Goal: Task Accomplishment & Management: Use online tool/utility

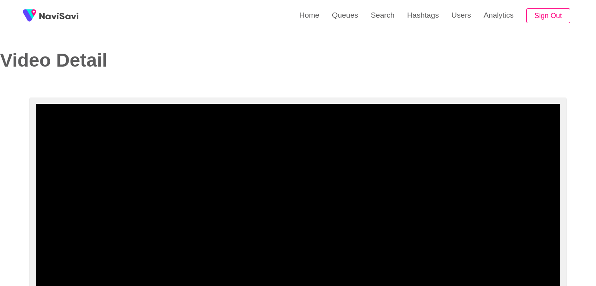
select select "**********"
select select "**"
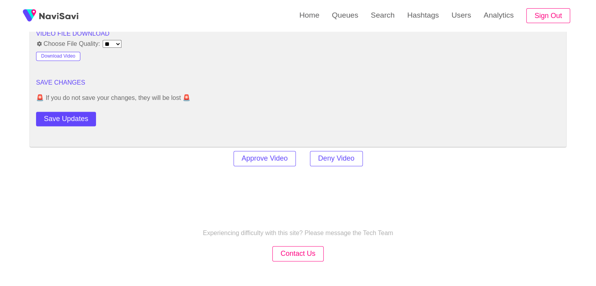
scroll to position [1059, 0]
click at [72, 118] on button "Save Updates" at bounding box center [66, 118] width 60 height 15
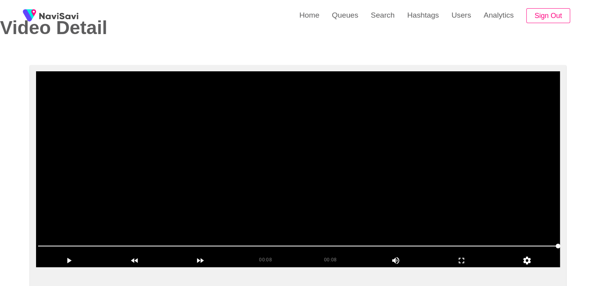
scroll to position [78, 0]
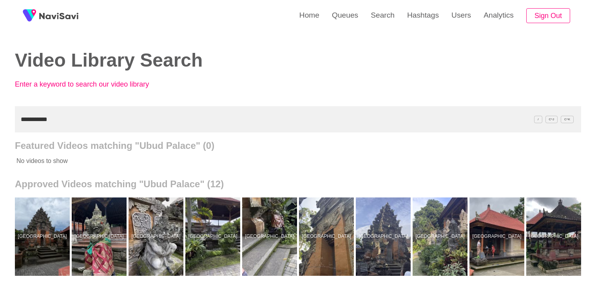
scroll to position [78, 0]
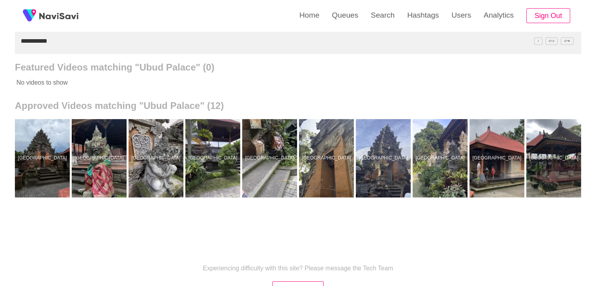
click at [0, 46] on div "**********" at bounding box center [298, 139] width 596 height 434
paste input "*****"
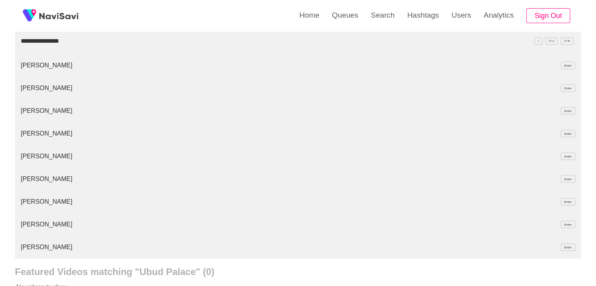
type input "**********"
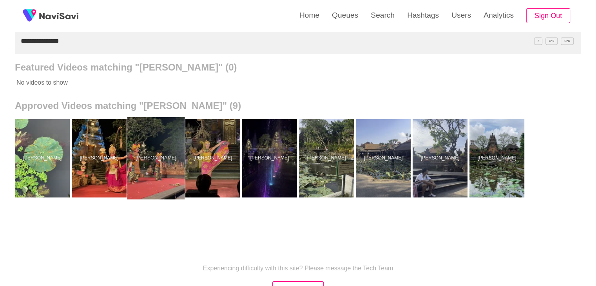
click at [162, 148] on div at bounding box center [156, 158] width 58 height 82
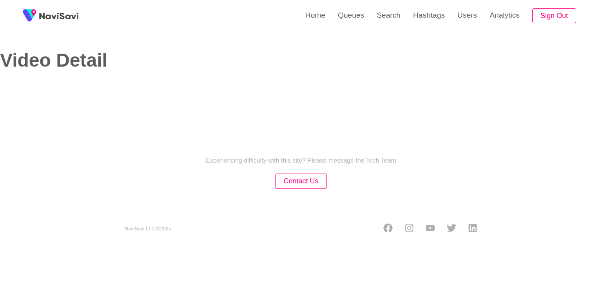
select select "**"
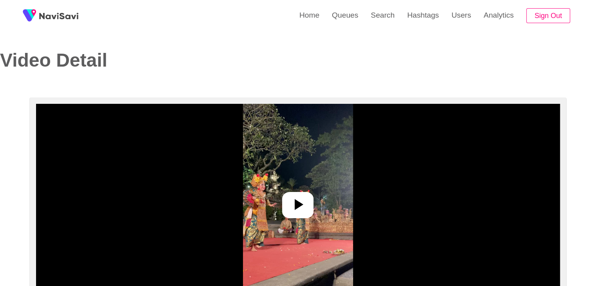
select select "**********"
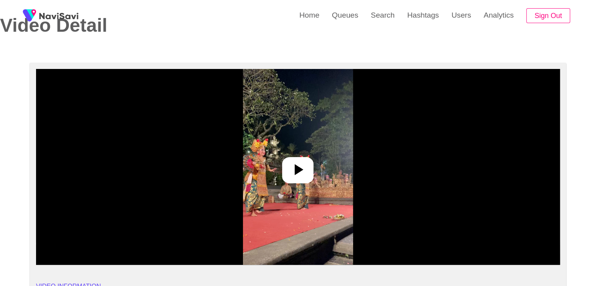
scroll to position [39, 0]
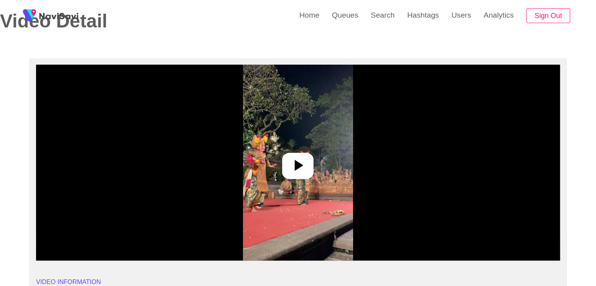
click at [298, 162] on icon at bounding box center [299, 165] width 9 height 11
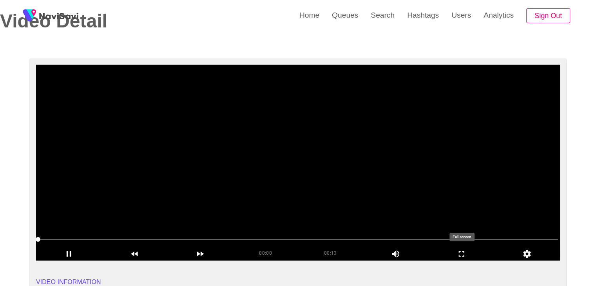
drag, startPoint x: 466, startPoint y: 256, endPoint x: 450, endPoint y: 278, distance: 27.6
click at [465, 255] on icon "add" at bounding box center [461, 253] width 65 height 9
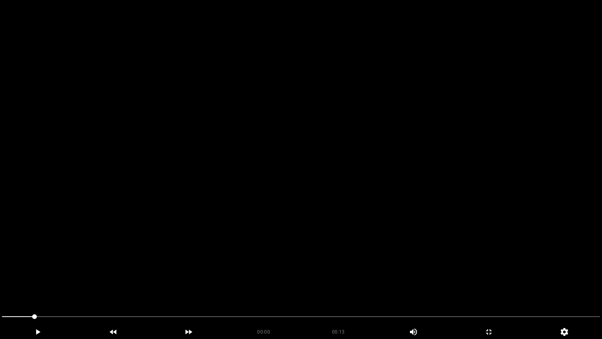
click at [415, 246] on video at bounding box center [301, 169] width 602 height 339
click at [493, 286] on icon "add" at bounding box center [489, 331] width 75 height 9
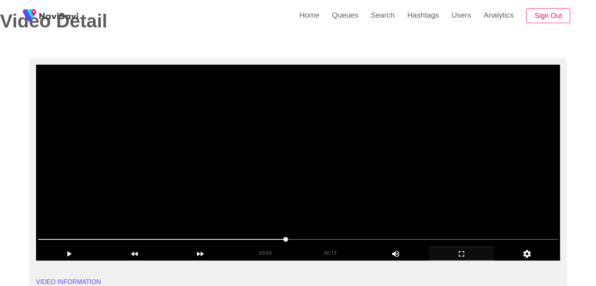
click at [312, 166] on video at bounding box center [298, 163] width 524 height 196
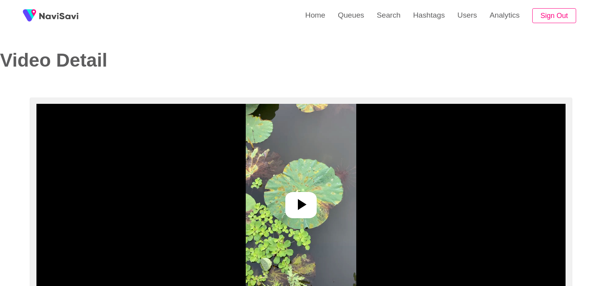
select select "**********"
select select "**"
drag, startPoint x: 292, startPoint y: 198, endPoint x: 287, endPoint y: 191, distance: 8.5
click at [291, 198] on icon at bounding box center [298, 204] width 19 height 19
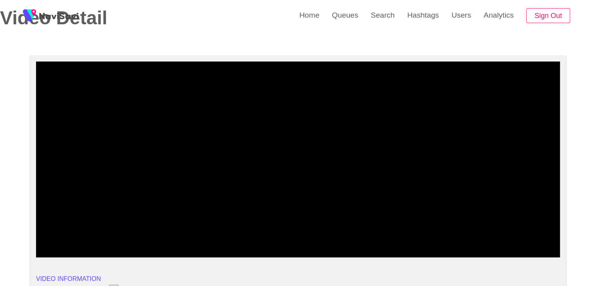
scroll to position [39, 0]
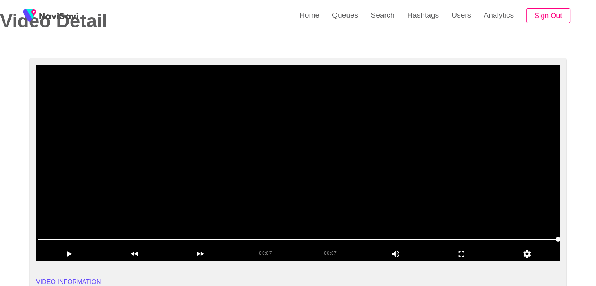
click at [293, 140] on video at bounding box center [298, 163] width 524 height 196
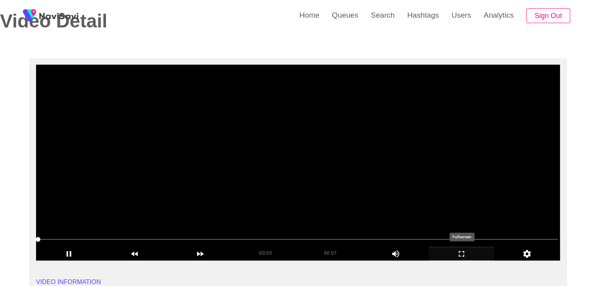
click at [471, 254] on icon "add" at bounding box center [461, 253] width 65 height 9
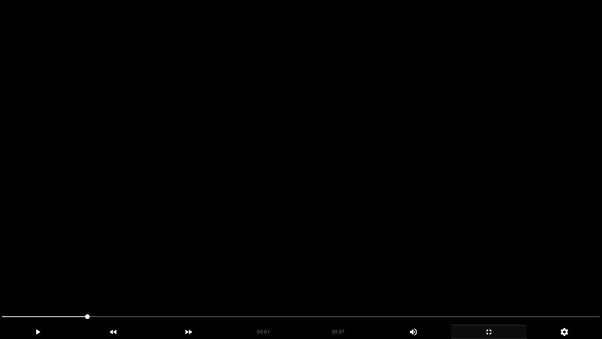
click at [395, 201] on video at bounding box center [301, 169] width 602 height 339
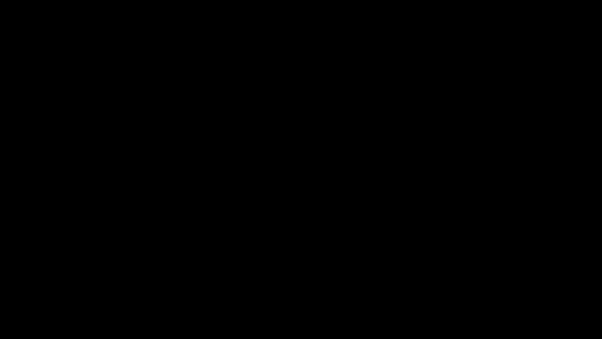
drag, startPoint x: 491, startPoint y: 336, endPoint x: 411, endPoint y: 272, distance: 102.4
click at [490, 286] on icon "add" at bounding box center [489, 331] width 75 height 9
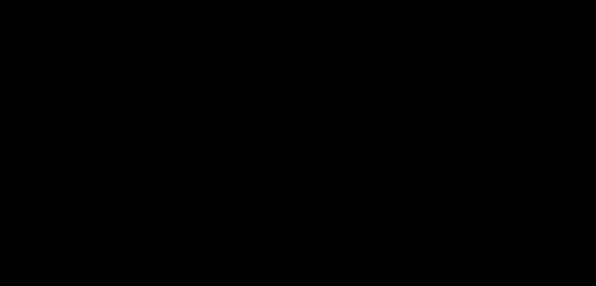
scroll to position [235, 0]
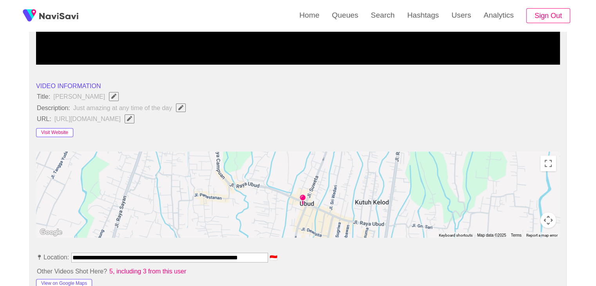
click at [51, 130] on button "Visit Website" at bounding box center [54, 132] width 37 height 9
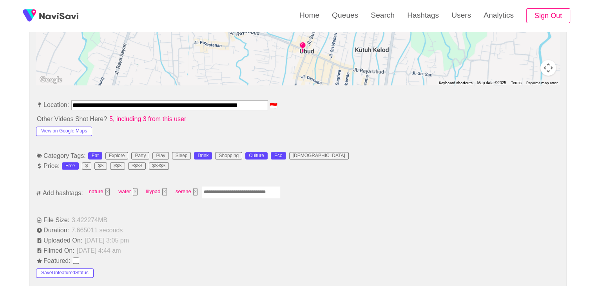
scroll to position [392, 0]
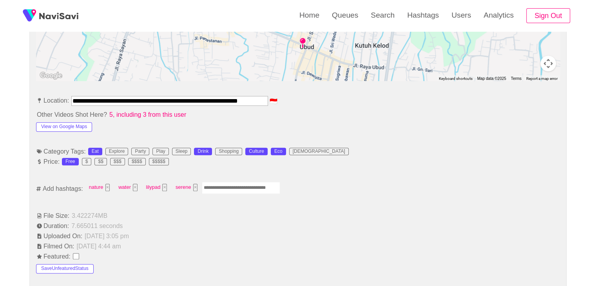
click at [222, 189] on input "Enter tag here and press return" at bounding box center [241, 188] width 78 height 12
type input "*********"
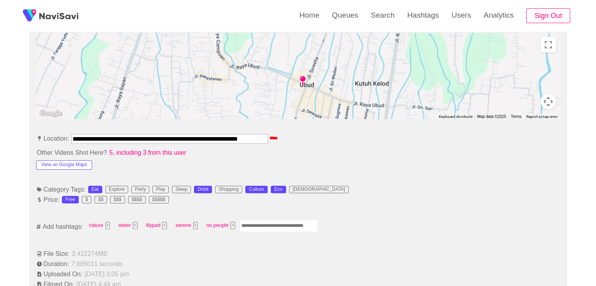
scroll to position [353, 0]
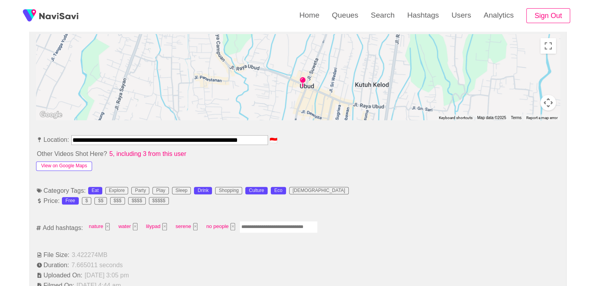
click at [79, 162] on button "View on Google Maps" at bounding box center [64, 166] width 56 height 9
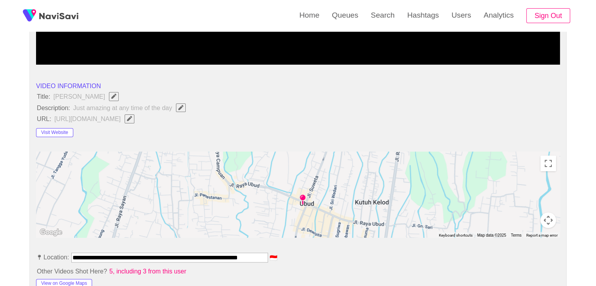
scroll to position [0, 8]
drag, startPoint x: 73, startPoint y: 258, endPoint x: 331, endPoint y: 250, distance: 257.7
click at [136, 115] on span "http://ubudwaterpalace.com/" at bounding box center [96, 119] width 85 height 10
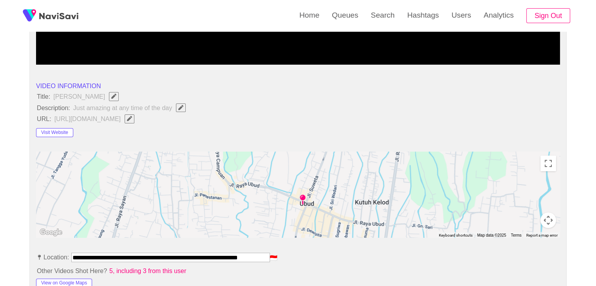
click at [132, 116] on icon "Edit Field" at bounding box center [129, 118] width 5 height 5
type input "**********"
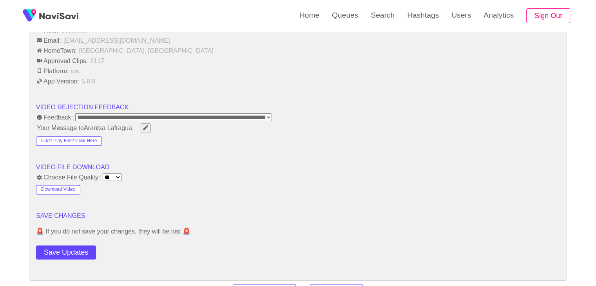
scroll to position [1019, 0]
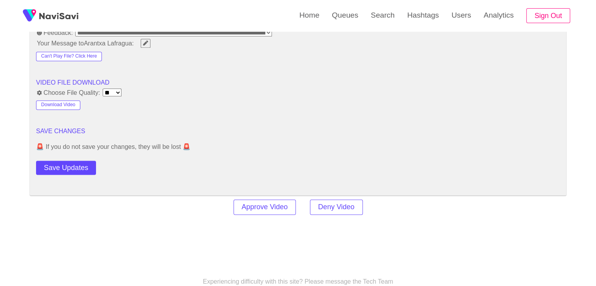
click at [78, 168] on button "Save Updates" at bounding box center [66, 168] width 60 height 15
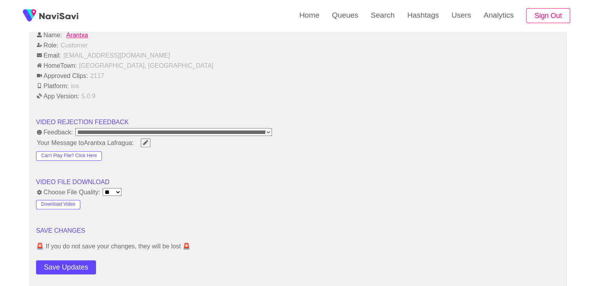
scroll to position [902, 0]
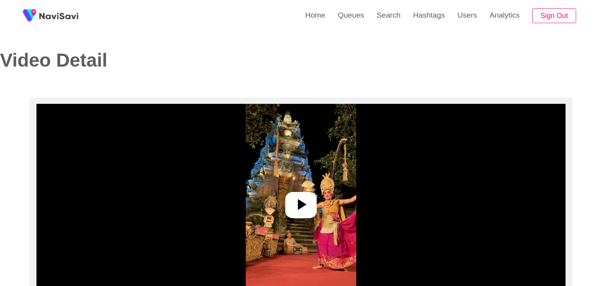
select select "**********"
select select "**"
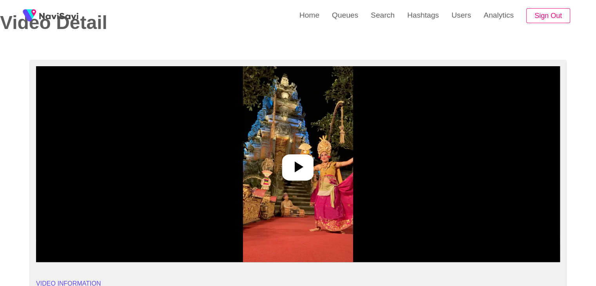
scroll to position [39, 0]
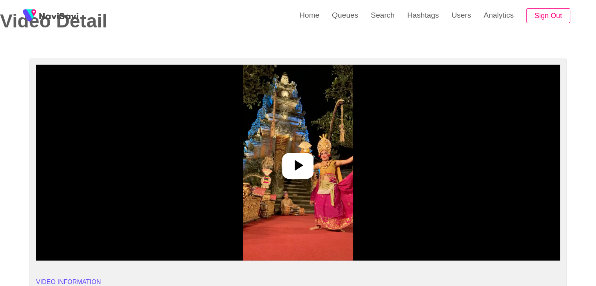
click at [300, 169] on icon at bounding box center [298, 165] width 19 height 19
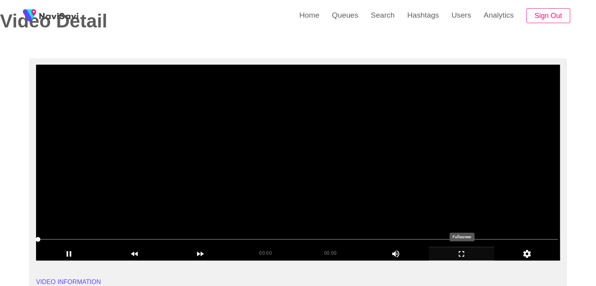
click at [471, 253] on icon "add" at bounding box center [461, 253] width 65 height 9
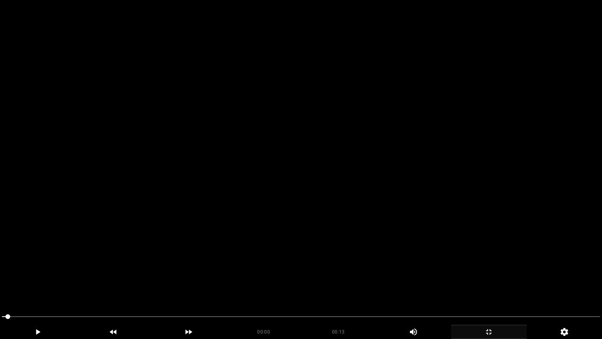
click at [399, 262] on video at bounding box center [301, 169] width 602 height 339
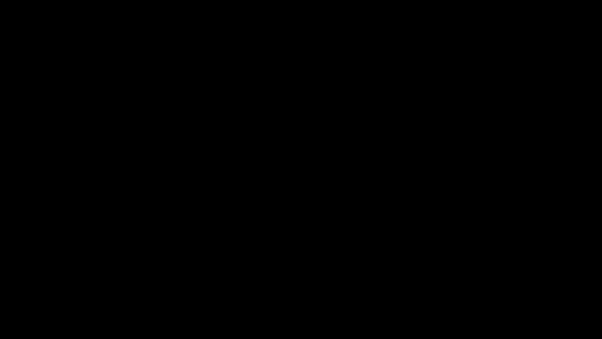
click at [492, 286] on icon "add" at bounding box center [488, 331] width 5 height 5
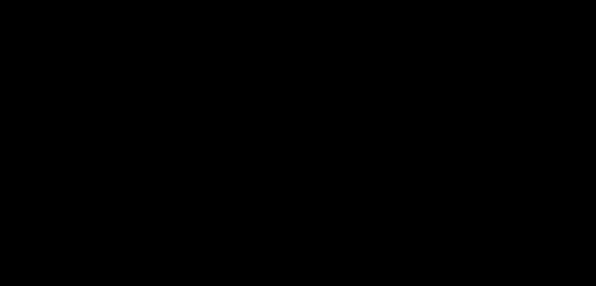
scroll to position [0, 0]
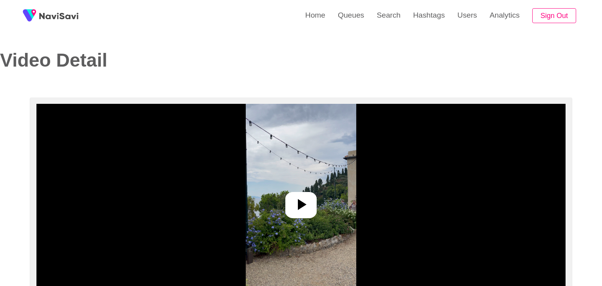
select select "**********"
select select "**"
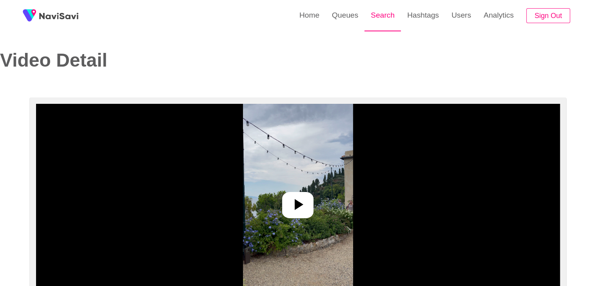
drag, startPoint x: 381, startPoint y: 9, endPoint x: 376, endPoint y: 11, distance: 5.3
click at [381, 9] on link "Search" at bounding box center [383, 15] width 36 height 31
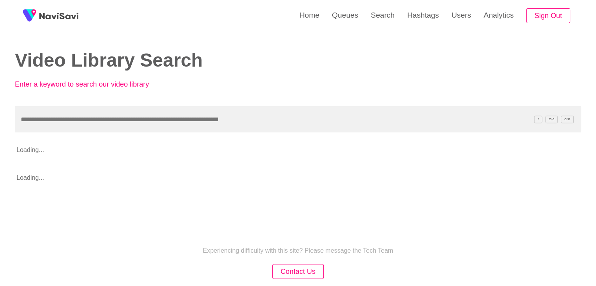
click at [50, 113] on input "text" at bounding box center [298, 119] width 567 height 26
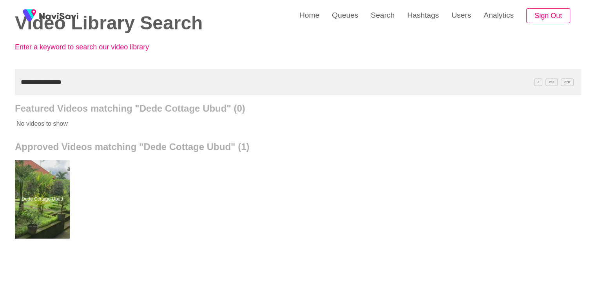
scroll to position [39, 0]
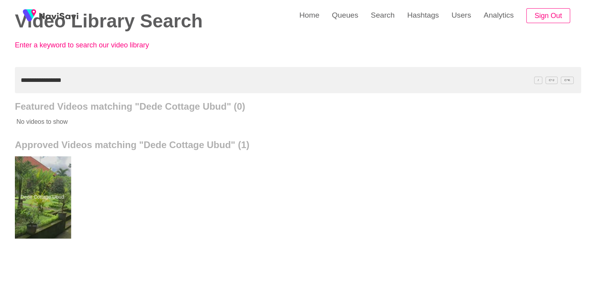
drag, startPoint x: 52, startPoint y: 185, endPoint x: 48, endPoint y: 165, distance: 20.7
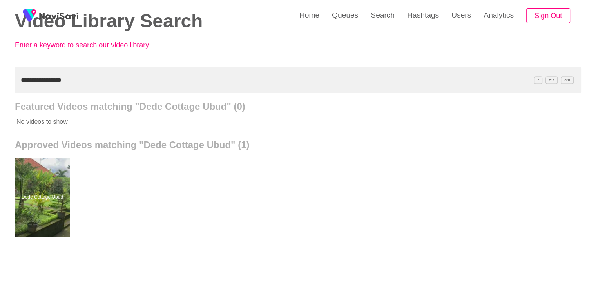
drag, startPoint x: 96, startPoint y: 82, endPoint x: 0, endPoint y: 80, distance: 95.7
click at [0, 80] on div "**********" at bounding box center [298, 178] width 596 height 434
paste input "text"
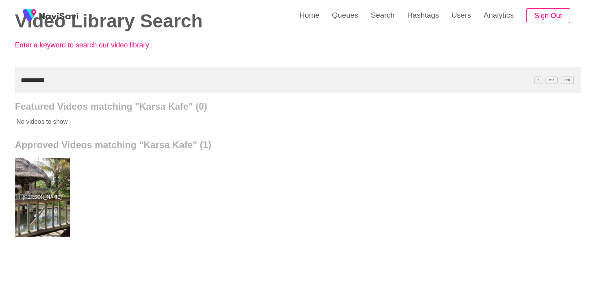
drag, startPoint x: 60, startPoint y: 79, endPoint x: 0, endPoint y: 95, distance: 61.8
click at [0, 95] on div "**********" at bounding box center [298, 178] width 596 height 434
paste input "**********"
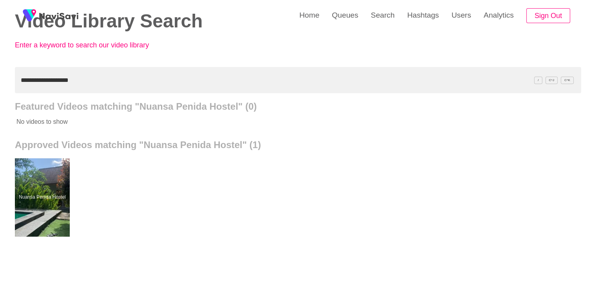
drag, startPoint x: 45, startPoint y: 184, endPoint x: 41, endPoint y: 155, distance: 29.3
drag, startPoint x: 18, startPoint y: 83, endPoint x: 0, endPoint y: 78, distance: 18.9
click at [0, 82] on div "**********" at bounding box center [298, 178] width 596 height 434
paste input "*******"
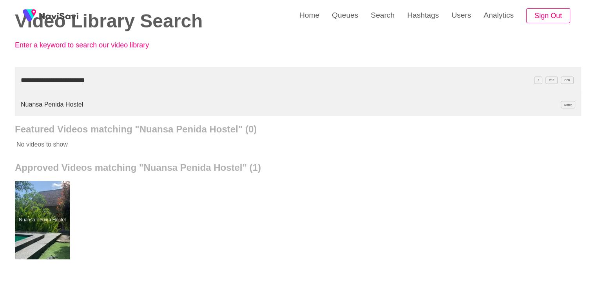
type input "**********"
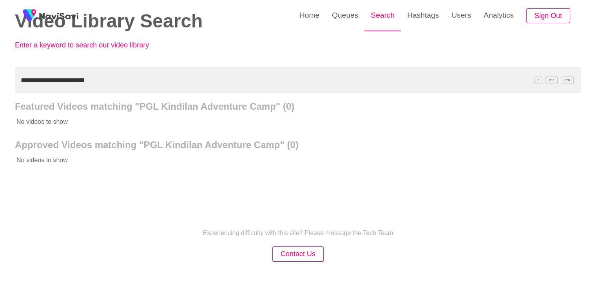
click at [378, 16] on link "Search" at bounding box center [383, 15] width 36 height 31
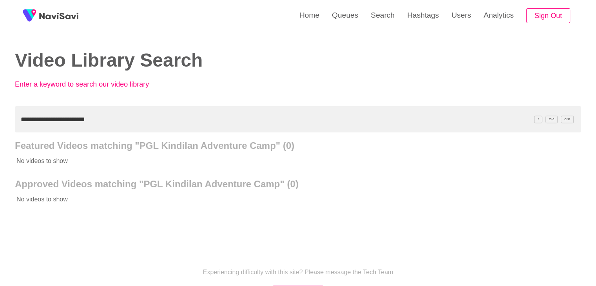
drag, startPoint x: 118, startPoint y: 120, endPoint x: 99, endPoint y: 116, distance: 18.8
click at [114, 119] on input "**********" at bounding box center [298, 119] width 567 height 26
drag, startPoint x: 105, startPoint y: 120, endPoint x: 0, endPoint y: 106, distance: 106.3
click at [0, 109] on div "**********" at bounding box center [298, 180] width 596 height 360
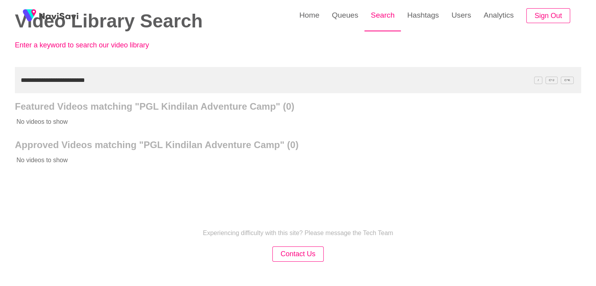
click at [384, 15] on link "Search" at bounding box center [383, 15] width 36 height 31
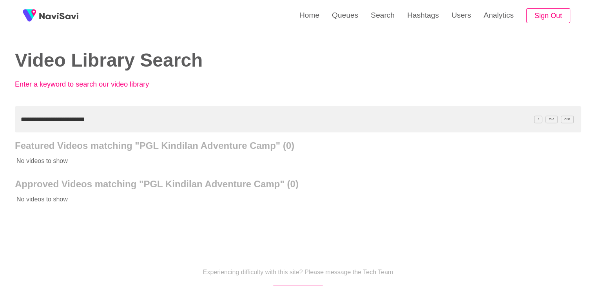
click at [0, 113] on div "**********" at bounding box center [298, 180] width 596 height 360
drag, startPoint x: 109, startPoint y: 121, endPoint x: 0, endPoint y: 122, distance: 109.0
click at [0, 122] on div "**********" at bounding box center [298, 180] width 596 height 360
click at [382, 11] on link "Search" at bounding box center [383, 15] width 36 height 31
click at [382, 20] on link "Search" at bounding box center [383, 15] width 36 height 31
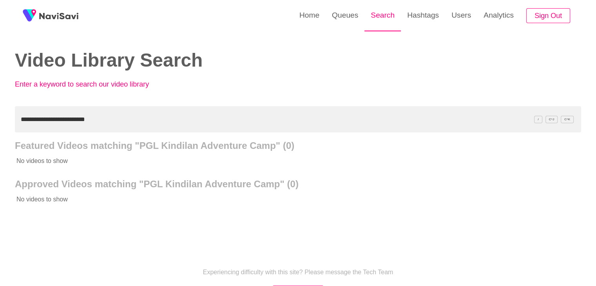
click at [382, 20] on link "Search" at bounding box center [383, 15] width 36 height 31
click at [114, 120] on input "**********" at bounding box center [298, 119] width 567 height 26
click at [345, 14] on link "Queues" at bounding box center [345, 15] width 39 height 31
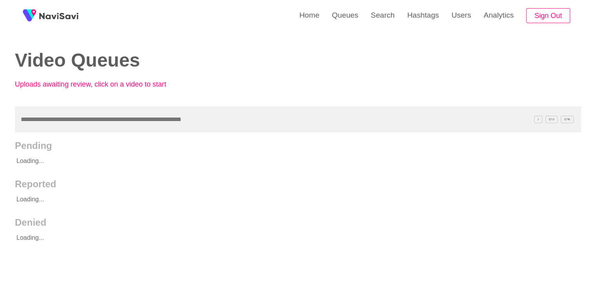
click at [100, 121] on input "text" at bounding box center [298, 119] width 567 height 26
type input "**********"
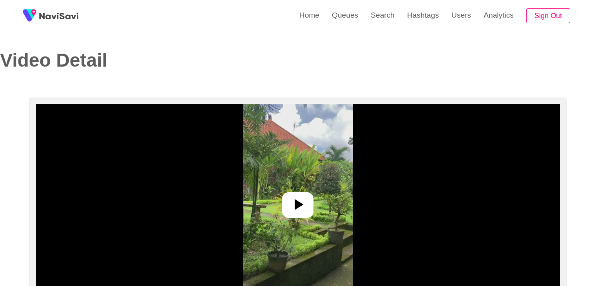
select select "**********"
select select "**"
drag, startPoint x: 291, startPoint y: 204, endPoint x: 298, endPoint y: 199, distance: 7.8
click at [292, 203] on icon at bounding box center [298, 204] width 19 height 19
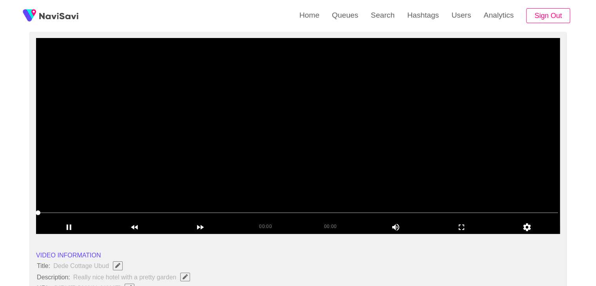
scroll to position [78, 0]
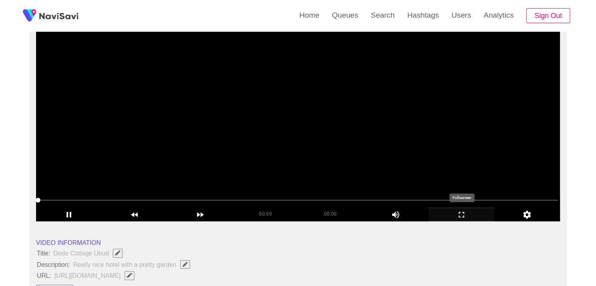
click at [454, 212] on icon "add" at bounding box center [461, 214] width 65 height 9
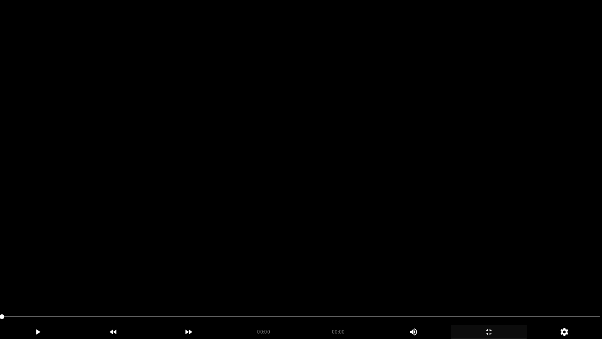
click at [359, 210] on video at bounding box center [301, 169] width 602 height 339
click at [384, 270] on video at bounding box center [301, 169] width 602 height 339
click at [438, 279] on video at bounding box center [301, 169] width 602 height 339
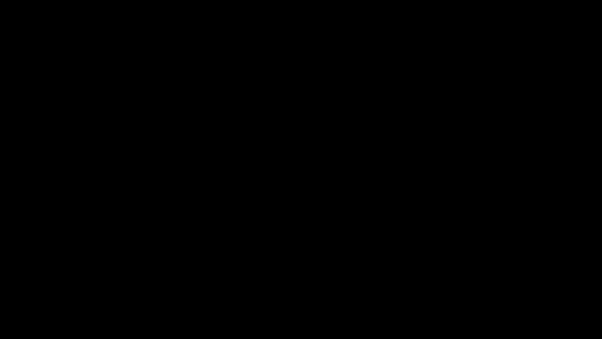
click at [40, 286] on span at bounding box center [301, 316] width 598 height 13
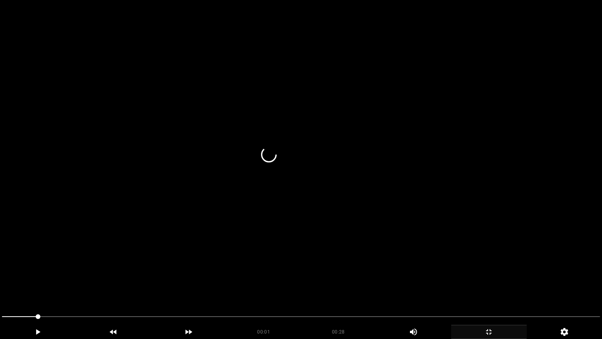
click at [301, 271] on video at bounding box center [301, 169] width 602 height 339
click at [372, 276] on video at bounding box center [301, 169] width 602 height 339
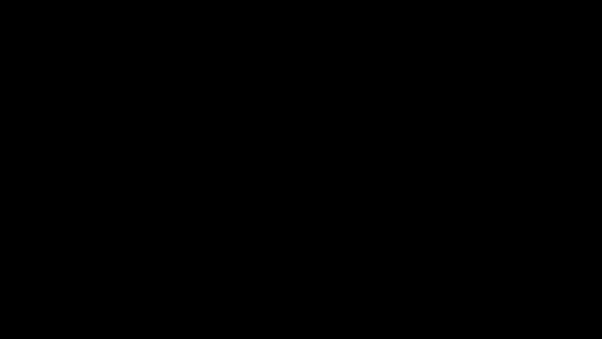
drag, startPoint x: 74, startPoint y: 318, endPoint x: 63, endPoint y: 310, distance: 14.4
click at [56, 286] on span at bounding box center [301, 316] width 598 height 13
click at [251, 273] on video at bounding box center [301, 169] width 602 height 339
click at [491, 286] on icon "add" at bounding box center [488, 331] width 5 height 5
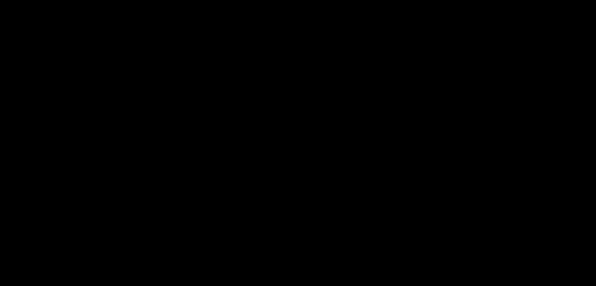
scroll to position [196, 0]
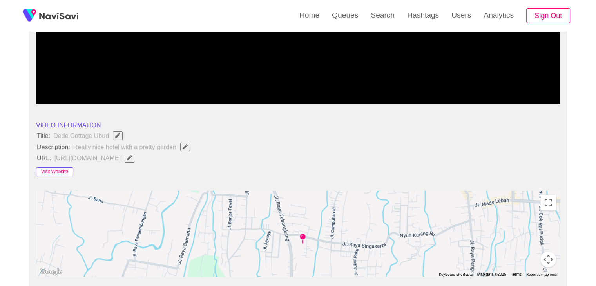
click at [51, 169] on button "Visit Website" at bounding box center [54, 171] width 37 height 9
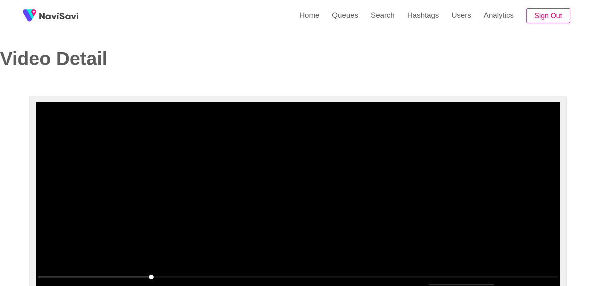
scroll to position [0, 0]
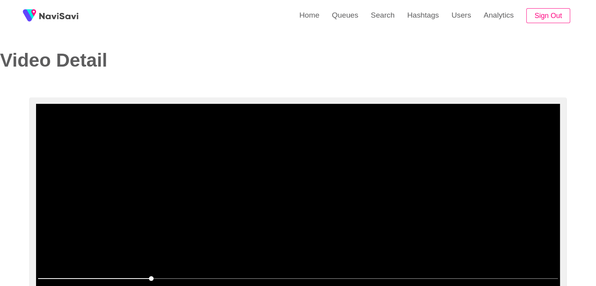
click at [249, 159] on video at bounding box center [298, 202] width 524 height 196
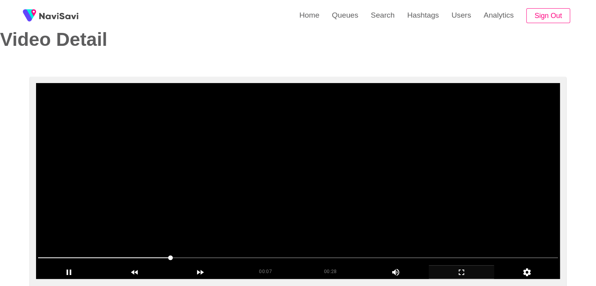
scroll to position [78, 0]
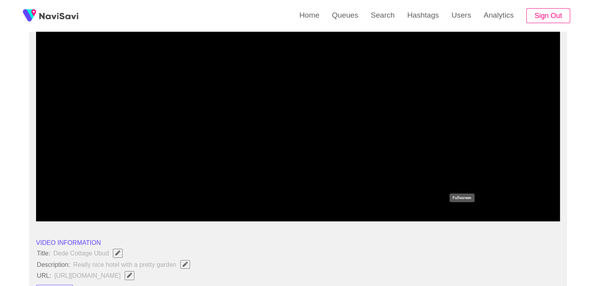
click at [469, 215] on icon "add" at bounding box center [461, 214] width 65 height 9
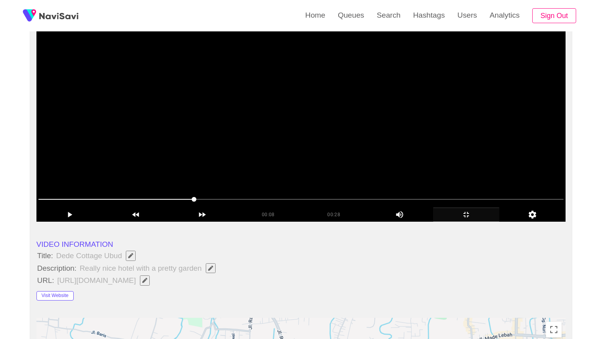
click at [417, 222] on video at bounding box center [300, 123] width 529 height 196
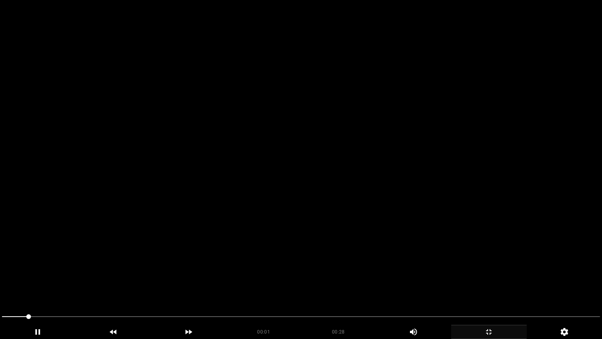
click at [363, 254] on video at bounding box center [301, 169] width 602 height 339
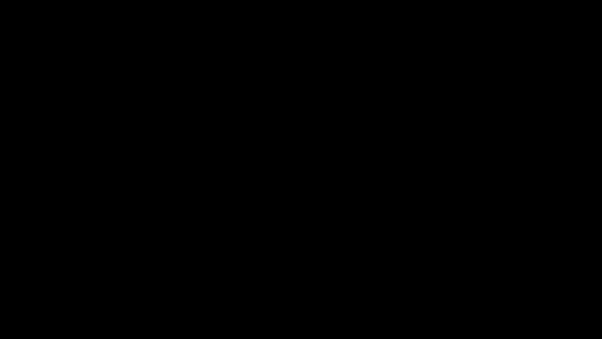
click at [491, 286] on div "add" at bounding box center [489, 332] width 76 height 14
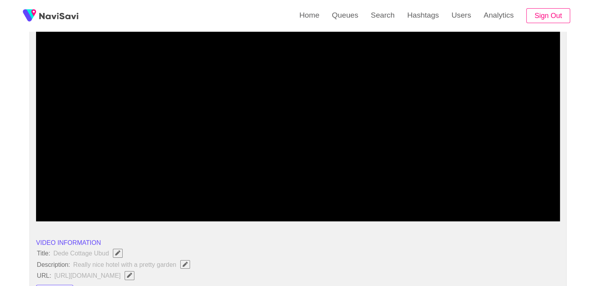
click at [323, 162] on video at bounding box center [298, 123] width 524 height 196
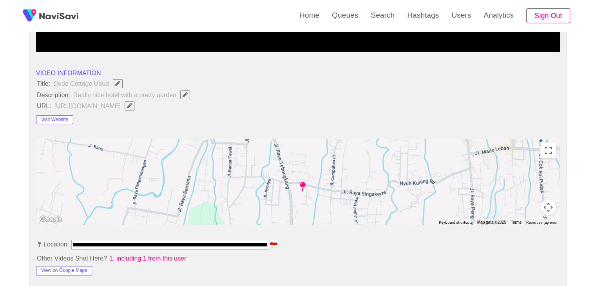
scroll to position [353, 0]
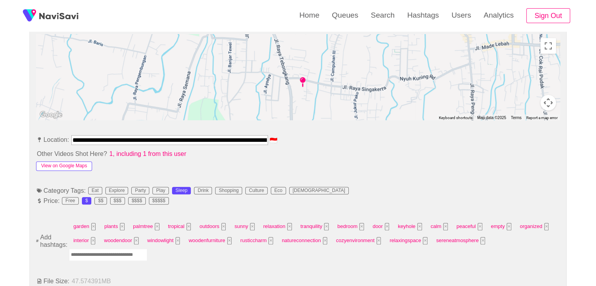
click at [74, 164] on button "View on Google Maps" at bounding box center [64, 166] width 56 height 9
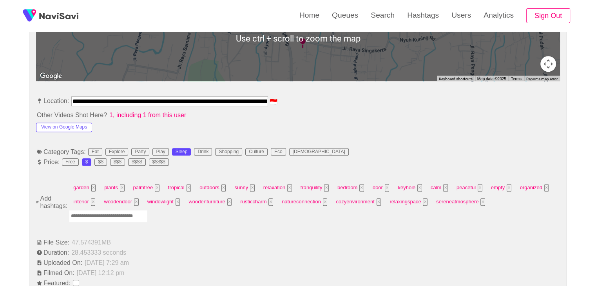
scroll to position [392, 0]
click at [113, 212] on input "Enter tag here and press return" at bounding box center [108, 216] width 78 height 12
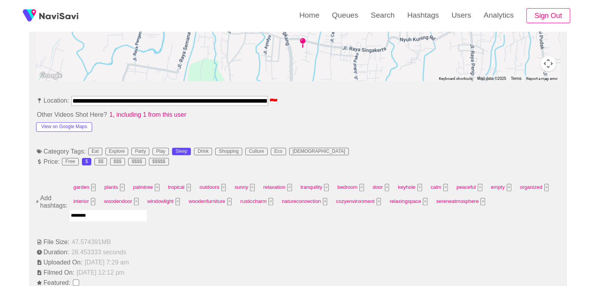
type input "*********"
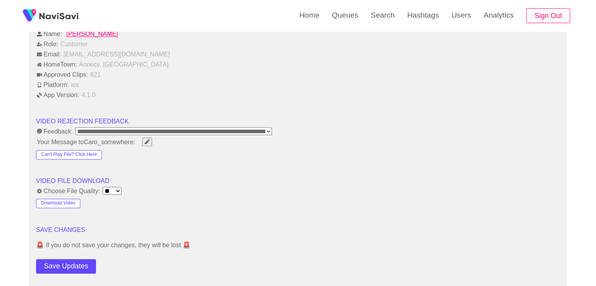
scroll to position [941, 0]
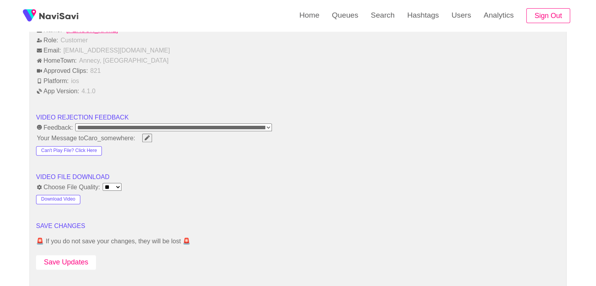
click at [70, 258] on button "Save Updates" at bounding box center [66, 262] width 60 height 15
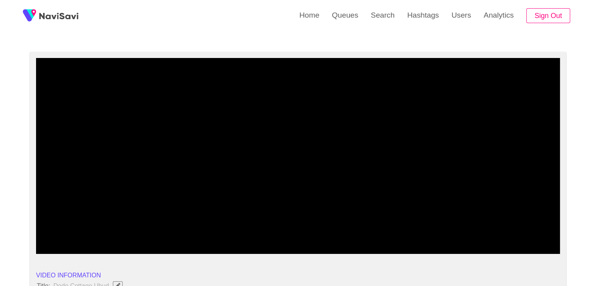
scroll to position [39, 0]
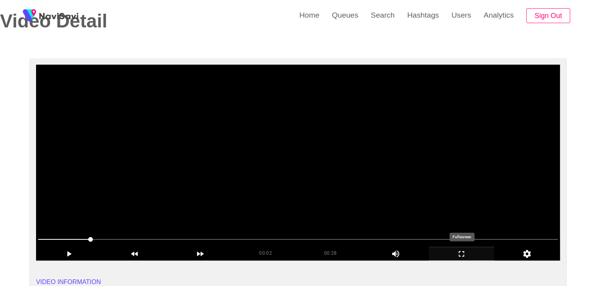
click at [479, 254] on icon "add" at bounding box center [461, 253] width 65 height 9
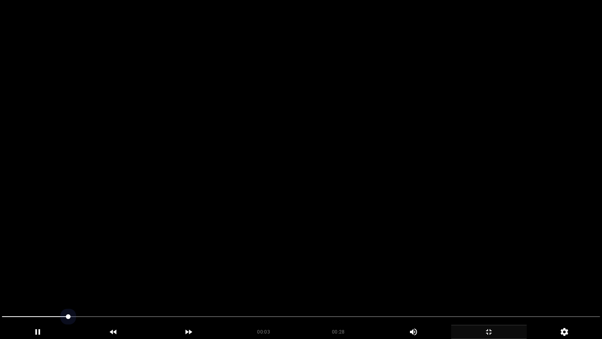
drag, startPoint x: 52, startPoint y: 315, endPoint x: 42, endPoint y: 300, distance: 18.5
click at [0, 286] on div at bounding box center [301, 317] width 605 height 21
click at [292, 235] on video at bounding box center [301, 169] width 602 height 339
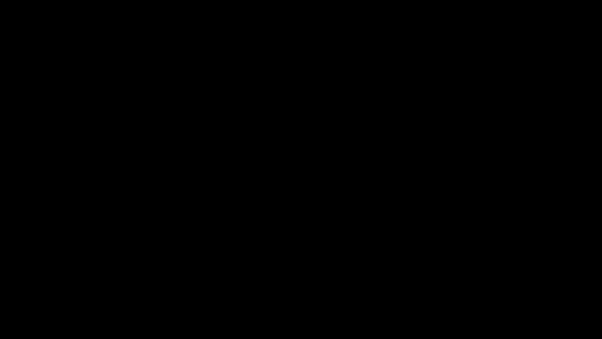
click at [488, 286] on icon "add" at bounding box center [489, 331] width 75 height 9
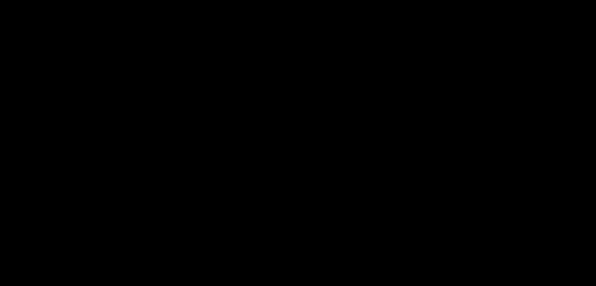
scroll to position [314, 0]
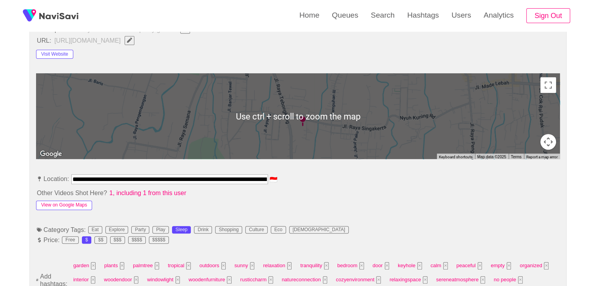
click at [64, 203] on button "View on Google Maps" at bounding box center [64, 205] width 56 height 9
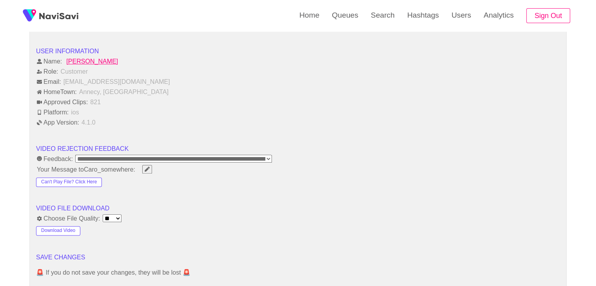
scroll to position [941, 0]
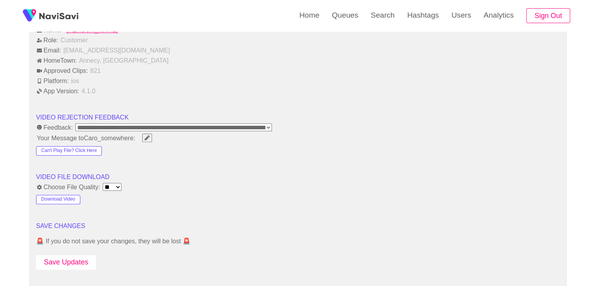
click at [76, 255] on button "Save Updates" at bounding box center [66, 262] width 60 height 15
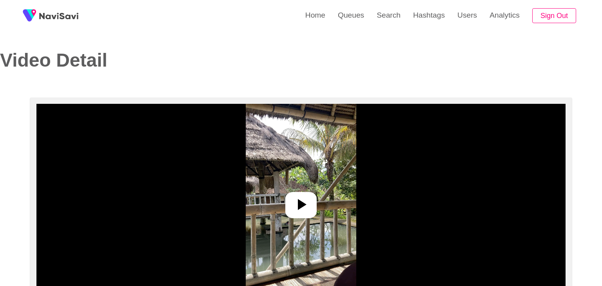
select select "**********"
select select "**"
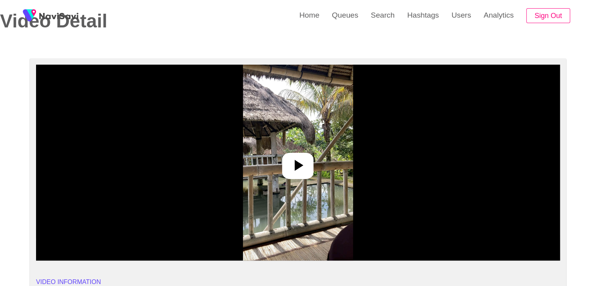
click at [295, 173] on icon at bounding box center [298, 165] width 19 height 19
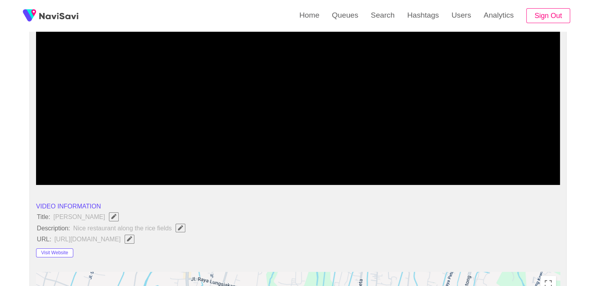
scroll to position [118, 0]
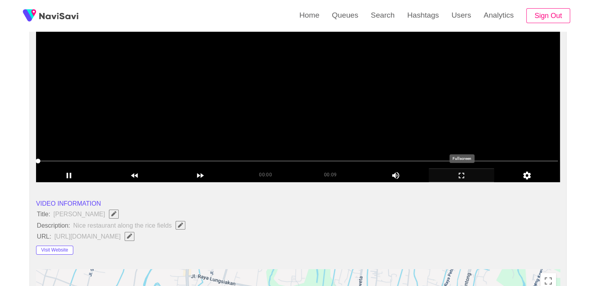
click at [458, 177] on icon "add" at bounding box center [461, 175] width 65 height 9
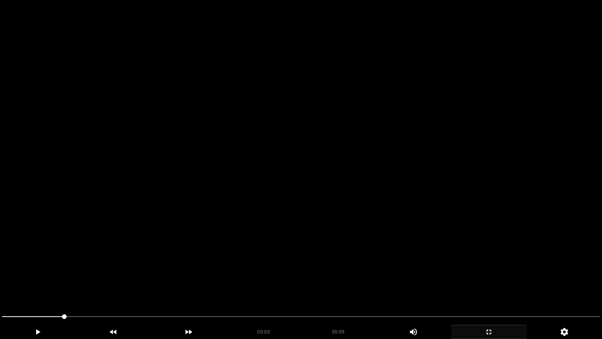
click at [307, 229] on video at bounding box center [301, 169] width 602 height 339
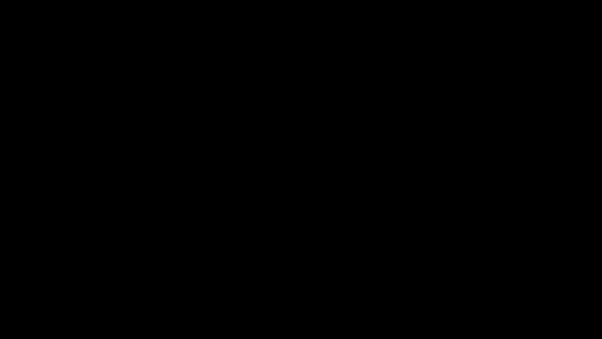
click at [492, 286] on icon "add" at bounding box center [489, 331] width 75 height 9
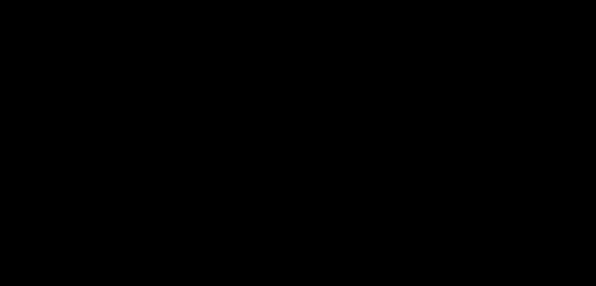
scroll to position [314, 0]
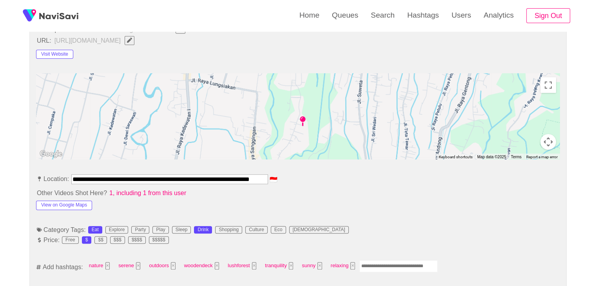
click at [400, 266] on input "Enter tag here and press return" at bounding box center [399, 266] width 78 height 12
type input "*********"
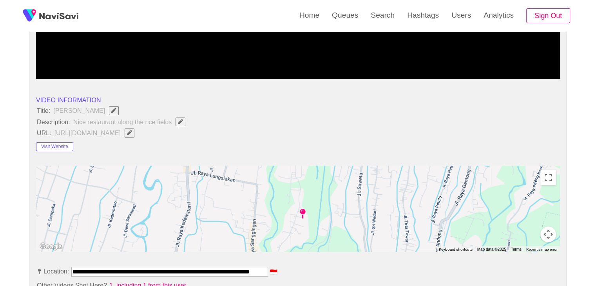
scroll to position [196, 0]
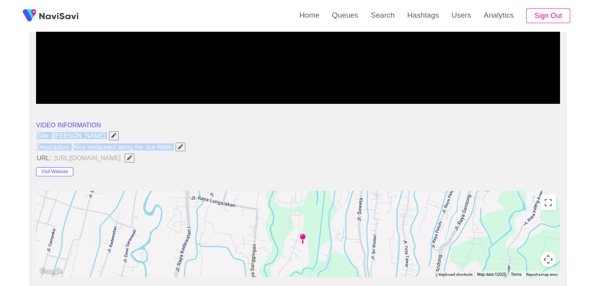
drag, startPoint x: 50, startPoint y: 138, endPoint x: 177, endPoint y: 150, distance: 128.0
copy ul "Title: Karsa Kafe Description: Nice restaurant along the rice fields"
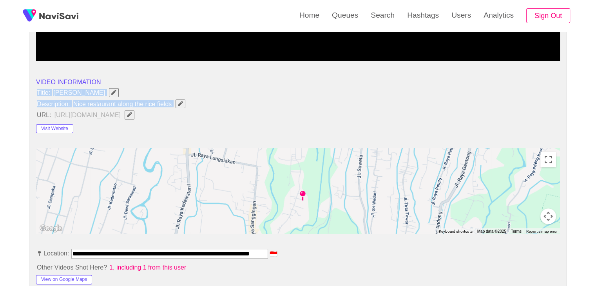
scroll to position [235, 0]
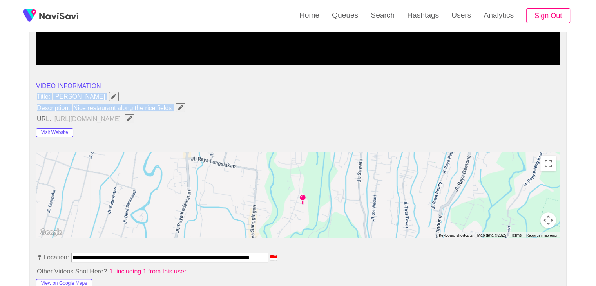
click at [185, 108] on button "button" at bounding box center [181, 108] width 10 height 9
type input "**********"
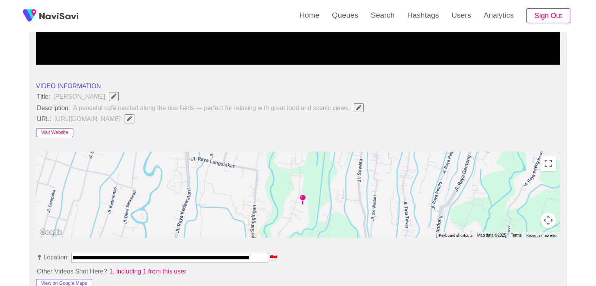
click at [60, 133] on button "Visit Website" at bounding box center [54, 132] width 37 height 9
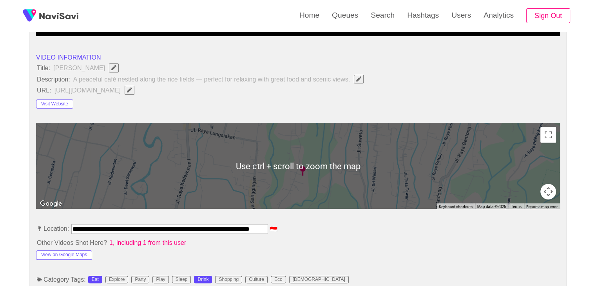
scroll to position [314, 0]
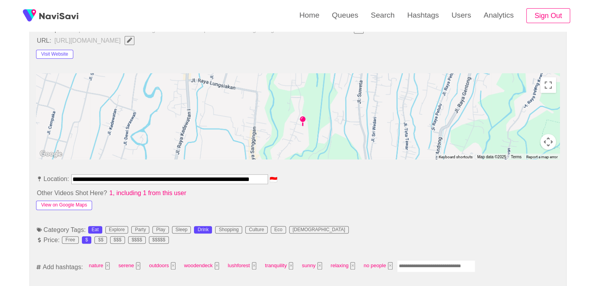
click at [73, 207] on button "View on Google Maps" at bounding box center [64, 205] width 56 height 9
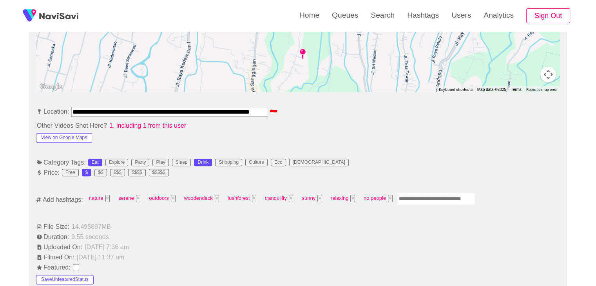
scroll to position [392, 0]
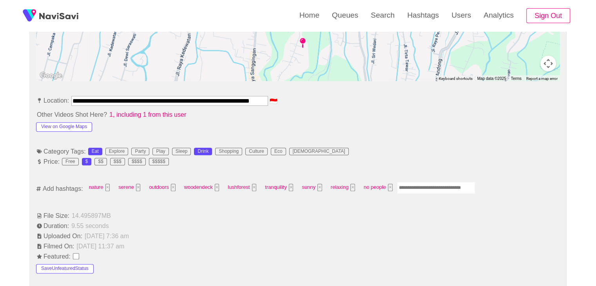
click at [425, 185] on input "Enter tag here and press return" at bounding box center [436, 188] width 78 height 12
type input "****"
type input "*********"
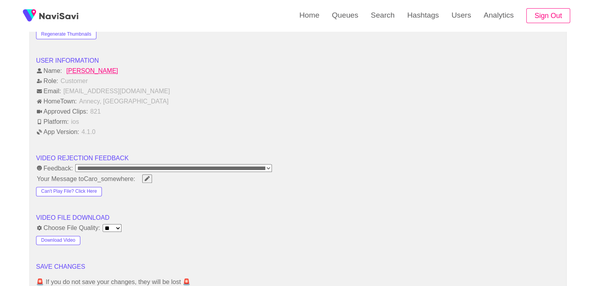
scroll to position [941, 0]
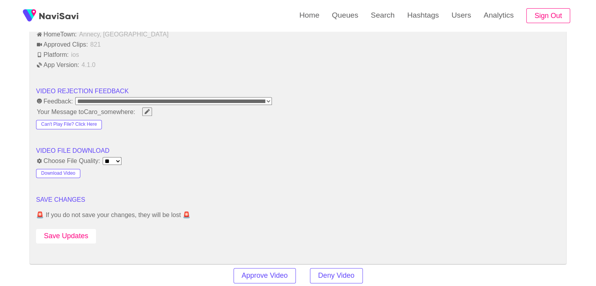
click at [65, 235] on button "Save Updates" at bounding box center [66, 236] width 60 height 15
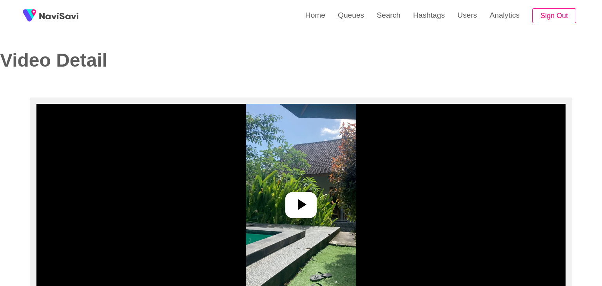
select select "**********"
select select "**"
drag, startPoint x: 278, startPoint y: 205, endPoint x: 297, endPoint y: 212, distance: 20.2
click at [279, 205] on img at bounding box center [298, 202] width 110 height 196
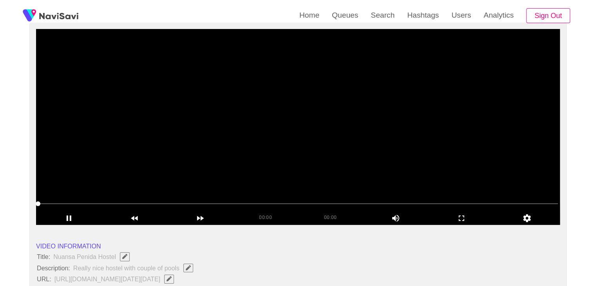
scroll to position [78, 0]
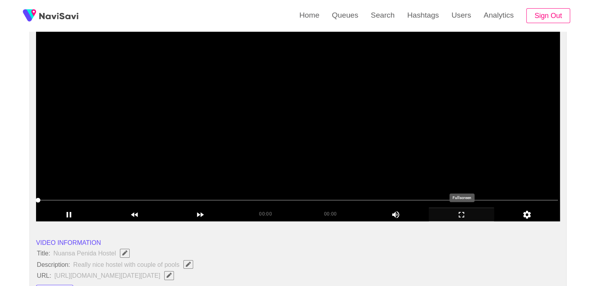
click at [469, 216] on icon "add" at bounding box center [461, 214] width 65 height 9
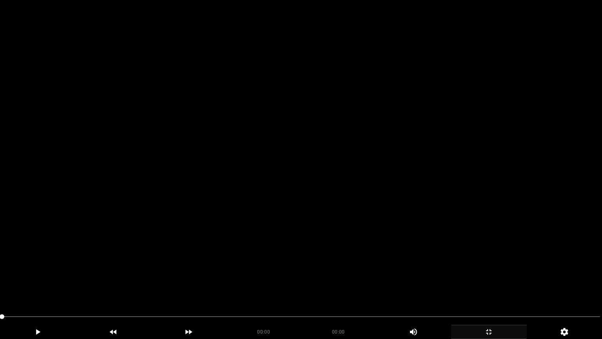
click at [258, 238] on video at bounding box center [301, 169] width 602 height 339
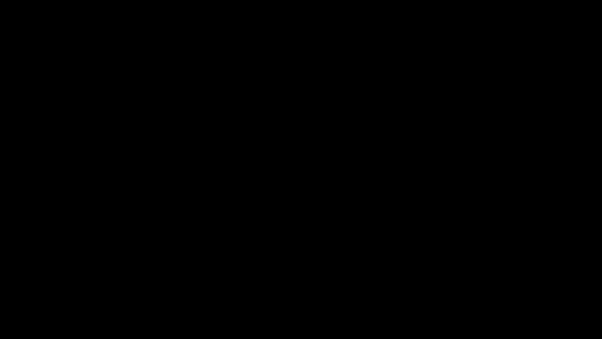
click at [343, 271] on video at bounding box center [301, 169] width 602 height 339
drag, startPoint x: 490, startPoint y: 331, endPoint x: 417, endPoint y: 278, distance: 89.8
click at [488, 286] on icon "add" at bounding box center [489, 331] width 75 height 9
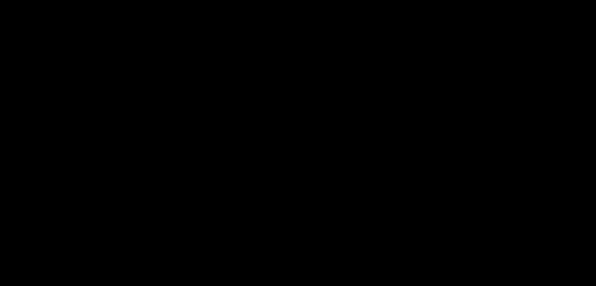
scroll to position [196, 0]
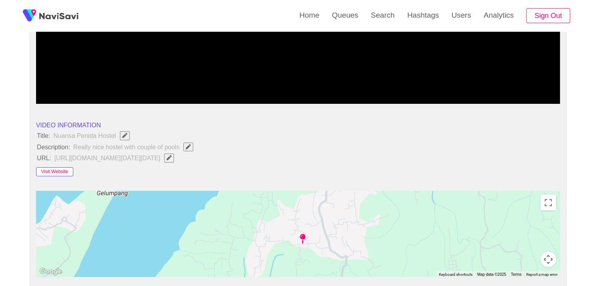
click at [63, 177] on button "Visit Website" at bounding box center [54, 171] width 37 height 9
drag, startPoint x: 37, startPoint y: 136, endPoint x: 190, endPoint y: 148, distance: 152.9
copy ul "Title: Nuansa Penida Hostel Description: Really nice hostel with couple of pools"
click at [187, 143] on button "button" at bounding box center [188, 147] width 10 height 9
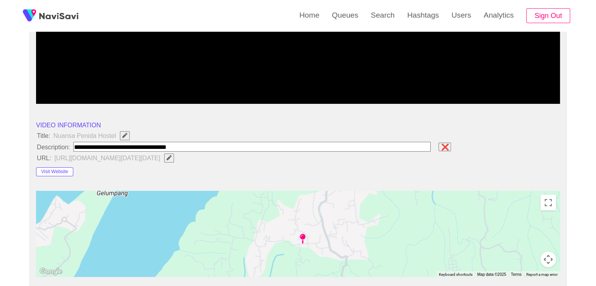
type input "**********"
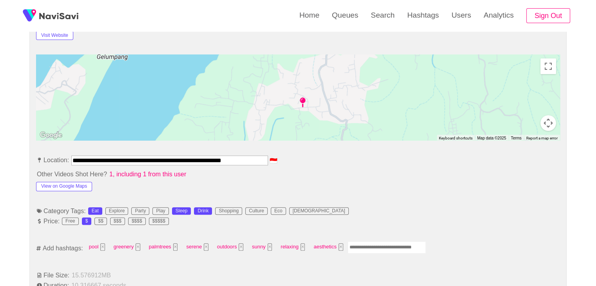
scroll to position [353, 0]
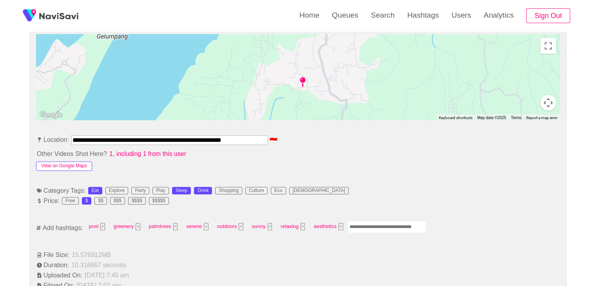
click at [72, 171] on button "View on Google Maps" at bounding box center [64, 166] width 56 height 9
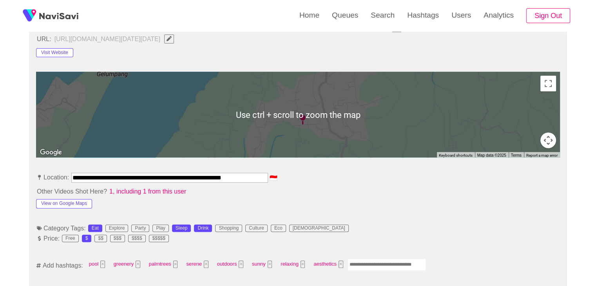
scroll to position [314, 0]
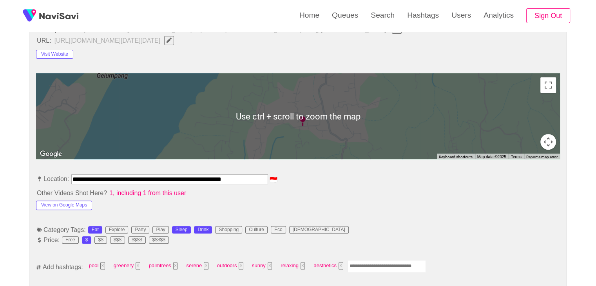
drag, startPoint x: 263, startPoint y: 196, endPoint x: 0, endPoint y: 195, distance: 262.7
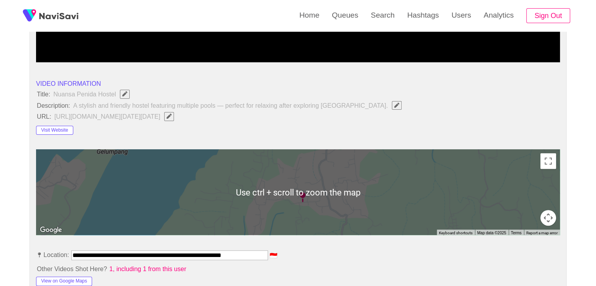
scroll to position [235, 0]
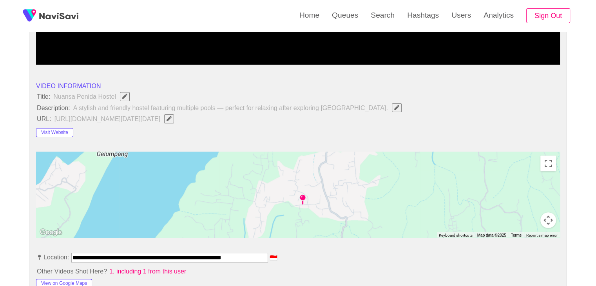
drag, startPoint x: 549, startPoint y: 126, endPoint x: 541, endPoint y: 127, distance: 7.9
click at [172, 121] on icon "Edit Field" at bounding box center [169, 118] width 5 height 5
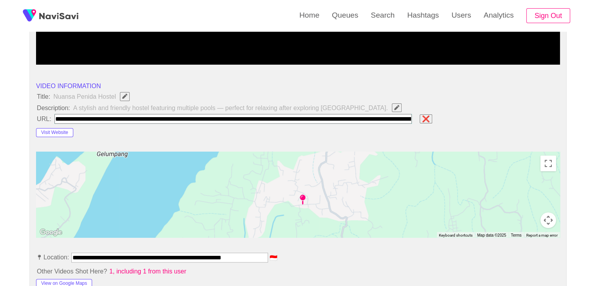
scroll to position [0, 1004]
type input "**********"
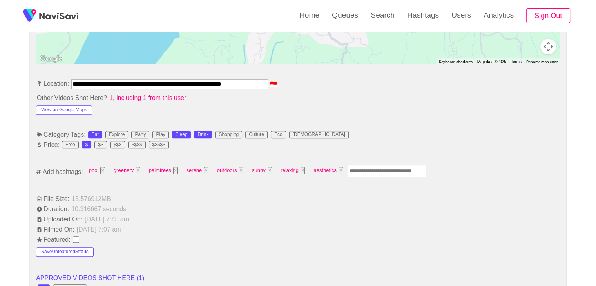
scroll to position [431, 0]
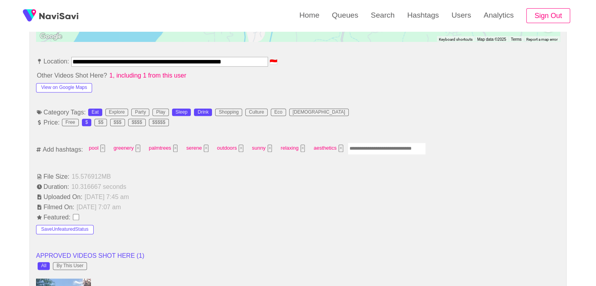
click at [366, 143] on input "Enter tag here and press return" at bounding box center [387, 149] width 78 height 12
type input "*********"
type input "******"
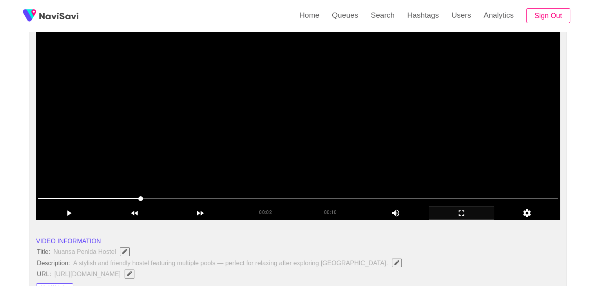
scroll to position [78, 0]
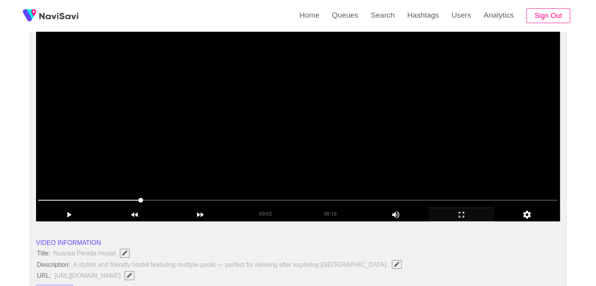
click at [306, 154] on video at bounding box center [298, 123] width 524 height 196
drag, startPoint x: 409, startPoint y: 198, endPoint x: 416, endPoint y: 198, distance: 7.8
click at [416, 198] on span at bounding box center [298, 200] width 520 height 13
click at [482, 203] on span at bounding box center [298, 200] width 520 height 13
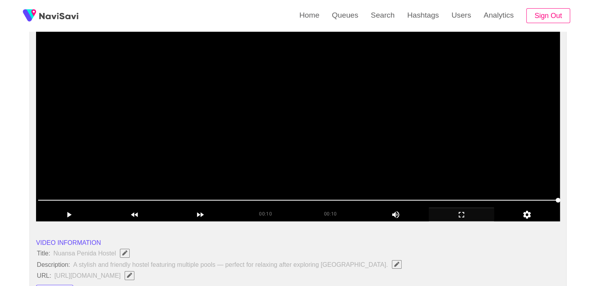
click at [234, 156] on video at bounding box center [298, 123] width 524 height 196
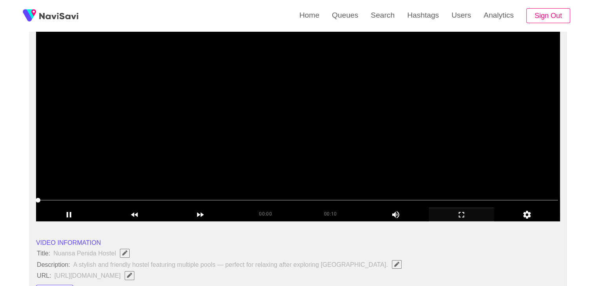
click at [234, 155] on video at bounding box center [298, 123] width 524 height 196
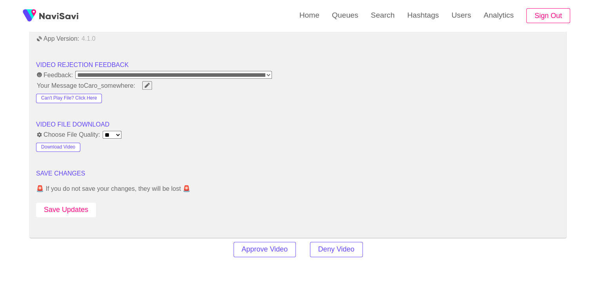
scroll to position [980, 0]
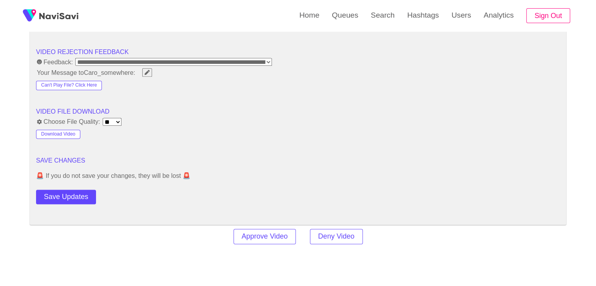
drag, startPoint x: 71, startPoint y: 193, endPoint x: 79, endPoint y: 189, distance: 9.3
click at [71, 193] on button "Save Updates" at bounding box center [66, 197] width 60 height 15
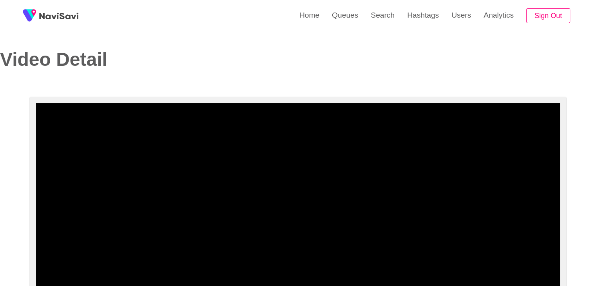
scroll to position [0, 0]
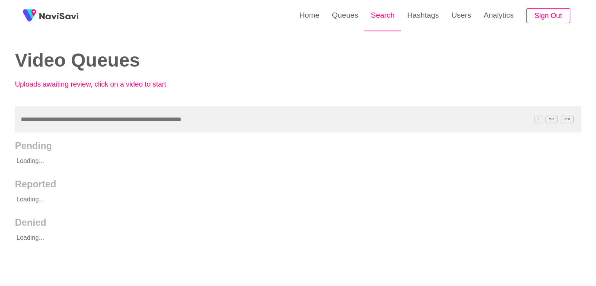
click at [380, 14] on link "Search" at bounding box center [383, 15] width 36 height 31
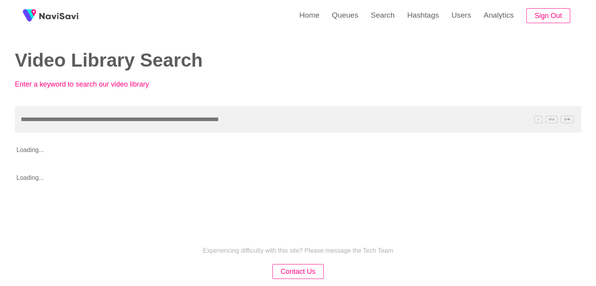
click at [111, 127] on input "text" at bounding box center [298, 119] width 567 height 26
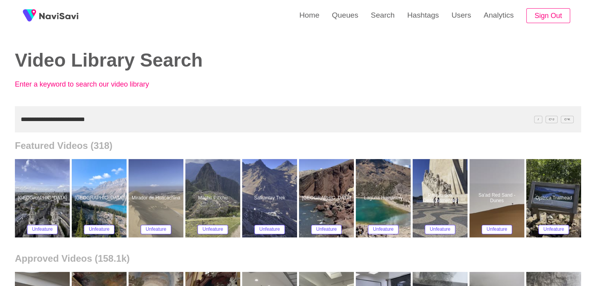
type input "**********"
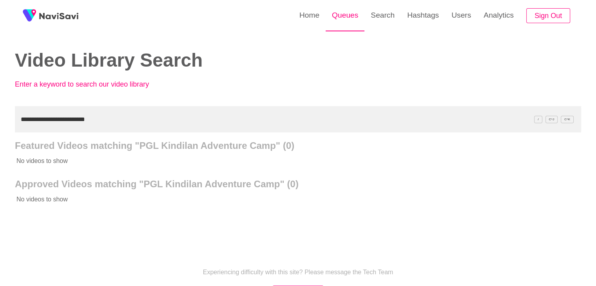
click at [340, 20] on link "Queues" at bounding box center [345, 15] width 39 height 31
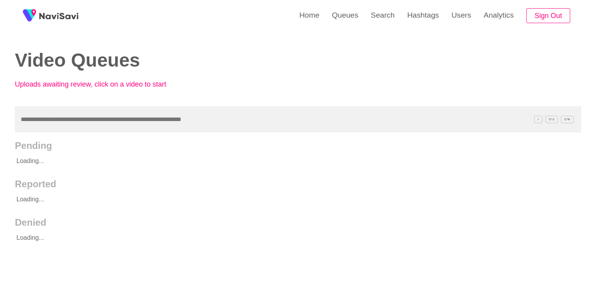
click at [34, 121] on input "text" at bounding box center [298, 119] width 567 height 26
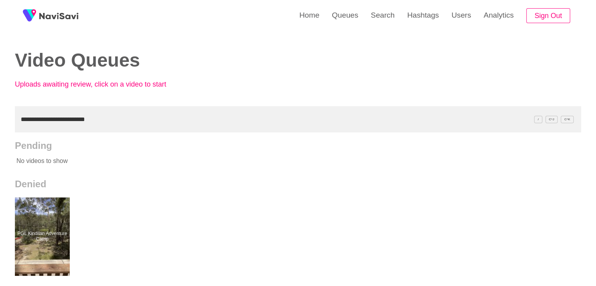
drag, startPoint x: 20, startPoint y: 120, endPoint x: 0, endPoint y: 130, distance: 22.3
click at [0, 129] on div "**********" at bounding box center [298, 217] width 596 height 434
paste input "text"
type input "*********"
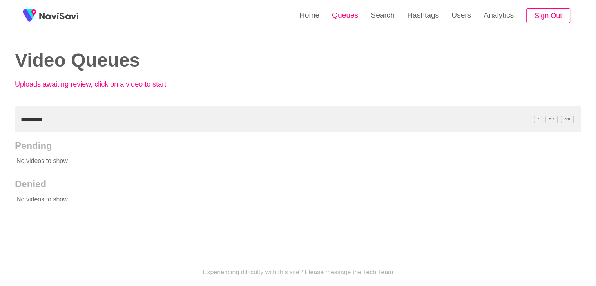
drag, startPoint x: 380, startPoint y: 15, endPoint x: 350, endPoint y: 30, distance: 33.0
click at [380, 16] on link "Search" at bounding box center [383, 15] width 36 height 31
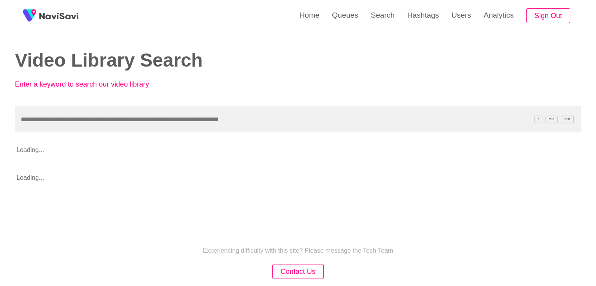
click at [93, 121] on input "text" at bounding box center [298, 119] width 567 height 26
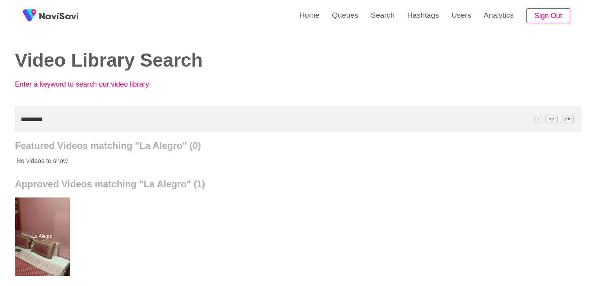
drag, startPoint x: 10, startPoint y: 125, endPoint x: 0, endPoint y: 128, distance: 10.2
click at [0, 128] on div "Home Queues Search Hashtags Users Analytics Sign Out Video Library Search Enter…" at bounding box center [298, 217] width 596 height 434
paste input "******"
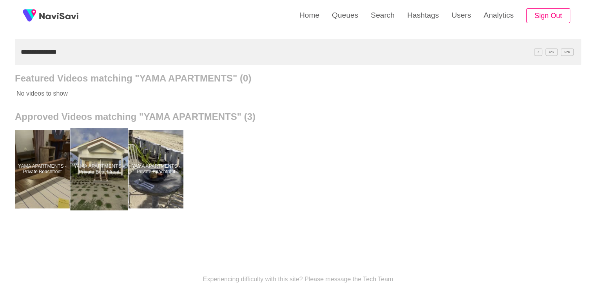
scroll to position [78, 0]
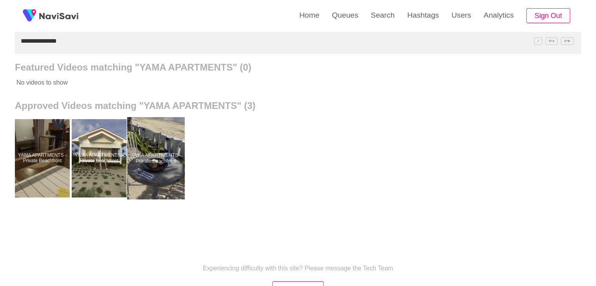
drag, startPoint x: 150, startPoint y: 166, endPoint x: 150, endPoint y: 162, distance: 4.3
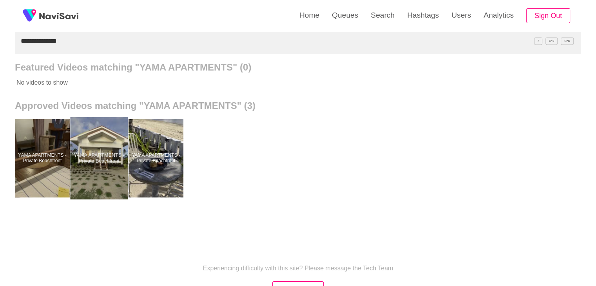
drag, startPoint x: 103, startPoint y: 175, endPoint x: 105, endPoint y: 143, distance: 31.8
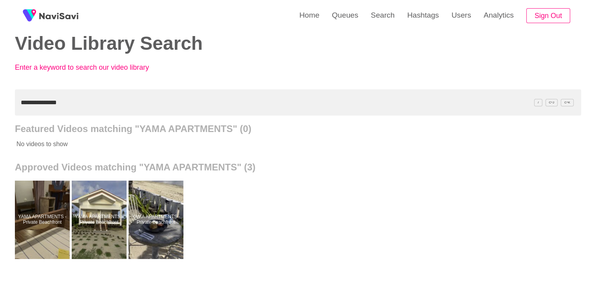
scroll to position [0, 0]
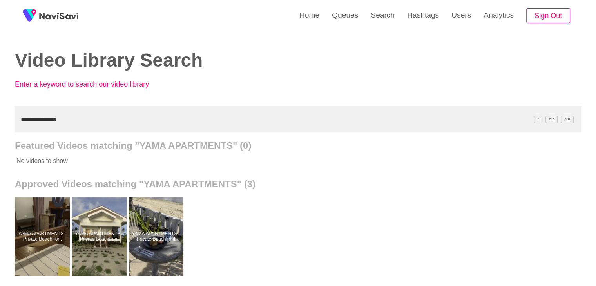
drag, startPoint x: 78, startPoint y: 124, endPoint x: 0, endPoint y: 126, distance: 77.6
click at [0, 126] on div "**********" at bounding box center [298, 217] width 596 height 434
paste input "text"
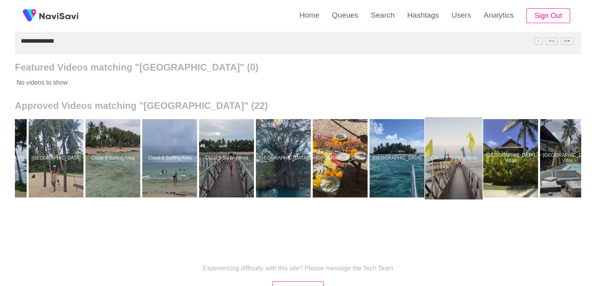
scroll to position [0, 684]
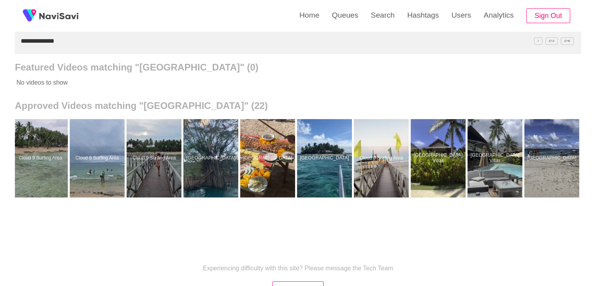
drag, startPoint x: 0, startPoint y: 45, endPoint x: 0, endPoint y: 40, distance: 5.5
click at [0, 44] on div "**********" at bounding box center [298, 139] width 596 height 434
paste input "text"
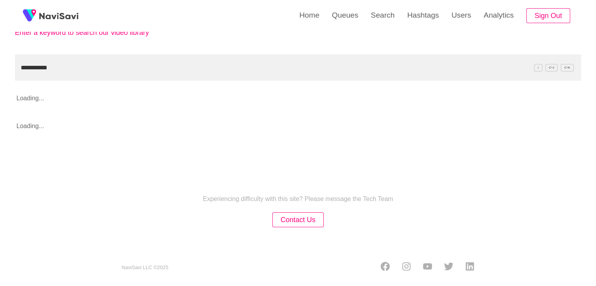
scroll to position [78, 0]
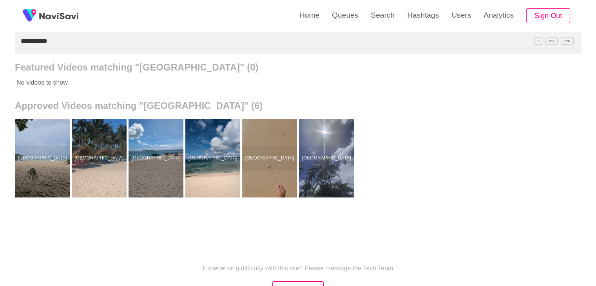
click at [0, 53] on div "**********" at bounding box center [298, 139] width 596 height 434
paste input "*"
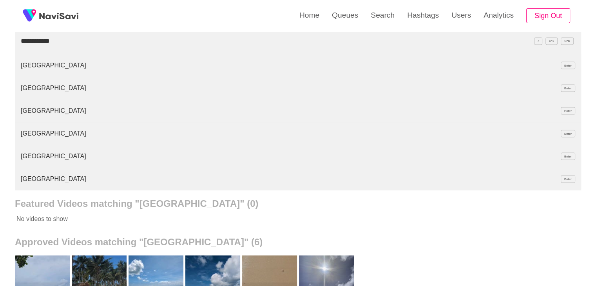
type input "**********"
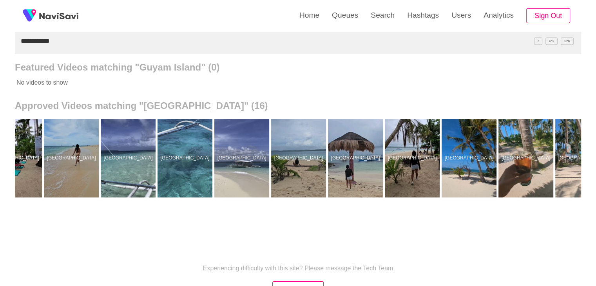
scroll to position [0, 0]
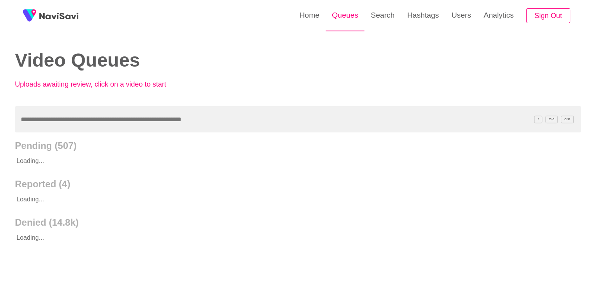
click at [353, 20] on link "Queues" at bounding box center [345, 15] width 39 height 31
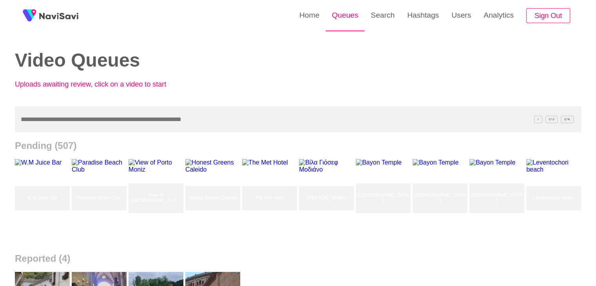
click at [350, 10] on link "Queues" at bounding box center [345, 15] width 39 height 31
click at [350, 13] on link "Queues" at bounding box center [345, 15] width 39 height 31
click at [105, 117] on input "text" at bounding box center [298, 119] width 567 height 26
paste input "**********"
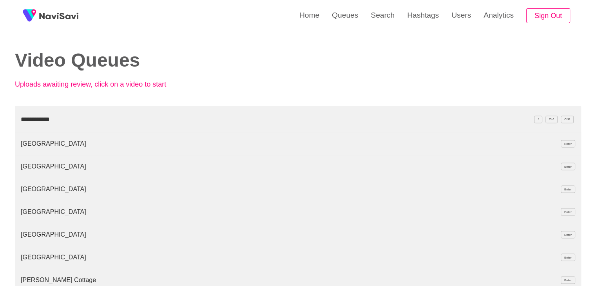
type input "**********"
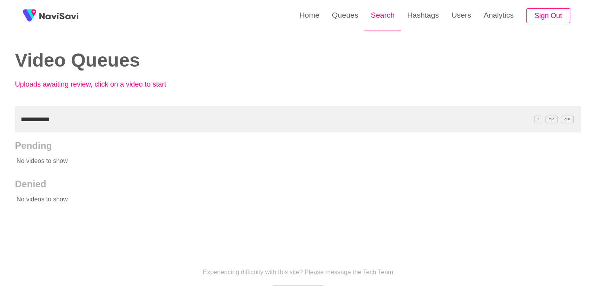
click at [380, 19] on link "Search" at bounding box center [383, 15] width 36 height 31
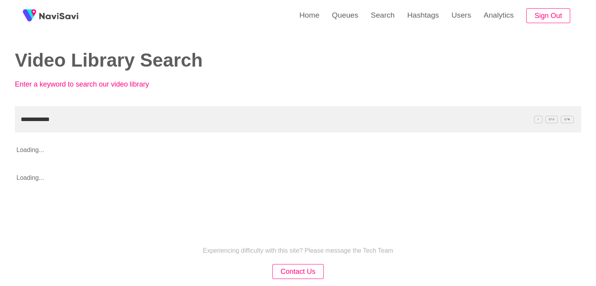
type input "**********"
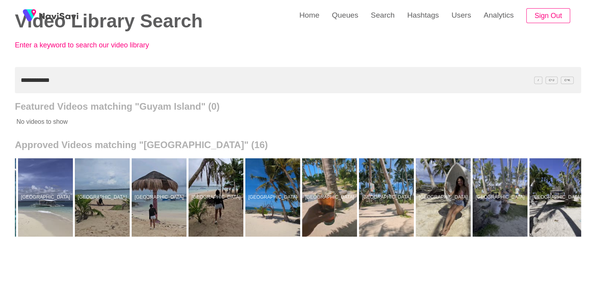
scroll to position [0, 343]
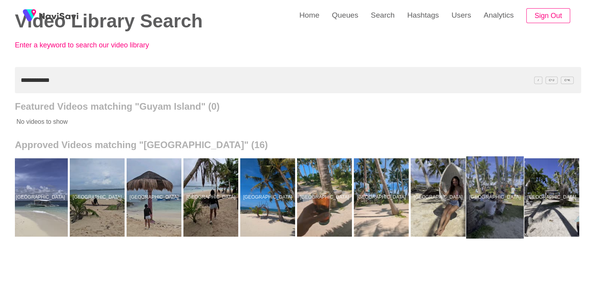
drag, startPoint x: 494, startPoint y: 198, endPoint x: 495, endPoint y: 193, distance: 4.4
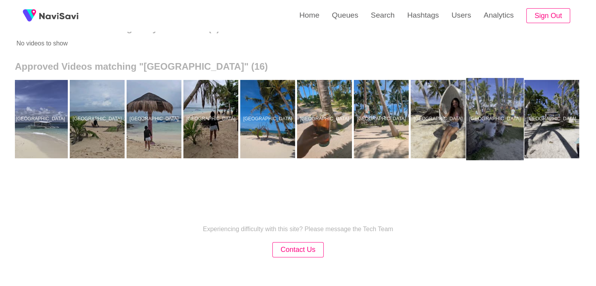
scroll to position [0, 336]
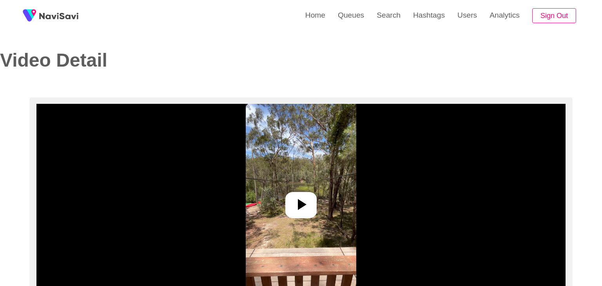
select select "**********"
select select "****"
click at [303, 204] on icon at bounding box center [298, 204] width 19 height 19
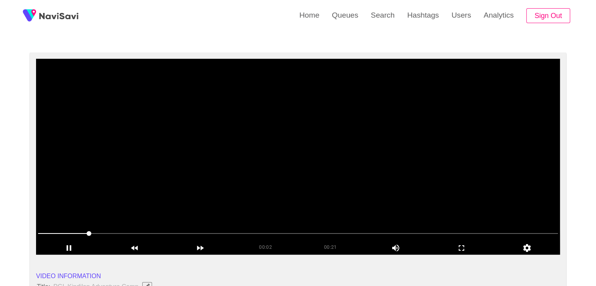
scroll to position [39, 0]
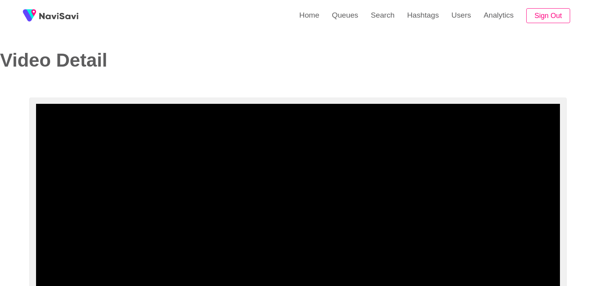
select select "**********"
select select "**"
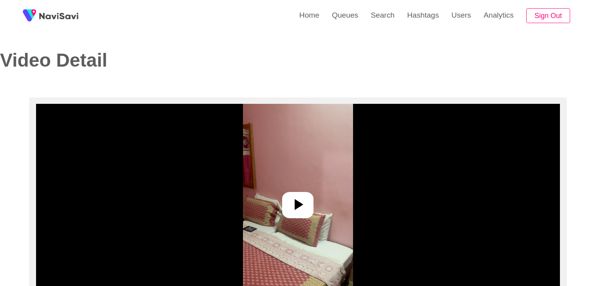
select select "**"
select select "**********"
drag, startPoint x: 289, startPoint y: 207, endPoint x: 339, endPoint y: 211, distance: 50.3
click at [289, 207] on icon at bounding box center [298, 204] width 19 height 19
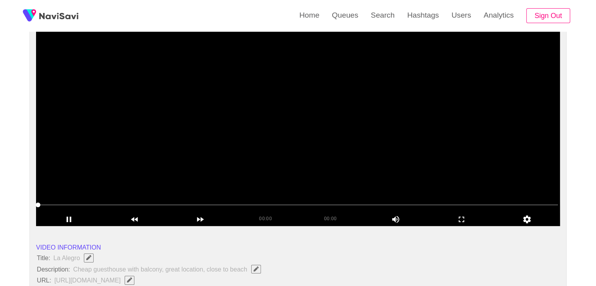
scroll to position [78, 0]
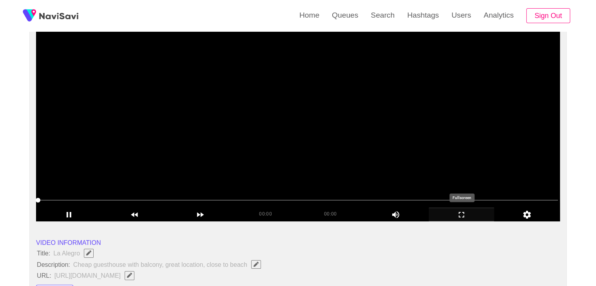
click at [470, 216] on icon "add" at bounding box center [461, 214] width 65 height 9
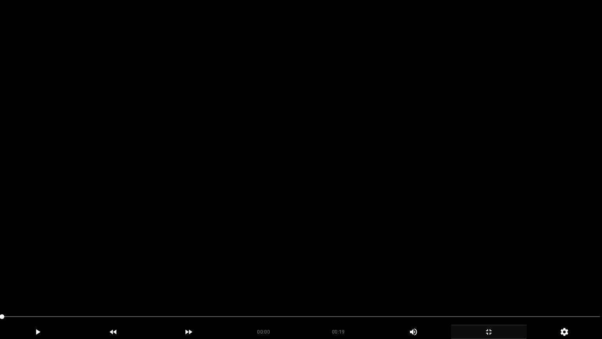
click at [435, 248] on video at bounding box center [301, 169] width 602 height 339
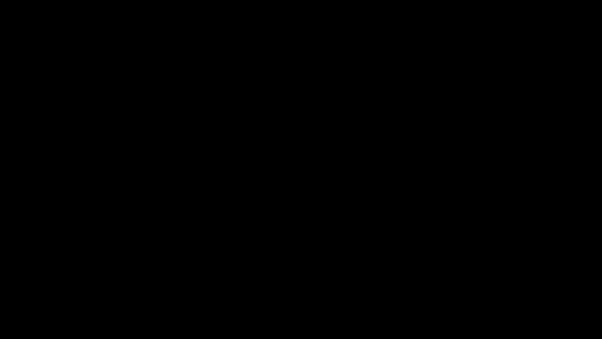
click at [488, 286] on icon "add" at bounding box center [488, 331] width 5 height 5
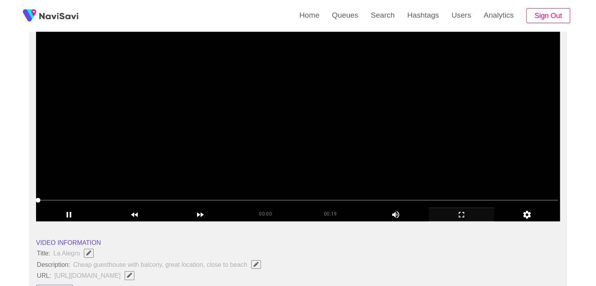
click at [263, 135] on video at bounding box center [298, 123] width 524 height 196
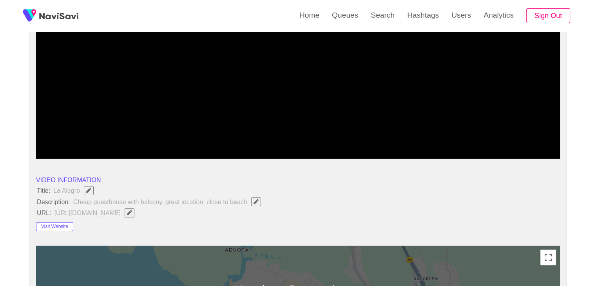
scroll to position [157, 0]
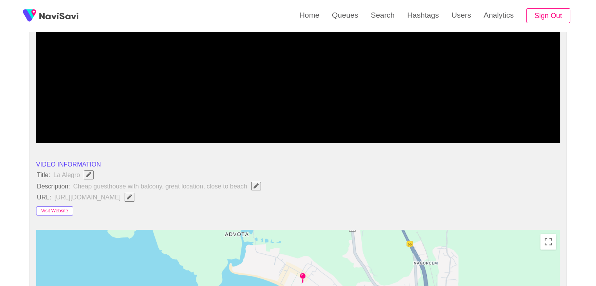
click at [63, 208] on button "Visit Website" at bounding box center [54, 211] width 37 height 9
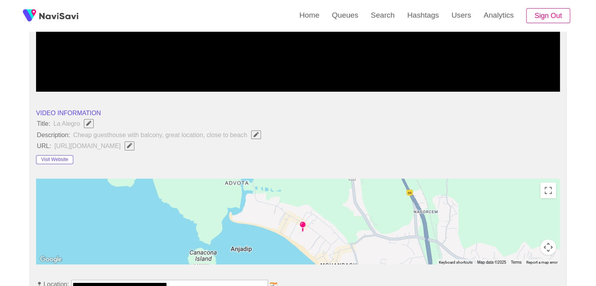
scroll to position [314, 0]
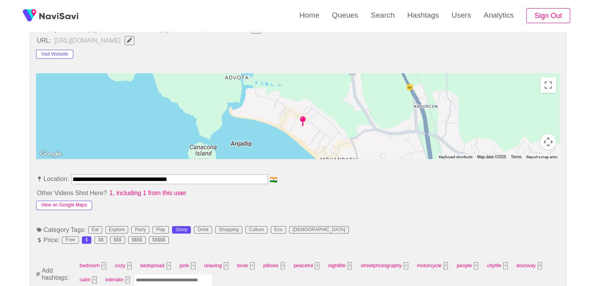
click at [72, 201] on button "View on Google Maps" at bounding box center [64, 205] width 56 height 9
click at [80, 201] on button "View on Google Maps" at bounding box center [64, 205] width 56 height 9
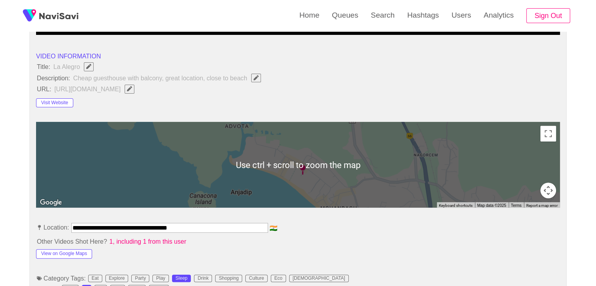
scroll to position [274, 0]
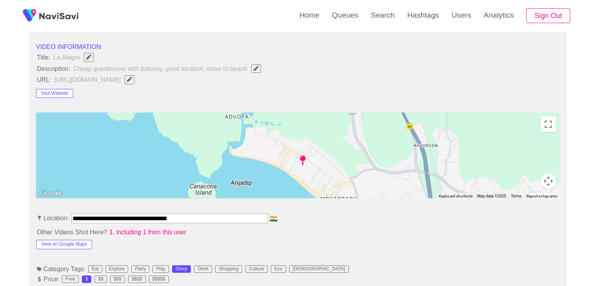
drag, startPoint x: 179, startPoint y: 217, endPoint x: 1, endPoint y: 202, distance: 178.3
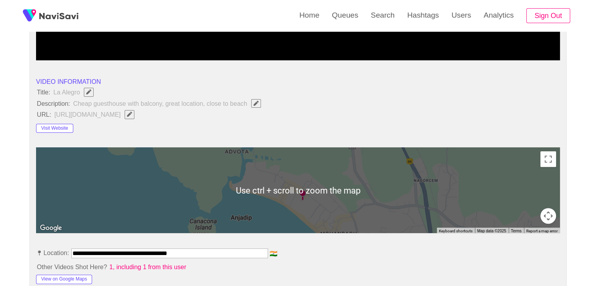
scroll to position [235, 0]
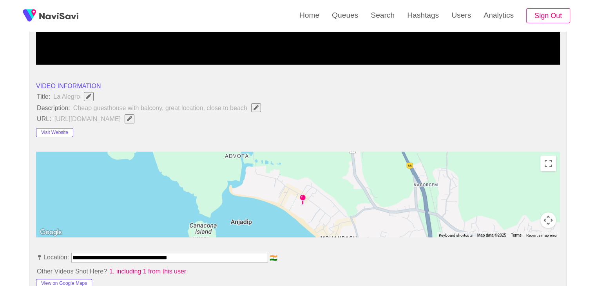
click at [133, 119] on span "Edit Field" at bounding box center [129, 118] width 7 height 5
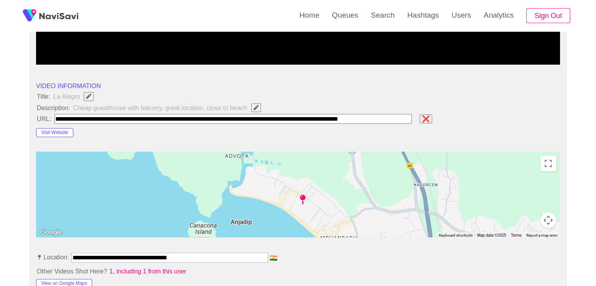
scroll to position [0, 11]
type input "**********"
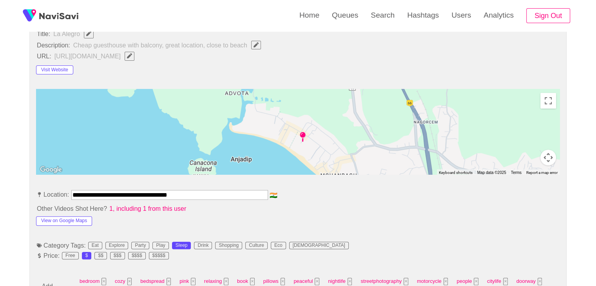
scroll to position [353, 0]
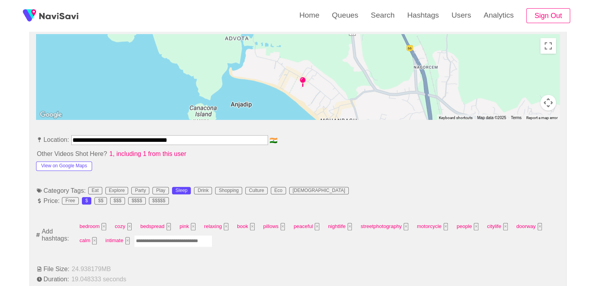
click at [156, 240] on input "Enter tag here and press return" at bounding box center [173, 241] width 78 height 12
type input "*********"
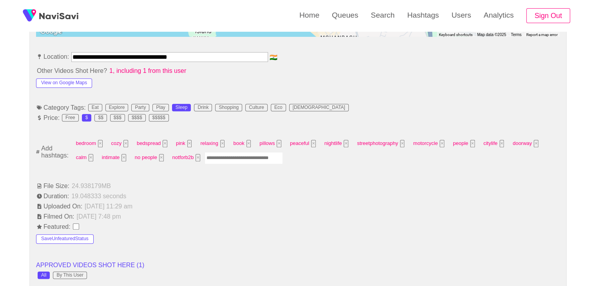
scroll to position [431, 0]
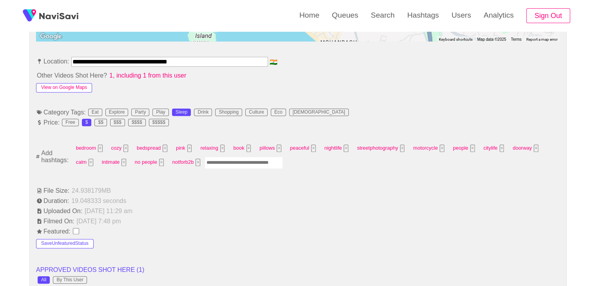
click at [78, 85] on button "View on Google Maps" at bounding box center [64, 87] width 56 height 9
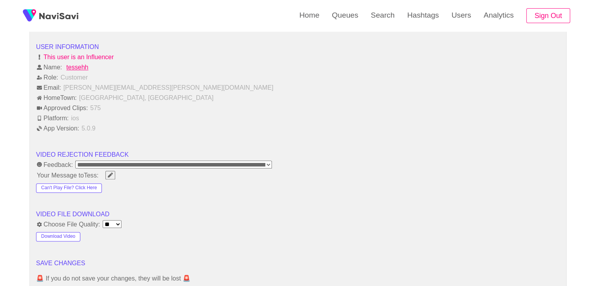
scroll to position [980, 0]
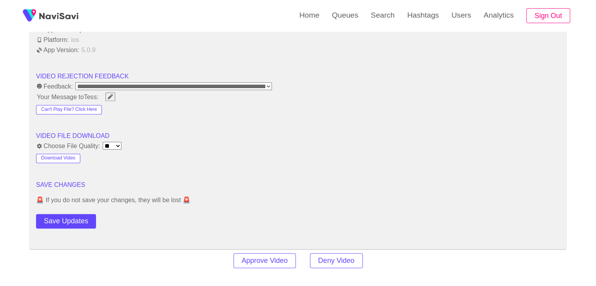
drag, startPoint x: 78, startPoint y: 223, endPoint x: 80, endPoint y: 219, distance: 4.2
click at [78, 223] on button "Save Updates" at bounding box center [66, 221] width 60 height 15
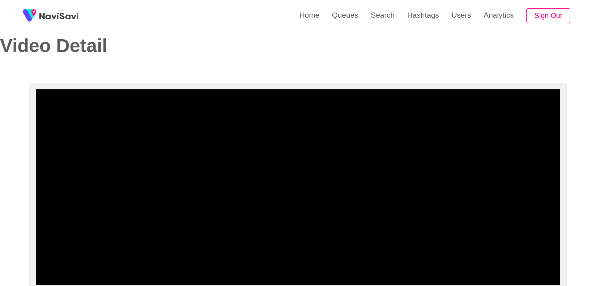
scroll to position [0, 0]
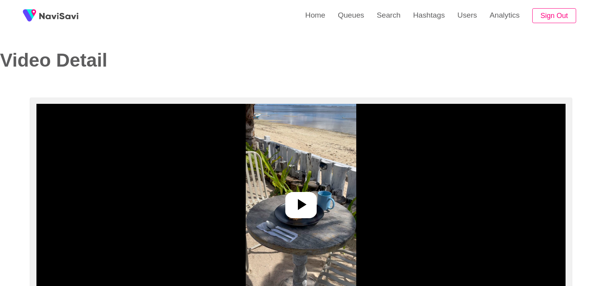
select select "**********"
select select "**"
click at [298, 209] on icon at bounding box center [298, 204] width 19 height 19
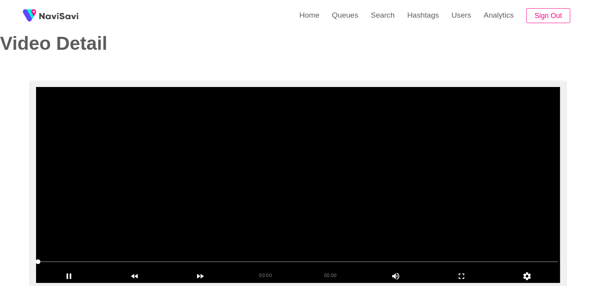
scroll to position [39, 0]
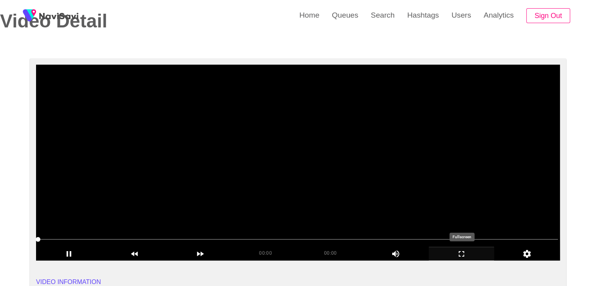
click at [470, 254] on icon "add" at bounding box center [461, 253] width 65 height 9
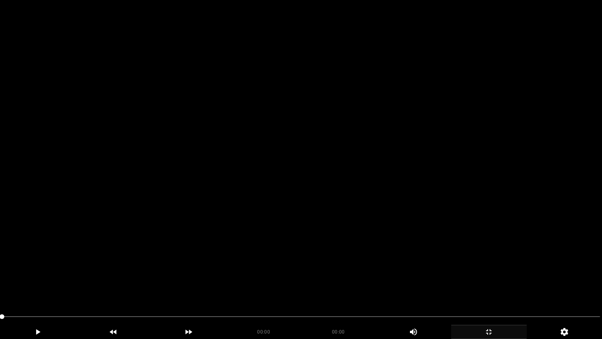
click at [344, 242] on video at bounding box center [301, 169] width 602 height 339
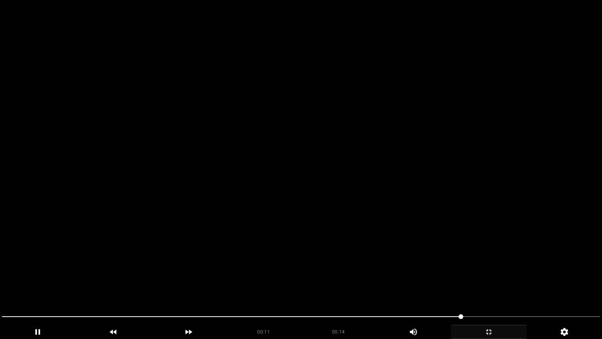
click at [448, 239] on video at bounding box center [301, 169] width 602 height 339
click at [464, 254] on video at bounding box center [301, 169] width 602 height 339
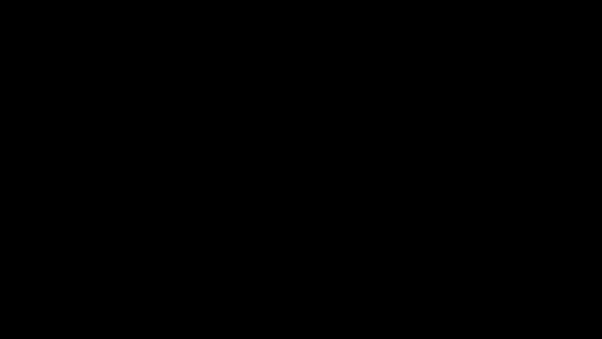
click at [493, 286] on icon "add" at bounding box center [489, 331] width 75 height 9
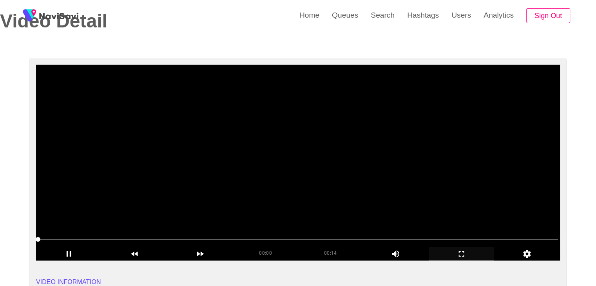
click at [308, 165] on video at bounding box center [298, 163] width 524 height 196
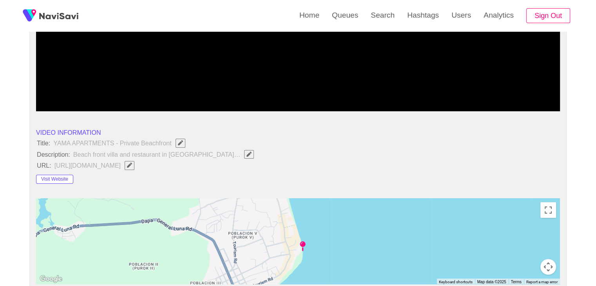
scroll to position [196, 0]
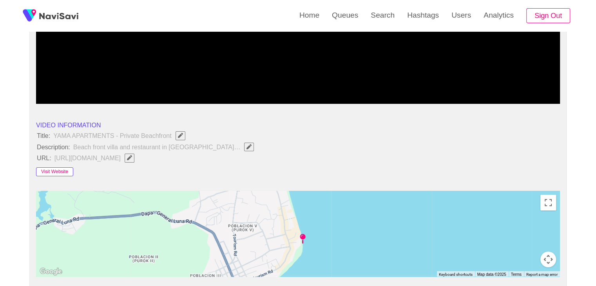
click at [57, 168] on button "Visit Website" at bounding box center [54, 171] width 37 height 9
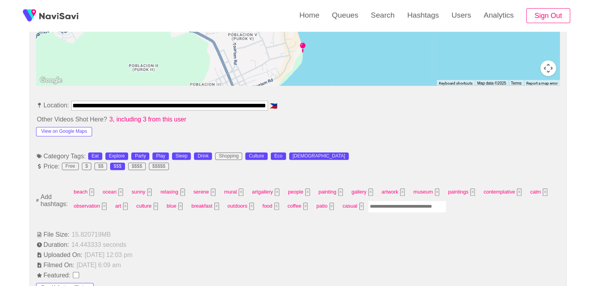
scroll to position [392, 0]
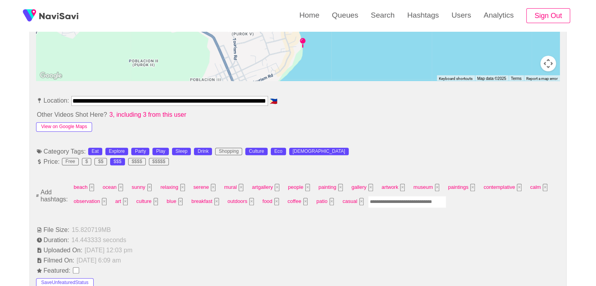
click at [68, 126] on button "View on Google Maps" at bounding box center [64, 126] width 56 height 9
click at [397, 198] on input "Enter tag here and press return" at bounding box center [407, 202] width 78 height 12
type input "*********"
type input "****"
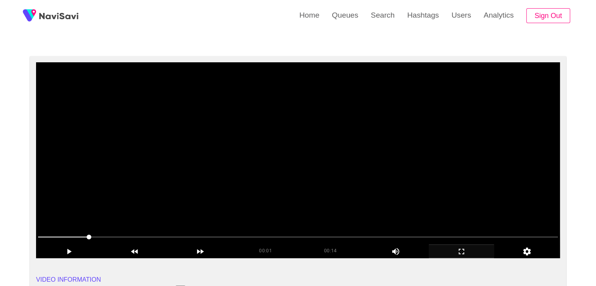
scroll to position [39, 0]
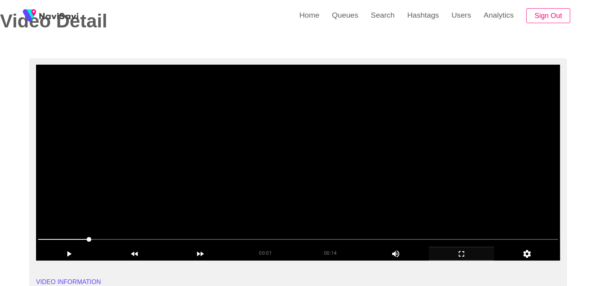
click at [354, 168] on video at bounding box center [298, 163] width 524 height 196
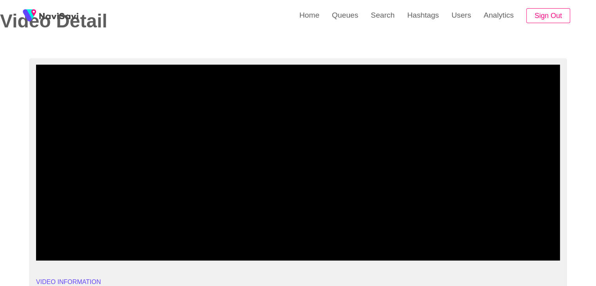
drag, startPoint x: 225, startPoint y: 242, endPoint x: 234, endPoint y: 242, distance: 9.0
click at [234, 242] on span at bounding box center [298, 239] width 520 height 13
drag, startPoint x: 433, startPoint y: 236, endPoint x: 438, endPoint y: 236, distance: 5.5
click at [438, 236] on span at bounding box center [298, 239] width 520 height 13
click at [453, 239] on span at bounding box center [282, 239] width 489 height 1
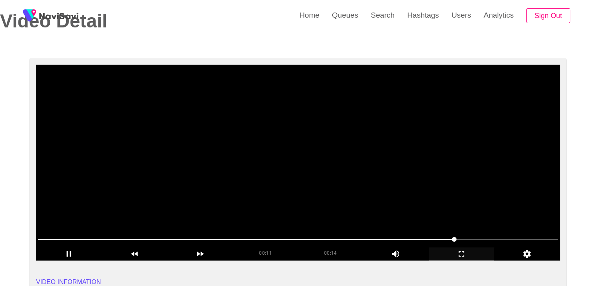
click at [430, 204] on video at bounding box center [298, 163] width 524 height 196
click at [437, 204] on video at bounding box center [298, 163] width 524 height 196
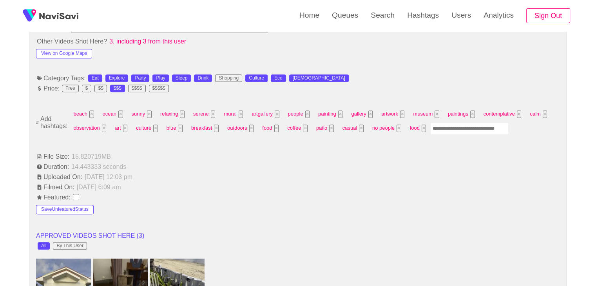
scroll to position [470, 0]
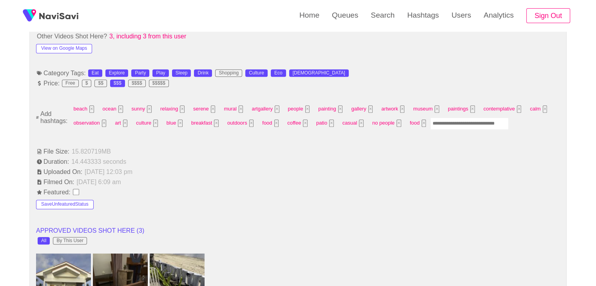
click at [460, 124] on input "Enter tag here and press return" at bounding box center [469, 124] width 78 height 12
type input "**********"
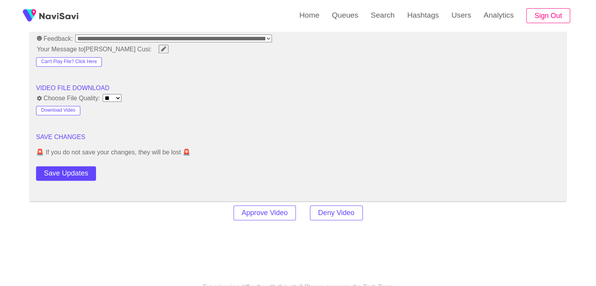
scroll to position [1059, 0]
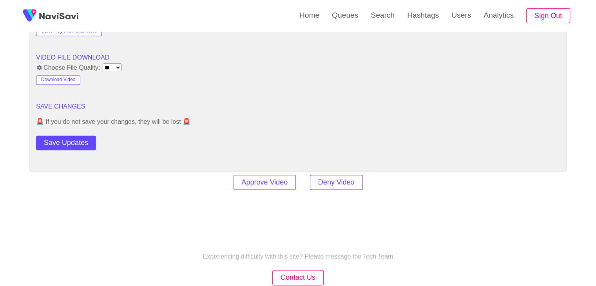
click at [72, 142] on button "Save Updates" at bounding box center [66, 143] width 60 height 15
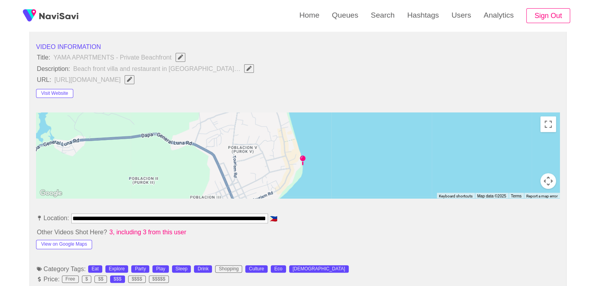
scroll to position [431, 0]
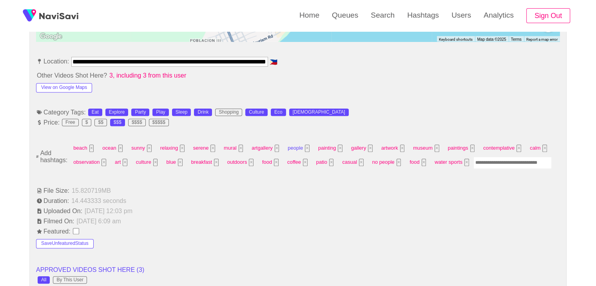
click at [306, 148] on button "×" at bounding box center [307, 148] width 5 height 7
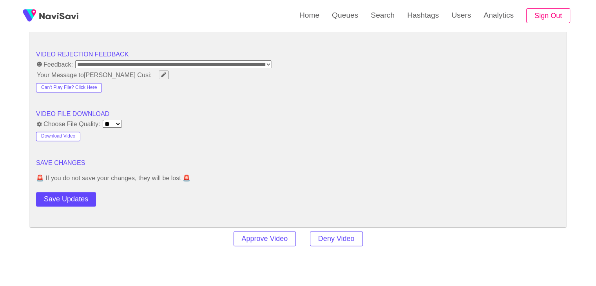
scroll to position [1098, 0]
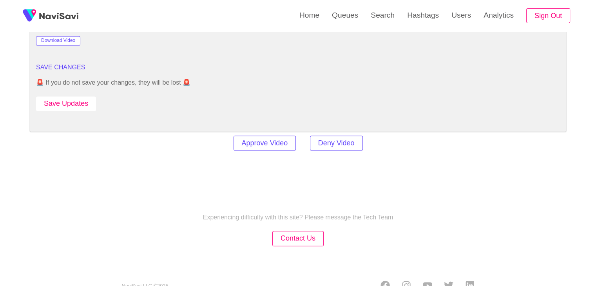
click at [74, 102] on button "Save Updates" at bounding box center [66, 103] width 60 height 15
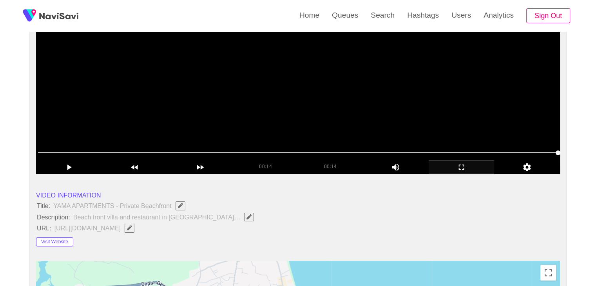
scroll to position [118, 0]
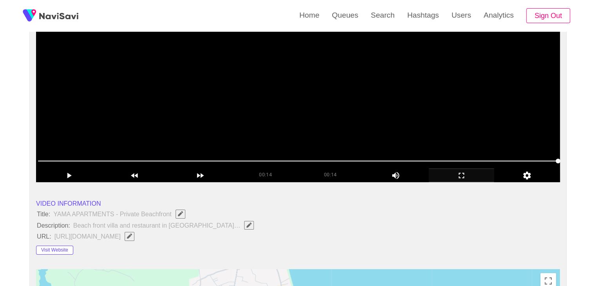
click at [316, 96] on video at bounding box center [298, 84] width 524 height 196
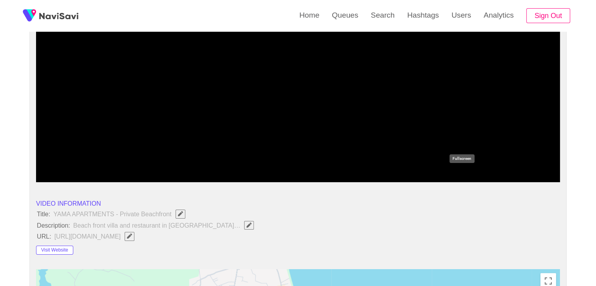
click at [461, 169] on div "add" at bounding box center [462, 175] width 66 height 13
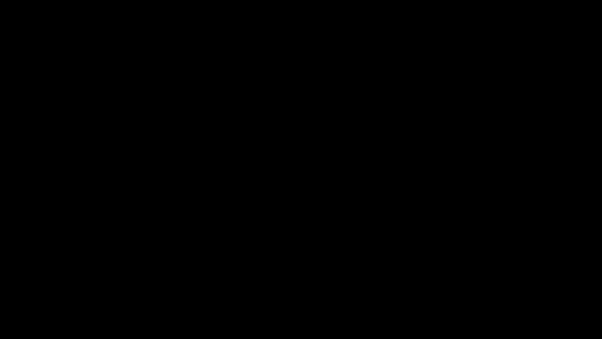
click at [401, 203] on video at bounding box center [301, 169] width 602 height 339
click at [467, 131] on video at bounding box center [301, 169] width 602 height 339
click at [471, 129] on video at bounding box center [301, 169] width 602 height 339
click at [503, 171] on video at bounding box center [301, 169] width 602 height 339
click at [519, 195] on video at bounding box center [301, 169] width 602 height 339
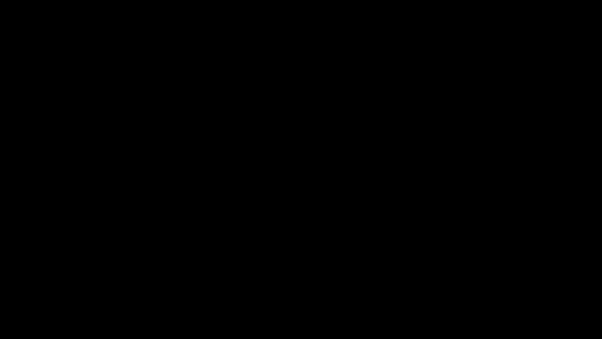
click at [489, 286] on icon "add" at bounding box center [489, 331] width 75 height 9
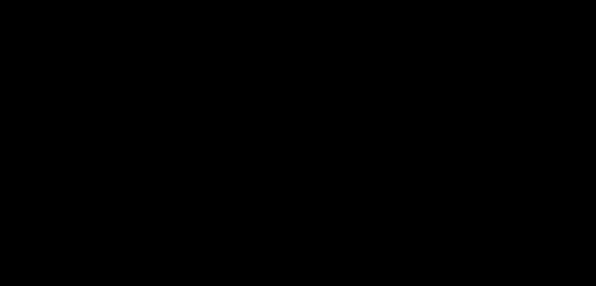
scroll to position [1059, 0]
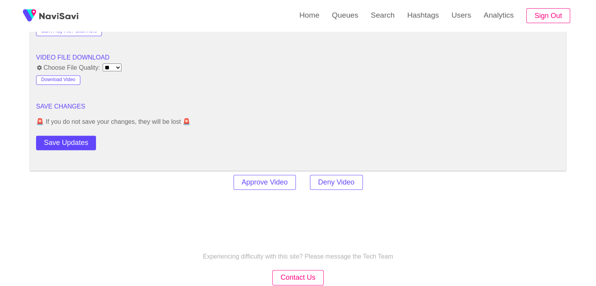
click at [74, 139] on button "Save Updates" at bounding box center [66, 143] width 60 height 15
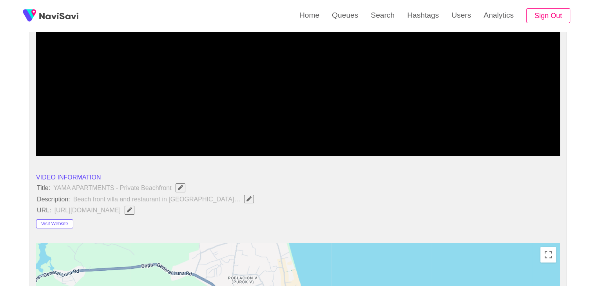
scroll to position [157, 0]
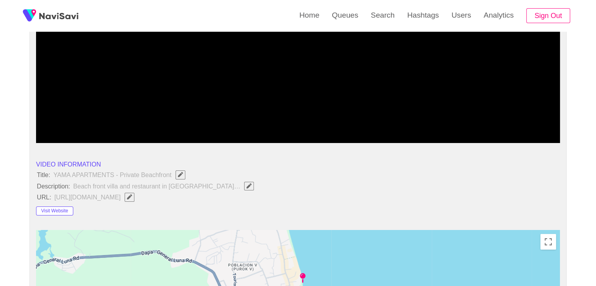
click at [247, 187] on icon "Edit Field" at bounding box center [249, 185] width 5 height 5
type input "**********"
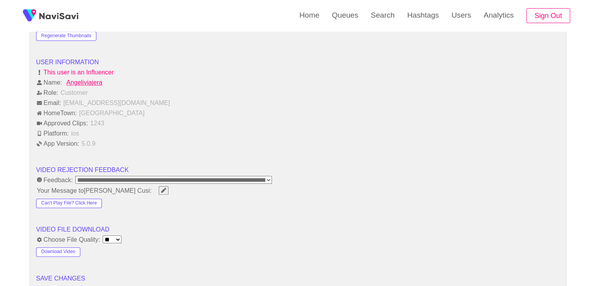
scroll to position [980, 0]
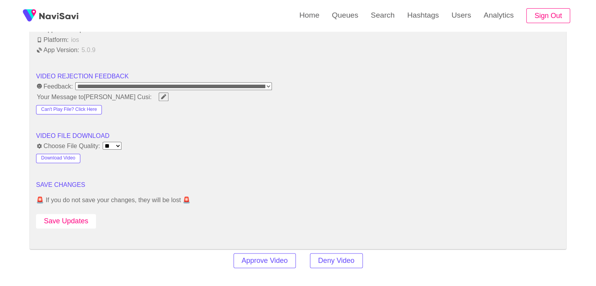
click at [76, 218] on button "Save Updates" at bounding box center [66, 221] width 60 height 15
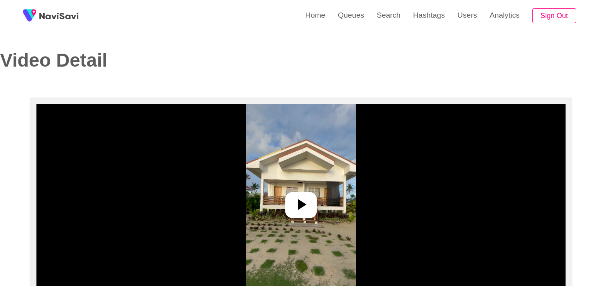
select select "**********"
select select "**"
click at [302, 207] on icon at bounding box center [298, 204] width 19 height 19
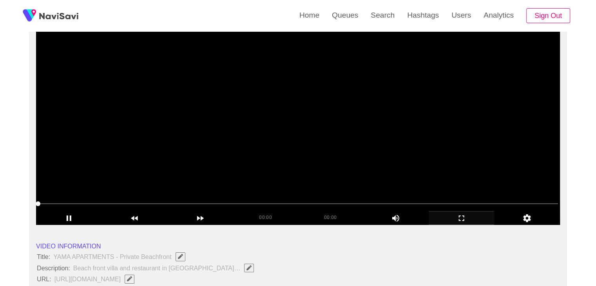
scroll to position [78, 0]
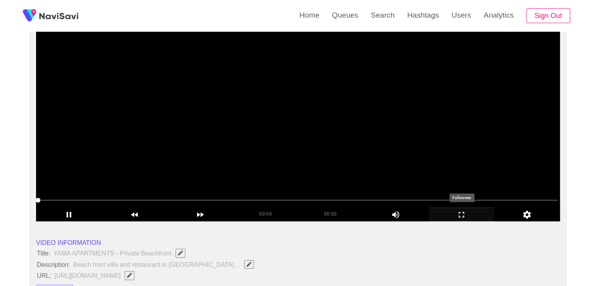
click at [478, 218] on icon "add" at bounding box center [461, 214] width 65 height 9
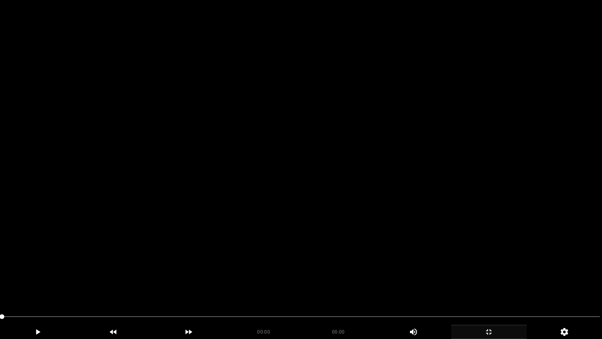
click at [146, 250] on video at bounding box center [301, 169] width 602 height 339
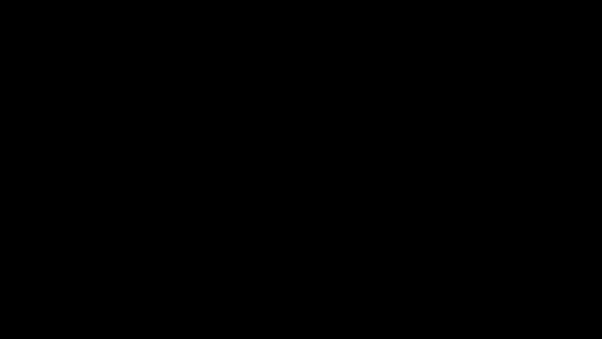
drag, startPoint x: 218, startPoint y: 317, endPoint x: 0, endPoint y: 296, distance: 219.4
click at [499, 286] on icon "add" at bounding box center [489, 331] width 75 height 9
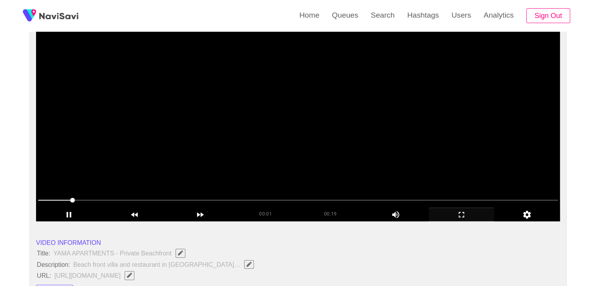
click at [206, 137] on video at bounding box center [298, 123] width 524 height 196
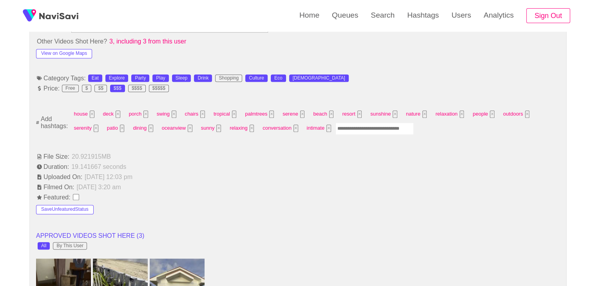
scroll to position [470, 0]
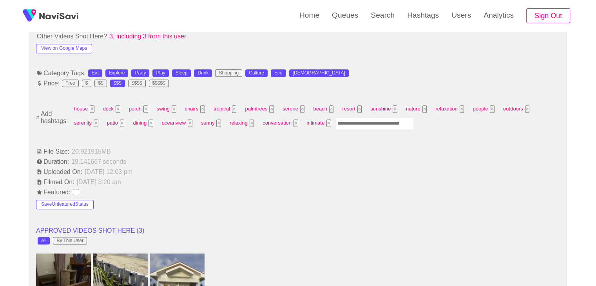
click at [374, 125] on input "Enter tag here and press return" at bounding box center [375, 124] width 78 height 12
type input "*********"
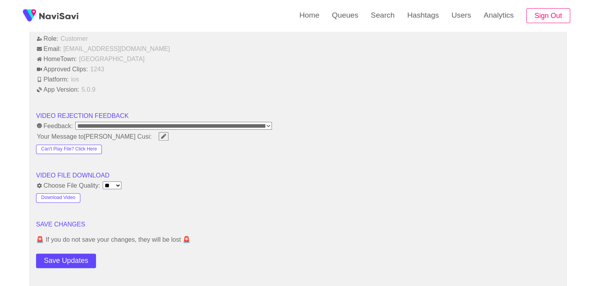
scroll to position [941, 0]
click at [72, 255] on button "Save Updates" at bounding box center [66, 260] width 60 height 15
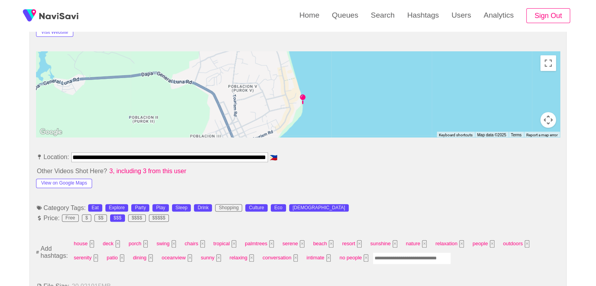
scroll to position [353, 0]
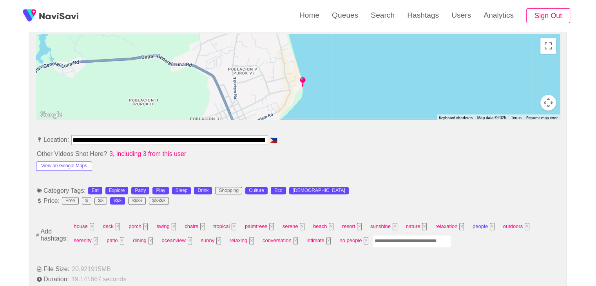
click at [490, 228] on button "×" at bounding box center [492, 226] width 5 height 7
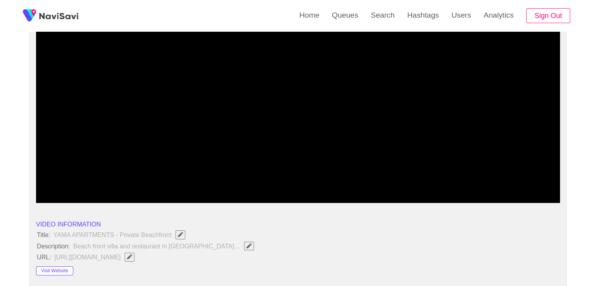
scroll to position [78, 0]
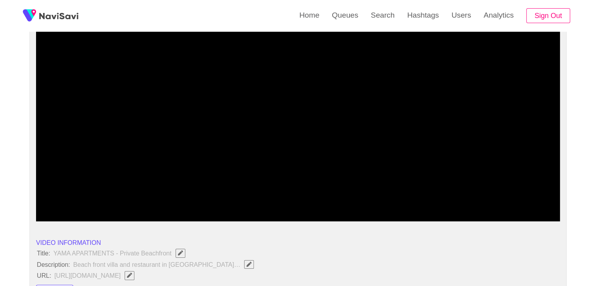
click at [372, 202] on span at bounding box center [298, 200] width 520 height 13
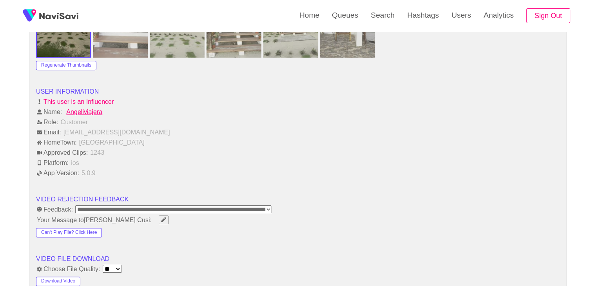
scroll to position [941, 0]
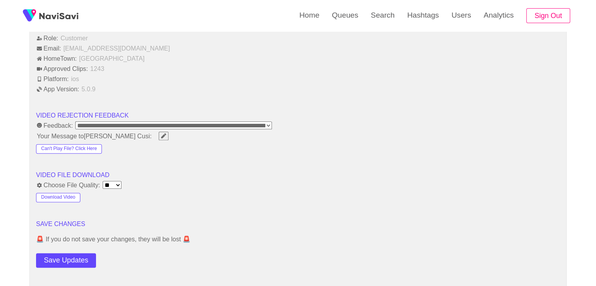
click at [67, 253] on button "Save Updates" at bounding box center [66, 260] width 60 height 15
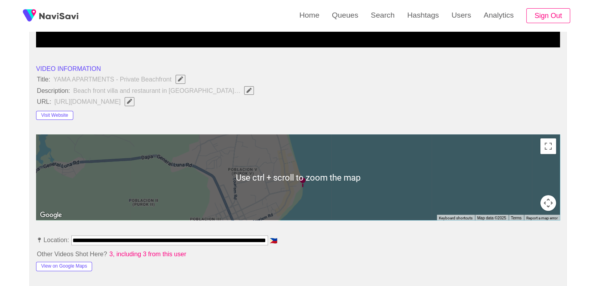
scroll to position [235, 0]
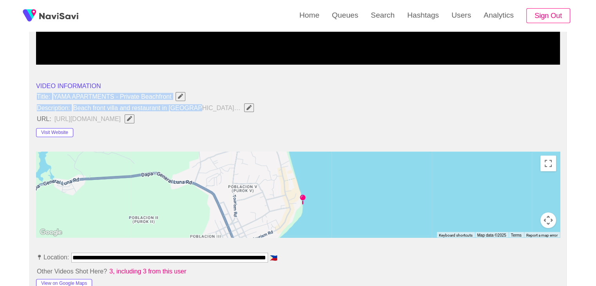
drag, startPoint x: 35, startPoint y: 92, endPoint x: 194, endPoint y: 103, distance: 159.1
copy ul "Title: YAMA APARTMENTS - Private Beachfront Description: Beach front villa and …"
click at [247, 109] on icon "Edit Field" at bounding box center [249, 107] width 5 height 5
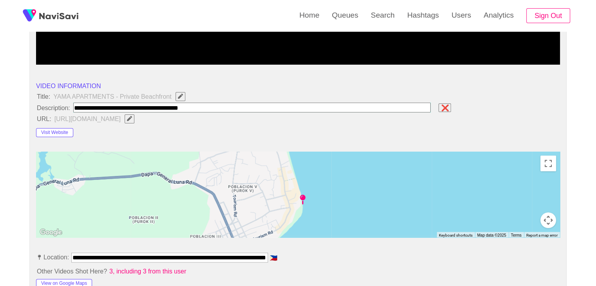
type input "**********"
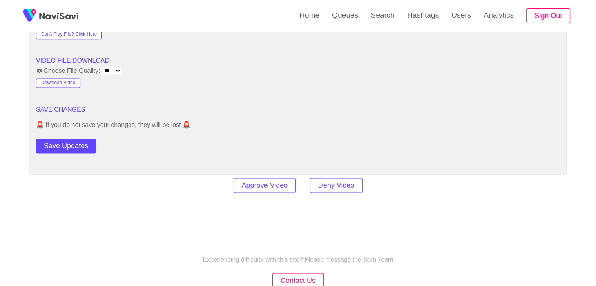
scroll to position [1059, 0]
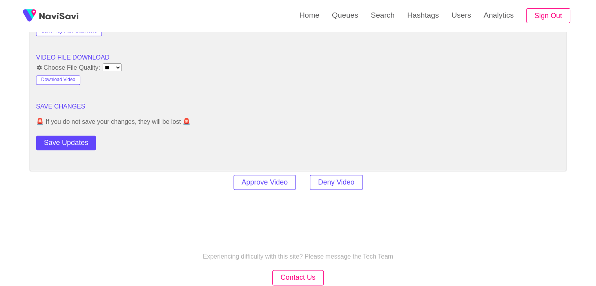
click at [74, 146] on button "Save Updates" at bounding box center [66, 143] width 60 height 15
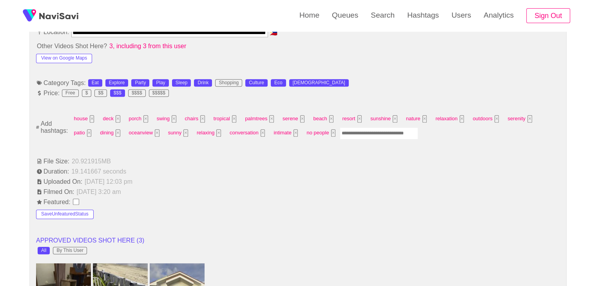
scroll to position [470, 0]
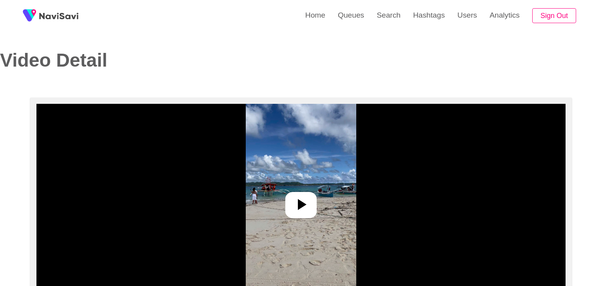
select select "**********"
select select "**"
drag, startPoint x: 306, startPoint y: 203, endPoint x: 306, endPoint y: 198, distance: 5.5
click at [306, 203] on icon at bounding box center [298, 204] width 19 height 19
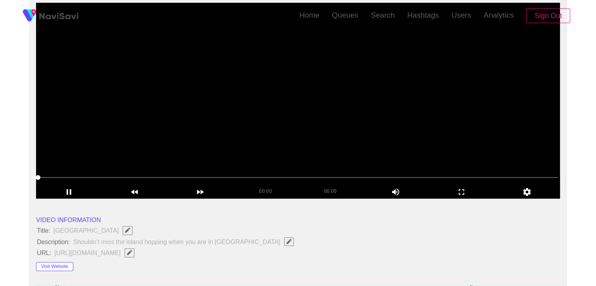
scroll to position [118, 0]
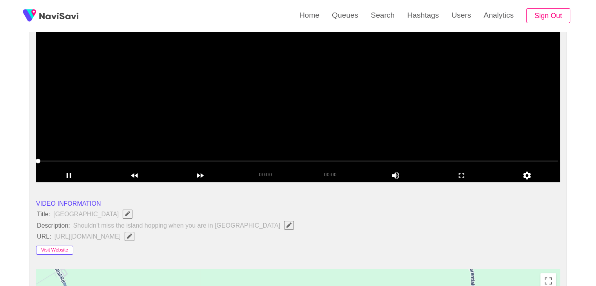
click at [65, 247] on button "Visit Website" at bounding box center [54, 250] width 37 height 9
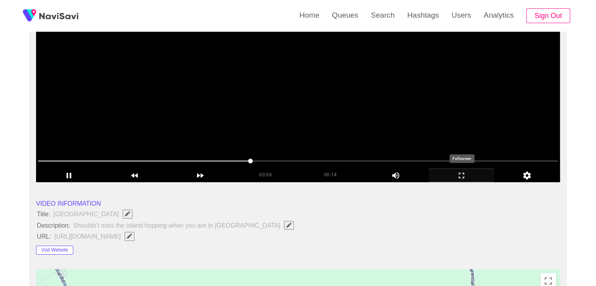
click at [459, 174] on icon "add" at bounding box center [461, 175] width 5 height 5
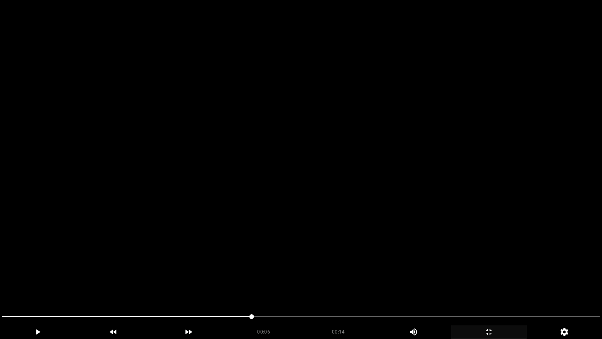
click at [213, 227] on video at bounding box center [301, 169] width 602 height 339
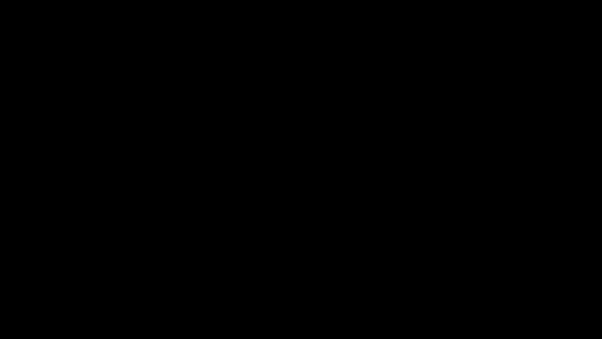
click at [493, 286] on icon "add" at bounding box center [489, 331] width 75 height 9
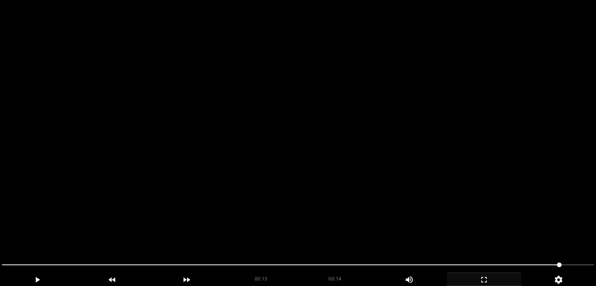
scroll to position [0, 0]
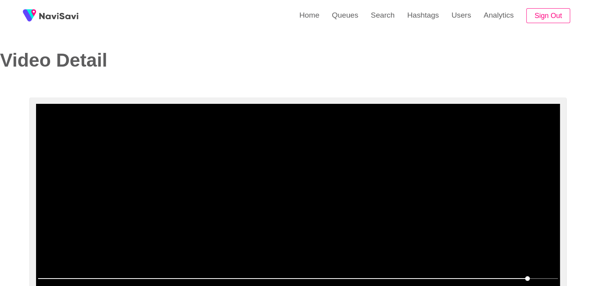
click at [384, 230] on video at bounding box center [298, 202] width 524 height 196
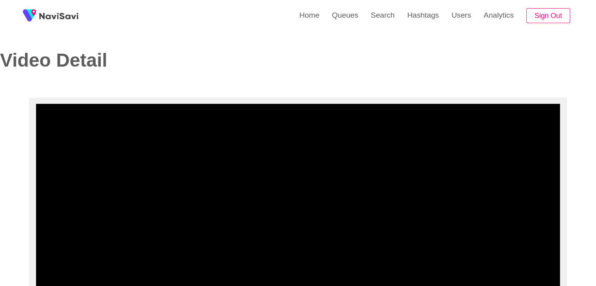
drag, startPoint x: 164, startPoint y: 278, endPoint x: 91, endPoint y: 267, distance: 74.2
click at [92, 267] on section "00:14 00:14 Picture In Picture 1 Error: Failed to load Video" at bounding box center [298, 202] width 524 height 196
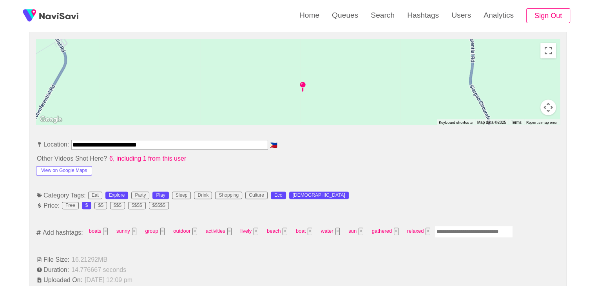
scroll to position [353, 0]
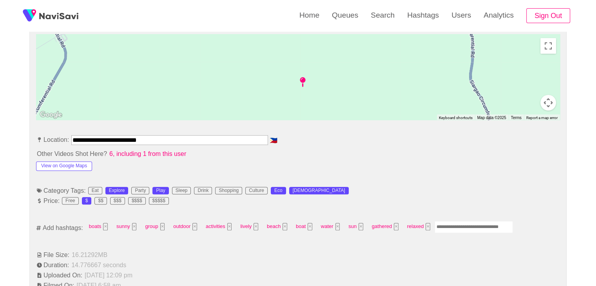
click at [452, 223] on input "Enter tag here and press return" at bounding box center [474, 227] width 78 height 12
type input "*********"
type input "**********"
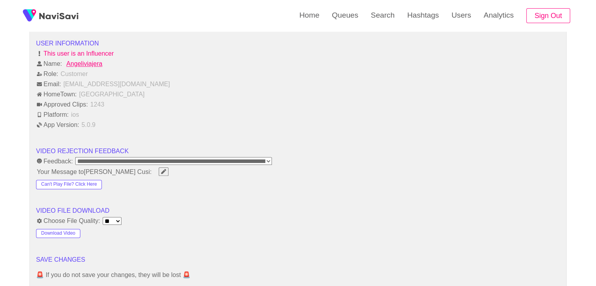
scroll to position [941, 0]
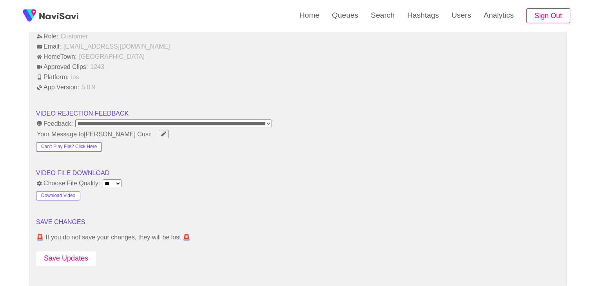
click at [83, 252] on button "Save Updates" at bounding box center [66, 258] width 60 height 15
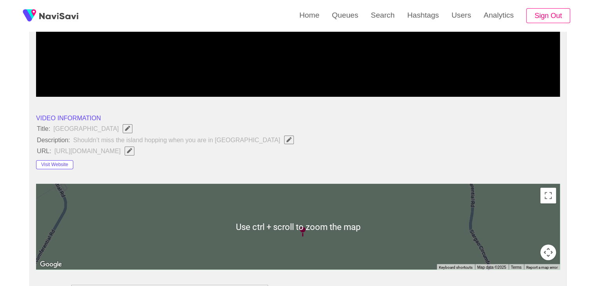
scroll to position [118, 0]
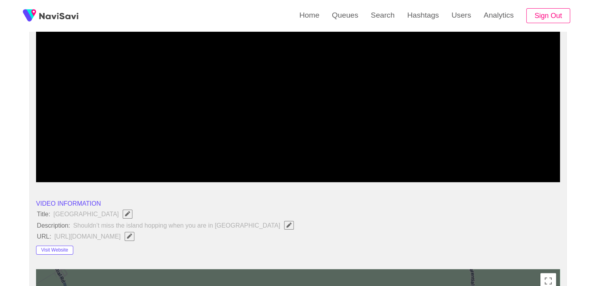
drag, startPoint x: 56, startPoint y: 158, endPoint x: 0, endPoint y: 161, distance: 56.1
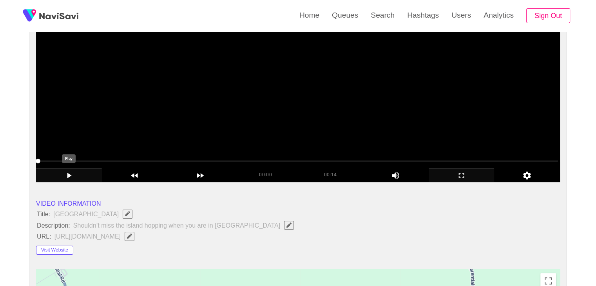
click at [75, 176] on icon "add" at bounding box center [68, 175] width 65 height 9
drag, startPoint x: 473, startPoint y: 174, endPoint x: 431, endPoint y: 219, distance: 61.3
click at [472, 176] on icon "add" at bounding box center [461, 175] width 65 height 9
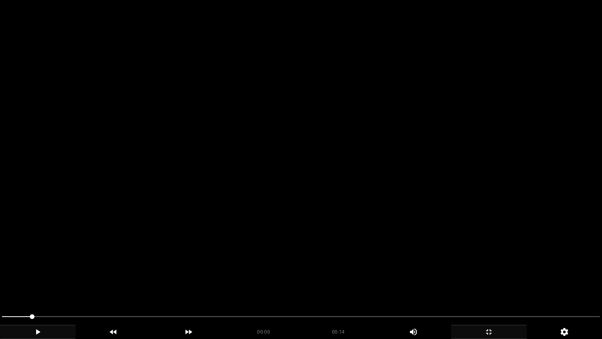
click at [309, 229] on video at bounding box center [301, 169] width 602 height 339
click at [461, 271] on video at bounding box center [301, 169] width 602 height 339
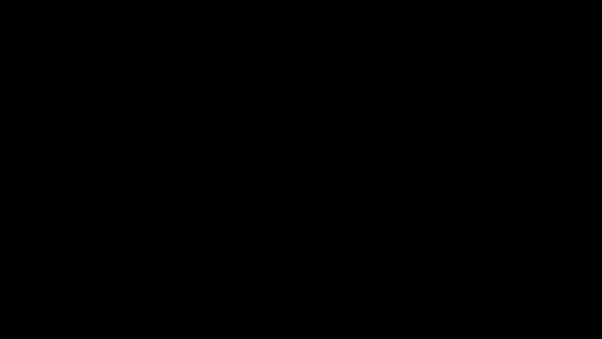
click at [485, 286] on icon "add" at bounding box center [489, 331] width 75 height 9
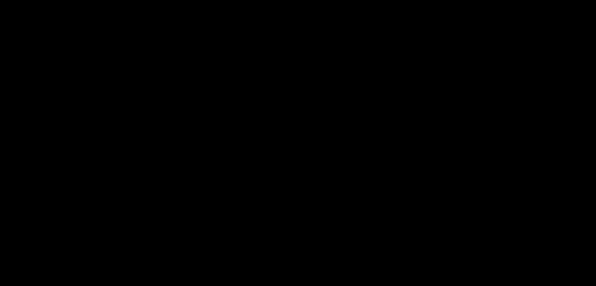
scroll to position [941, 0]
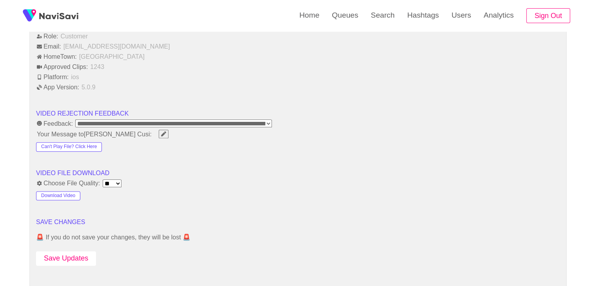
click at [70, 251] on button "Save Updates" at bounding box center [66, 258] width 60 height 15
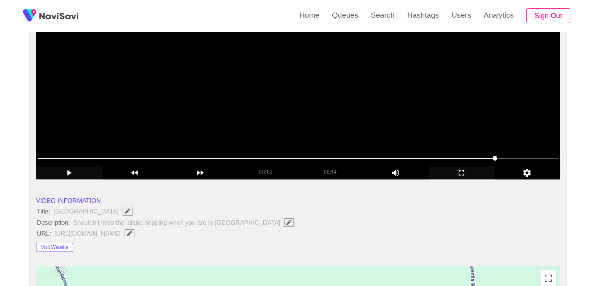
scroll to position [118, 0]
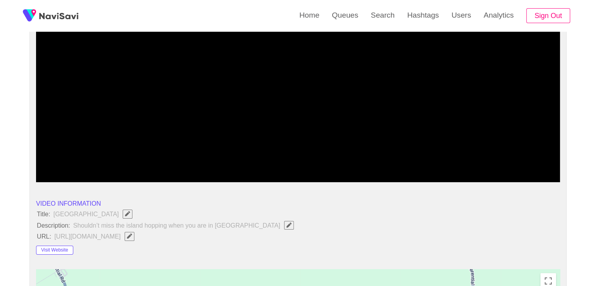
click at [287, 226] on icon "Edit Field" at bounding box center [289, 225] width 5 height 5
type input "**********"
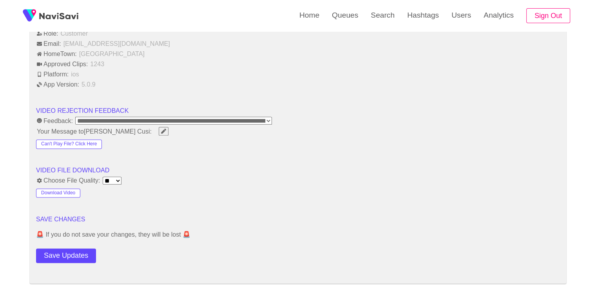
scroll to position [1019, 0]
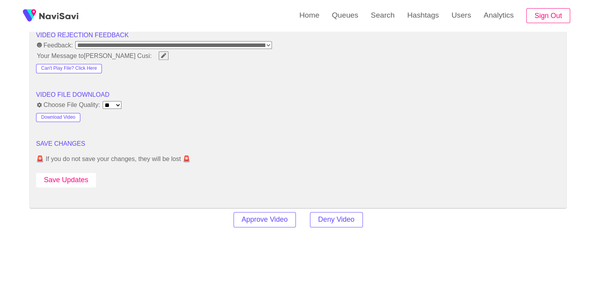
click at [78, 179] on button "Save Updates" at bounding box center [66, 180] width 60 height 15
drag, startPoint x: 70, startPoint y: 178, endPoint x: 86, endPoint y: 116, distance: 63.1
click at [70, 178] on button "Save Updates" at bounding box center [66, 180] width 60 height 15
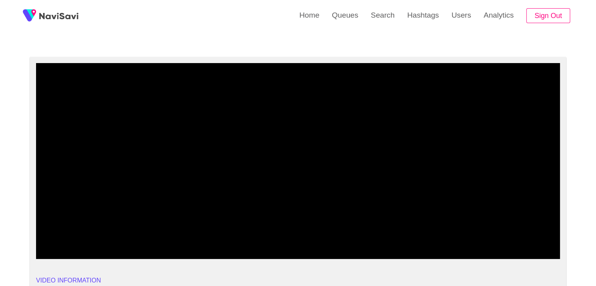
scroll to position [39, 0]
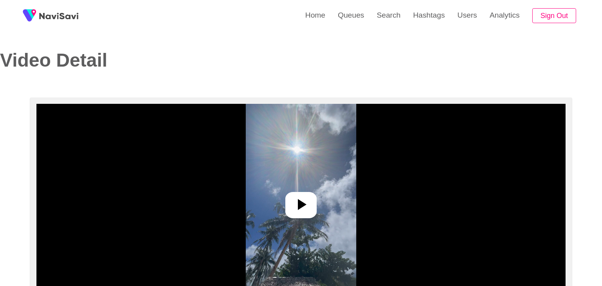
select select "**********"
select select "**"
click at [294, 204] on icon at bounding box center [298, 204] width 19 height 19
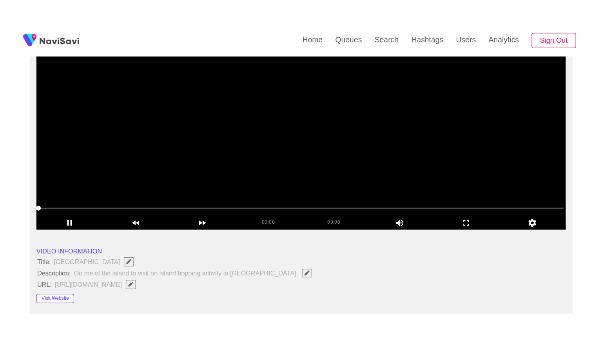
scroll to position [118, 0]
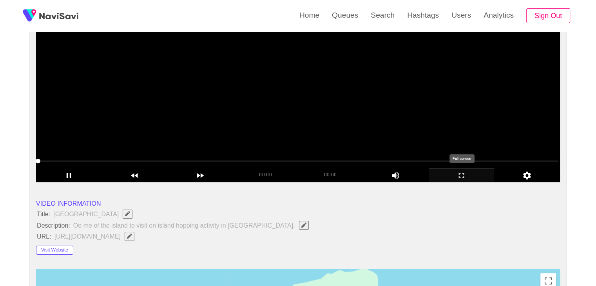
click at [462, 174] on icon "add" at bounding box center [461, 175] width 65 height 9
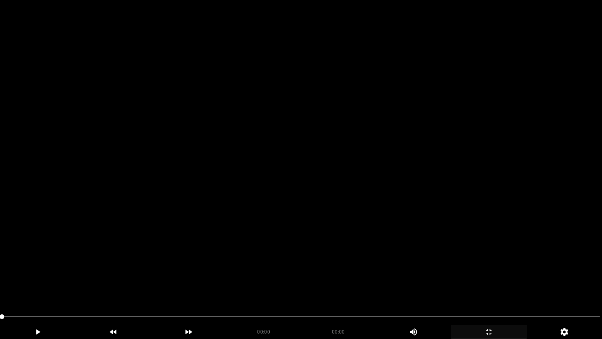
click at [290, 227] on video at bounding box center [301, 169] width 602 height 339
click at [301, 227] on video at bounding box center [301, 169] width 602 height 339
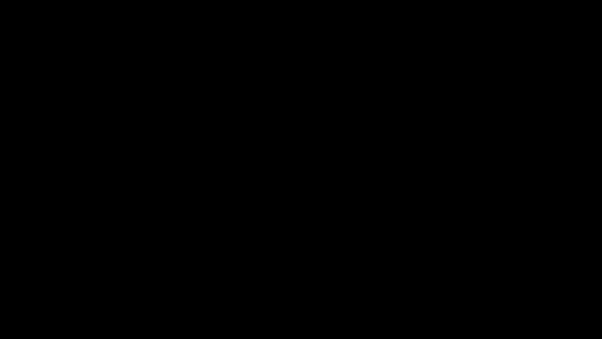
drag, startPoint x: 122, startPoint y: 315, endPoint x: 0, endPoint y: 295, distance: 123.9
click at [0, 286] on section "00:01 00:07 Picture In Picture 1 Error: Failed to load Video" at bounding box center [301, 169] width 602 height 339
drag, startPoint x: 23, startPoint y: 318, endPoint x: 0, endPoint y: 307, distance: 25.3
click at [0, 286] on div at bounding box center [301, 317] width 605 height 21
click at [272, 275] on video at bounding box center [301, 169] width 602 height 339
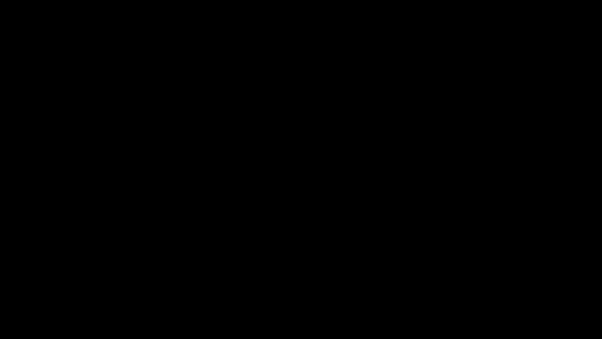
click at [493, 286] on icon "add" at bounding box center [489, 331] width 75 height 9
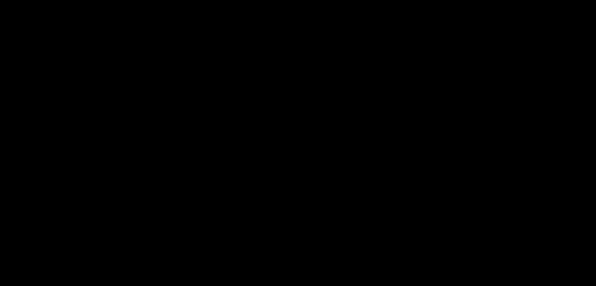
scroll to position [116, 0]
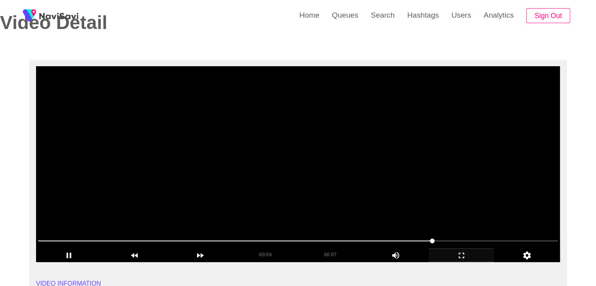
click at [269, 161] on video at bounding box center [298, 164] width 524 height 196
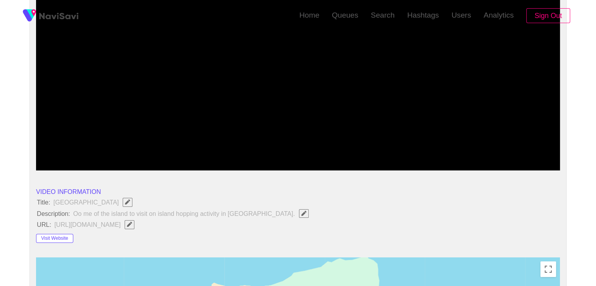
scroll to position [155, 0]
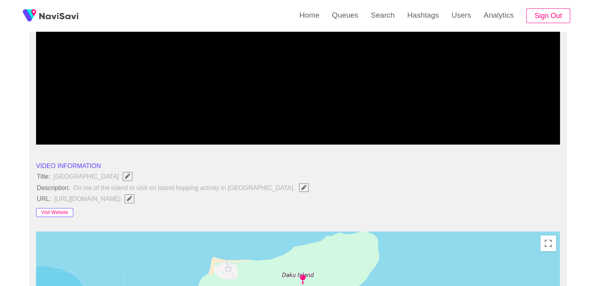
click at [62, 212] on button "Visit Website" at bounding box center [54, 212] width 37 height 9
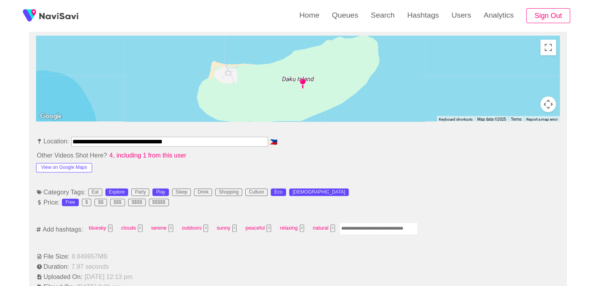
scroll to position [469, 0]
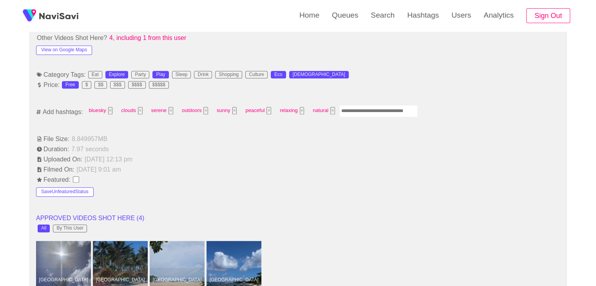
click at [358, 111] on input "Enter tag here and press return" at bounding box center [379, 111] width 78 height 12
type input "*******"
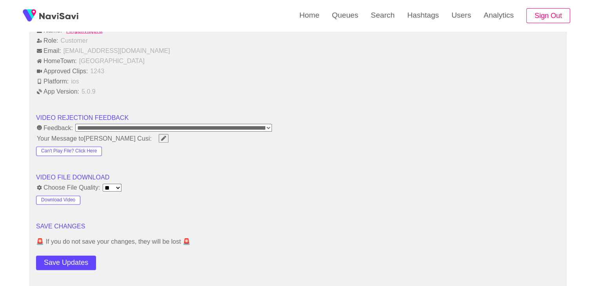
scroll to position [1018, 0]
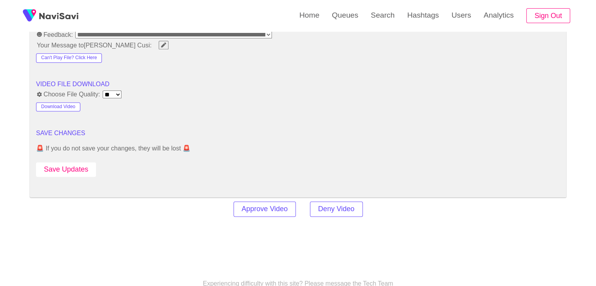
click at [71, 170] on button "Save Updates" at bounding box center [66, 169] width 60 height 15
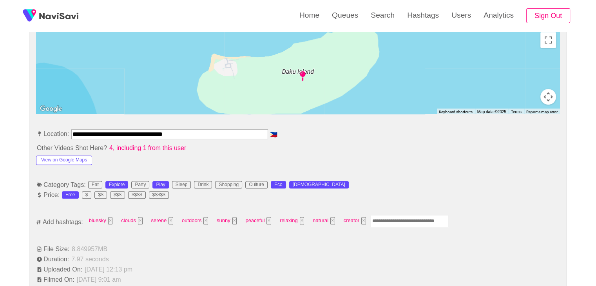
scroll to position [351, 0]
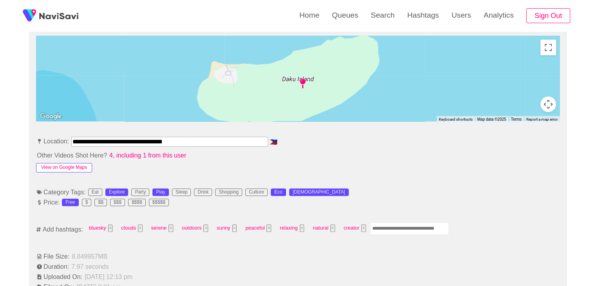
click at [82, 169] on button "View on Google Maps" at bounding box center [64, 167] width 56 height 9
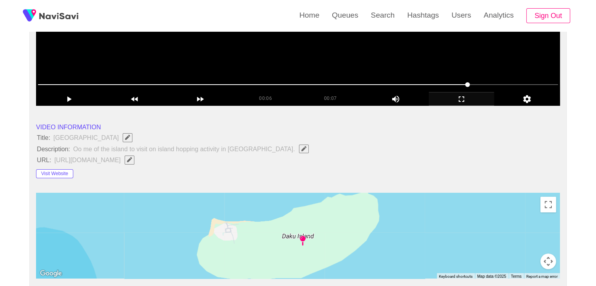
scroll to position [196, 0]
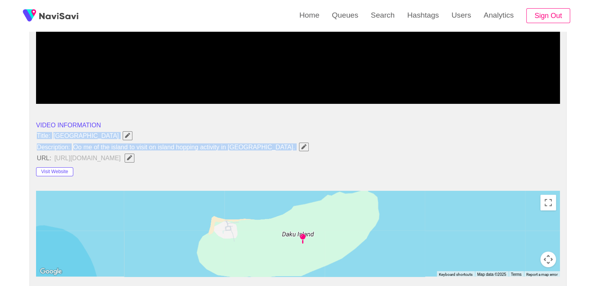
drag, startPoint x: 29, startPoint y: 132, endPoint x: 260, endPoint y: 151, distance: 231.3
copy ul "Title: Daku Island Description: Oo me of the island to visit on island hopping …"
click at [301, 147] on icon "Edit Field" at bounding box center [303, 146] width 5 height 5
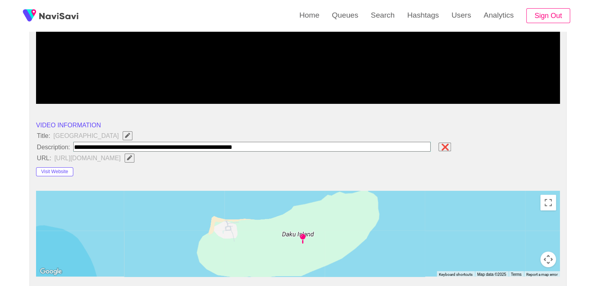
type input "**********"
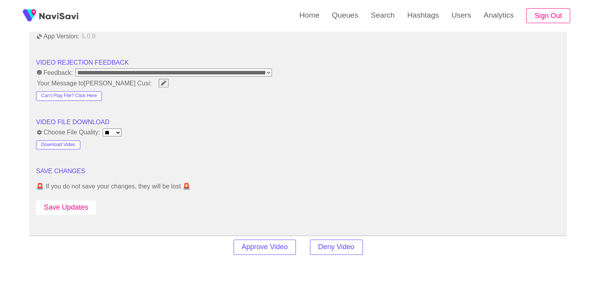
scroll to position [980, 0]
click at [77, 200] on button "Save Updates" at bounding box center [66, 207] width 60 height 15
drag, startPoint x: 77, startPoint y: 200, endPoint x: 80, endPoint y: 185, distance: 15.3
click at [77, 200] on button "Save Updates" at bounding box center [66, 207] width 60 height 15
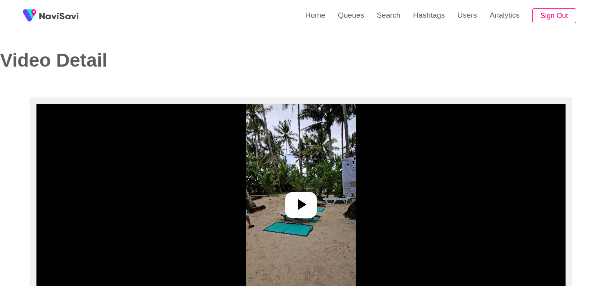
select select "**********"
select select "**"
click at [296, 210] on icon at bounding box center [298, 204] width 19 height 19
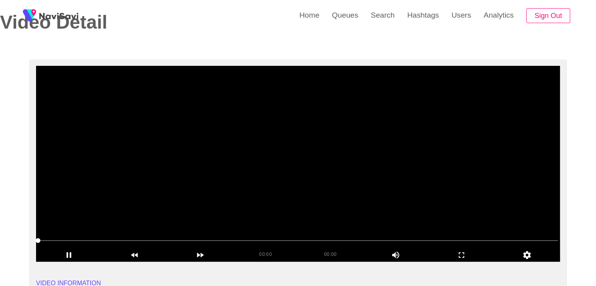
scroll to position [39, 0]
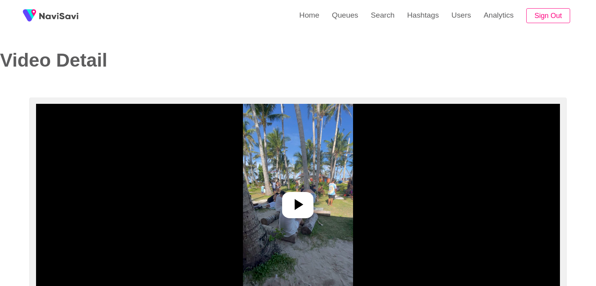
select select "**********"
select select "**"
click at [307, 195] on div at bounding box center [297, 205] width 31 height 26
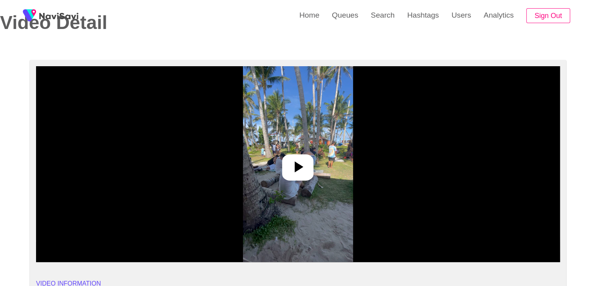
scroll to position [39, 0]
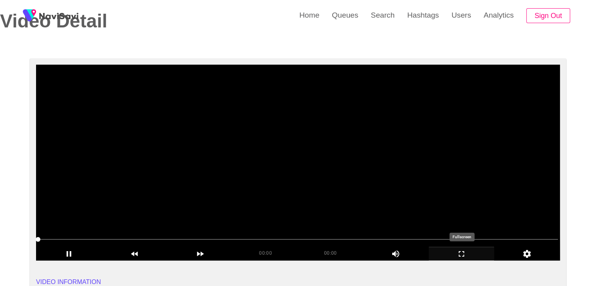
click at [463, 254] on icon "add" at bounding box center [461, 253] width 65 height 9
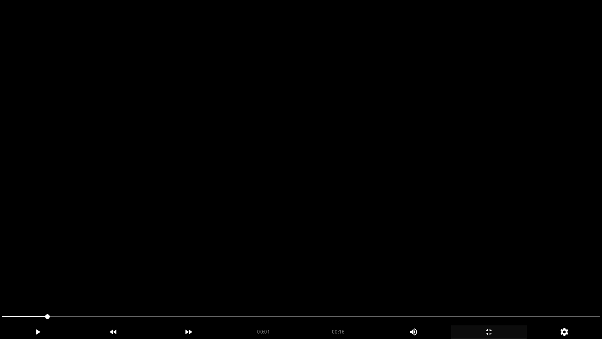
click at [362, 241] on video at bounding box center [301, 169] width 602 height 339
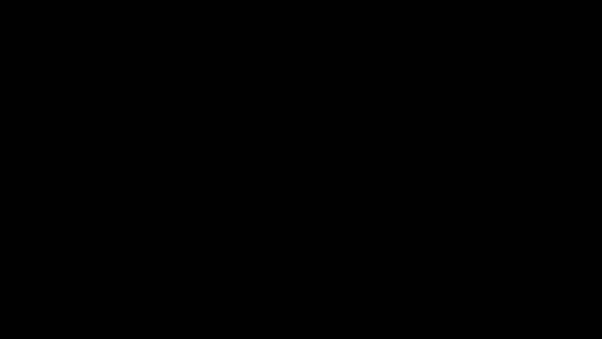
click at [493, 286] on icon "add" at bounding box center [489, 331] width 75 height 9
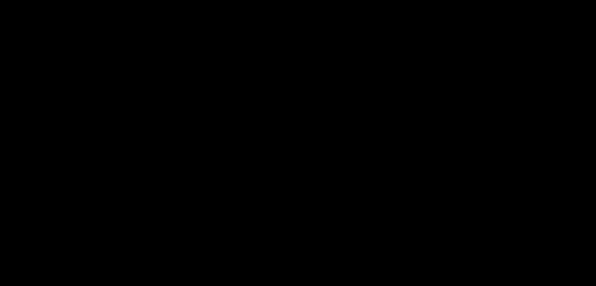
scroll to position [353, 0]
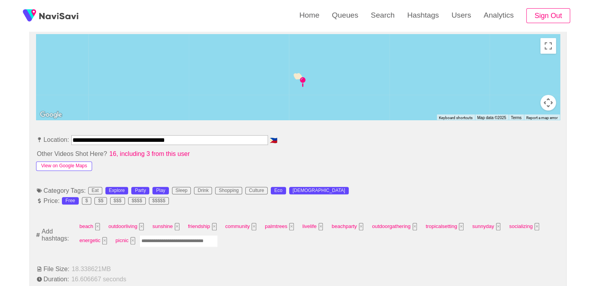
click at [72, 164] on button "View on Google Maps" at bounding box center [64, 166] width 56 height 9
drag, startPoint x: 201, startPoint y: 138, endPoint x: 4, endPoint y: 125, distance: 197.6
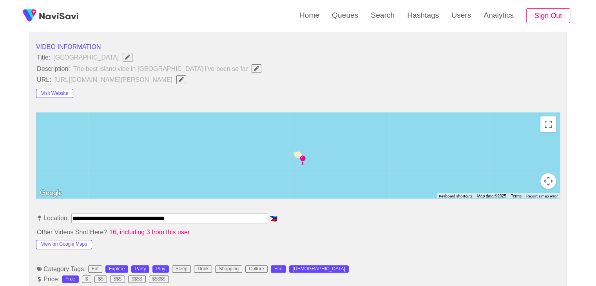
scroll to position [235, 0]
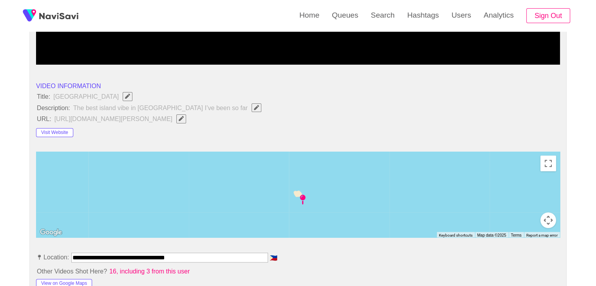
click at [185, 119] on span "button" at bounding box center [181, 118] width 8 height 5
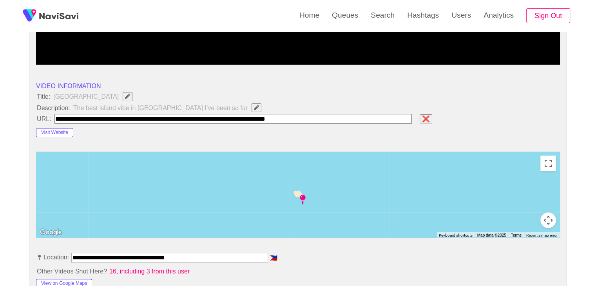
type input "**********"
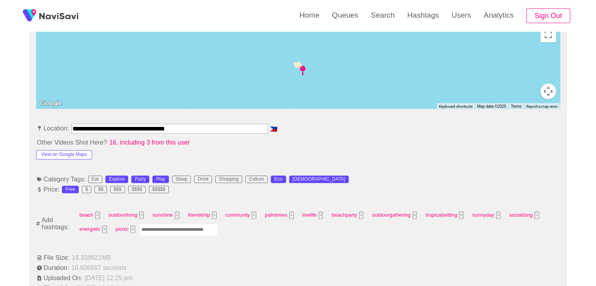
scroll to position [392, 0]
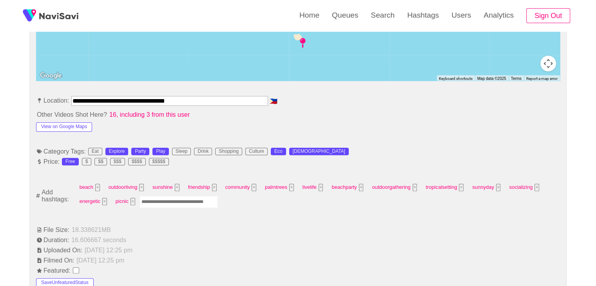
click at [165, 201] on input "Enter tag here and press return" at bounding box center [179, 202] width 78 height 12
type input "*********"
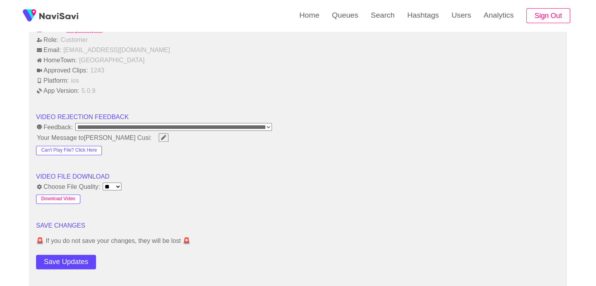
scroll to position [941, 0]
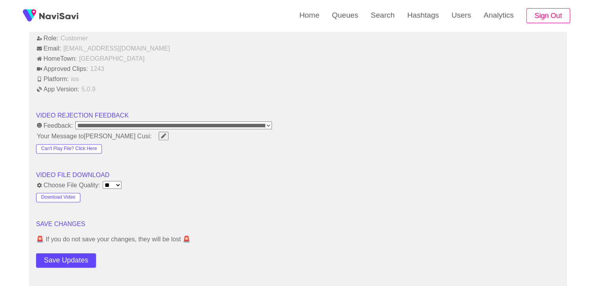
drag, startPoint x: 71, startPoint y: 255, endPoint x: 79, endPoint y: 244, distance: 14.0
click at [71, 255] on button "Save Updates" at bounding box center [66, 260] width 60 height 15
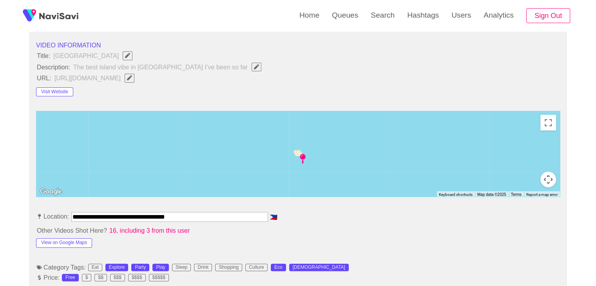
scroll to position [274, 0]
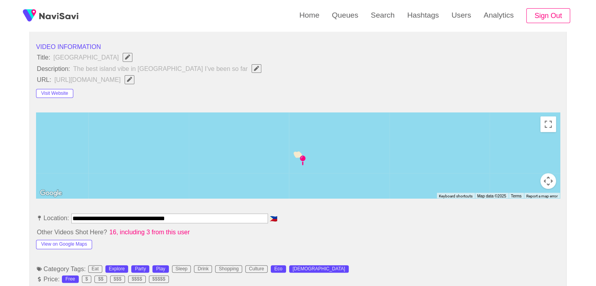
click at [132, 80] on icon "Edit Field" at bounding box center [129, 79] width 5 height 5
click at [254, 67] on icon "Edit Field" at bounding box center [256, 68] width 5 height 5
type input "**********"
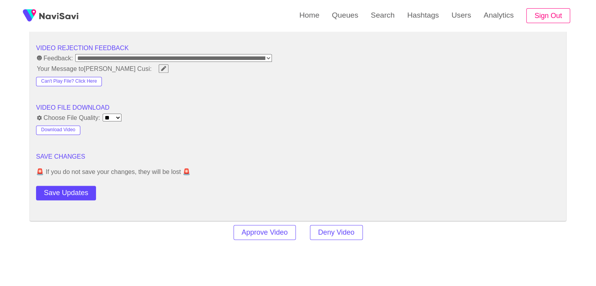
scroll to position [1019, 0]
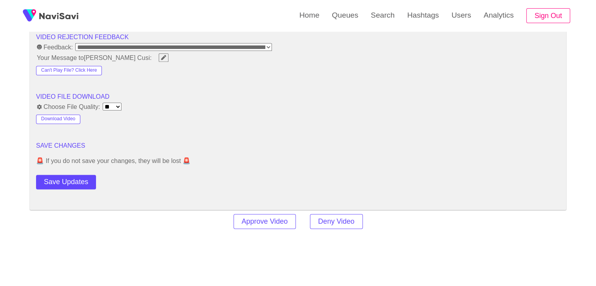
click at [66, 179] on button "Save Updates" at bounding box center [66, 182] width 60 height 15
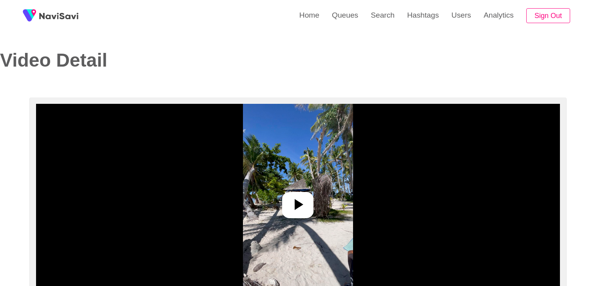
select select "**********"
select select "**"
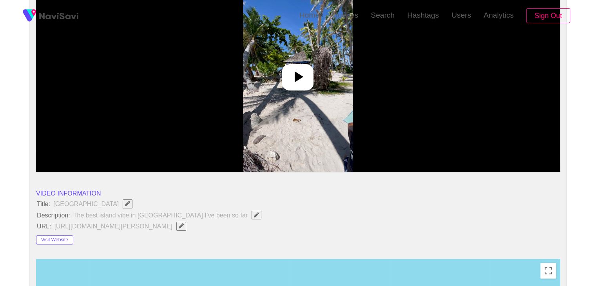
scroll to position [157, 0]
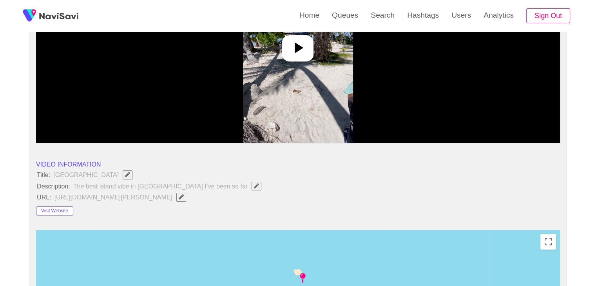
click at [186, 195] on button "button" at bounding box center [181, 197] width 10 height 9
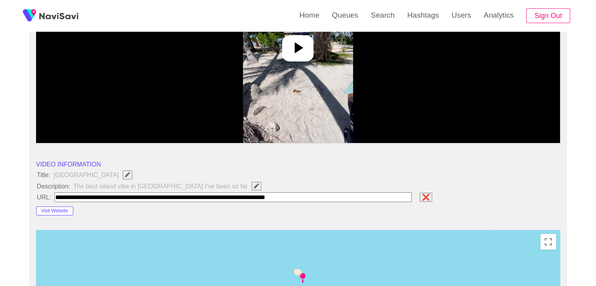
type input "**********"
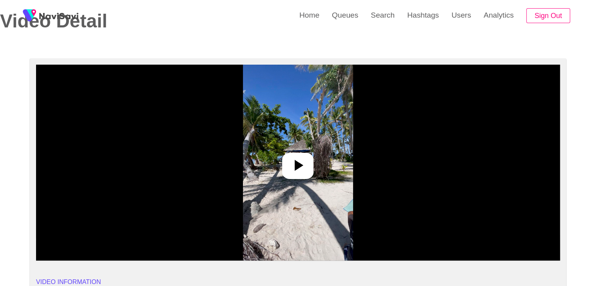
click at [282, 163] on div at bounding box center [297, 166] width 31 height 26
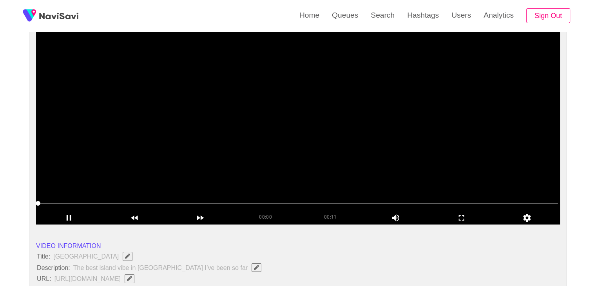
scroll to position [78, 0]
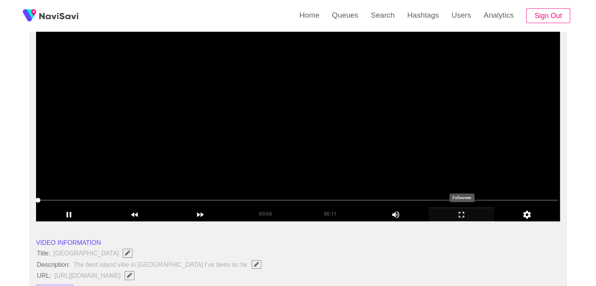
click at [467, 215] on icon "add" at bounding box center [461, 214] width 65 height 9
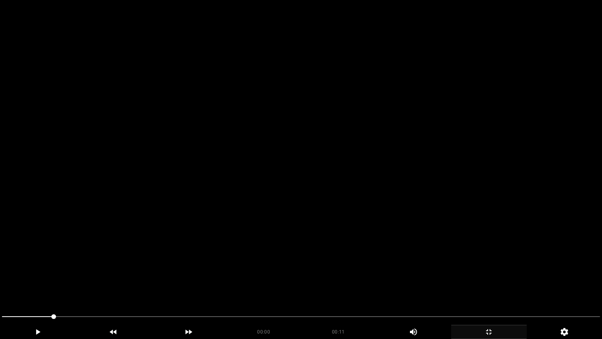
click at [420, 243] on video at bounding box center [301, 169] width 602 height 339
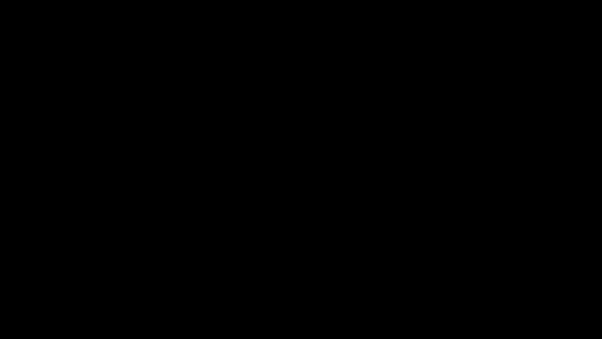
click at [497, 286] on icon "add" at bounding box center [489, 331] width 75 height 9
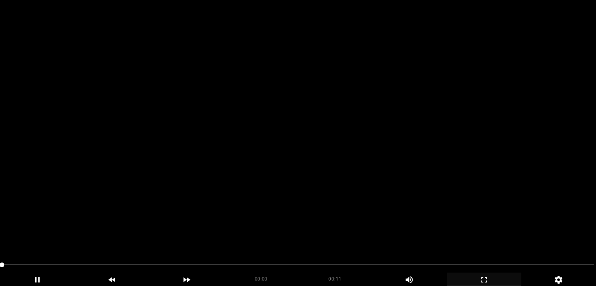
scroll to position [118, 0]
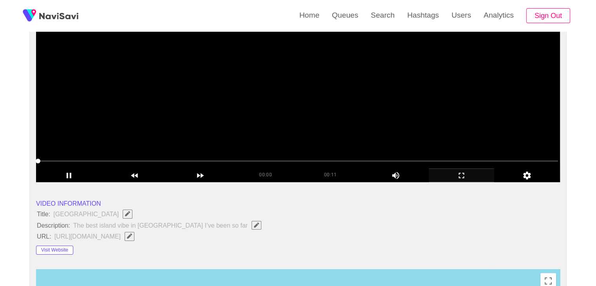
click at [173, 113] on video at bounding box center [298, 84] width 524 height 196
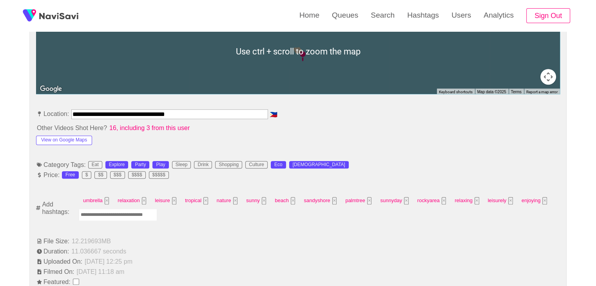
scroll to position [392, 0]
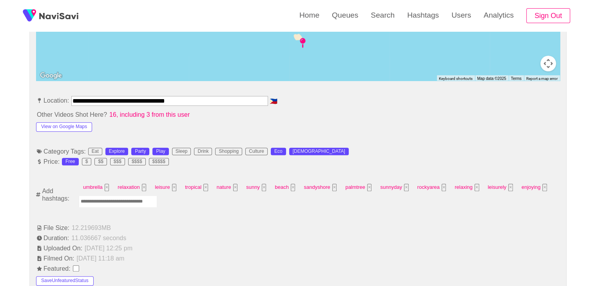
click at [112, 198] on input "Enter tag here and press return" at bounding box center [118, 202] width 78 height 12
type input "*********"
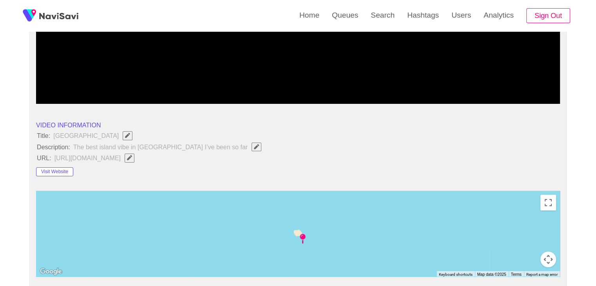
scroll to position [0, 0]
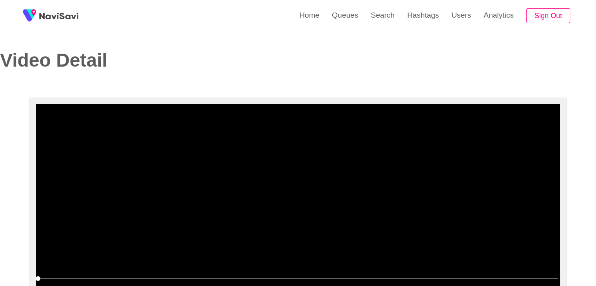
click at [287, 188] on video at bounding box center [298, 202] width 524 height 196
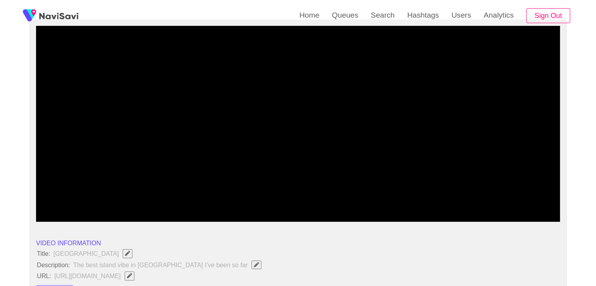
scroll to position [78, 0]
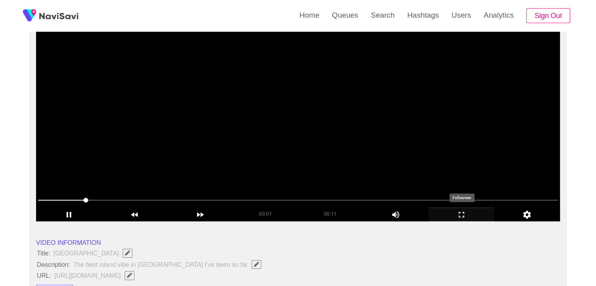
click at [465, 216] on icon "add" at bounding box center [461, 214] width 65 height 9
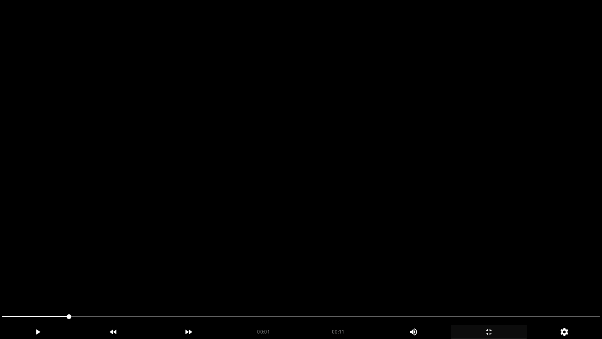
click at [284, 276] on video at bounding box center [301, 169] width 602 height 339
click at [388, 277] on video at bounding box center [301, 169] width 602 height 339
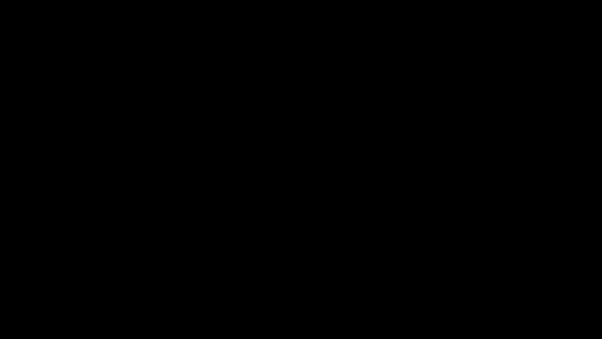
click at [452, 286] on span at bounding box center [301, 316] width 598 height 13
click at [541, 286] on span at bounding box center [301, 316] width 598 height 13
click at [489, 286] on icon "add" at bounding box center [489, 331] width 75 height 9
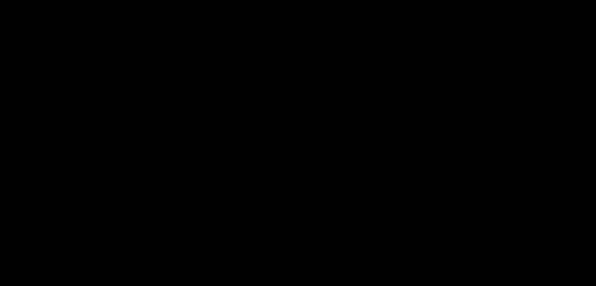
scroll to position [470, 0]
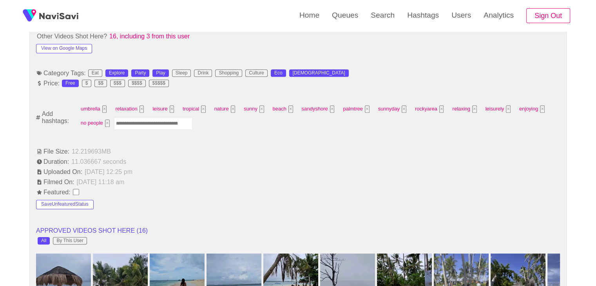
click at [145, 124] on input "Enter tag here and press return" at bounding box center [153, 124] width 78 height 12
type input "**********"
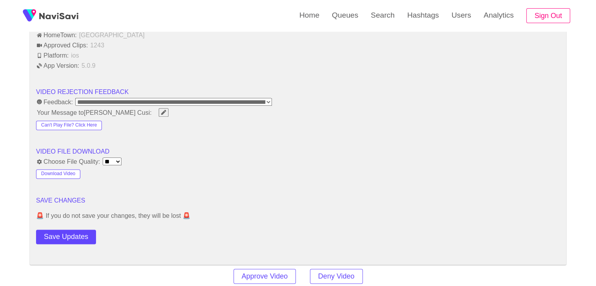
scroll to position [1059, 0]
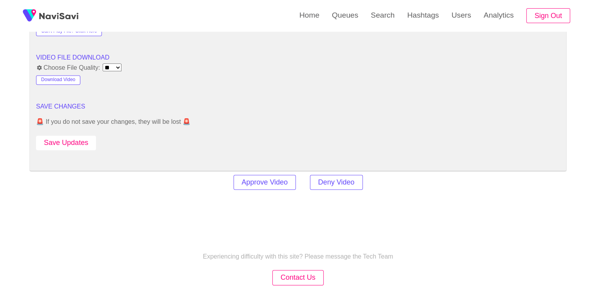
click at [83, 142] on button "Save Updates" at bounding box center [66, 143] width 60 height 15
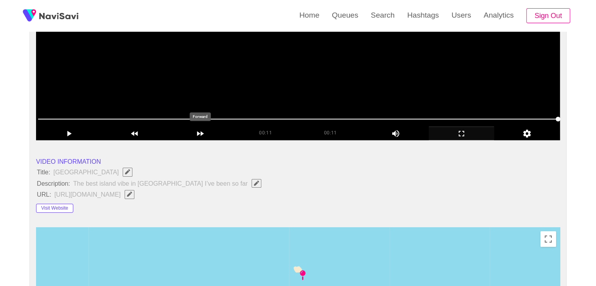
scroll to position [157, 0]
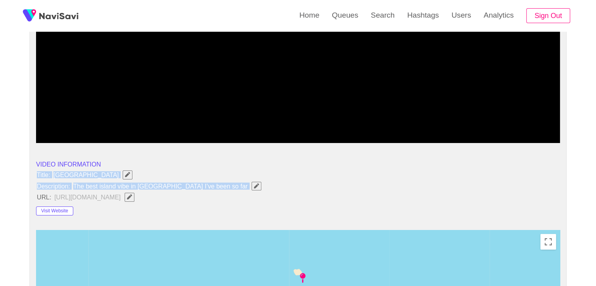
drag, startPoint x: 33, startPoint y: 172, endPoint x: 221, endPoint y: 189, distance: 188.9
copy ul "Title: Guyam Island Description: The best island vibe in Philippines I’ve been …"
click at [252, 183] on span "button" at bounding box center [256, 185] width 8 height 5
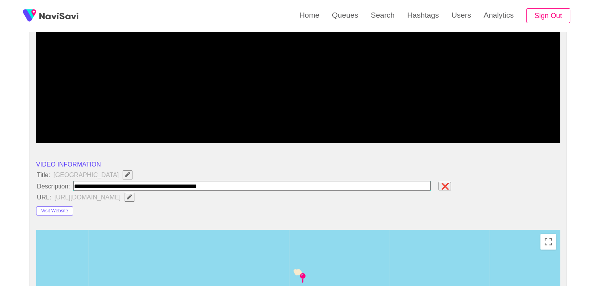
type input "**********"
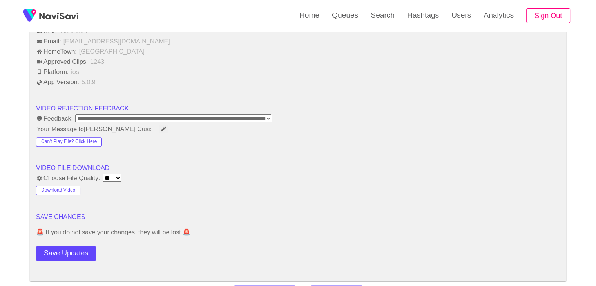
scroll to position [1019, 0]
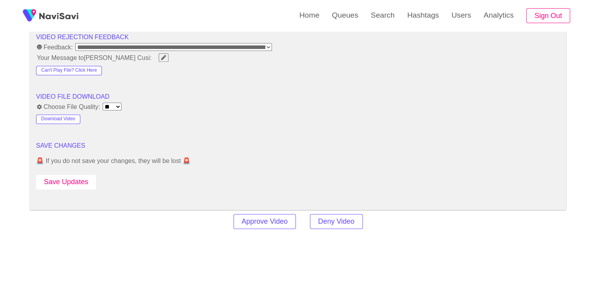
click at [78, 178] on button "Save Updates" at bounding box center [66, 182] width 60 height 15
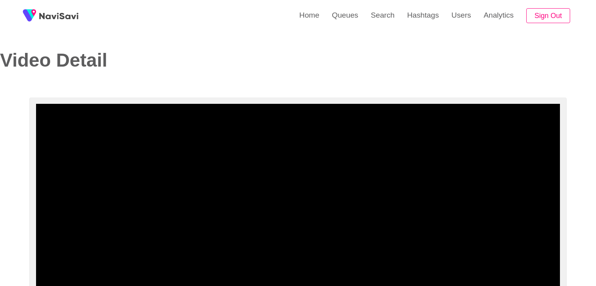
select select "**********"
select select "**"
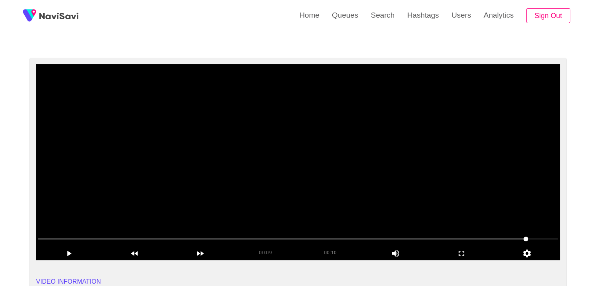
scroll to position [39, 0]
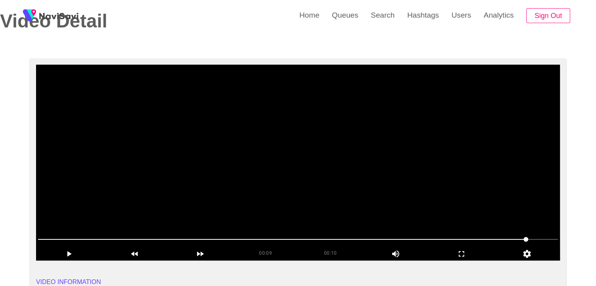
click at [356, 176] on video at bounding box center [298, 163] width 524 height 196
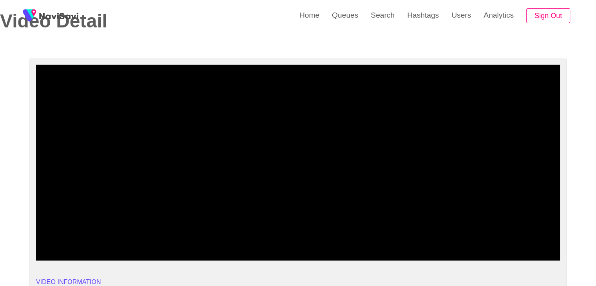
drag, startPoint x: 32, startPoint y: 229, endPoint x: 0, endPoint y: 222, distance: 32.6
drag, startPoint x: 49, startPoint y: 239, endPoint x: 0, endPoint y: 236, distance: 48.7
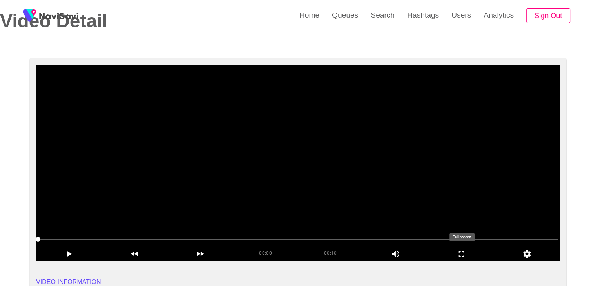
drag, startPoint x: 462, startPoint y: 258, endPoint x: 406, endPoint y: 263, distance: 56.3
click at [459, 258] on icon "add" at bounding box center [461, 253] width 65 height 9
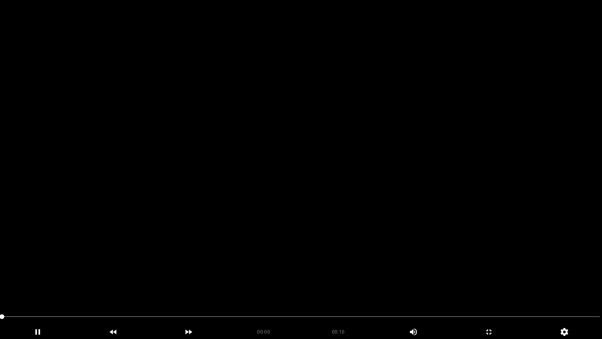
click at [389, 245] on video at bounding box center [301, 169] width 602 height 339
click at [389, 243] on video at bounding box center [301, 169] width 602 height 339
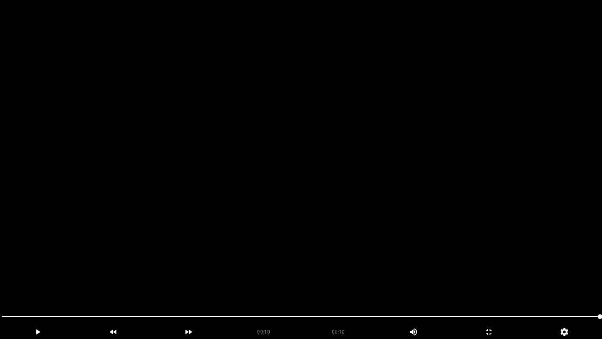
drag, startPoint x: 182, startPoint y: 306, endPoint x: 147, endPoint y: 307, distance: 34.5
click at [149, 286] on video at bounding box center [301, 169] width 602 height 339
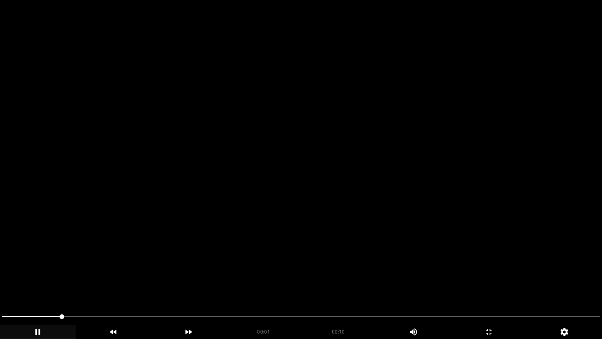
click at [28, 286] on icon "add" at bounding box center [37, 331] width 75 height 9
click at [494, 286] on icon "add" at bounding box center [489, 331] width 75 height 9
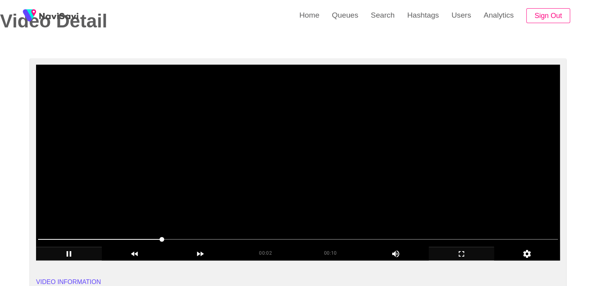
click at [344, 169] on video at bounding box center [298, 163] width 524 height 196
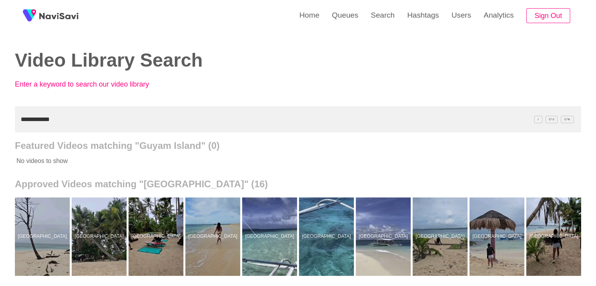
scroll to position [0, 336]
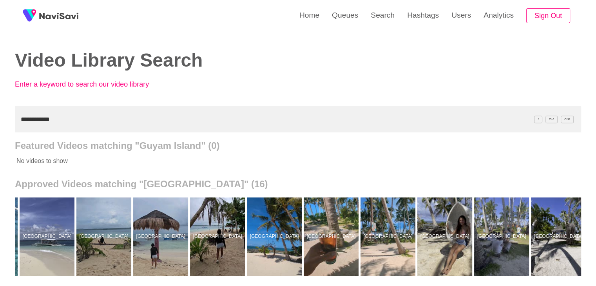
drag, startPoint x: 69, startPoint y: 120, endPoint x: 0, endPoint y: 116, distance: 69.1
click at [0, 116] on div "**********" at bounding box center [298, 217] width 596 height 434
paste input "text"
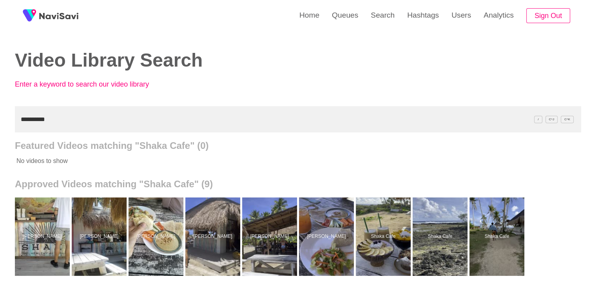
drag, startPoint x: 54, startPoint y: 114, endPoint x: 0, endPoint y: 140, distance: 60.0
click at [0, 135] on div "**********" at bounding box center [298, 217] width 596 height 434
paste input "**********"
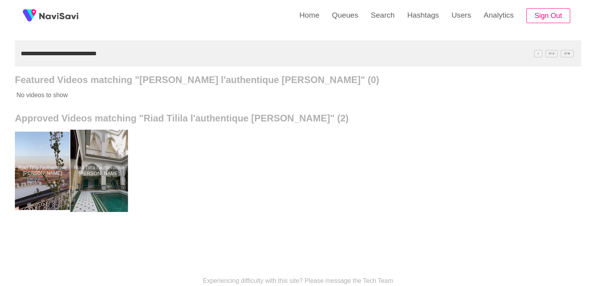
scroll to position [78, 0]
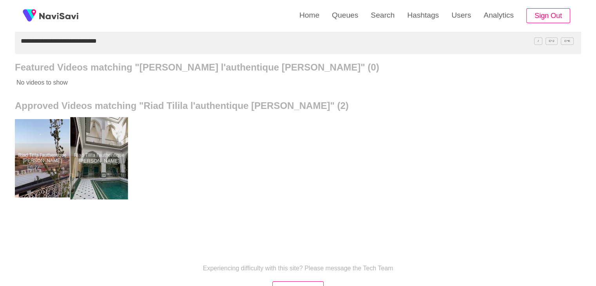
drag, startPoint x: 72, startPoint y: 154, endPoint x: 80, endPoint y: 138, distance: 17.4
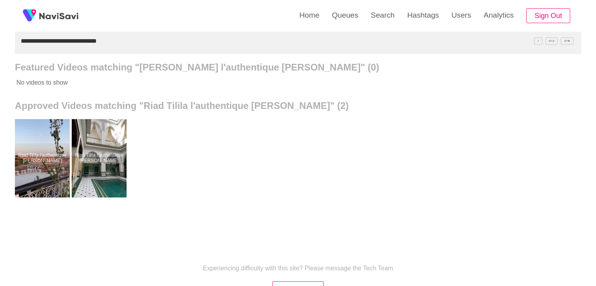
drag, startPoint x: 105, startPoint y: 36, endPoint x: 5, endPoint y: 8, distance: 104.4
click at [0, 19] on div "**********" at bounding box center [298, 139] width 596 height 434
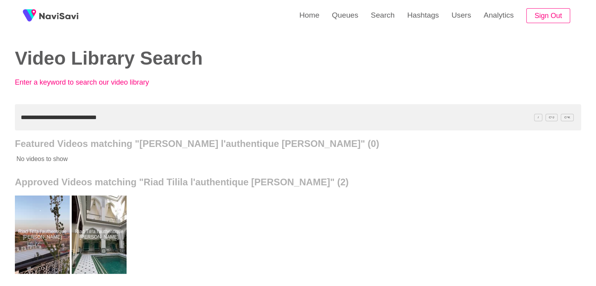
scroll to position [0, 0]
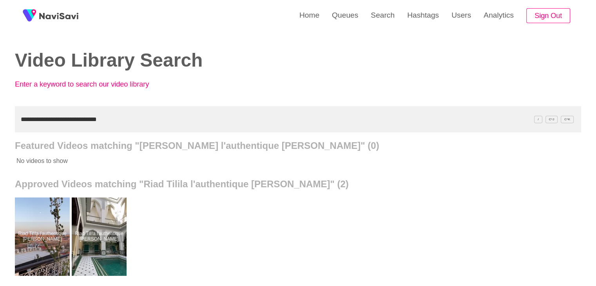
paste input "text"
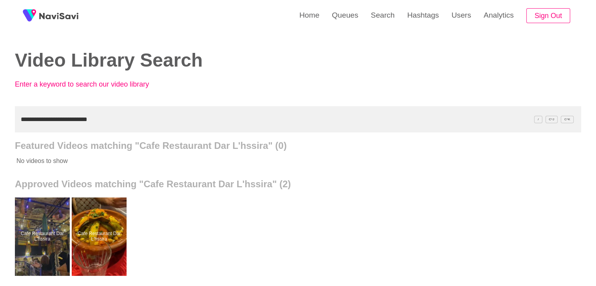
drag, startPoint x: 100, startPoint y: 116, endPoint x: 0, endPoint y: 114, distance: 100.4
click at [0, 115] on div "**********" at bounding box center [298, 217] width 596 height 434
paste input "text"
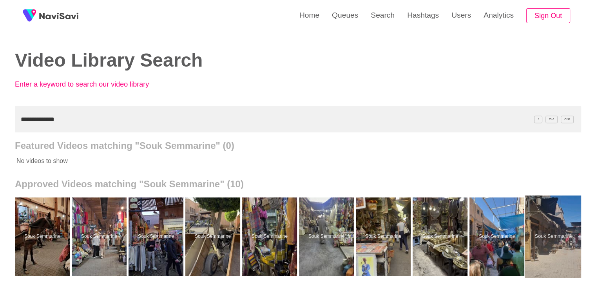
scroll to position [0, 2]
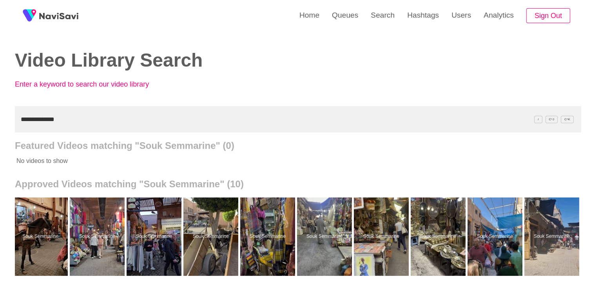
drag, startPoint x: 62, startPoint y: 124, endPoint x: 0, endPoint y: 132, distance: 62.4
click at [0, 134] on div "**********" at bounding box center [298, 217] width 596 height 434
paste input "*****"
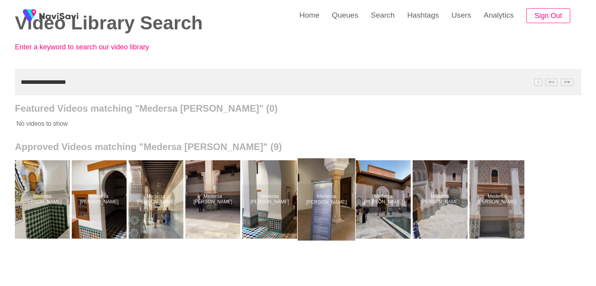
scroll to position [39, 0]
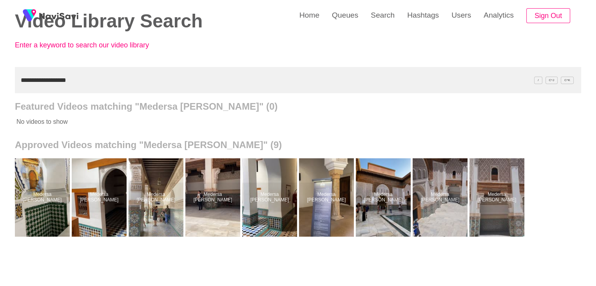
drag, startPoint x: 92, startPoint y: 71, endPoint x: 0, endPoint y: 64, distance: 92.1
click at [0, 67] on div "**********" at bounding box center [298, 178] width 596 height 434
paste input "text"
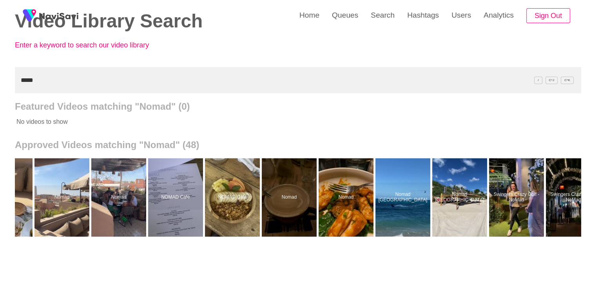
scroll to position [0, 1743]
drag, startPoint x: 42, startPoint y: 78, endPoint x: 0, endPoint y: 82, distance: 42.6
click at [0, 83] on div "Home Queues Search Hashtags Users Analytics Sign Out Video Library Search Enter…" at bounding box center [298, 178] width 596 height 434
paste input "**********"
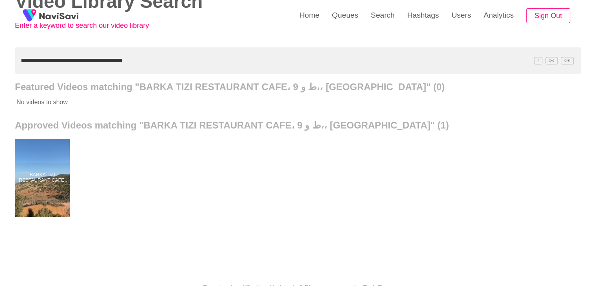
scroll to position [0, 0]
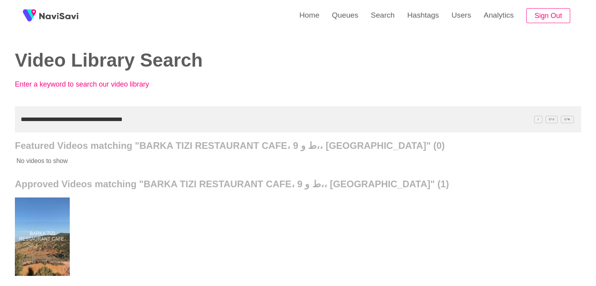
drag, startPoint x: 57, startPoint y: 123, endPoint x: 0, endPoint y: 128, distance: 57.5
click at [0, 129] on div "**********" at bounding box center [298, 217] width 596 height 434
paste input "text"
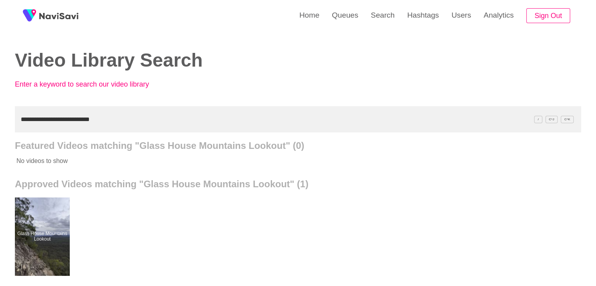
drag, startPoint x: 113, startPoint y: 121, endPoint x: 0, endPoint y: 103, distance: 114.3
click at [0, 104] on div "**********" at bounding box center [298, 217] width 596 height 434
paste input "text"
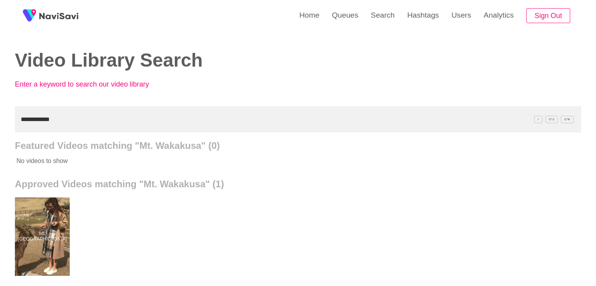
drag, startPoint x: 78, startPoint y: 124, endPoint x: 0, endPoint y: 124, distance: 78.4
click at [0, 124] on div "**********" at bounding box center [298, 217] width 596 height 434
paste input "*****"
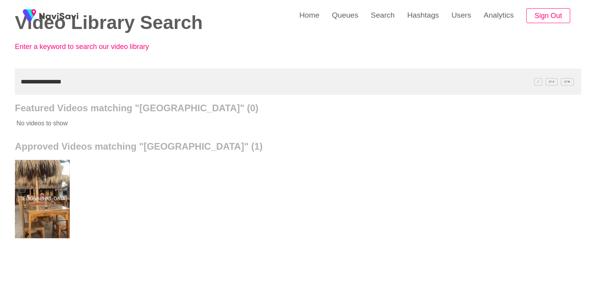
scroll to position [39, 0]
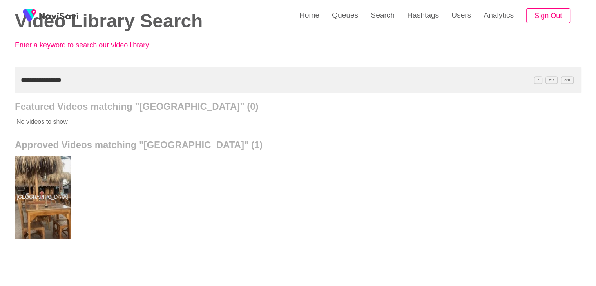
drag, startPoint x: 30, startPoint y: 183, endPoint x: 32, endPoint y: 178, distance: 5.7
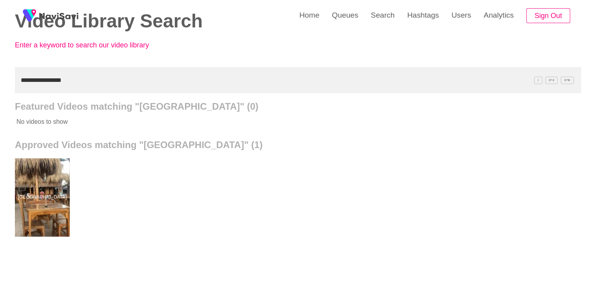
drag, startPoint x: 66, startPoint y: 78, endPoint x: 0, endPoint y: 88, distance: 67.0
click at [0, 88] on div "**********" at bounding box center [298, 178] width 596 height 434
paste input "**********"
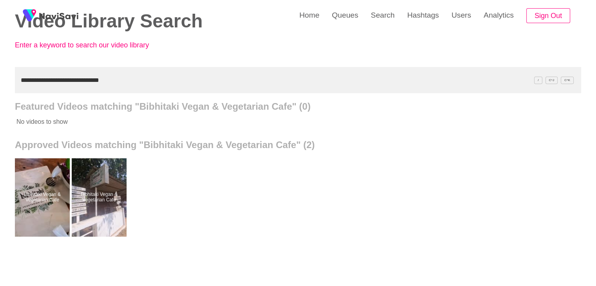
drag, startPoint x: 116, startPoint y: 82, endPoint x: 0, endPoint y: 60, distance: 118.5
click at [0, 71] on div "**********" at bounding box center [298, 178] width 596 height 434
paste input "text"
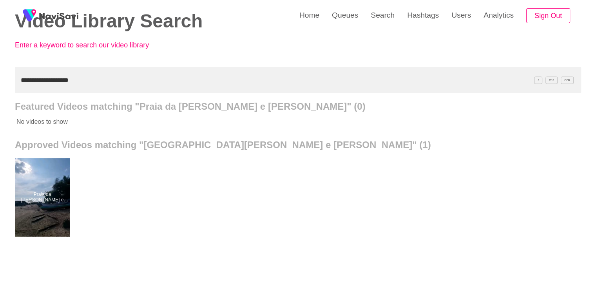
drag, startPoint x: 37, startPoint y: 85, endPoint x: 100, endPoint y: 81, distance: 62.9
click at [58, 85] on input "**********" at bounding box center [298, 80] width 567 height 26
drag, startPoint x: 0, startPoint y: 84, endPoint x: 0, endPoint y: 68, distance: 16.1
click at [0, 73] on div "**********" at bounding box center [298, 178] width 596 height 434
paste input "text"
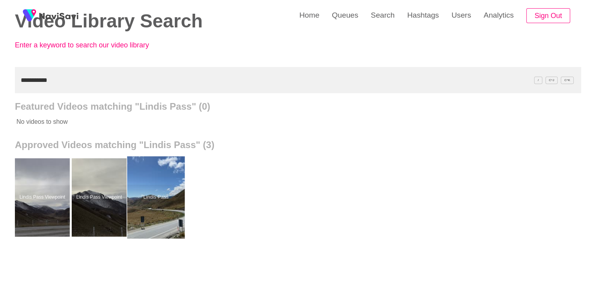
drag, startPoint x: 153, startPoint y: 207, endPoint x: 153, endPoint y: 202, distance: 5.1
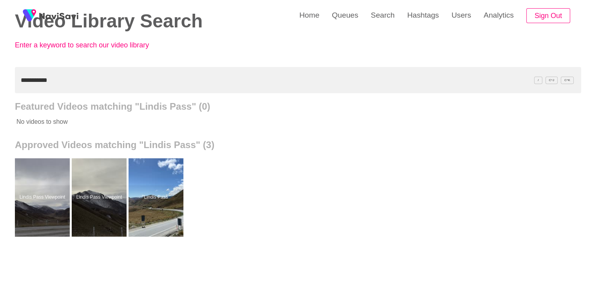
drag, startPoint x: 8, startPoint y: 84, endPoint x: 0, endPoint y: 80, distance: 8.9
click at [0, 82] on div "**********" at bounding box center [298, 178] width 596 height 434
paste input "***"
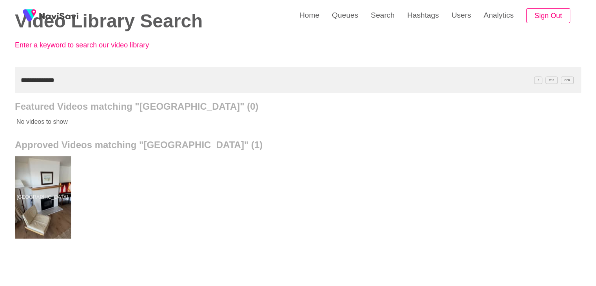
drag, startPoint x: 58, startPoint y: 173, endPoint x: 60, endPoint y: 160, distance: 12.7
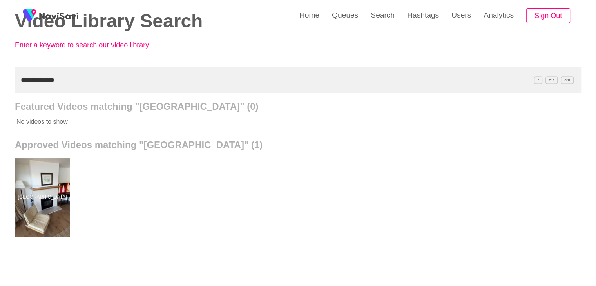
drag, startPoint x: 0, startPoint y: 105, endPoint x: 22, endPoint y: 94, distance: 24.5
click at [0, 102] on div "**********" at bounding box center [298, 178] width 596 height 434
paste input "**********"
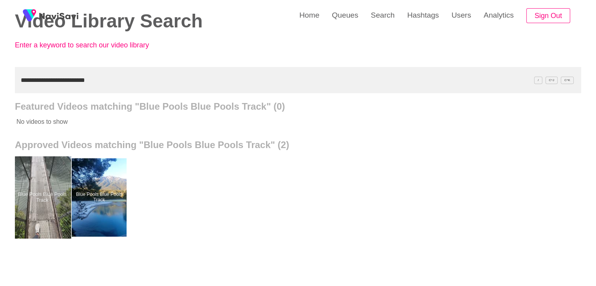
drag, startPoint x: 42, startPoint y: 187, endPoint x: 43, endPoint y: 181, distance: 5.9
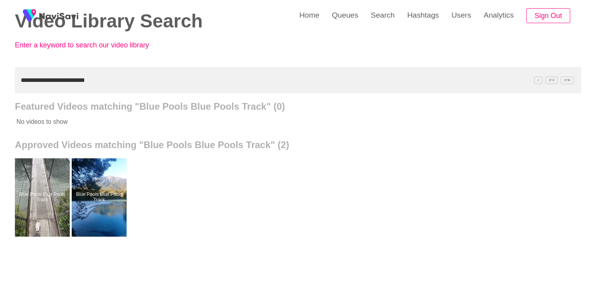
drag, startPoint x: 100, startPoint y: 80, endPoint x: 0, endPoint y: 71, distance: 100.4
click at [0, 74] on div "**********" at bounding box center [298, 178] width 596 height 434
paste input "text"
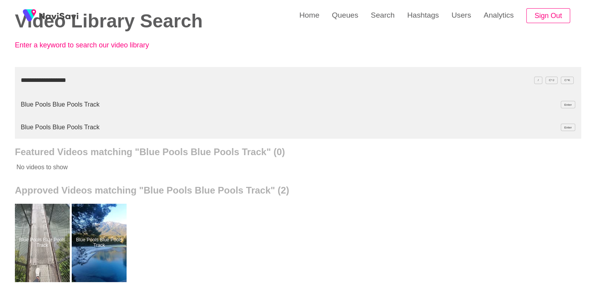
type input "**********"
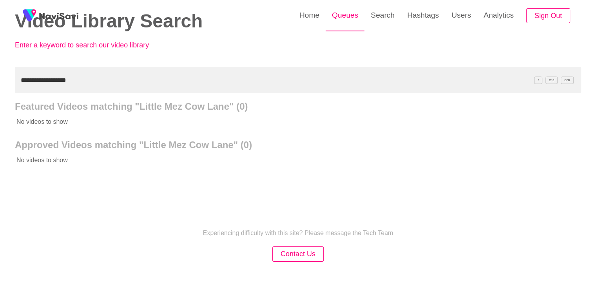
click at [336, 16] on link "Queues" at bounding box center [345, 15] width 39 height 31
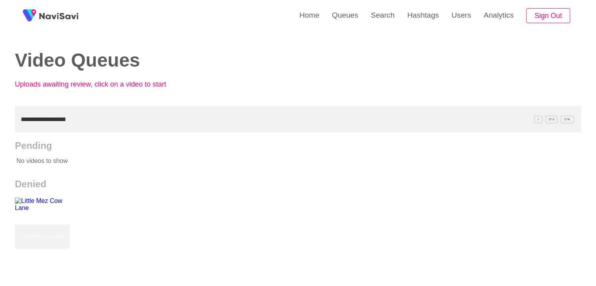
drag, startPoint x: 24, startPoint y: 115, endPoint x: 0, endPoint y: 112, distance: 23.7
click at [0, 113] on div "**********" at bounding box center [298, 217] width 596 height 434
paste input "text"
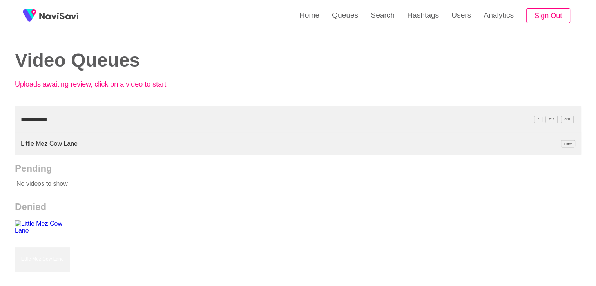
type input "**********"
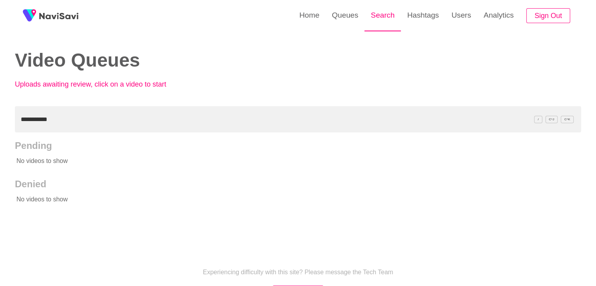
click at [374, 12] on link "Search" at bounding box center [383, 15] width 36 height 31
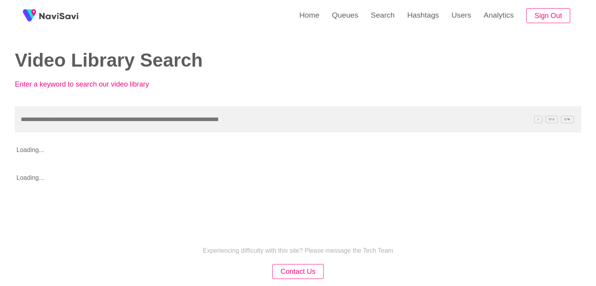
click at [52, 118] on input "text" at bounding box center [298, 119] width 567 height 26
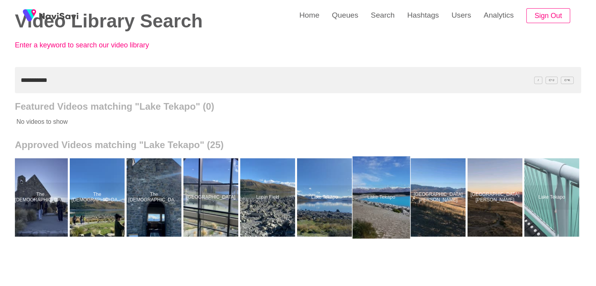
scroll to position [0, 855]
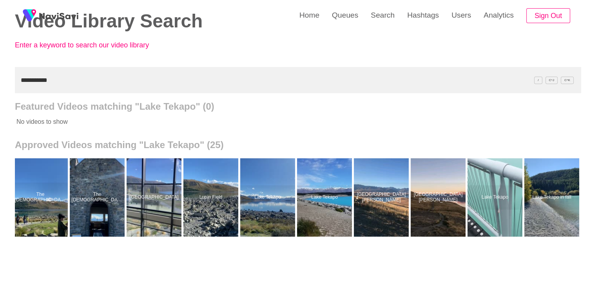
drag, startPoint x: 11, startPoint y: 76, endPoint x: 0, endPoint y: 82, distance: 12.1
click at [0, 82] on div "**********" at bounding box center [298, 178] width 596 height 434
paste input "**********"
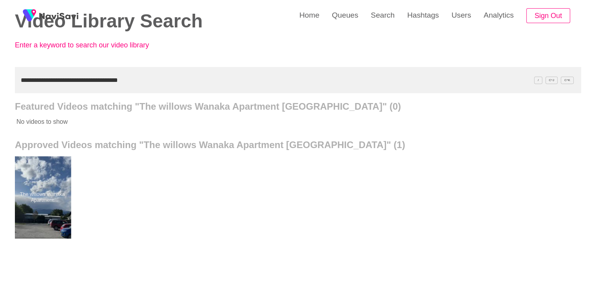
drag, startPoint x: 42, startPoint y: 210, endPoint x: 47, endPoint y: 194, distance: 16.4
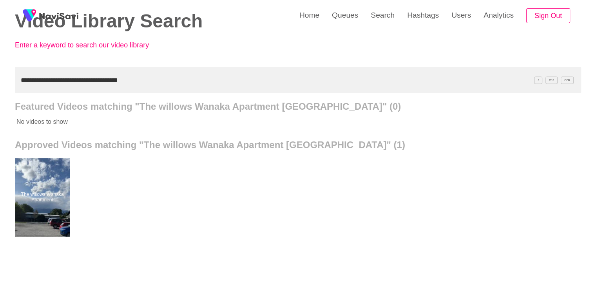
drag, startPoint x: 25, startPoint y: 84, endPoint x: 0, endPoint y: 83, distance: 24.7
click at [0, 83] on div "**********" at bounding box center [298, 178] width 596 height 434
paste input "text"
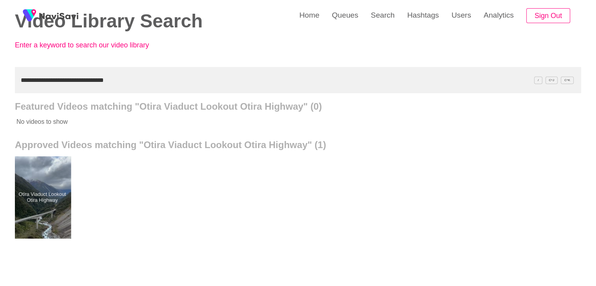
drag, startPoint x: 46, startPoint y: 194, endPoint x: 46, endPoint y: 188, distance: 5.9
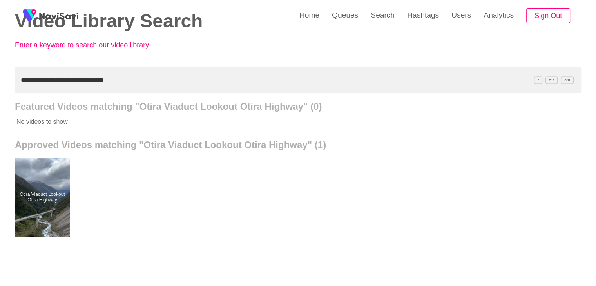
drag, startPoint x: 138, startPoint y: 83, endPoint x: 0, endPoint y: 88, distance: 137.7
click at [0, 88] on div "**********" at bounding box center [298, 178] width 596 height 434
paste input "text"
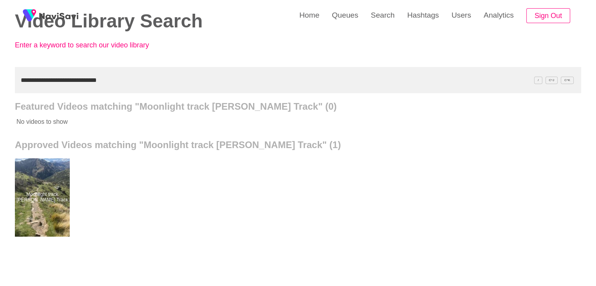
drag, startPoint x: 125, startPoint y: 80, endPoint x: 0, endPoint y: 104, distance: 126.9
click at [0, 106] on div "**********" at bounding box center [298, 178] width 596 height 434
paste input "text"
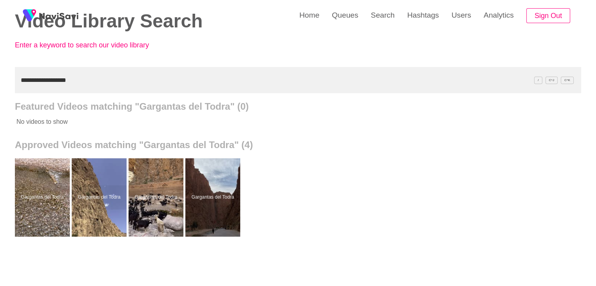
drag, startPoint x: 79, startPoint y: 81, endPoint x: 0, endPoint y: 79, distance: 78.8
click at [0, 79] on div "**********" at bounding box center [298, 178] width 596 height 434
paste input "text"
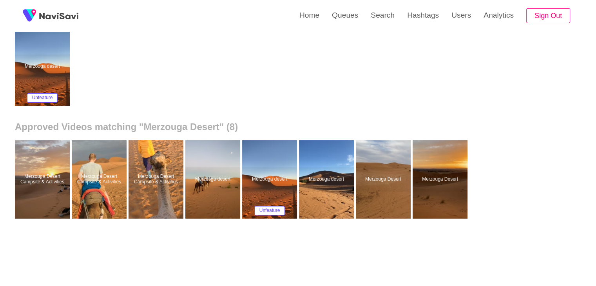
scroll to position [78, 0]
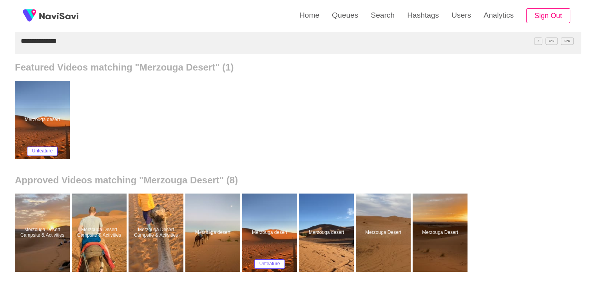
drag, startPoint x: 74, startPoint y: 36, endPoint x: 0, endPoint y: 36, distance: 73.7
click at [0, 36] on div "**********" at bounding box center [298, 176] width 596 height 508
paste input "text"
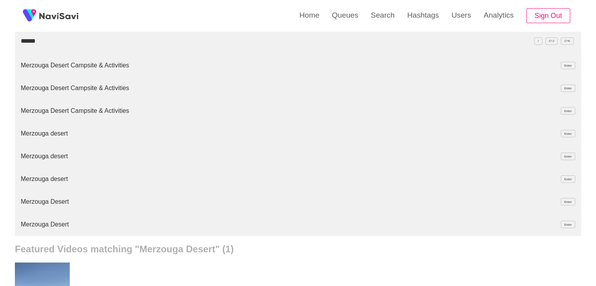
type input "******"
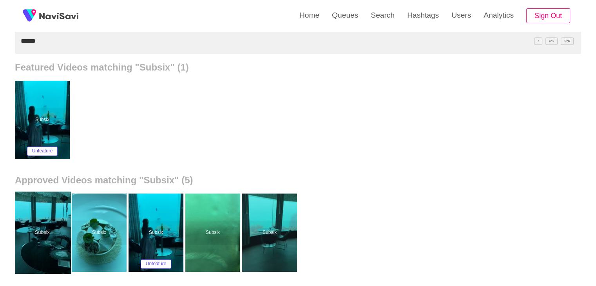
drag, startPoint x: 48, startPoint y: 224, endPoint x: 48, endPoint y: 206, distance: 18.4
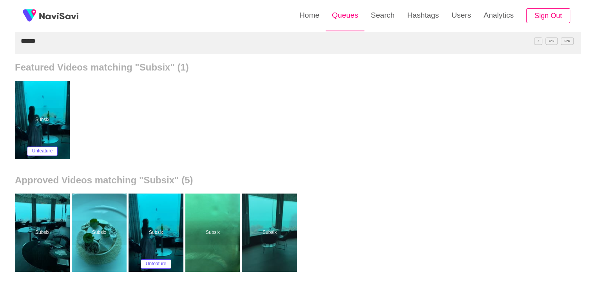
click at [348, 18] on link "Queues" at bounding box center [345, 15] width 39 height 31
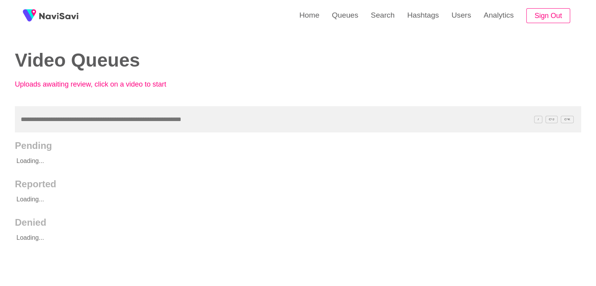
click at [96, 123] on input "text" at bounding box center [298, 119] width 567 height 26
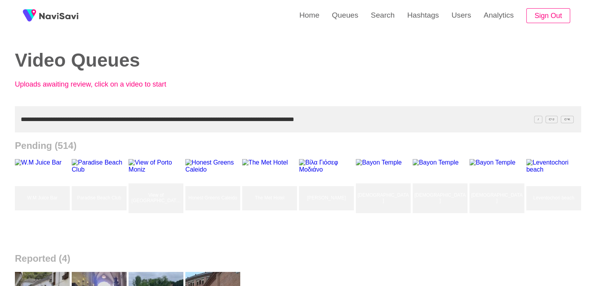
drag, startPoint x: 224, startPoint y: 113, endPoint x: 0, endPoint y: 118, distance: 223.9
paste input "text"
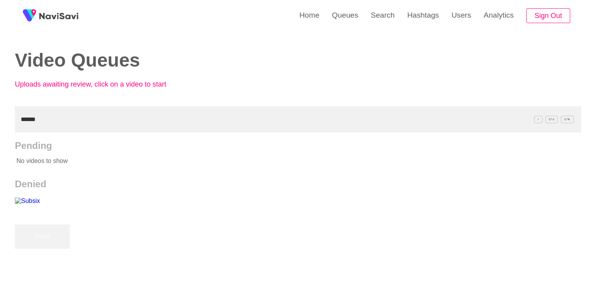
drag, startPoint x: 51, startPoint y: 124, endPoint x: 0, endPoint y: 114, distance: 51.9
click at [0, 119] on div "Home Queues Search Hashtags Users Analytics Sign Out Video Queues Uploads await…" at bounding box center [298, 217] width 596 height 434
paste input "**********"
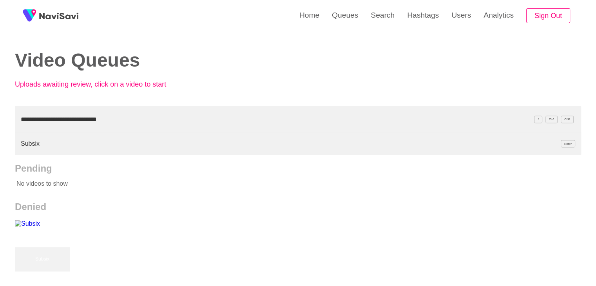
type input "**********"
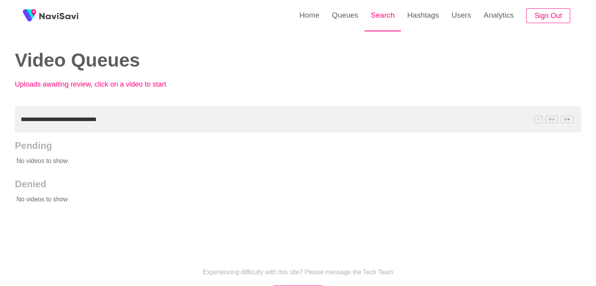
drag, startPoint x: 385, startPoint y: 15, endPoint x: 376, endPoint y: 20, distance: 9.5
click at [385, 15] on link "Search" at bounding box center [383, 15] width 36 height 31
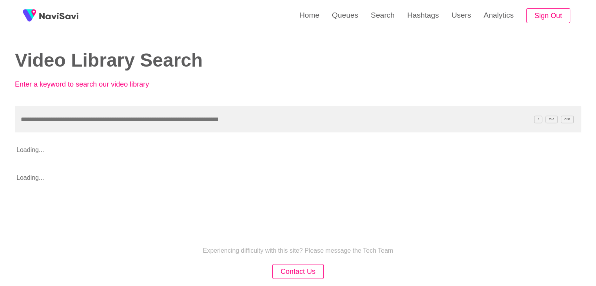
click at [71, 118] on input "text" at bounding box center [298, 119] width 567 height 26
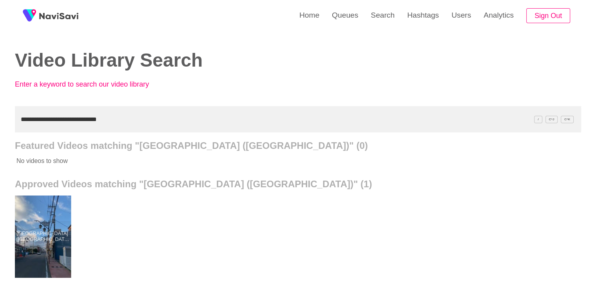
drag, startPoint x: 60, startPoint y: 238, endPoint x: 56, endPoint y: 223, distance: 14.8
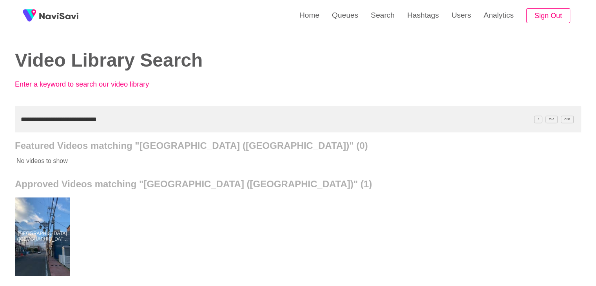
drag, startPoint x: 107, startPoint y: 113, endPoint x: 0, endPoint y: 118, distance: 106.7
click at [0, 120] on div "**********" at bounding box center [298, 217] width 596 height 434
paste input "text"
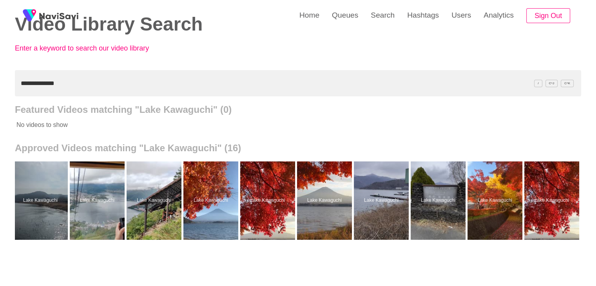
scroll to position [39, 0]
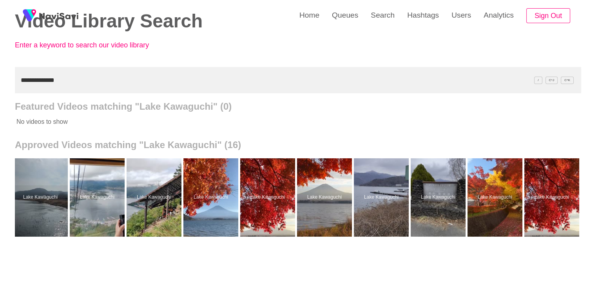
drag, startPoint x: 24, startPoint y: 69, endPoint x: 0, endPoint y: 70, distance: 23.9
click at [0, 70] on div "**********" at bounding box center [298, 178] width 596 height 434
paste input "*"
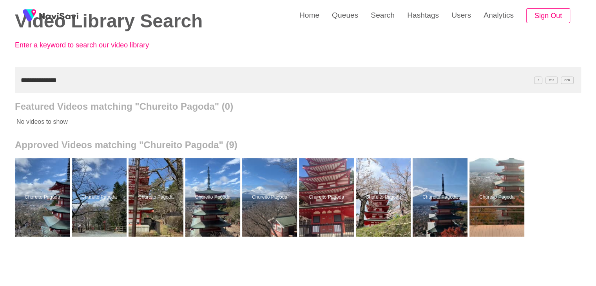
drag, startPoint x: 72, startPoint y: 84, endPoint x: 0, endPoint y: 79, distance: 72.3
click at [0, 82] on div "**********" at bounding box center [298, 178] width 596 height 434
paste input "text"
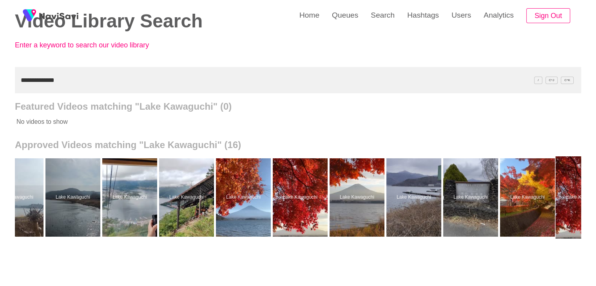
scroll to position [0, 343]
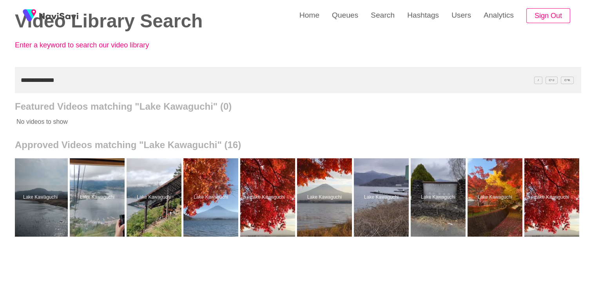
drag, startPoint x: 74, startPoint y: 80, endPoint x: 0, endPoint y: 91, distance: 75.0
click at [0, 91] on div "**********" at bounding box center [298, 178] width 596 height 434
paste input "**"
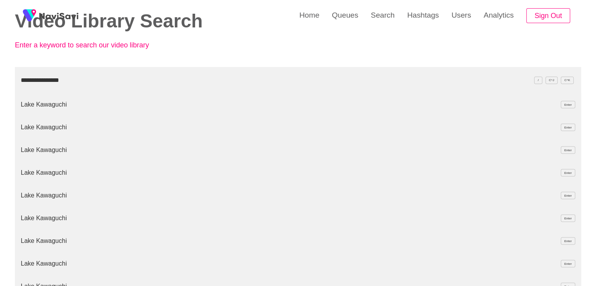
type input "**********"
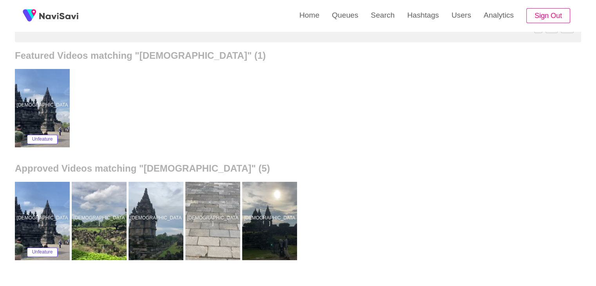
scroll to position [0, 0]
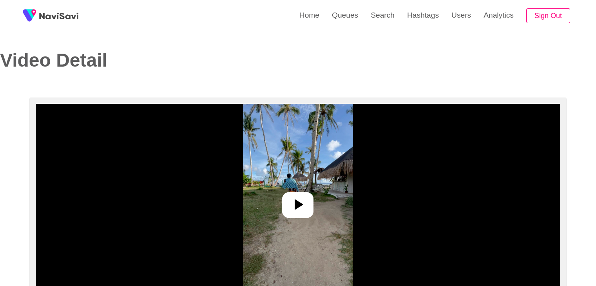
select select "**"
select select "**********"
click at [303, 207] on icon at bounding box center [298, 204] width 19 height 19
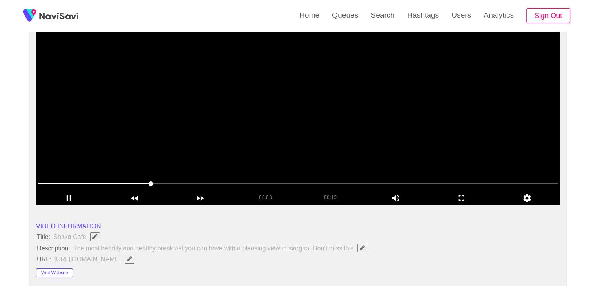
scroll to position [118, 0]
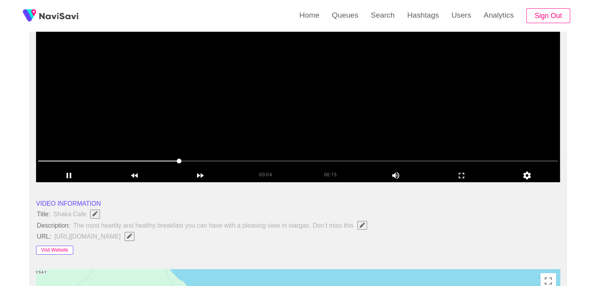
click at [62, 253] on button "Visit Website" at bounding box center [54, 250] width 37 height 9
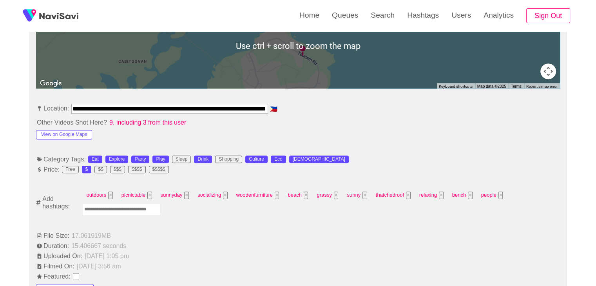
scroll to position [392, 0]
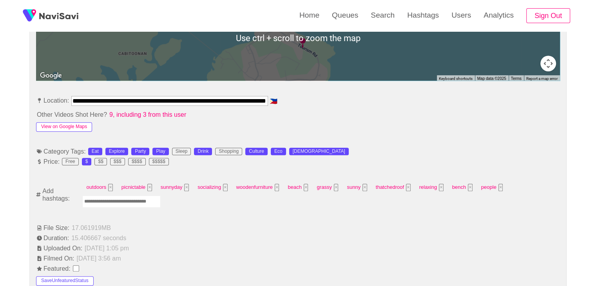
click at [57, 126] on button "View on Google Maps" at bounding box center [64, 126] width 56 height 9
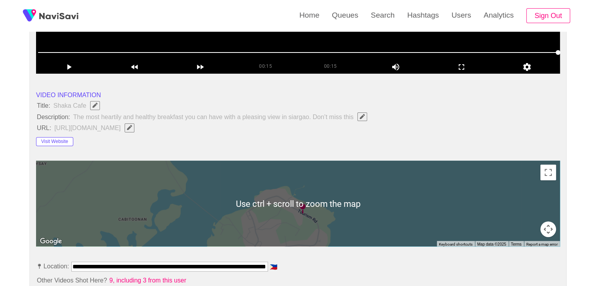
scroll to position [78, 0]
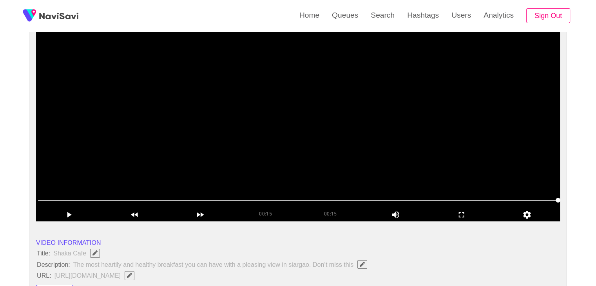
click at [282, 125] on video at bounding box center [298, 123] width 524 height 196
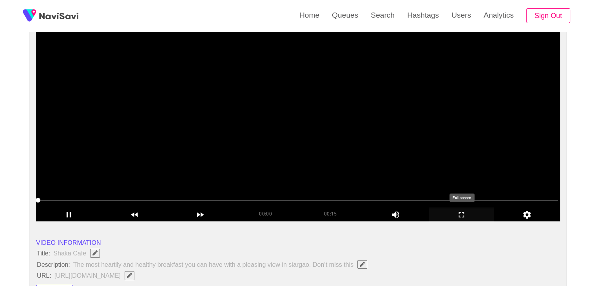
click at [468, 218] on icon "add" at bounding box center [461, 214] width 65 height 9
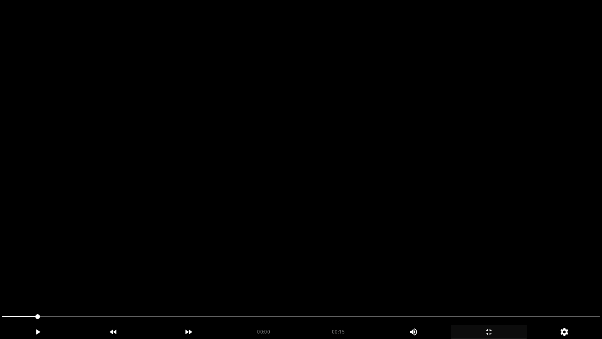
click at [203, 220] on video at bounding box center [301, 169] width 602 height 339
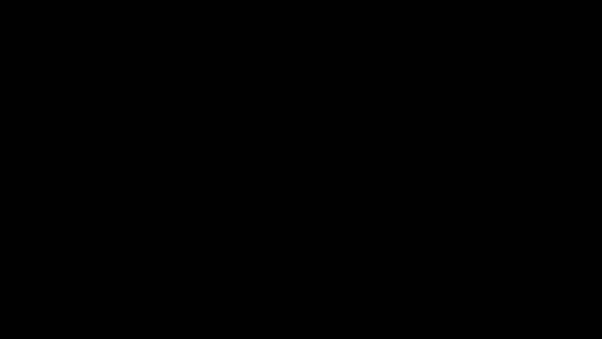
click at [492, 286] on icon "add" at bounding box center [489, 331] width 75 height 9
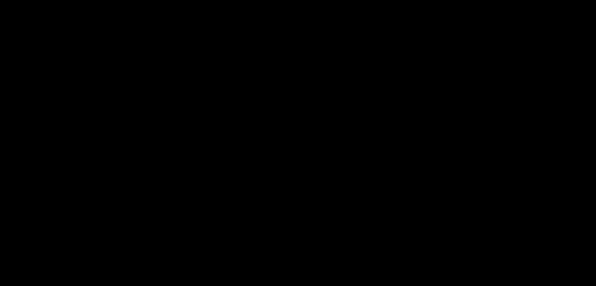
scroll to position [0, 0]
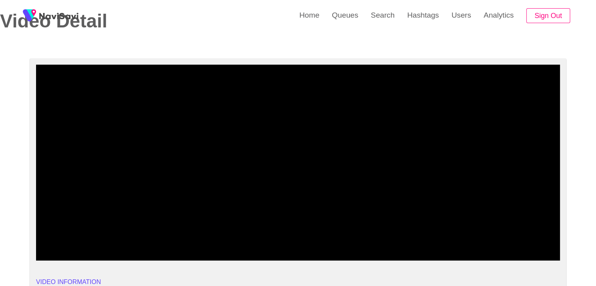
click at [237, 166] on video at bounding box center [298, 163] width 524 height 196
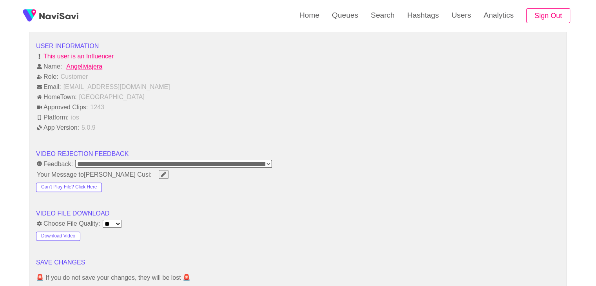
scroll to position [980, 0]
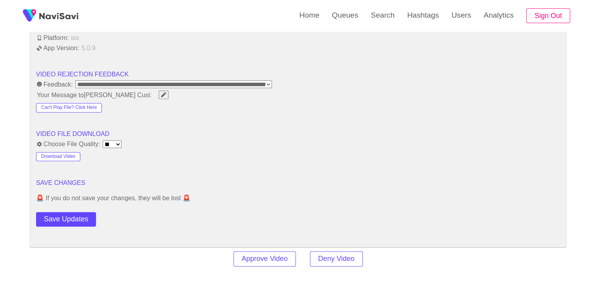
drag, startPoint x: 75, startPoint y: 222, endPoint x: 83, endPoint y: 215, distance: 10.4
click at [76, 221] on button "Save Updates" at bounding box center [66, 219] width 60 height 15
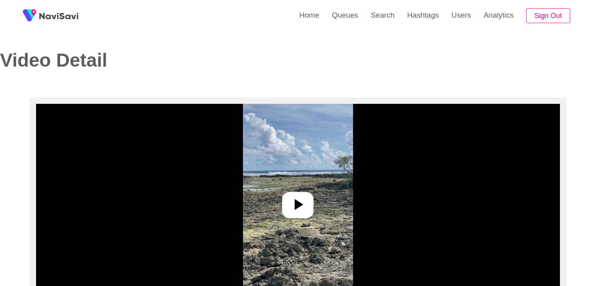
select select "**********"
select select "**"
click at [294, 202] on icon at bounding box center [298, 204] width 19 height 19
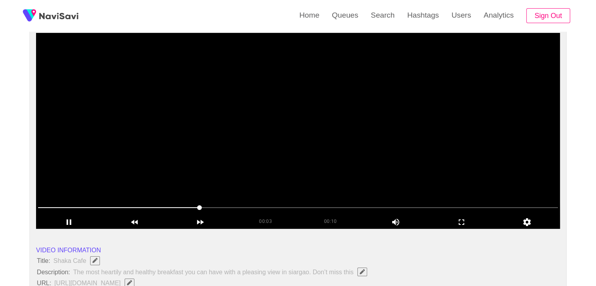
scroll to position [39, 0]
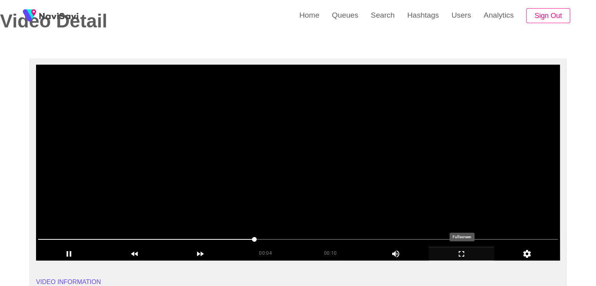
click at [468, 258] on icon "add" at bounding box center [461, 253] width 65 height 9
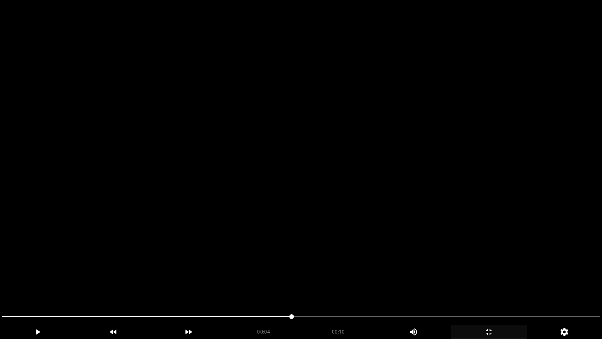
click at [345, 259] on video at bounding box center [301, 169] width 602 height 339
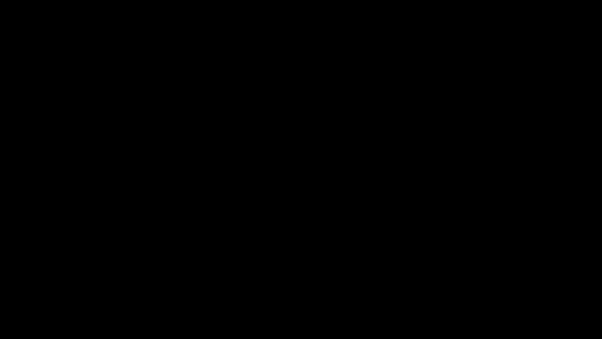
drag, startPoint x: 20, startPoint y: 301, endPoint x: 42, endPoint y: 294, distance: 22.9
click at [17, 286] on section "00:06 00:10 Picture In Picture 1 Error: Failed to load Video" at bounding box center [301, 169] width 602 height 339
click at [284, 271] on video at bounding box center [301, 169] width 602 height 339
click at [346, 282] on video at bounding box center [301, 169] width 602 height 339
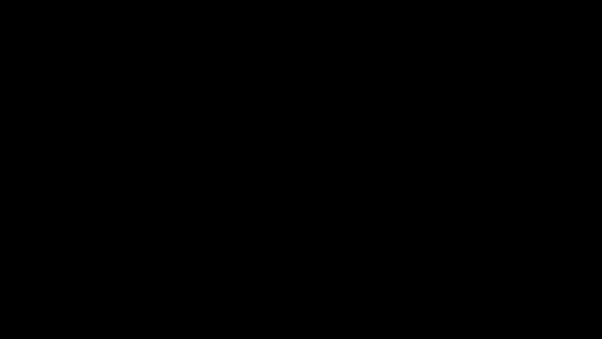
click at [346, 282] on video at bounding box center [301, 169] width 602 height 339
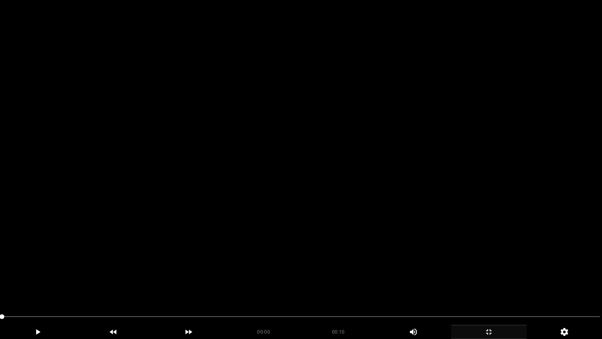
click at [255, 280] on video at bounding box center [301, 169] width 602 height 339
click at [329, 270] on video at bounding box center [301, 169] width 602 height 339
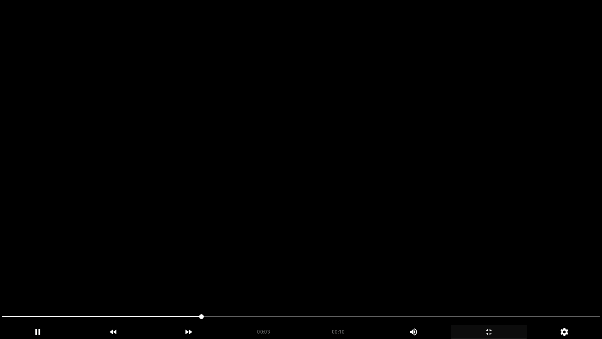
click at [329, 270] on video at bounding box center [301, 169] width 602 height 339
click at [312, 258] on video at bounding box center [301, 169] width 602 height 339
click at [310, 257] on video at bounding box center [301, 169] width 602 height 339
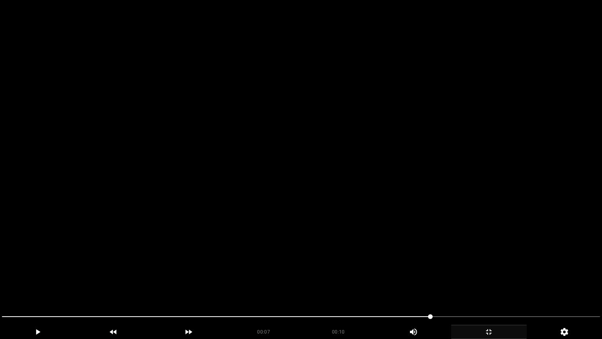
click at [310, 257] on video at bounding box center [301, 169] width 602 height 339
click at [309, 257] on video at bounding box center [301, 169] width 602 height 339
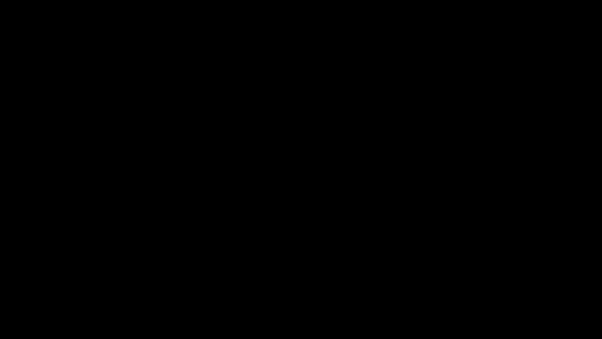
click at [505, 286] on icon "add" at bounding box center [489, 331] width 75 height 9
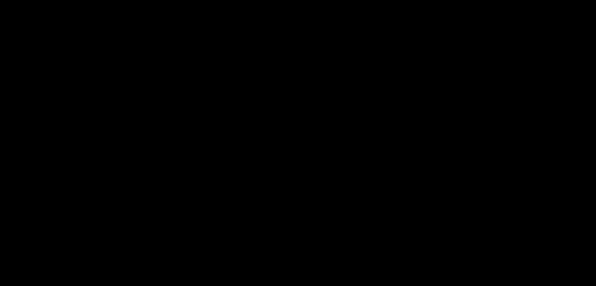
scroll to position [196, 0]
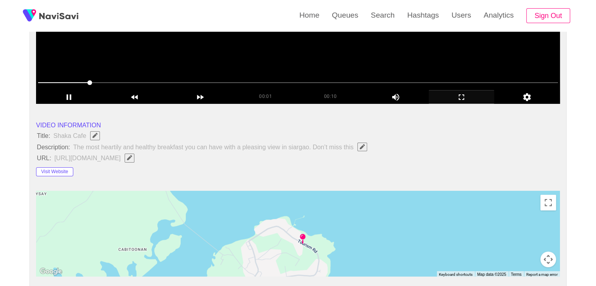
click at [312, 64] on video at bounding box center [298, 6] width 524 height 196
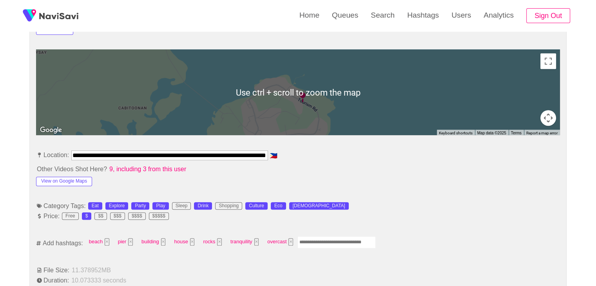
scroll to position [353, 0]
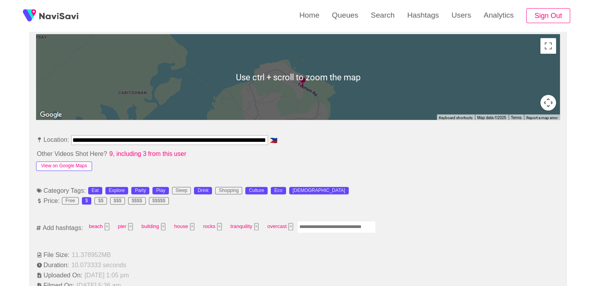
click at [77, 165] on button "View on Google Maps" at bounding box center [64, 166] width 56 height 9
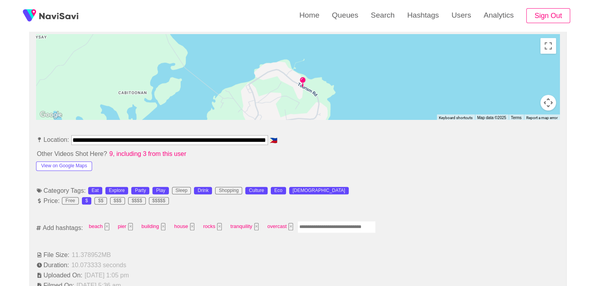
click at [323, 226] on input "Enter tag here and press return" at bounding box center [337, 227] width 78 height 12
type input "*********"
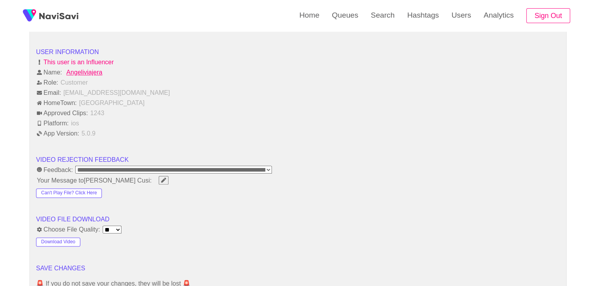
scroll to position [941, 0]
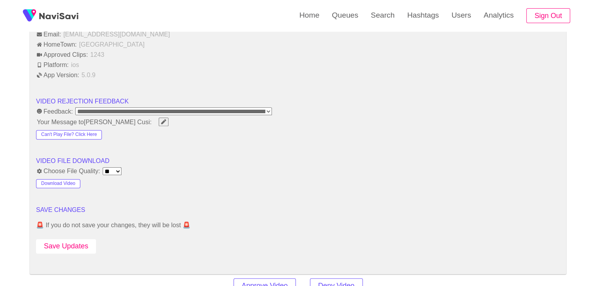
click at [72, 243] on button "Save Updates" at bounding box center [66, 246] width 60 height 15
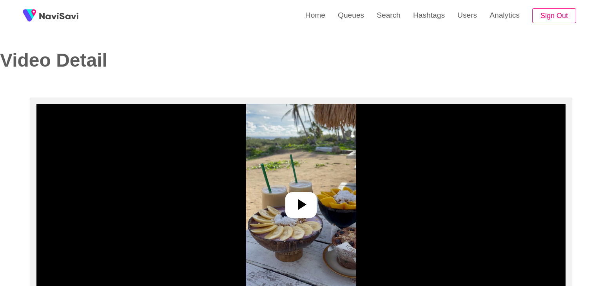
select select "**********"
select select "**"
click at [302, 209] on icon at bounding box center [298, 204] width 19 height 19
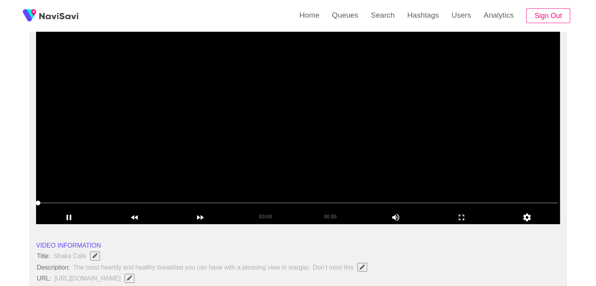
scroll to position [78, 0]
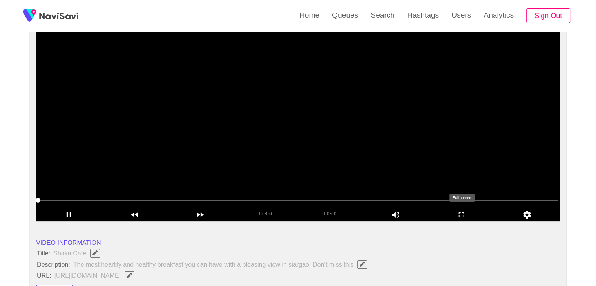
drag, startPoint x: 458, startPoint y: 214, endPoint x: 321, endPoint y: 234, distance: 138.7
click at [432, 215] on icon "add" at bounding box center [461, 214] width 65 height 9
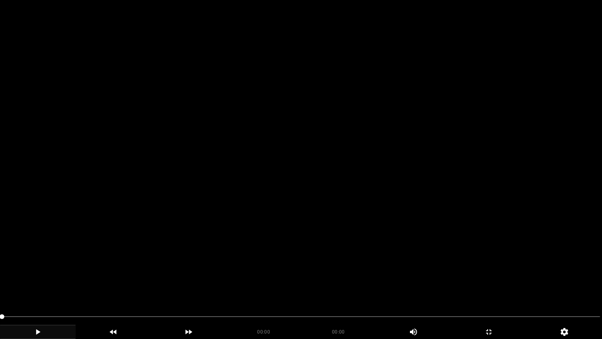
click at [40, 286] on icon "add" at bounding box center [37, 331] width 75 height 9
drag, startPoint x: 0, startPoint y: 310, endPoint x: 0, endPoint y: 303, distance: 7.4
drag, startPoint x: 201, startPoint y: 317, endPoint x: 168, endPoint y: 316, distance: 32.6
click at [168, 286] on span at bounding box center [301, 316] width 598 height 13
click at [478, 286] on icon "add" at bounding box center [489, 331] width 75 height 9
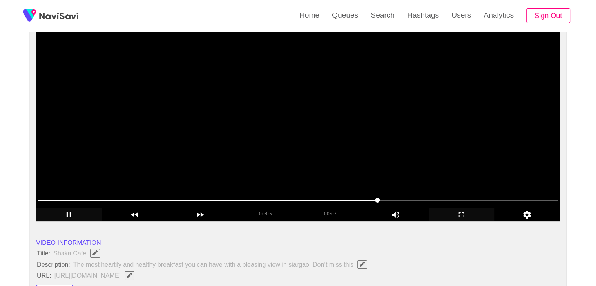
click at [127, 197] on span at bounding box center [298, 200] width 520 height 13
click at [214, 160] on video at bounding box center [298, 123] width 524 height 196
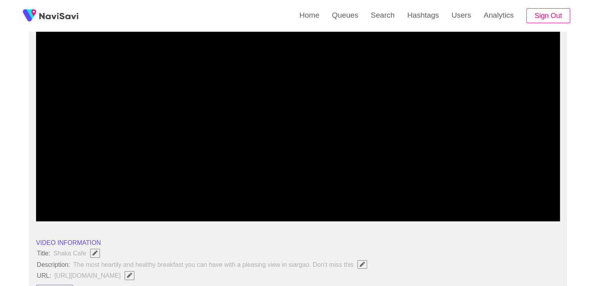
drag, startPoint x: 62, startPoint y: 195, endPoint x: 10, endPoint y: 182, distance: 53.1
drag, startPoint x: 469, startPoint y: 216, endPoint x: 398, endPoint y: 268, distance: 87.6
click at [469, 216] on icon "add" at bounding box center [461, 214] width 65 height 9
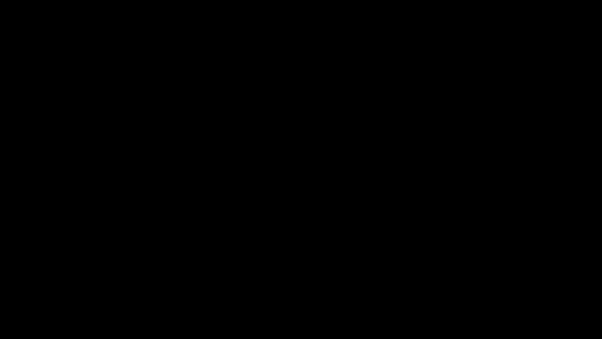
drag, startPoint x: 321, startPoint y: 245, endPoint x: 302, endPoint y: 237, distance: 20.7
click at [321, 247] on video at bounding box center [301, 169] width 602 height 339
click at [489, 286] on div "add" at bounding box center [489, 332] width 76 height 14
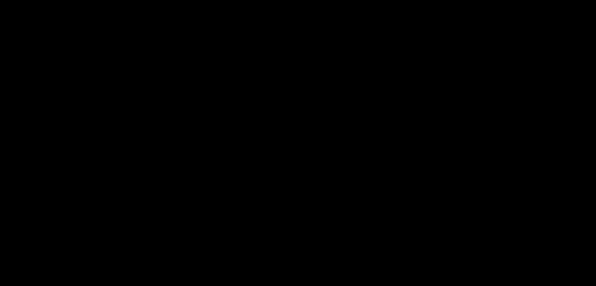
scroll to position [392, 0]
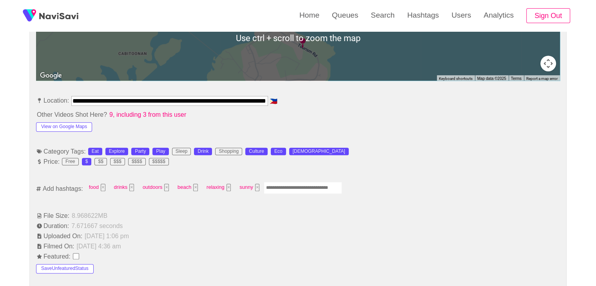
click at [300, 188] on input "Enter tag here and press return" at bounding box center [303, 188] width 78 height 12
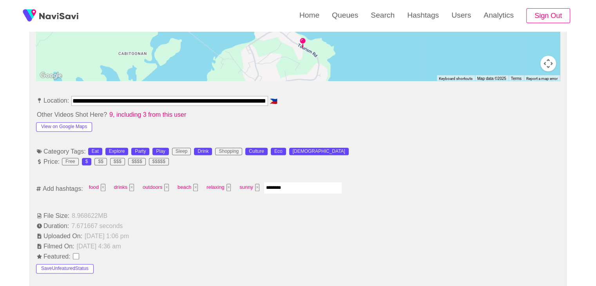
type input "*********"
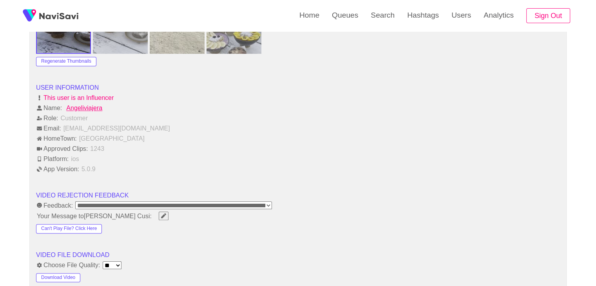
scroll to position [941, 0]
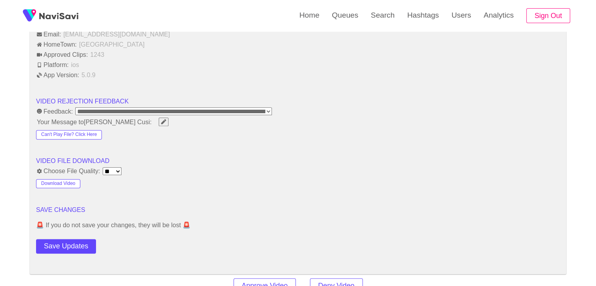
drag, startPoint x: 62, startPoint y: 240, endPoint x: 73, endPoint y: 231, distance: 14.2
click at [62, 239] on button "Save Updates" at bounding box center [66, 246] width 60 height 15
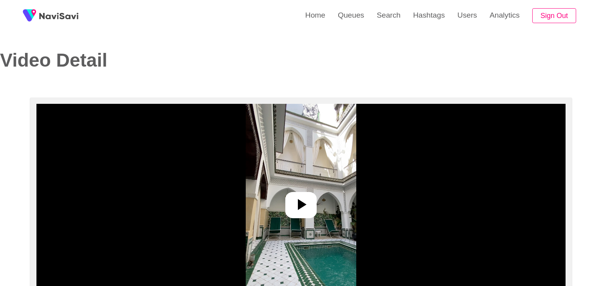
select select "**********"
select select "**"
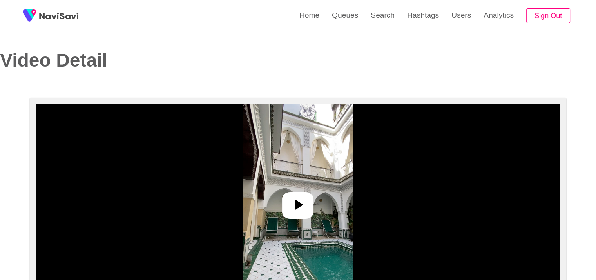
click at [287, 186] on img at bounding box center [298, 202] width 110 height 196
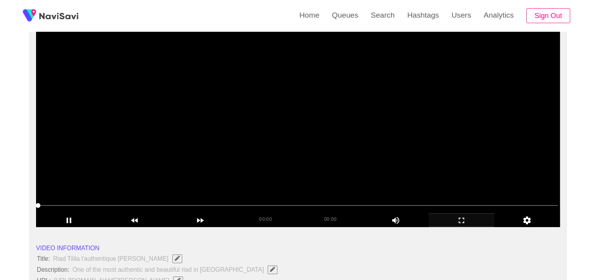
scroll to position [78, 0]
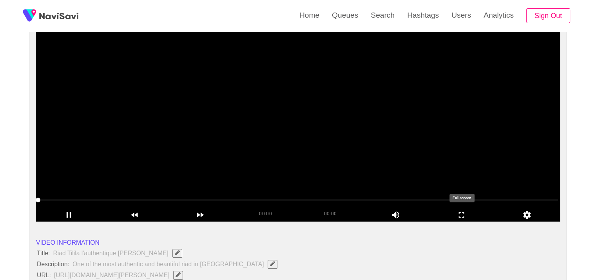
click at [467, 217] on icon "add" at bounding box center [461, 214] width 65 height 9
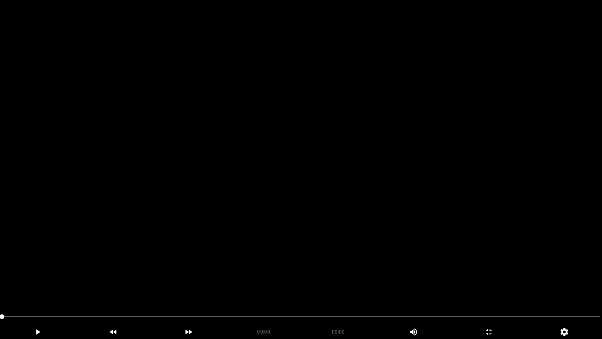
click at [306, 197] on video at bounding box center [301, 169] width 602 height 339
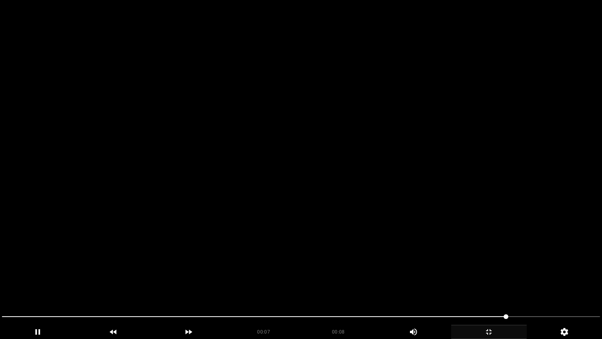
click at [489, 286] on icon "add" at bounding box center [489, 331] width 75 height 9
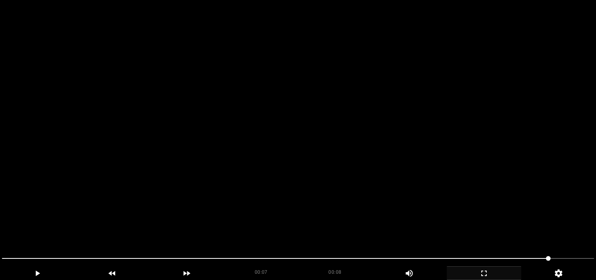
scroll to position [235, 0]
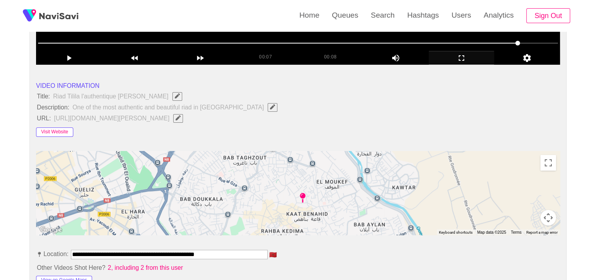
click at [63, 137] on button "Visit Website" at bounding box center [54, 131] width 37 height 9
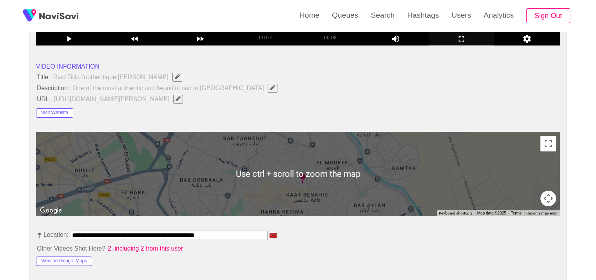
scroll to position [392, 0]
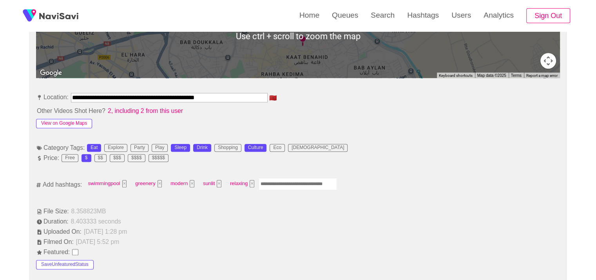
click at [66, 125] on button "View on Google Maps" at bounding box center [64, 123] width 56 height 9
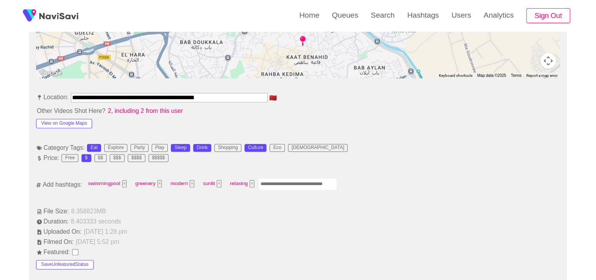
drag, startPoint x: 206, startPoint y: 105, endPoint x: 9, endPoint y: 96, distance: 197.0
click at [10, 100] on div "**********" at bounding box center [298, 273] width 596 height 1135
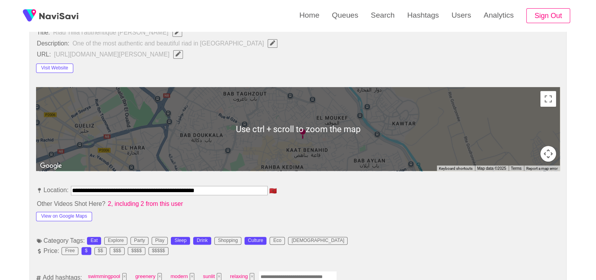
scroll to position [274, 0]
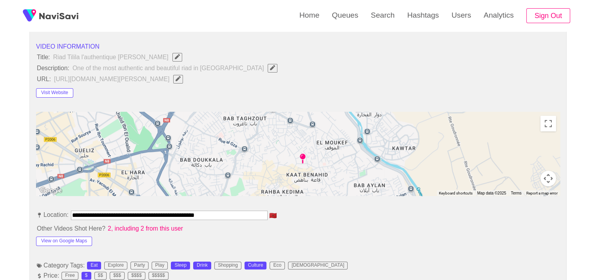
click at [188, 80] on span "https://www.booking.com/hotel/ma/riad-tilila-l-authentique-medina.en-gb.html?ai…" at bounding box center [120, 79] width 135 height 10
click at [181, 81] on icon "Edit Field" at bounding box center [178, 78] width 5 height 5
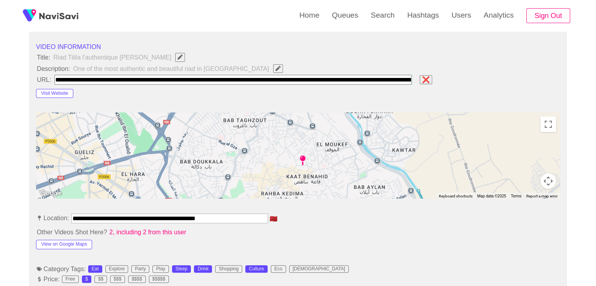
scroll to position [0, 864]
type input "**********"
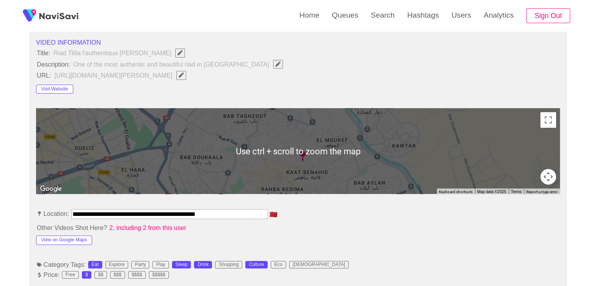
scroll to position [353, 0]
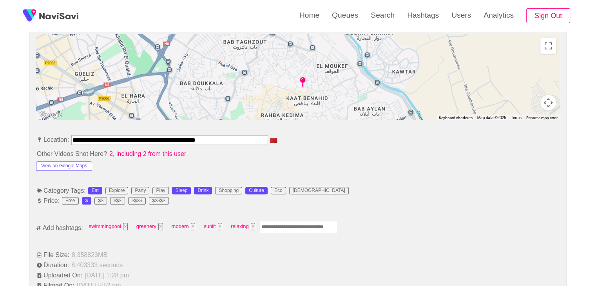
click at [295, 229] on input "Enter tag here and press return" at bounding box center [299, 227] width 78 height 12
type input "*********"
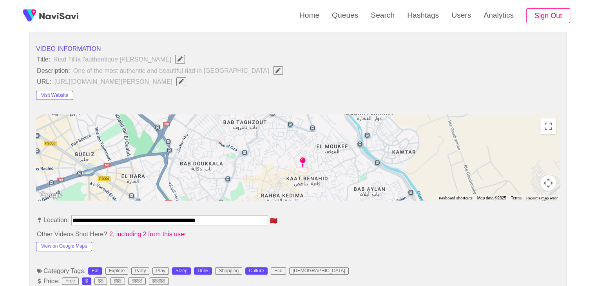
scroll to position [274, 0]
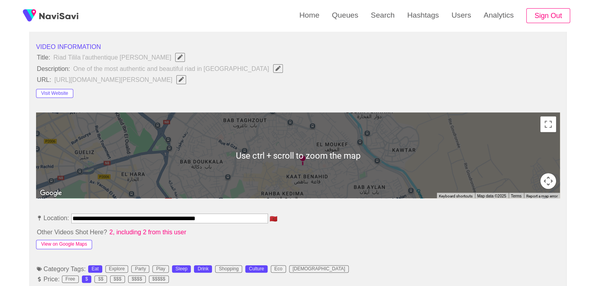
click at [62, 243] on button "View on Google Maps" at bounding box center [64, 244] width 56 height 9
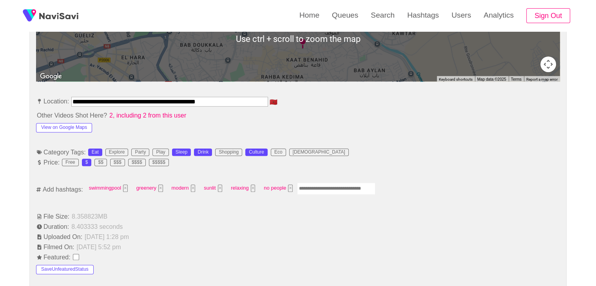
scroll to position [392, 0]
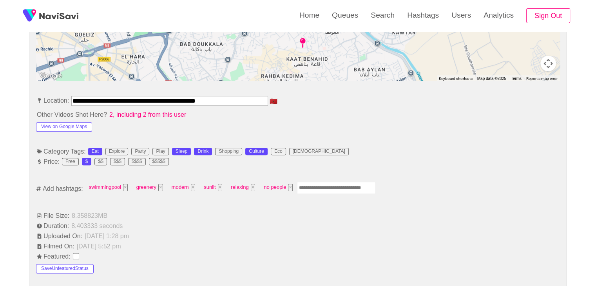
click at [327, 189] on input "Enter tag here and press return" at bounding box center [336, 188] width 78 height 12
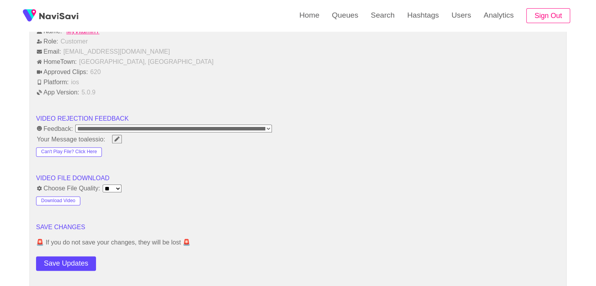
scroll to position [1019, 0]
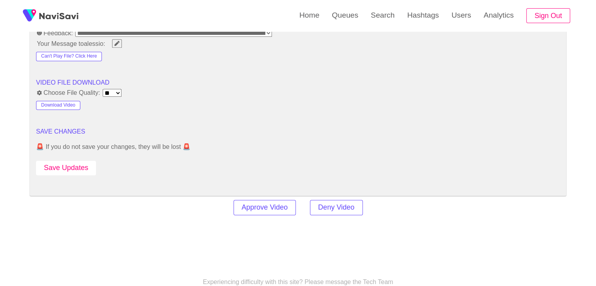
click at [67, 165] on button "Save Updates" at bounding box center [66, 168] width 60 height 15
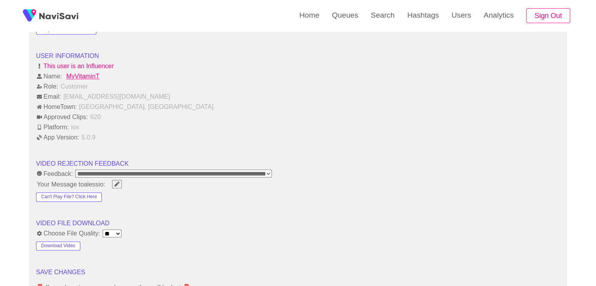
scroll to position [980, 0]
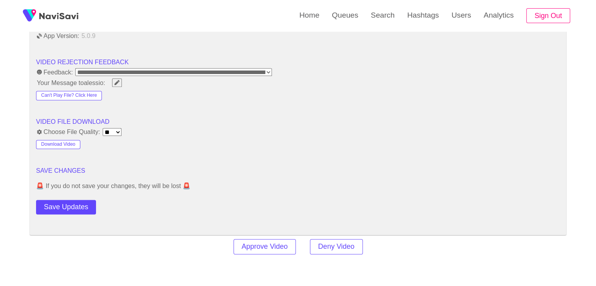
drag, startPoint x: 71, startPoint y: 207, endPoint x: 77, endPoint y: 200, distance: 10.0
click at [71, 207] on button "Save Updates" at bounding box center [66, 207] width 60 height 15
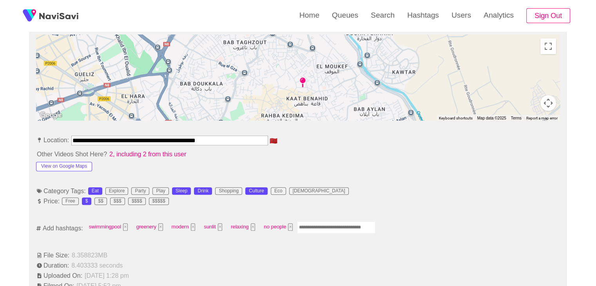
scroll to position [196, 0]
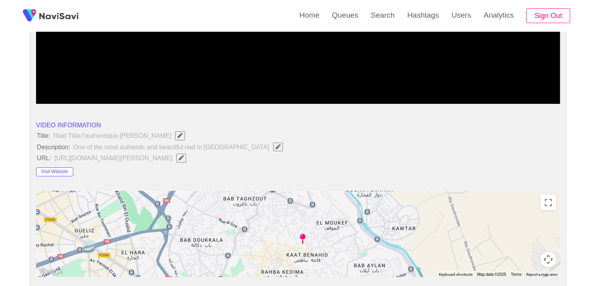
click at [184, 156] on icon "Edit Field" at bounding box center [181, 157] width 5 height 5
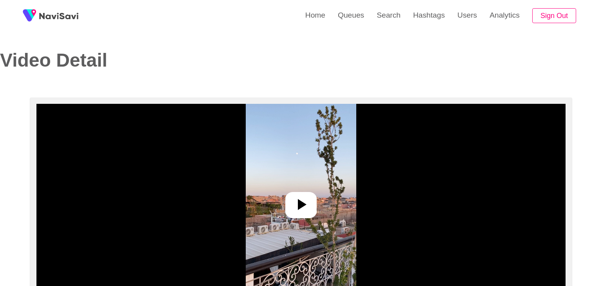
select select "**********"
select select "**"
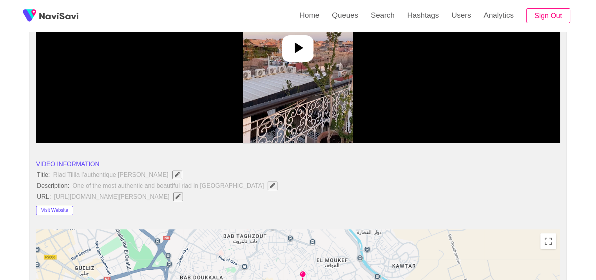
scroll to position [157, 403]
click at [181, 198] on icon "Edit Field" at bounding box center [178, 196] width 5 height 5
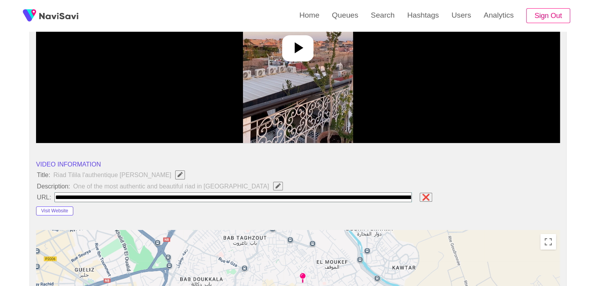
scroll to position [0, 864]
type input "**********"
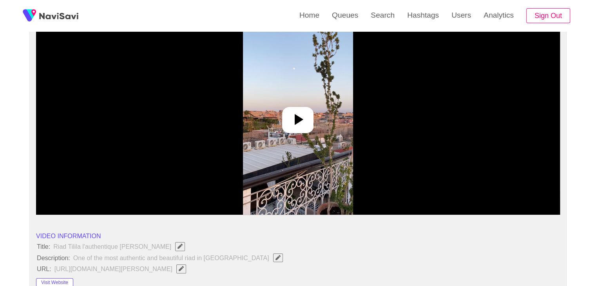
scroll to position [78, 0]
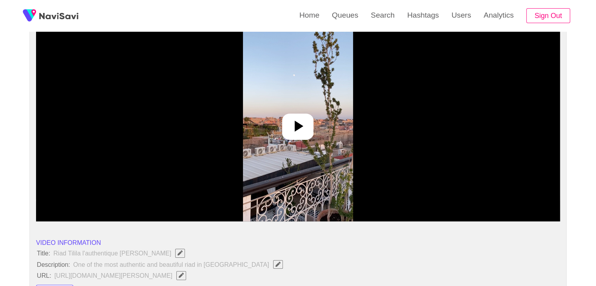
click at [303, 145] on img at bounding box center [298, 123] width 110 height 196
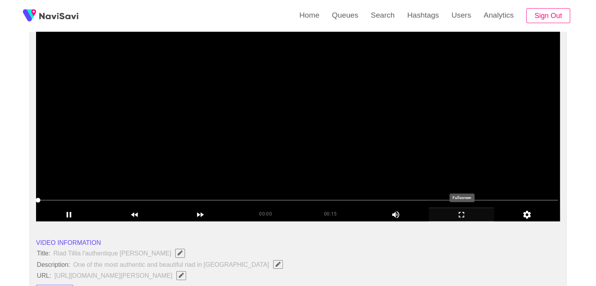
click at [465, 214] on icon "add" at bounding box center [461, 214] width 65 height 9
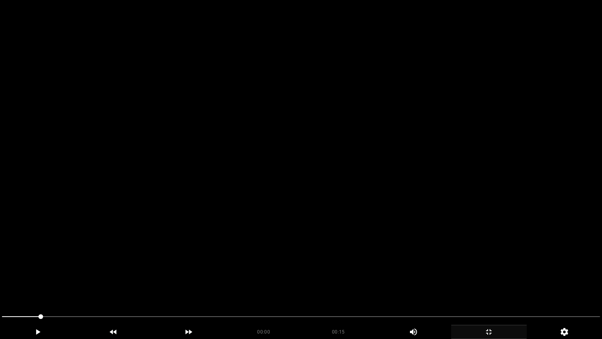
click at [392, 203] on video at bounding box center [301, 169] width 602 height 339
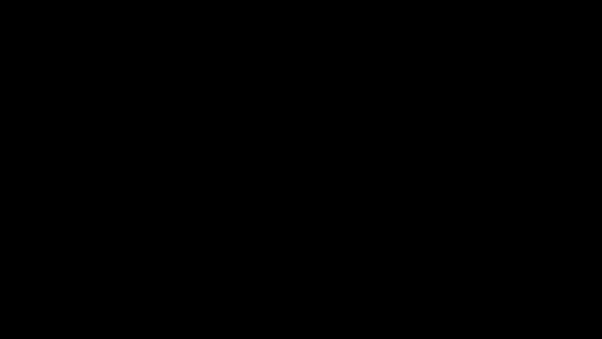
click at [487, 286] on icon "add" at bounding box center [488, 331] width 5 height 5
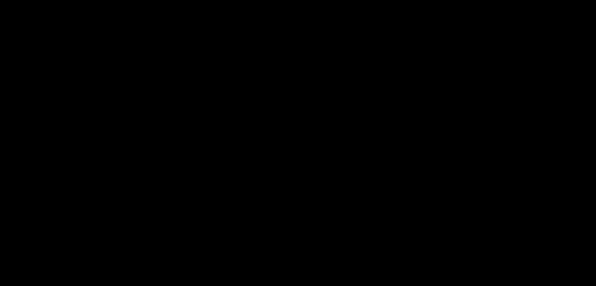
scroll to position [392, 0]
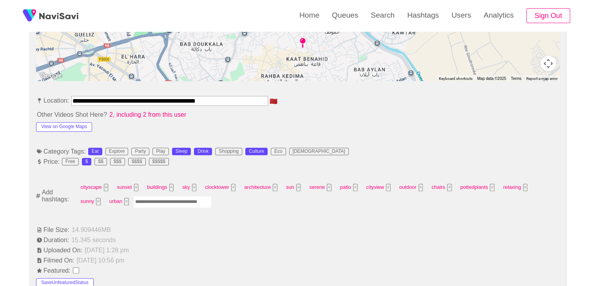
click at [145, 200] on input "Enter tag here and press return" at bounding box center [172, 202] width 78 height 12
type input "*********"
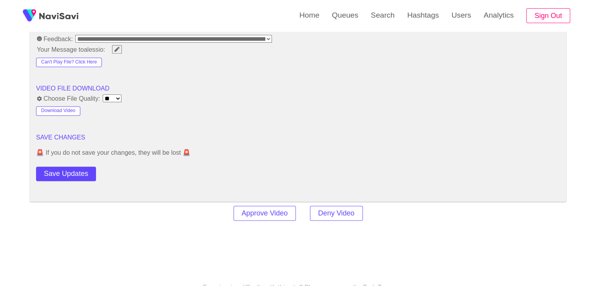
scroll to position [1059, 0]
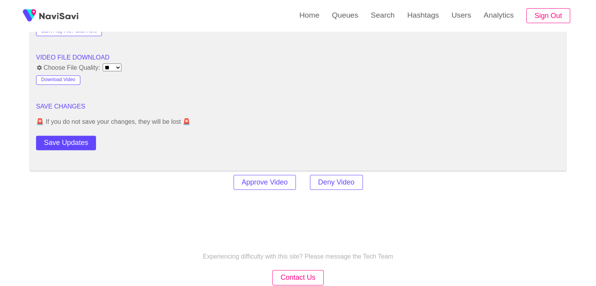
click at [74, 141] on button "Save Updates" at bounding box center [66, 143] width 60 height 15
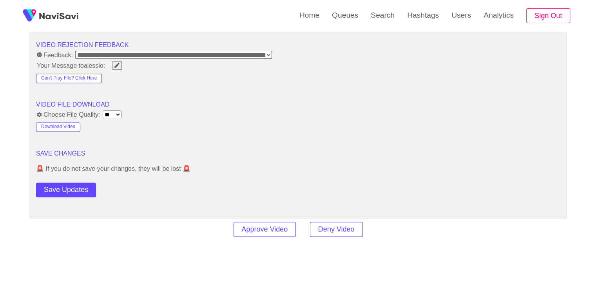
scroll to position [941, 0]
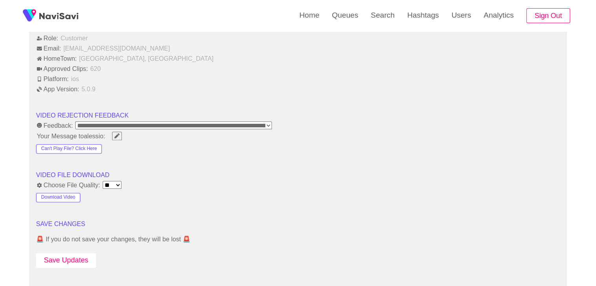
click at [61, 256] on button "Save Updates" at bounding box center [66, 260] width 60 height 15
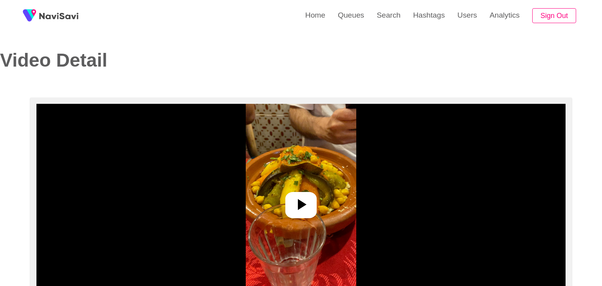
select select "**********"
select select "**"
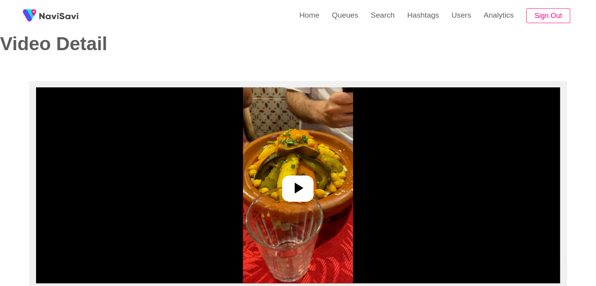
scroll to position [39, 0]
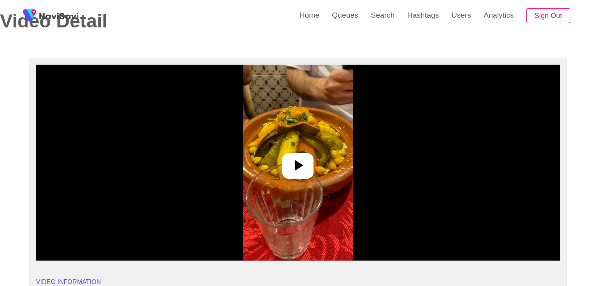
drag, startPoint x: 298, startPoint y: 171, endPoint x: 307, endPoint y: 171, distance: 9.1
click at [299, 171] on icon at bounding box center [298, 165] width 19 height 19
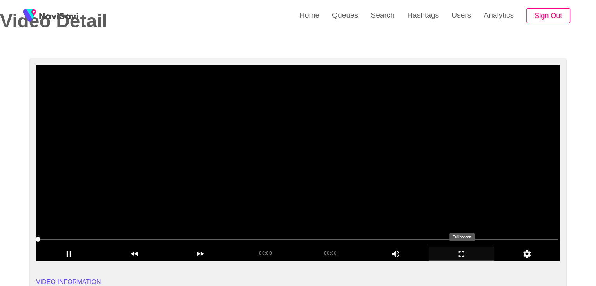
click at [464, 251] on icon "add" at bounding box center [461, 253] width 65 height 9
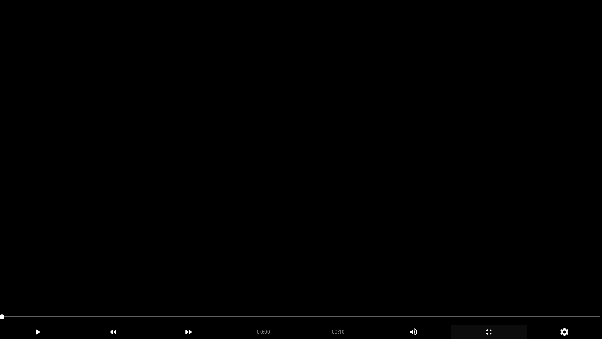
click at [419, 249] on video at bounding box center [301, 169] width 602 height 339
click at [392, 254] on video at bounding box center [301, 169] width 602 height 339
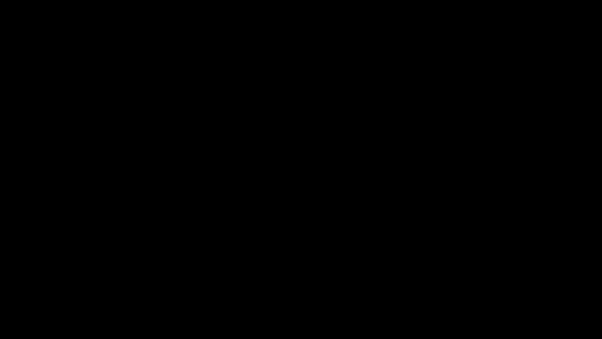
drag, startPoint x: 93, startPoint y: 312, endPoint x: 0, endPoint y: 302, distance: 93.1
click at [247, 248] on video at bounding box center [301, 169] width 602 height 339
drag, startPoint x: 0, startPoint y: 321, endPoint x: 0, endPoint y: 306, distance: 15.7
click at [496, 286] on icon "add" at bounding box center [489, 331] width 75 height 9
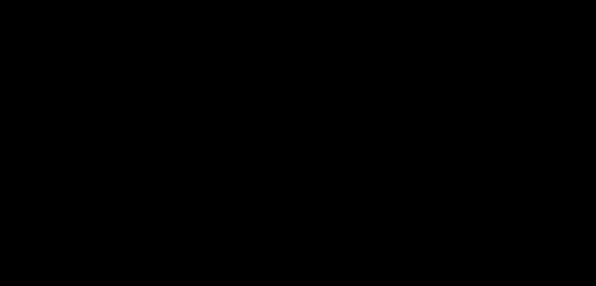
scroll to position [314, 0]
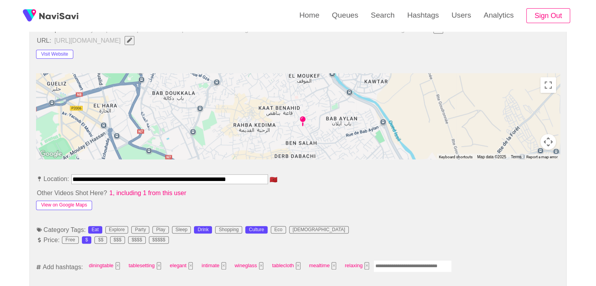
click at [70, 202] on button "View on Google Maps" at bounding box center [64, 205] width 56 height 9
drag, startPoint x: 73, startPoint y: 176, endPoint x: 357, endPoint y: 181, distance: 283.5
click at [357, 181] on li "**********" at bounding box center [298, 180] width 524 height 13
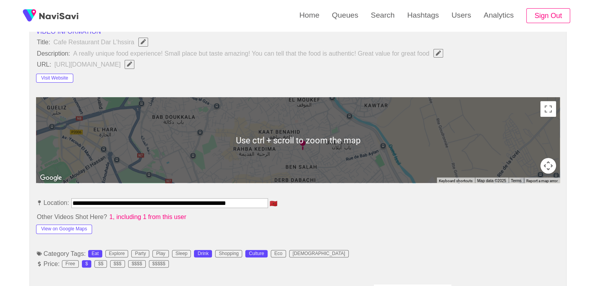
scroll to position [235, 0]
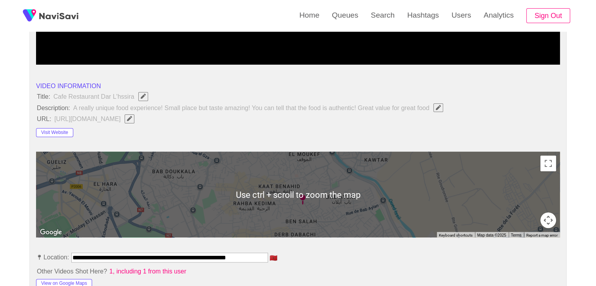
click at [134, 118] on span "button" at bounding box center [129, 118] width 8 height 5
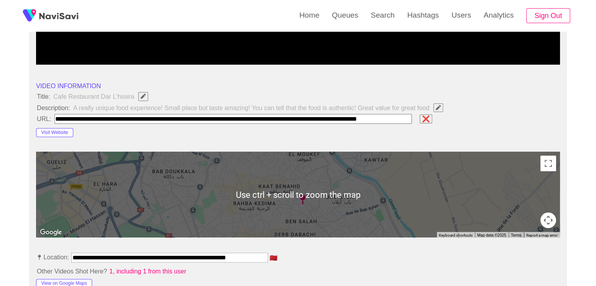
scroll to position [0, 31]
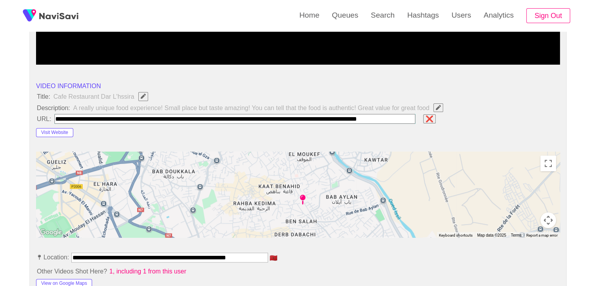
type input "**********"
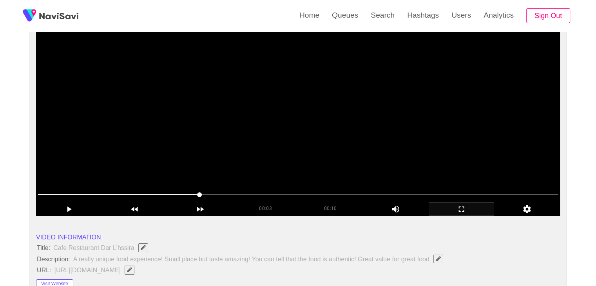
scroll to position [78, 0]
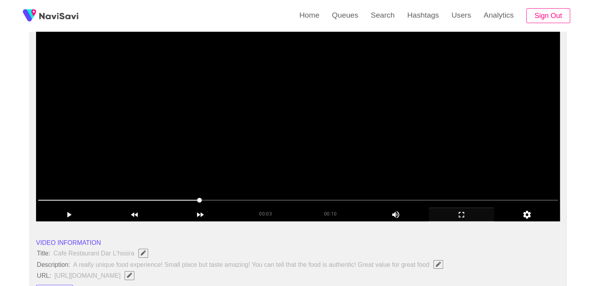
click at [331, 153] on video at bounding box center [298, 123] width 524 height 196
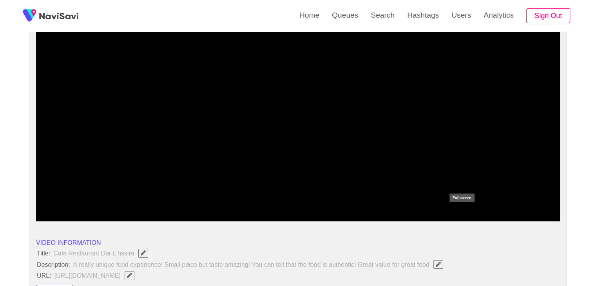
drag, startPoint x: 475, startPoint y: 212, endPoint x: 438, endPoint y: 249, distance: 52.4
click at [474, 212] on icon "add" at bounding box center [461, 214] width 65 height 9
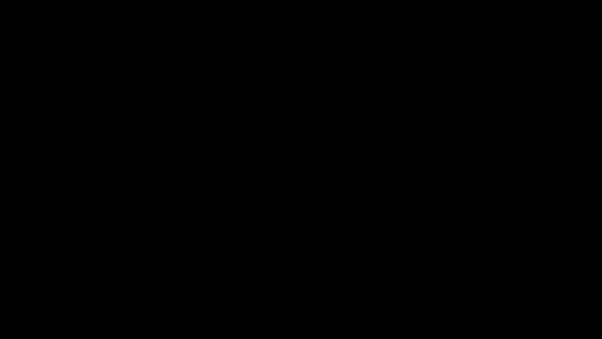
drag, startPoint x: 114, startPoint y: 319, endPoint x: 0, endPoint y: 319, distance: 114.5
click at [0, 286] on div at bounding box center [301, 317] width 605 height 21
click at [209, 268] on video at bounding box center [301, 169] width 602 height 339
click at [223, 261] on video at bounding box center [301, 169] width 602 height 339
click at [486, 286] on icon "add" at bounding box center [489, 331] width 75 height 9
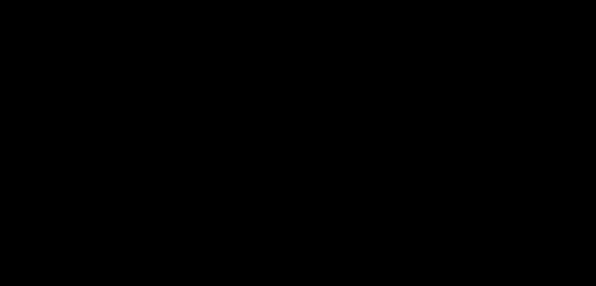
scroll to position [353, 0]
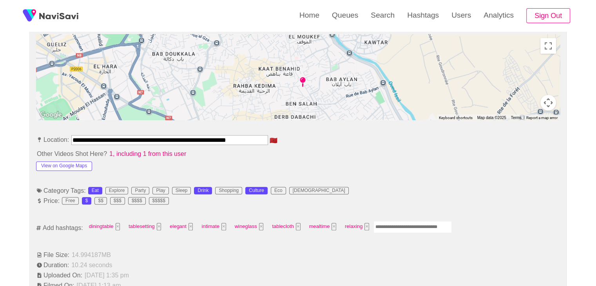
click at [401, 224] on input "Enter tag here and press return" at bounding box center [413, 227] width 78 height 12
type input "****"
type input "*********"
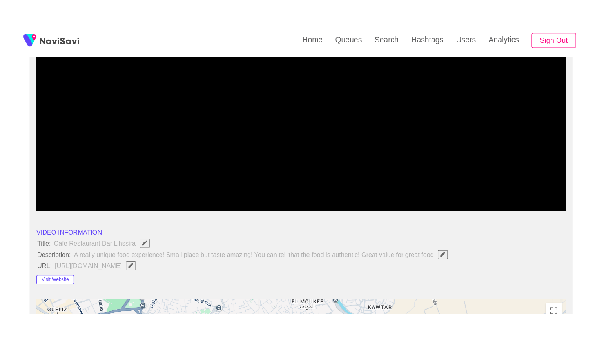
scroll to position [118, 0]
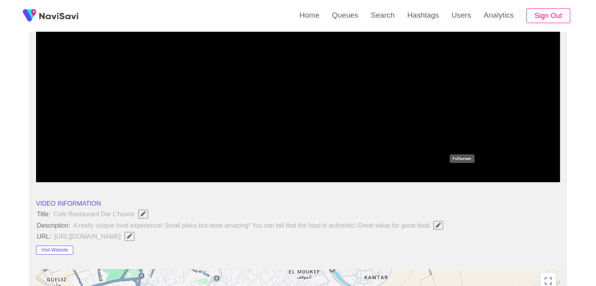
click at [463, 174] on icon "add" at bounding box center [461, 175] width 65 height 9
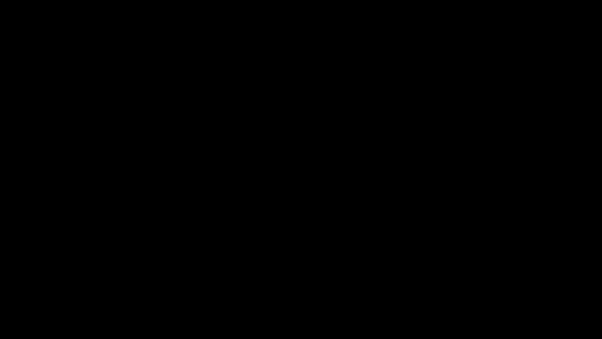
click at [317, 286] on span at bounding box center [301, 316] width 598 height 13
drag, startPoint x: 221, startPoint y: 316, endPoint x: 201, endPoint y: 316, distance: 20.4
click at [201, 286] on span at bounding box center [301, 316] width 598 height 13
click at [460, 286] on span at bounding box center [301, 316] width 598 height 13
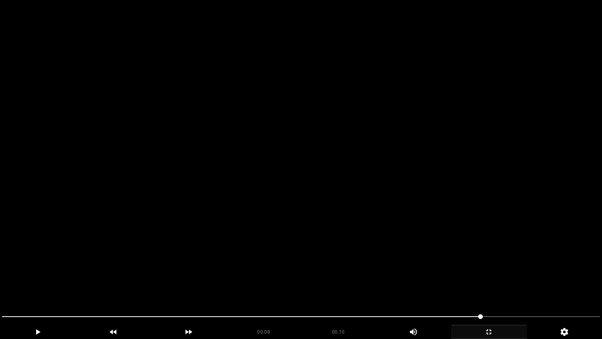
click at [510, 253] on video at bounding box center [301, 169] width 602 height 339
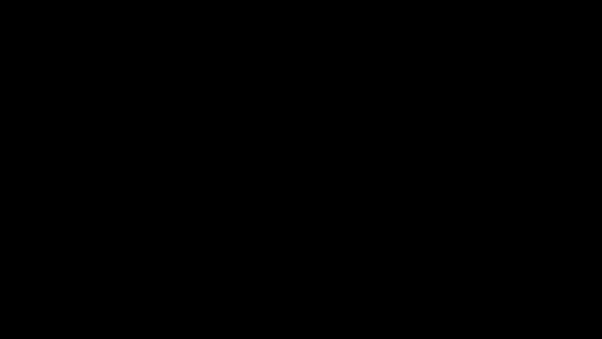
click at [498, 286] on icon "add" at bounding box center [489, 331] width 75 height 9
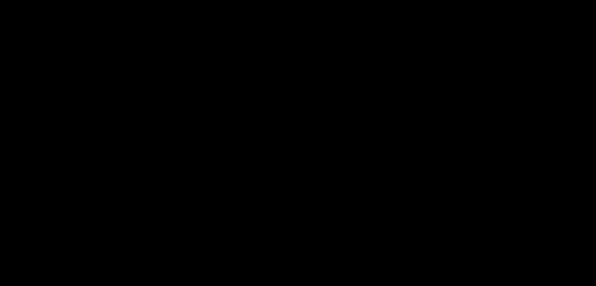
scroll to position [430, 0]
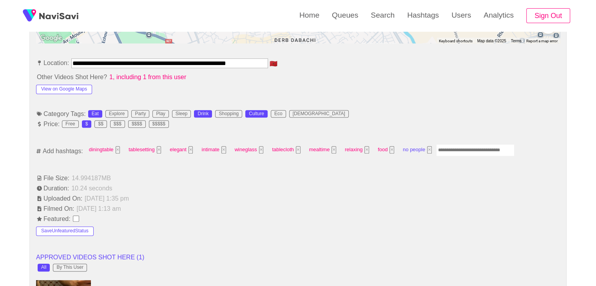
click at [428, 151] on button "×" at bounding box center [429, 149] width 5 height 7
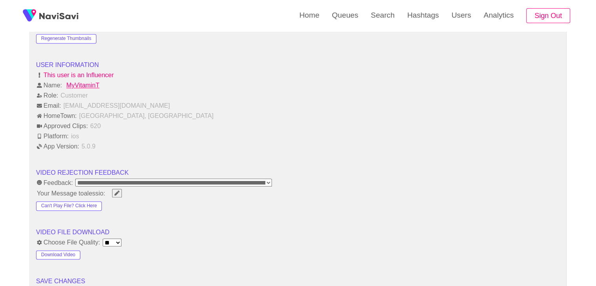
scroll to position [941, 0]
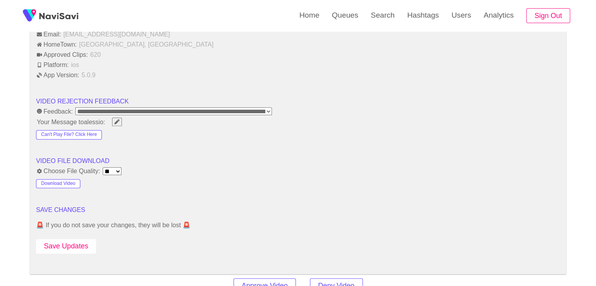
click at [69, 248] on button "Save Updates" at bounding box center [66, 246] width 60 height 15
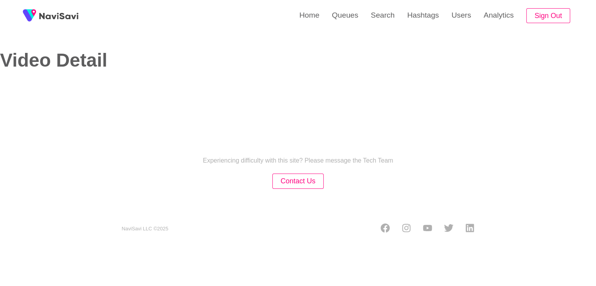
select select "**********"
select select "**"
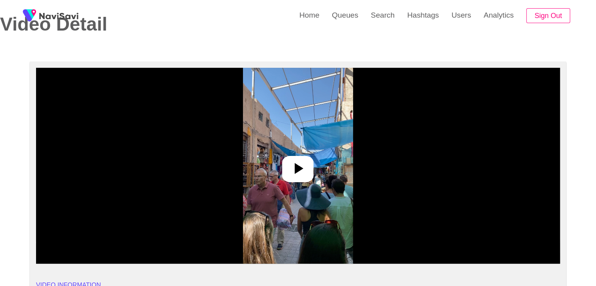
scroll to position [39, 0]
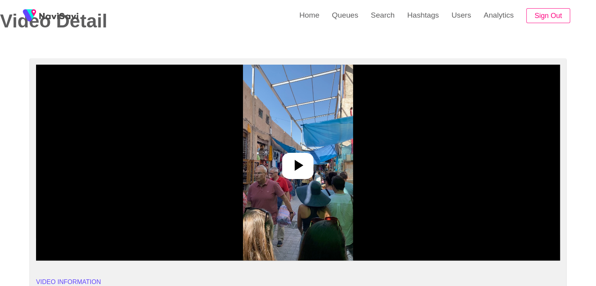
click at [306, 162] on icon at bounding box center [298, 165] width 19 height 19
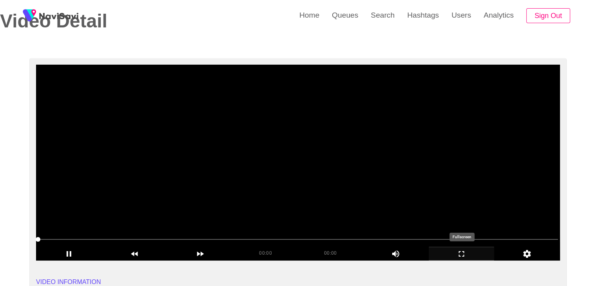
click at [455, 252] on icon "add" at bounding box center [461, 253] width 65 height 9
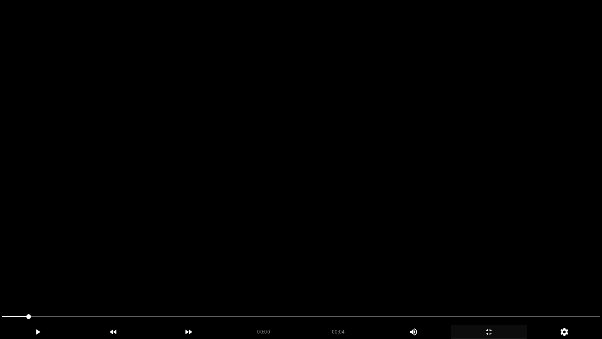
click at [358, 264] on video at bounding box center [301, 169] width 602 height 339
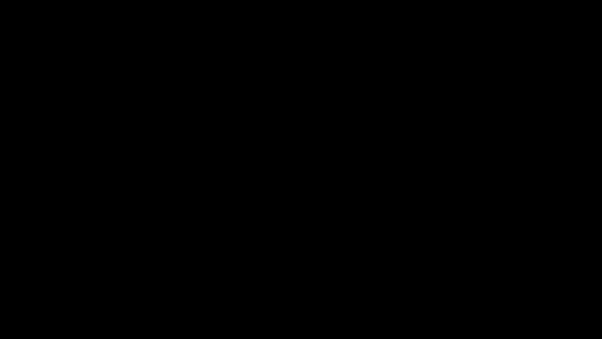
drag, startPoint x: 319, startPoint y: 318, endPoint x: 14, endPoint y: 307, distance: 305.2
click at [14, 286] on section "00:04 00:04 Picture In Picture 1 Error: Failed to load Video" at bounding box center [301, 169] width 602 height 339
click at [490, 286] on div "add" at bounding box center [489, 332] width 76 height 14
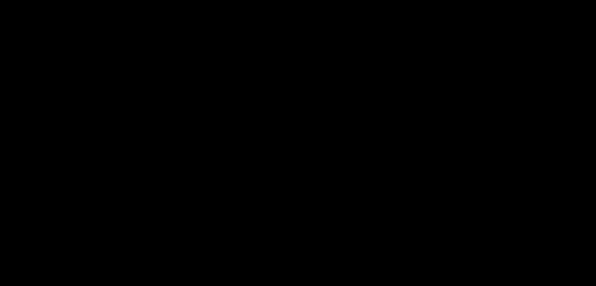
scroll to position [157, 0]
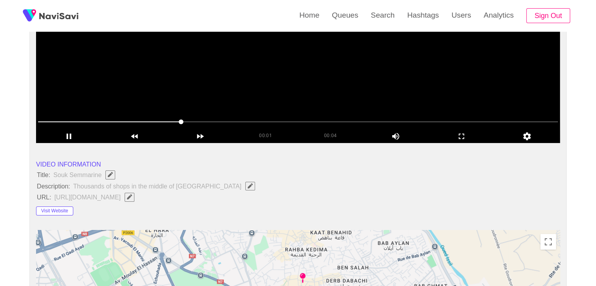
click at [220, 69] on video at bounding box center [298, 45] width 524 height 196
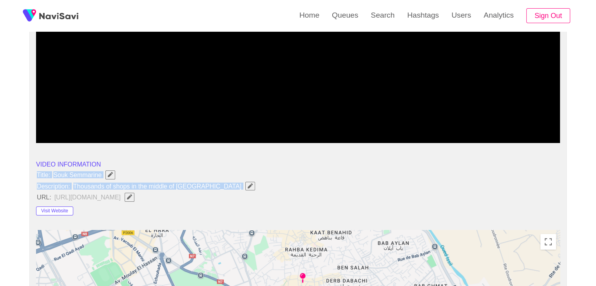
drag, startPoint x: 34, startPoint y: 173, endPoint x: 205, endPoint y: 187, distance: 171.9
copy ul "Title: Souk Semmarine Description: Thousands of shops in the middle of medina"
click at [245, 182] on button "button" at bounding box center [250, 186] width 10 height 9
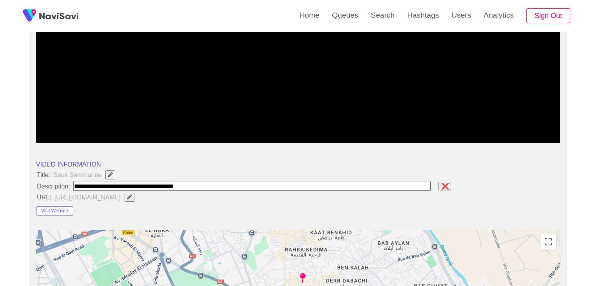
type input "**********"
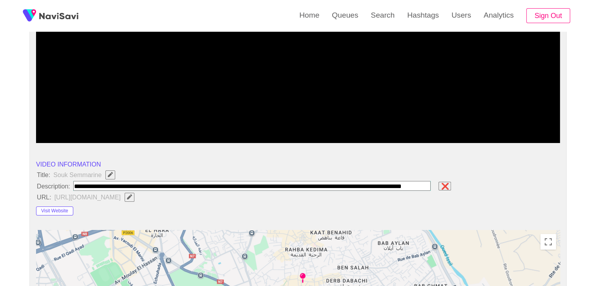
scroll to position [0, 24]
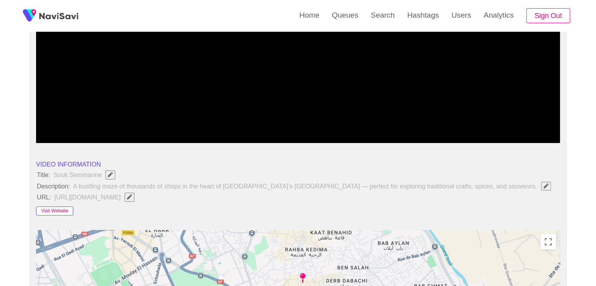
click at [62, 209] on button "Visit Website" at bounding box center [54, 211] width 37 height 9
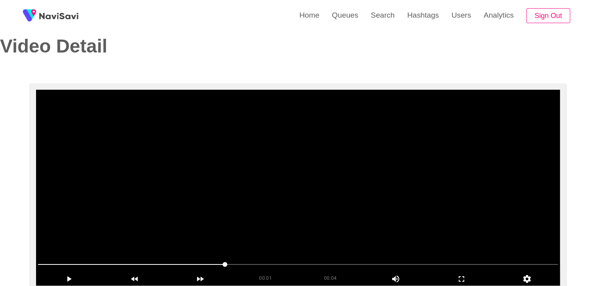
scroll to position [0, 0]
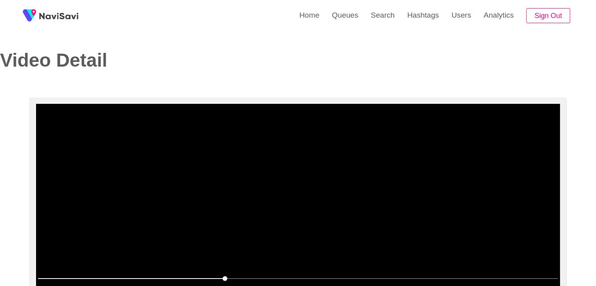
click at [343, 204] on video at bounding box center [298, 202] width 524 height 196
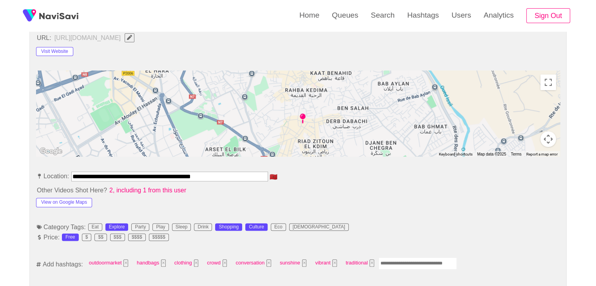
scroll to position [314, 0]
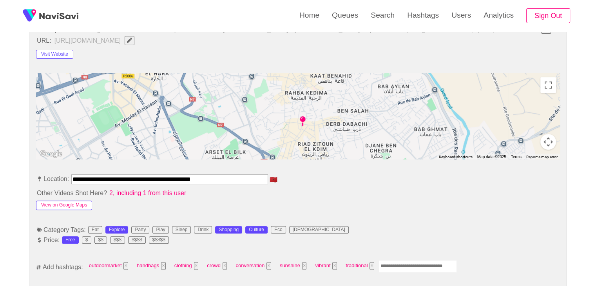
click at [64, 203] on button "View on Google Maps" at bounding box center [64, 205] width 56 height 9
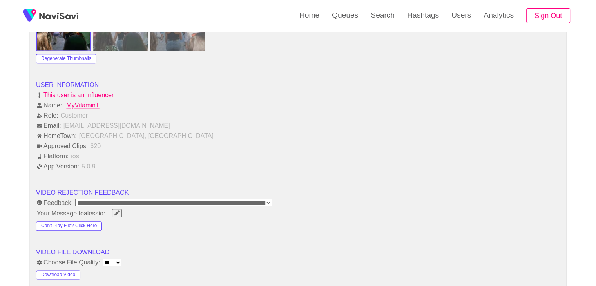
scroll to position [941, 0]
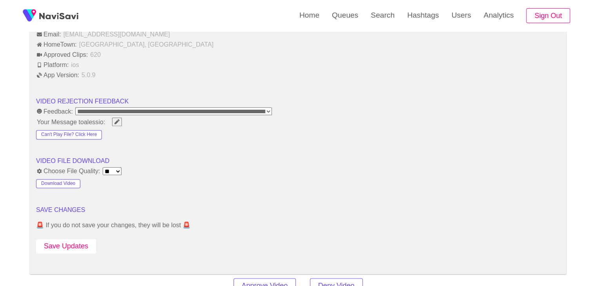
click at [80, 242] on button "Save Updates" at bounding box center [66, 246] width 60 height 15
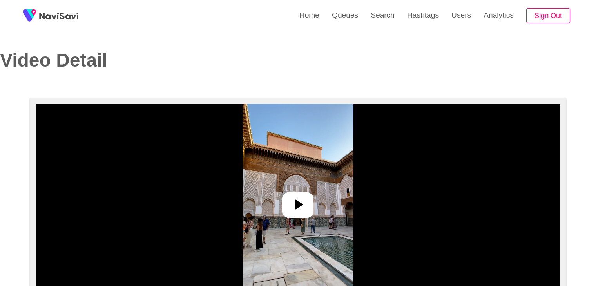
select select "**********"
select select "**"
click at [301, 200] on icon at bounding box center [298, 204] width 19 height 19
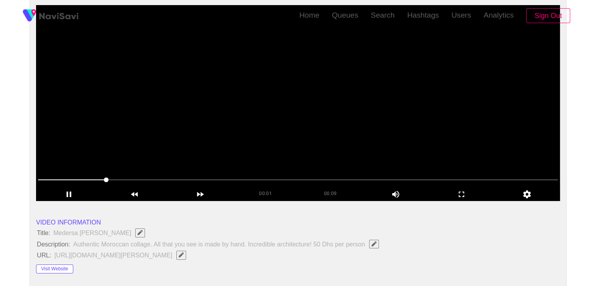
scroll to position [118, 0]
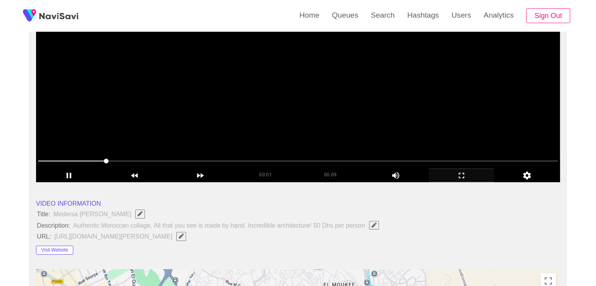
click at [454, 178] on icon "add" at bounding box center [461, 175] width 65 height 9
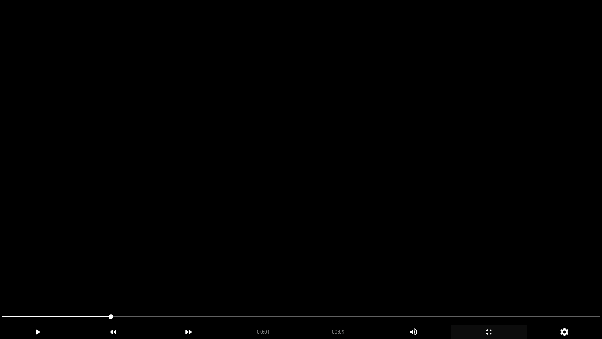
click at [322, 165] on video at bounding box center [301, 169] width 602 height 339
click at [334, 165] on video at bounding box center [301, 169] width 602 height 339
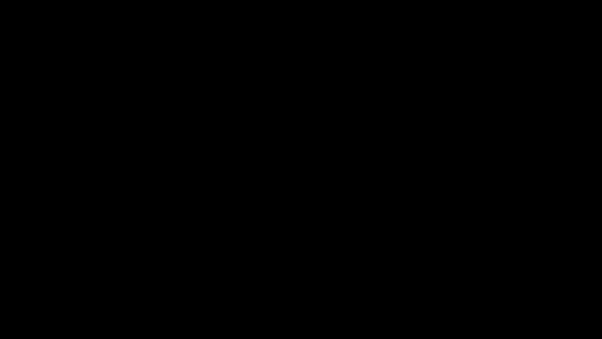
click at [485, 286] on icon "add" at bounding box center [489, 331] width 75 height 9
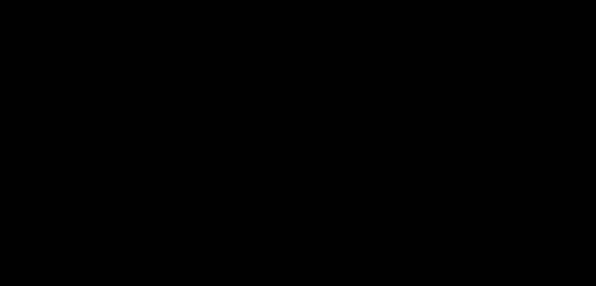
scroll to position [196, 0]
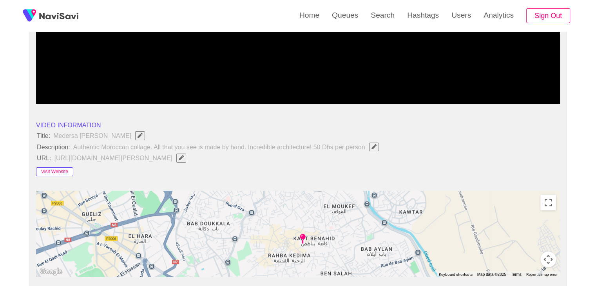
click at [62, 172] on button "Visit Website" at bounding box center [54, 171] width 37 height 9
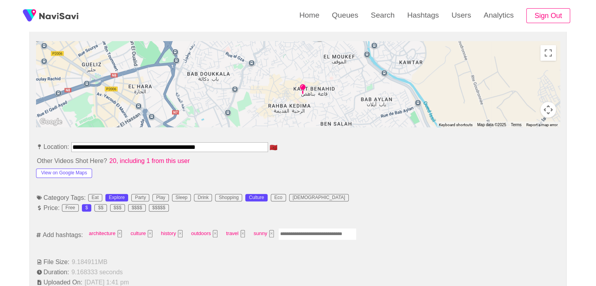
scroll to position [353, 0]
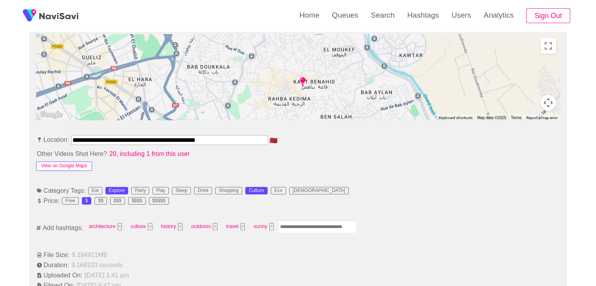
click at [71, 163] on button "View on Google Maps" at bounding box center [64, 166] width 56 height 9
drag, startPoint x: 245, startPoint y: 140, endPoint x: 45, endPoint y: 124, distance: 201.4
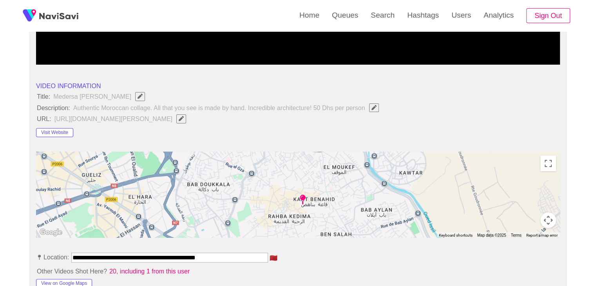
scroll to position [235, 0]
click at [185, 118] on span "Edit Field" at bounding box center [181, 118] width 7 height 5
type input "**********"
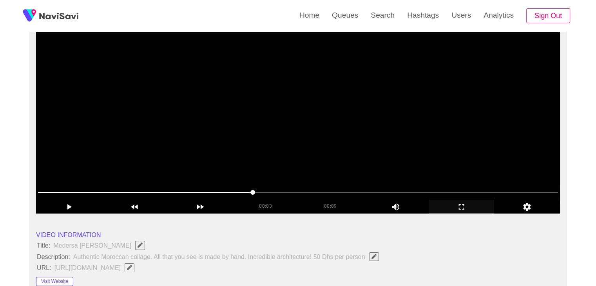
scroll to position [78, 0]
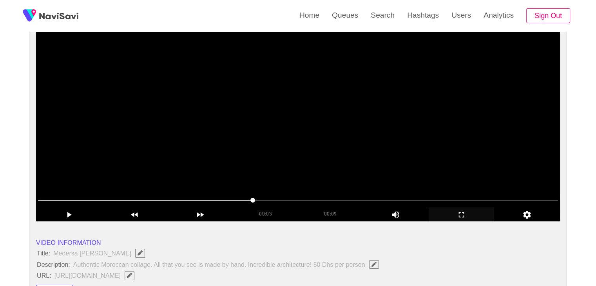
click at [301, 121] on video at bounding box center [298, 123] width 524 height 196
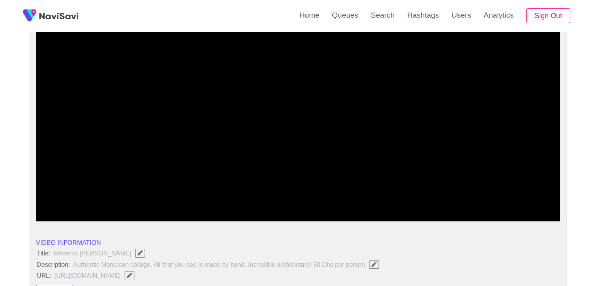
drag, startPoint x: 227, startPoint y: 197, endPoint x: 22, endPoint y: 176, distance: 205.8
click at [460, 212] on icon "add" at bounding box center [461, 214] width 65 height 9
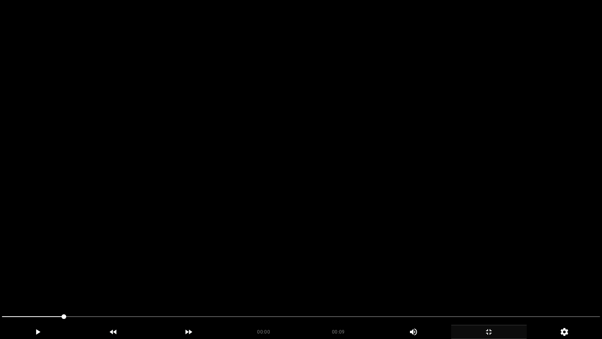
click at [460, 225] on video at bounding box center [301, 169] width 602 height 339
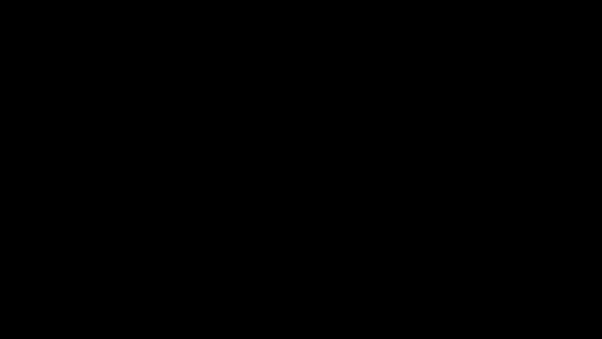
click at [495, 286] on icon "add" at bounding box center [489, 331] width 75 height 9
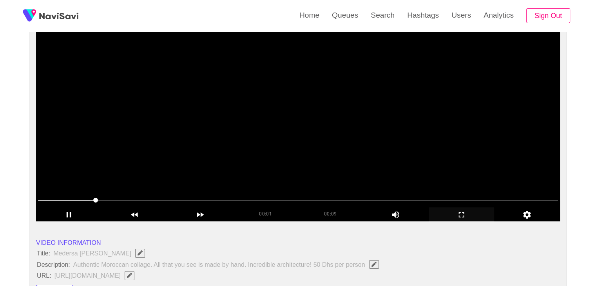
click at [340, 142] on video at bounding box center [298, 123] width 524 height 196
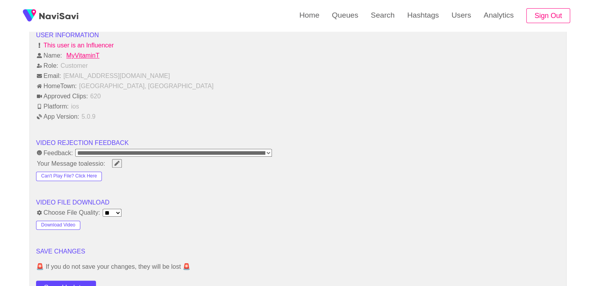
scroll to position [980, 0]
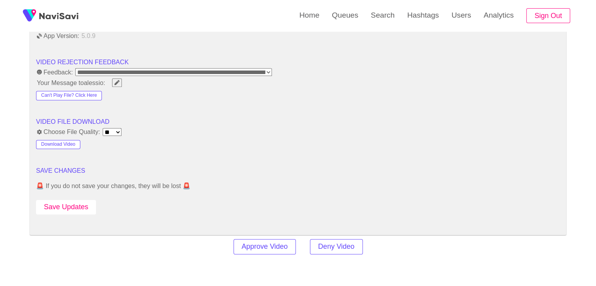
click at [85, 207] on button "Save Updates" at bounding box center [66, 207] width 60 height 15
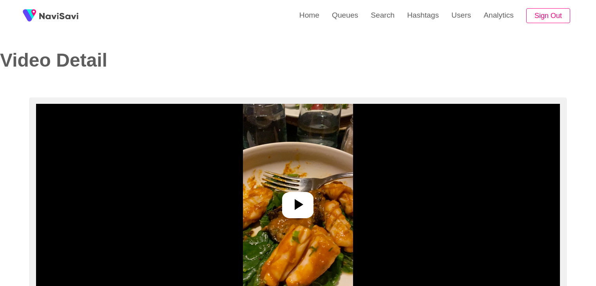
select select "**********"
select select "**"
click at [299, 193] on div at bounding box center [297, 205] width 31 height 26
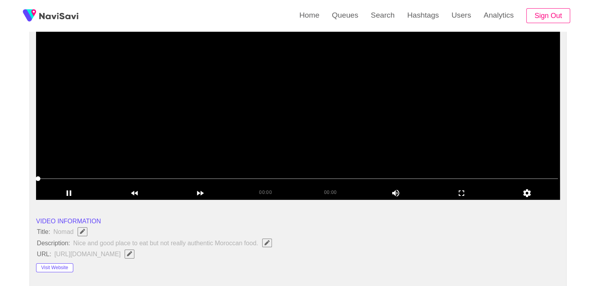
scroll to position [157, 0]
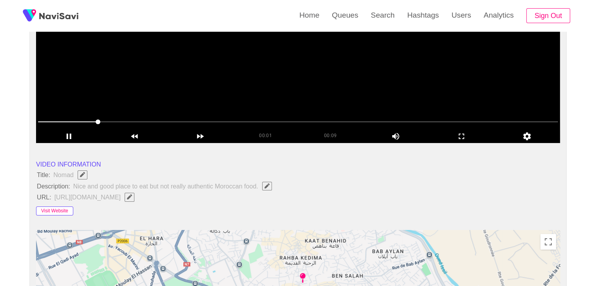
click at [64, 208] on button "Visit Website" at bounding box center [54, 211] width 37 height 9
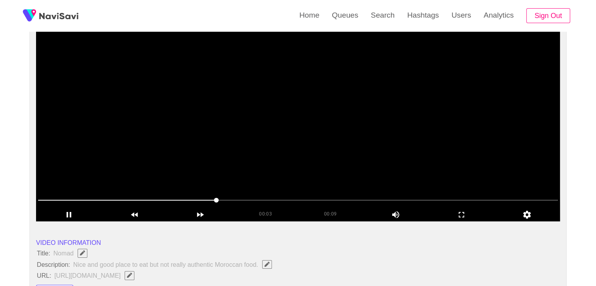
scroll to position [78, 0]
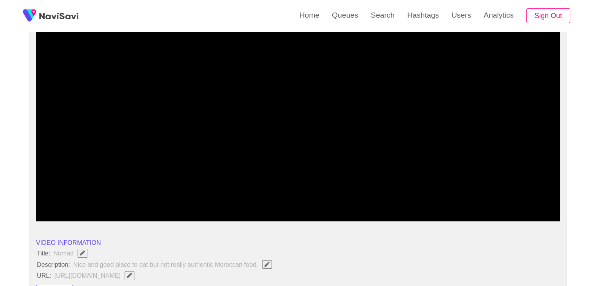
drag, startPoint x: 218, startPoint y: 198, endPoint x: 0, endPoint y: 184, distance: 218.4
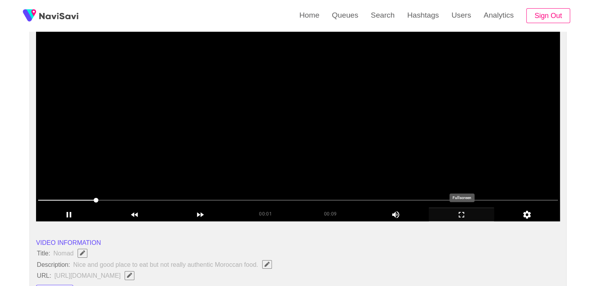
click at [464, 219] on icon "add" at bounding box center [461, 214] width 65 height 9
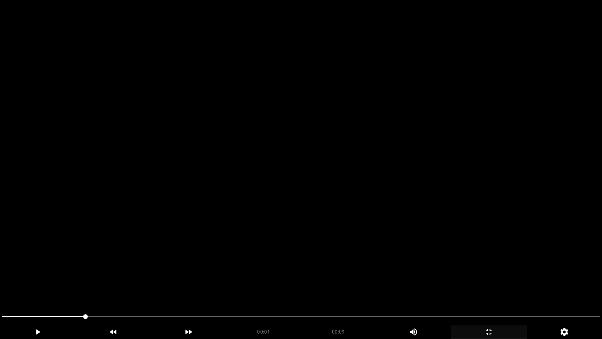
click at [479, 205] on video at bounding box center [301, 169] width 602 height 339
drag, startPoint x: 0, startPoint y: 305, endPoint x: 0, endPoint y: 300, distance: 5.1
click at [0, 286] on section "00:06 00:09 Picture In Picture 1 Error: Failed to load Video" at bounding box center [301, 169] width 602 height 339
click at [495, 220] on video at bounding box center [301, 169] width 602 height 339
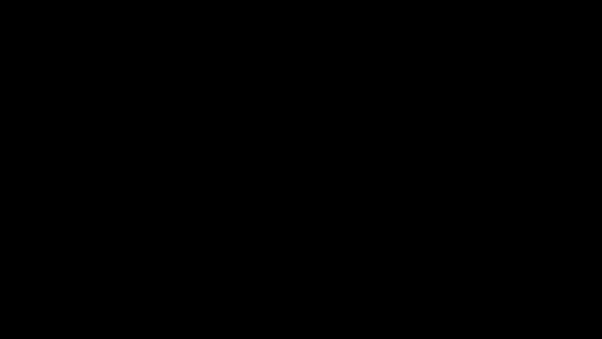
click at [494, 286] on icon "add" at bounding box center [489, 331] width 75 height 9
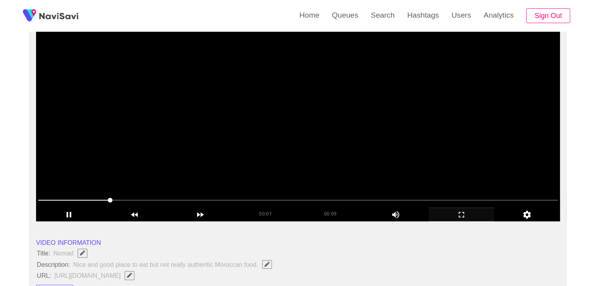
click at [252, 150] on video at bounding box center [298, 123] width 524 height 196
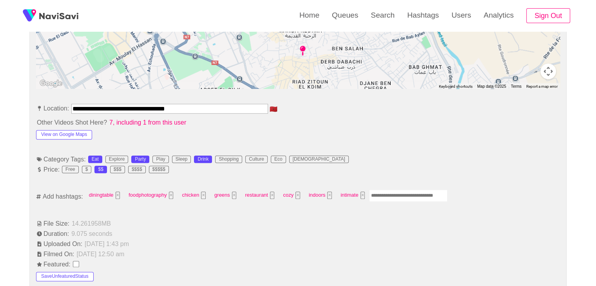
scroll to position [392, 0]
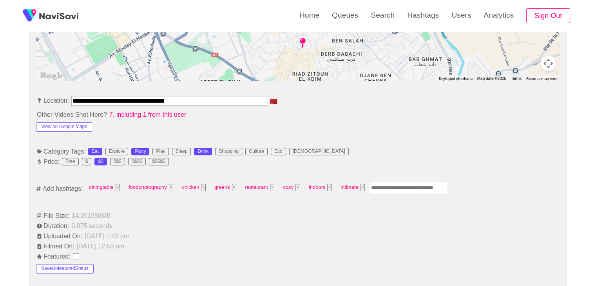
click at [392, 189] on input "Enter tag here and press return" at bounding box center [408, 188] width 78 height 12
type input "****"
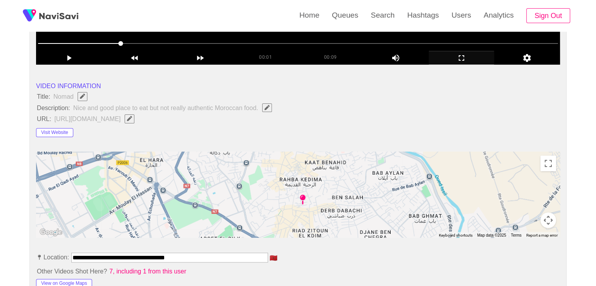
scroll to position [39, 0]
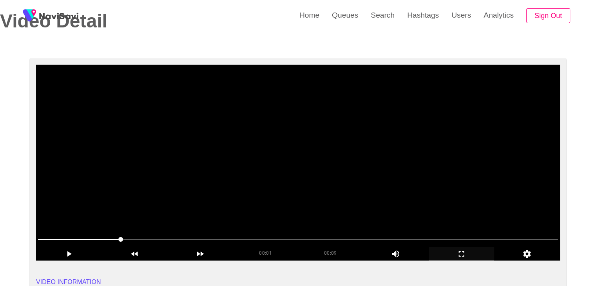
click at [516, 167] on video at bounding box center [298, 163] width 524 height 196
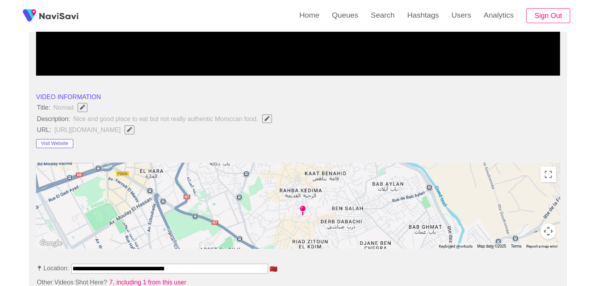
scroll to position [274, 0]
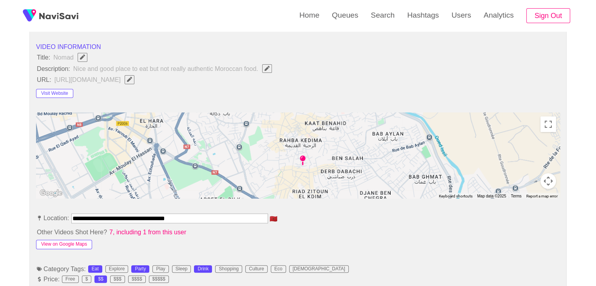
click at [71, 245] on button "View on Google Maps" at bounding box center [64, 244] width 56 height 9
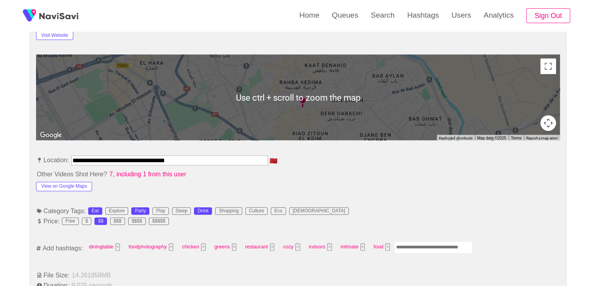
scroll to position [392, 0]
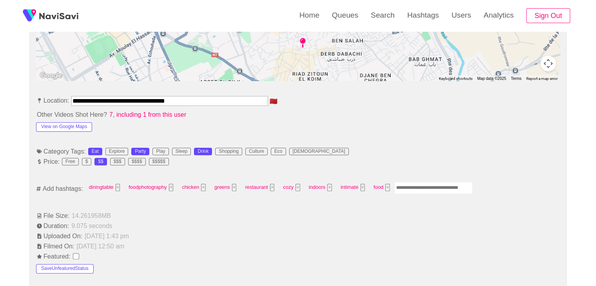
click at [427, 187] on input "Enter tag here and press return" at bounding box center [433, 188] width 78 height 12
type input "*********"
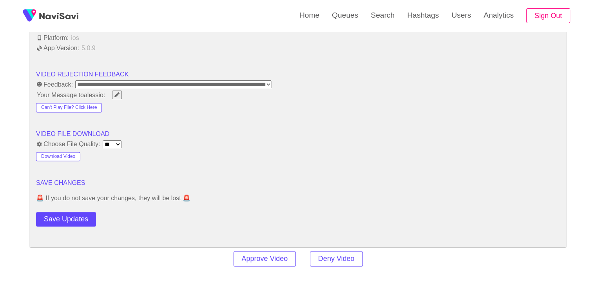
scroll to position [980, 0]
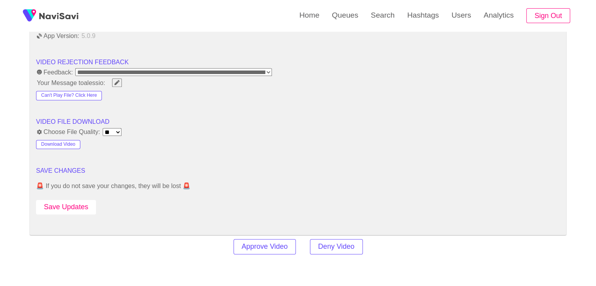
click at [80, 206] on button "Save Updates" at bounding box center [66, 207] width 60 height 15
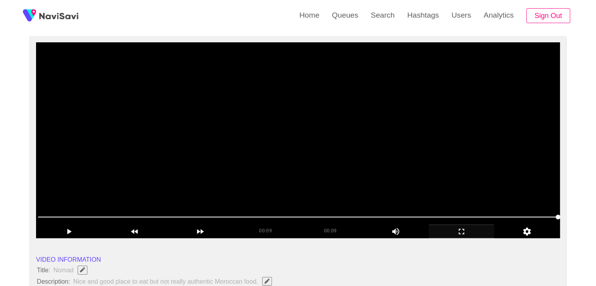
scroll to position [39, 0]
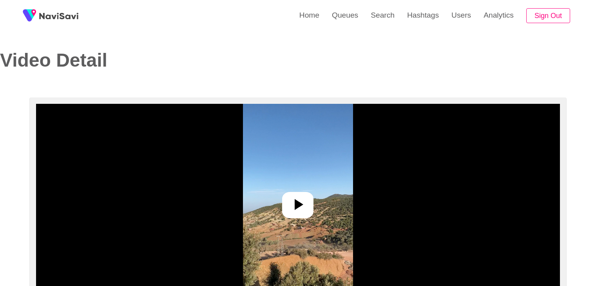
select select "**********"
select select "**"
click at [309, 196] on div at bounding box center [297, 205] width 31 height 26
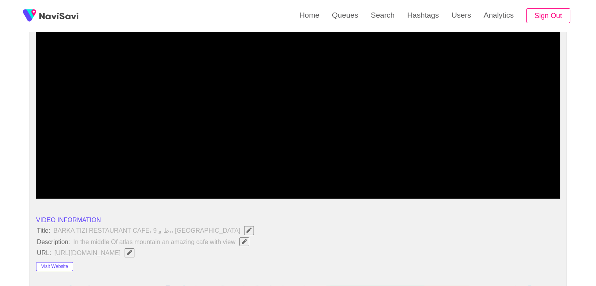
scroll to position [157, 0]
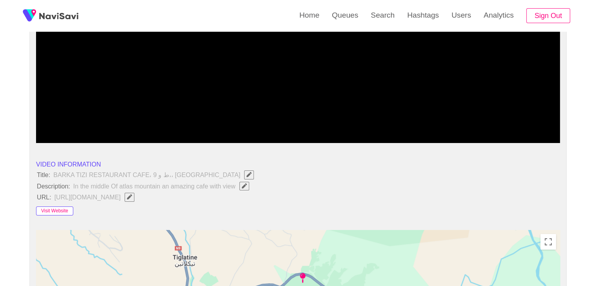
click at [62, 209] on button "Visit Website" at bounding box center [54, 211] width 37 height 9
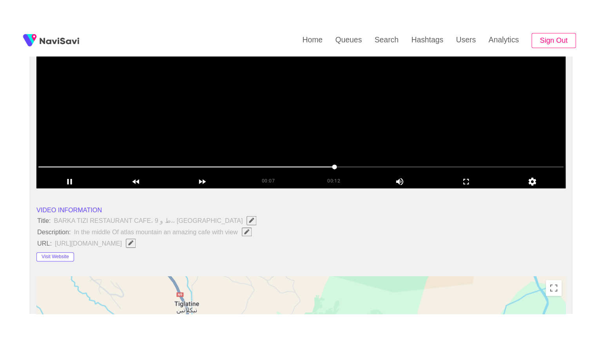
scroll to position [118, 0]
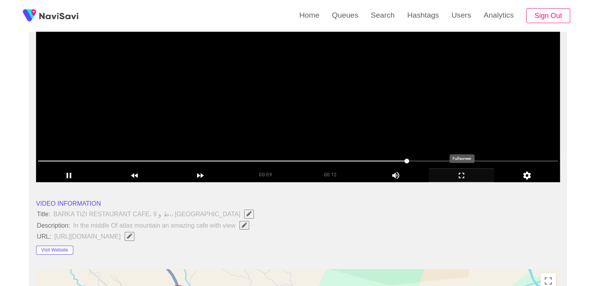
click at [465, 170] on div "add" at bounding box center [462, 175] width 66 height 13
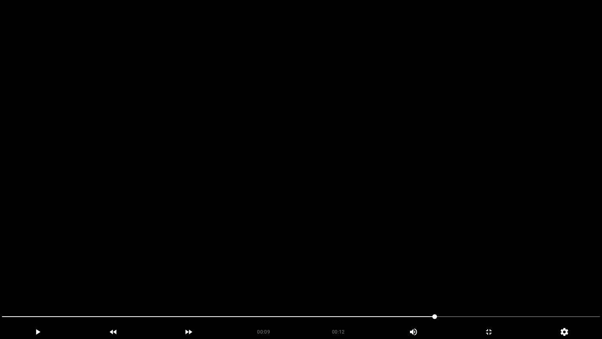
drag, startPoint x: 93, startPoint y: 314, endPoint x: 0, endPoint y: 303, distance: 93.2
click at [248, 255] on video at bounding box center [301, 169] width 602 height 339
click at [268, 247] on video at bounding box center [301, 169] width 602 height 339
click at [269, 247] on video at bounding box center [301, 169] width 602 height 339
click at [501, 286] on icon "add" at bounding box center [489, 331] width 75 height 9
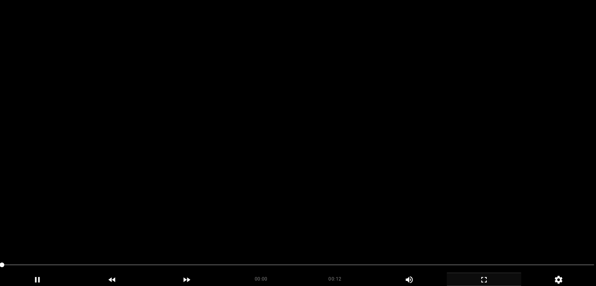
scroll to position [430, 0]
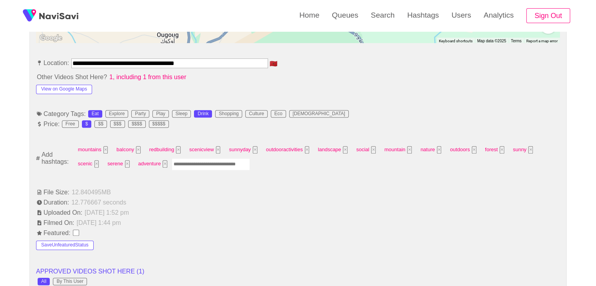
click at [209, 165] on input "Enter tag here and press return" at bounding box center [211, 164] width 78 height 12
type input "*********"
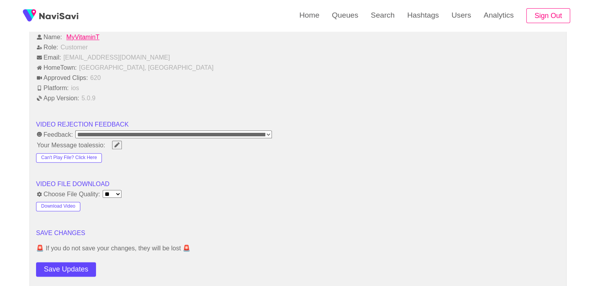
scroll to position [939, 0]
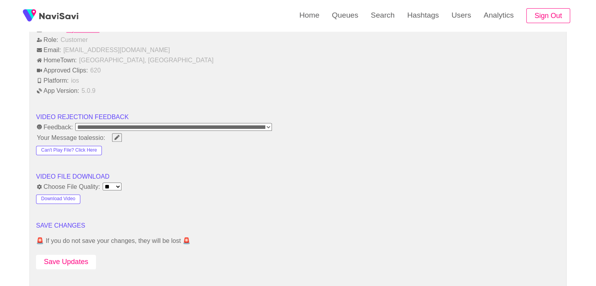
click at [78, 259] on button "Save Updates" at bounding box center [66, 262] width 60 height 15
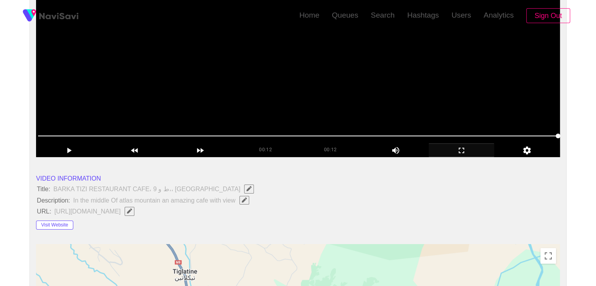
scroll to position [155, 0]
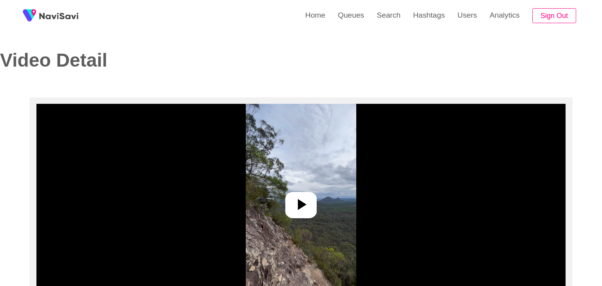
select select "**********"
select select "**"
click at [300, 207] on icon at bounding box center [298, 204] width 19 height 19
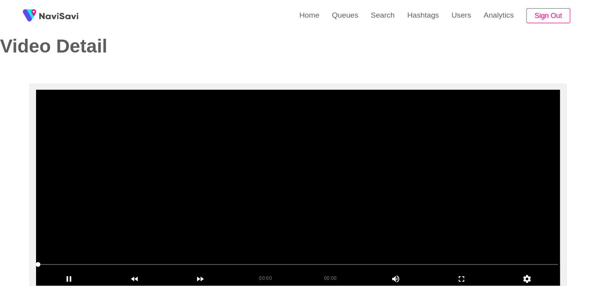
scroll to position [78, 0]
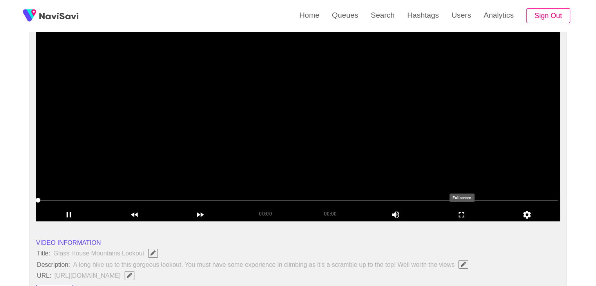
drag, startPoint x: 483, startPoint y: 212, endPoint x: 481, endPoint y: 245, distance: 33.4
click at [483, 211] on icon "add" at bounding box center [461, 214] width 65 height 9
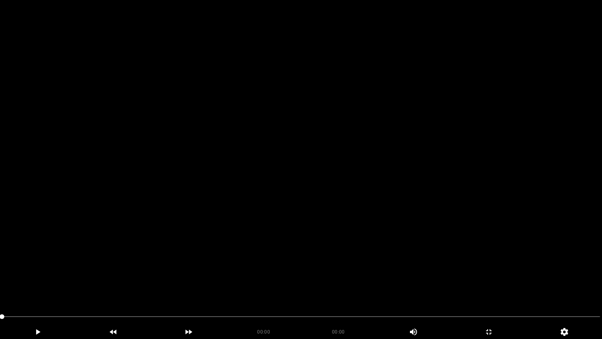
click at [238, 218] on video at bounding box center [301, 169] width 602 height 339
click at [169, 232] on video at bounding box center [301, 169] width 602 height 339
click at [72, 286] on span at bounding box center [301, 316] width 598 height 13
drag, startPoint x: 72, startPoint y: 316, endPoint x: 92, endPoint y: 317, distance: 19.6
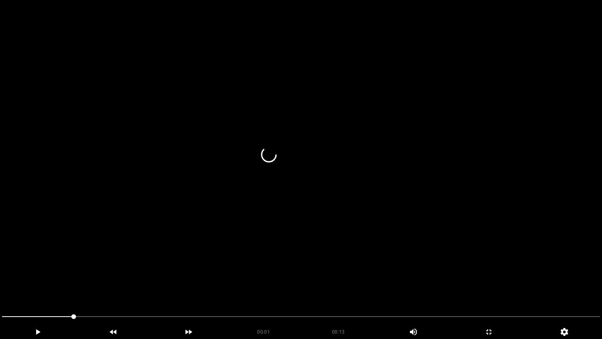
click at [92, 286] on span at bounding box center [301, 316] width 598 height 13
click at [104, 286] on span at bounding box center [301, 316] width 598 height 13
click at [105, 286] on span at bounding box center [103, 316] width 5 height 5
drag, startPoint x: 35, startPoint y: 318, endPoint x: 0, endPoint y: 314, distance: 34.7
click at [0, 286] on div at bounding box center [301, 317] width 605 height 21
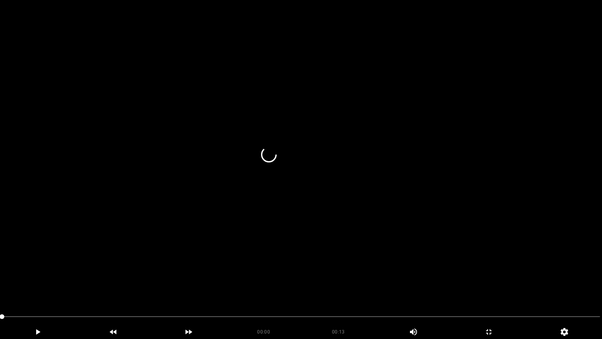
click at [210, 286] on video at bounding box center [301, 169] width 602 height 339
drag, startPoint x: 220, startPoint y: 315, endPoint x: 0, endPoint y: 303, distance: 220.7
click at [0, 286] on div at bounding box center [301, 317] width 605 height 21
click at [316, 286] on video at bounding box center [301, 169] width 602 height 339
click at [341, 286] on span at bounding box center [301, 316] width 598 height 13
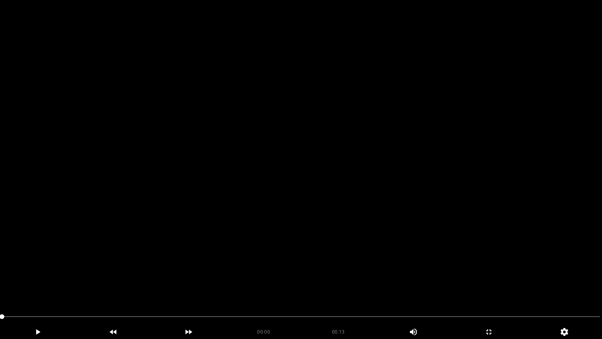
click at [254, 249] on video at bounding box center [301, 169] width 602 height 339
click at [424, 280] on video at bounding box center [301, 169] width 602 height 339
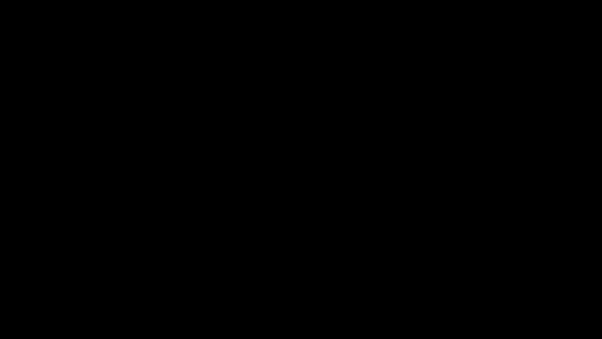
drag, startPoint x: 180, startPoint y: 318, endPoint x: 1, endPoint y: 294, distance: 181.1
click at [0, 286] on section "00:09 00:13 Picture In Picture 1 Error: Failed to load Video" at bounding box center [301, 169] width 602 height 339
click at [301, 269] on video at bounding box center [301, 169] width 602 height 339
click at [294, 286] on video at bounding box center [301, 169] width 602 height 339
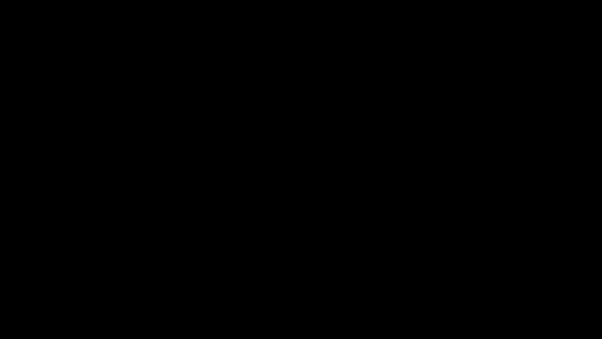
drag, startPoint x: 376, startPoint y: 315, endPoint x: 381, endPoint y: 316, distance: 4.5
click at [381, 286] on span at bounding box center [301, 316] width 598 height 13
click at [492, 286] on span at bounding box center [301, 316] width 598 height 13
click at [558, 286] on span at bounding box center [301, 316] width 598 height 13
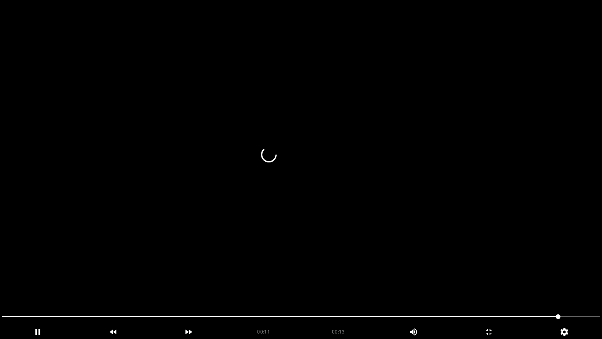
click at [550, 272] on video at bounding box center [301, 169] width 602 height 339
click at [509, 286] on video at bounding box center [301, 169] width 602 height 339
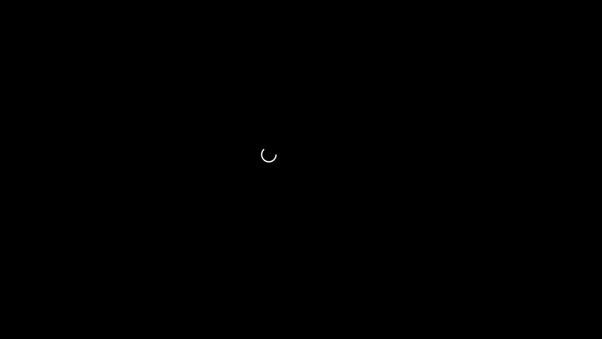
click at [501, 286] on icon "add" at bounding box center [489, 331] width 75 height 9
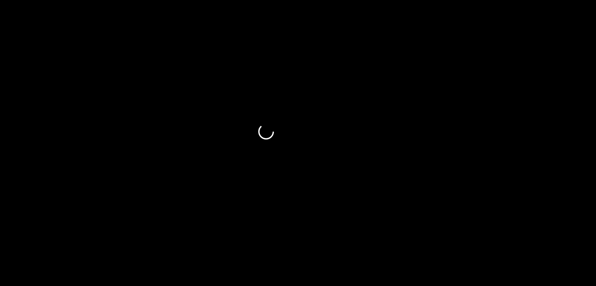
scroll to position [157, 0]
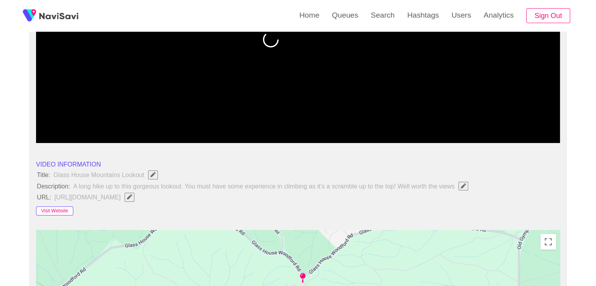
click at [52, 209] on button "Visit Website" at bounding box center [54, 211] width 37 height 9
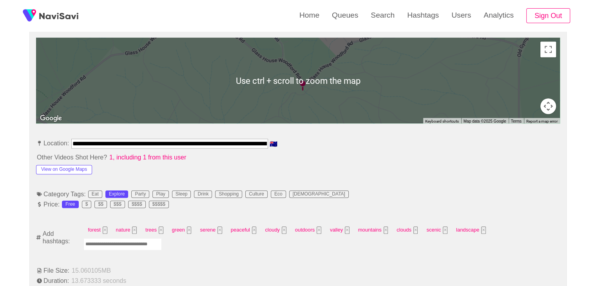
scroll to position [353, 0]
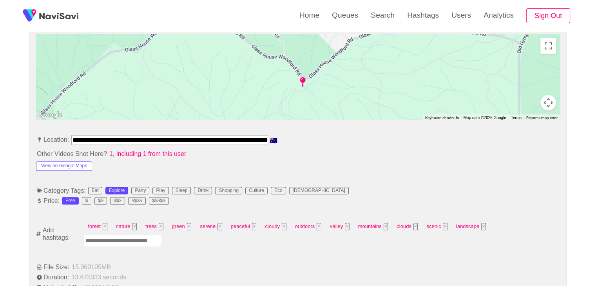
click at [121, 241] on input "Enter tag here and press return" at bounding box center [123, 241] width 78 height 12
type input "*********"
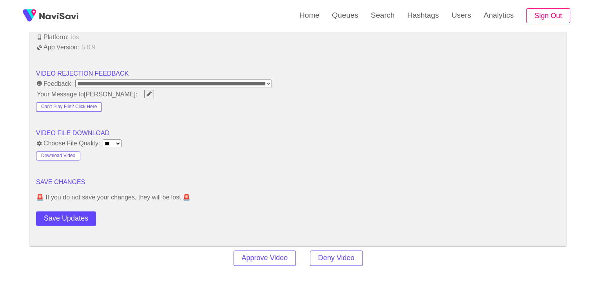
scroll to position [980, 0]
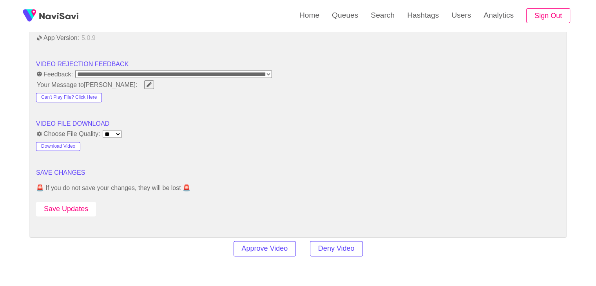
click at [78, 203] on button "Save Updates" at bounding box center [66, 209] width 60 height 15
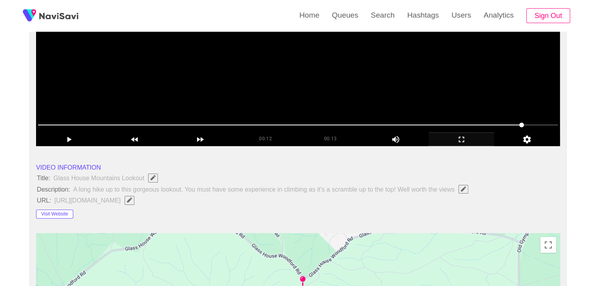
scroll to position [39, 0]
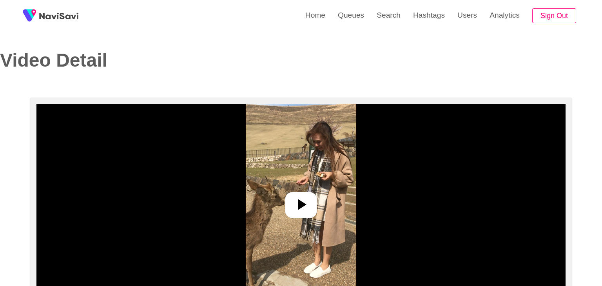
select select "**********"
select select "**"
click at [296, 198] on icon at bounding box center [298, 204] width 19 height 19
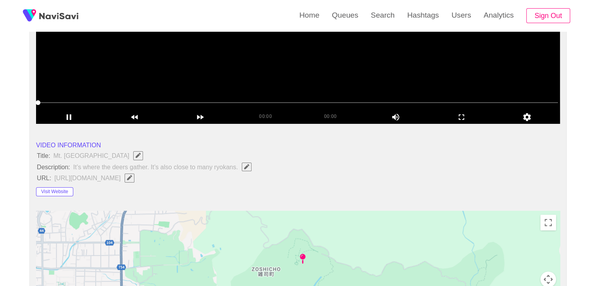
scroll to position [196, 0]
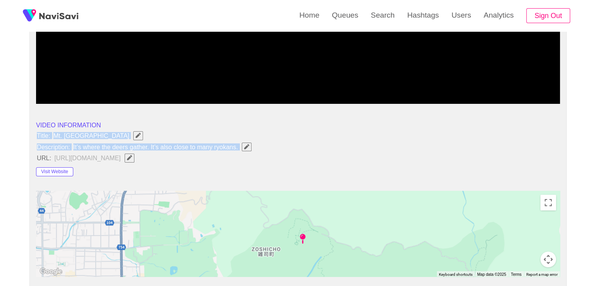
drag, startPoint x: 38, startPoint y: 134, endPoint x: 242, endPoint y: 147, distance: 204.3
copy ul "Title: Mt. Wakakusa Description: It’s where the deers gather. It’s also close t…"
click at [243, 148] on span "button" at bounding box center [247, 146] width 8 height 5
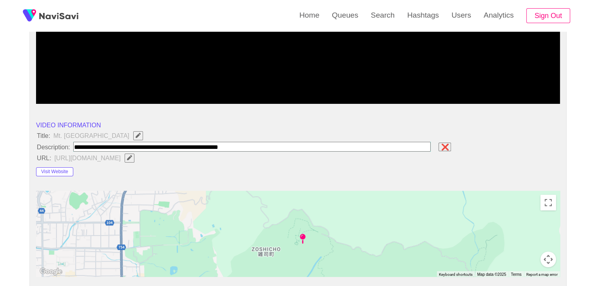
type input "**********"
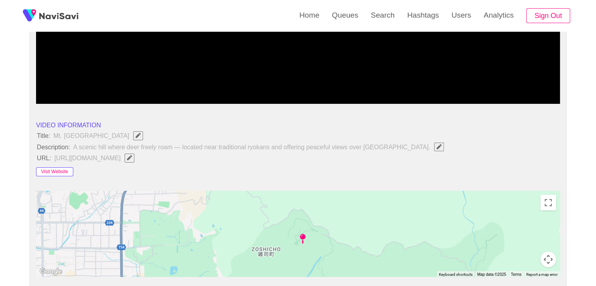
click at [66, 167] on button "Visit Website" at bounding box center [54, 171] width 37 height 9
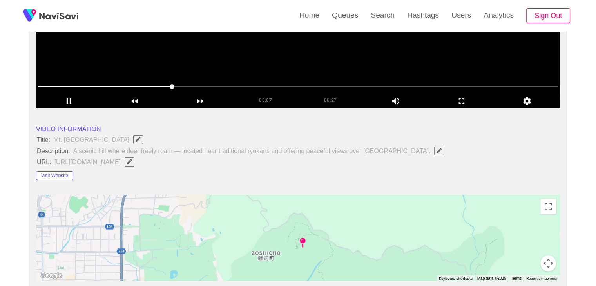
scroll to position [78, 0]
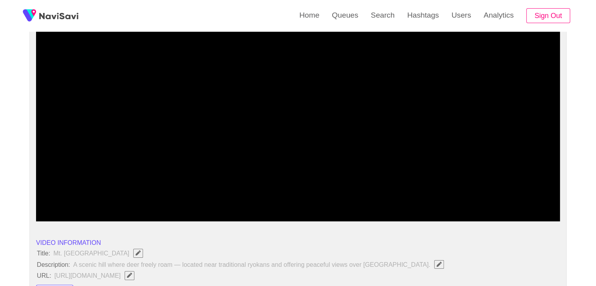
drag, startPoint x: 124, startPoint y: 198, endPoint x: 35, endPoint y: 185, distance: 90.3
click at [38, 186] on section "00:07 00:27 Picture In Picture 1 Error: Failed to load Video" at bounding box center [298, 123] width 524 height 196
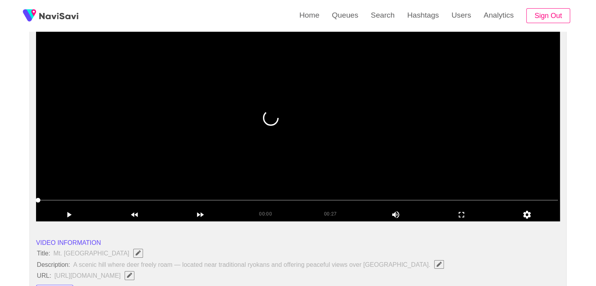
click at [153, 169] on video at bounding box center [298, 123] width 524 height 196
click at [455, 217] on icon "add" at bounding box center [461, 214] width 65 height 9
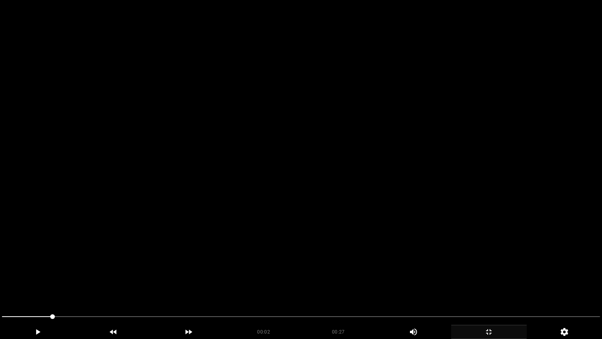
click at [434, 227] on video at bounding box center [301, 169] width 602 height 339
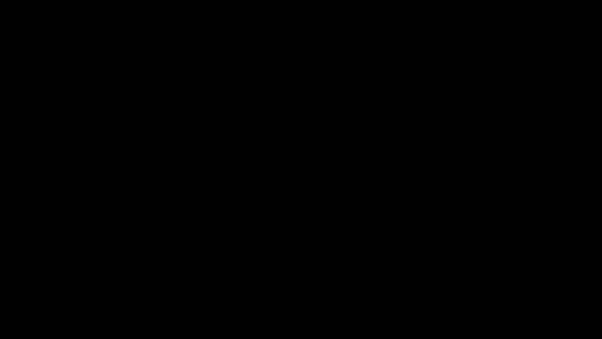
drag, startPoint x: 38, startPoint y: 314, endPoint x: 0, endPoint y: 331, distance: 41.6
drag, startPoint x: 8, startPoint y: 315, endPoint x: 0, endPoint y: 328, distance: 14.8
click at [0, 286] on div "00:02 00:27 Picture In Picture 1" at bounding box center [301, 324] width 602 height 29
drag, startPoint x: 158, startPoint y: 212, endPoint x: 162, endPoint y: 215, distance: 5.0
click at [162, 215] on video at bounding box center [301, 169] width 602 height 339
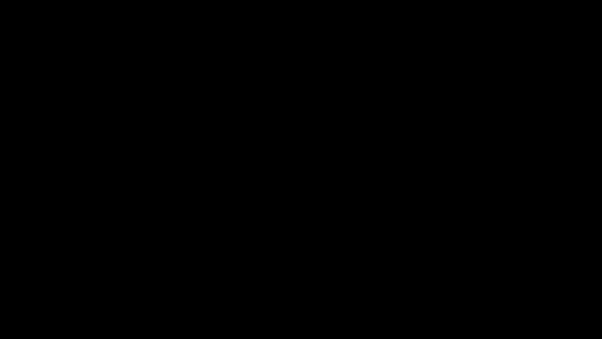
click at [45, 286] on icon "add" at bounding box center [37, 331] width 75 height 9
click at [551, 286] on span at bounding box center [301, 316] width 598 height 13
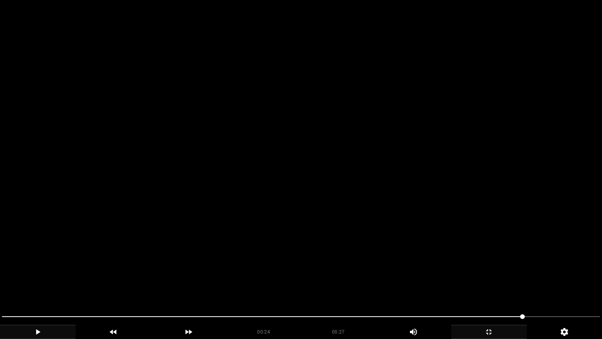
click at [524, 286] on video at bounding box center [301, 169] width 602 height 339
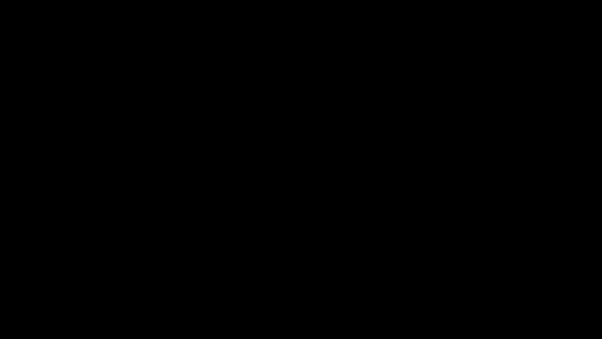
click at [504, 286] on icon "add" at bounding box center [489, 331] width 75 height 9
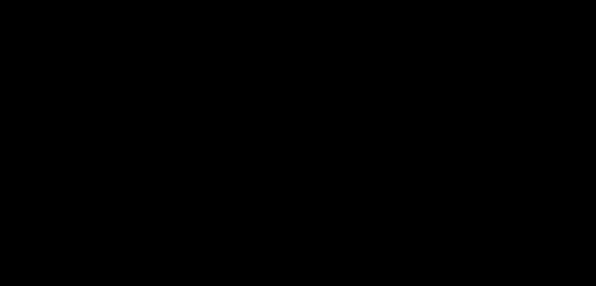
scroll to position [941, 0]
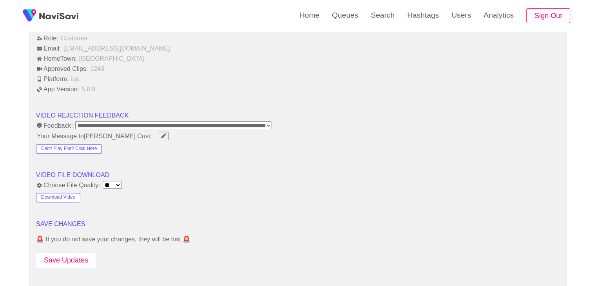
click at [87, 254] on button "Save Updates" at bounding box center [66, 260] width 60 height 15
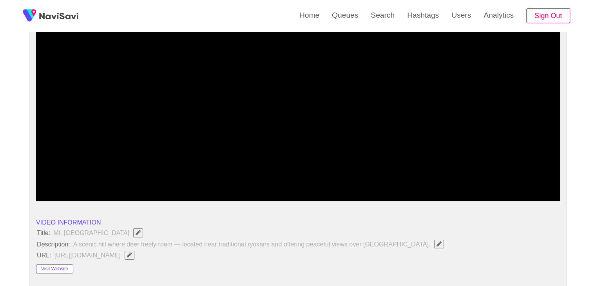
scroll to position [78, 0]
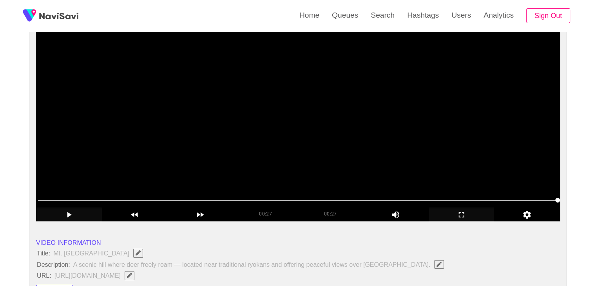
click at [255, 142] on video at bounding box center [298, 123] width 524 height 196
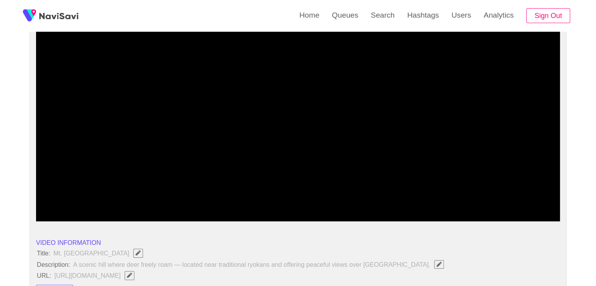
drag, startPoint x: 253, startPoint y: 201, endPoint x: 136, endPoint y: 200, distance: 117.2
click at [136, 200] on span at bounding box center [298, 200] width 520 height 13
drag, startPoint x: 42, startPoint y: 203, endPoint x: 14, endPoint y: 198, distance: 28.3
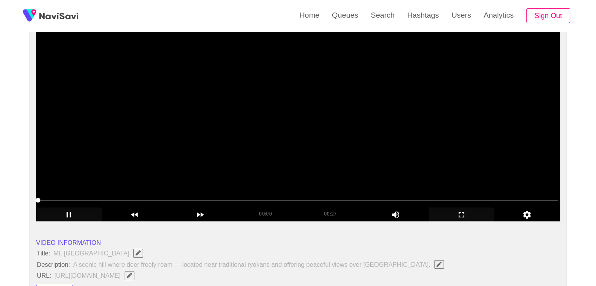
click at [252, 152] on video at bounding box center [298, 123] width 524 height 196
click at [252, 153] on video at bounding box center [298, 123] width 524 height 196
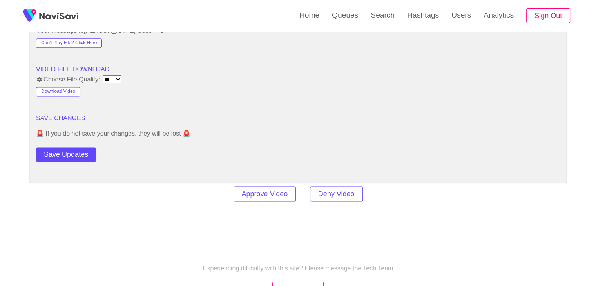
scroll to position [1059, 0]
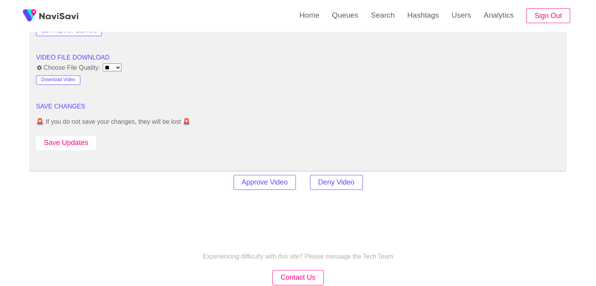
click at [89, 145] on button "Save Updates" at bounding box center [66, 143] width 60 height 15
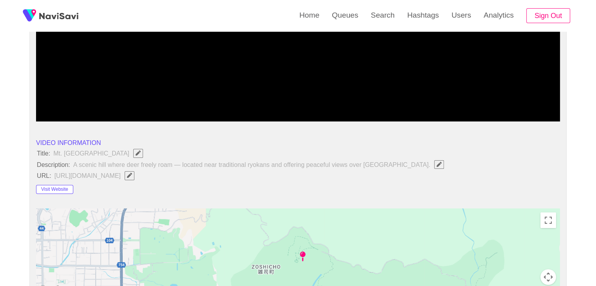
scroll to position [274, 0]
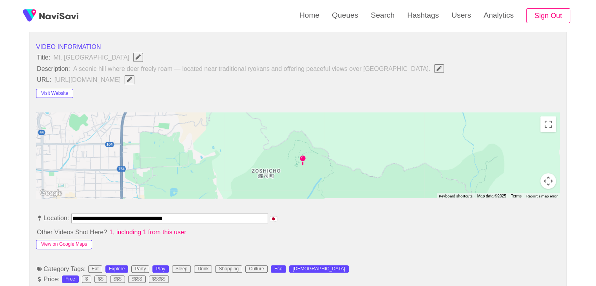
click at [87, 241] on button "View on Google Maps" at bounding box center [64, 244] width 56 height 9
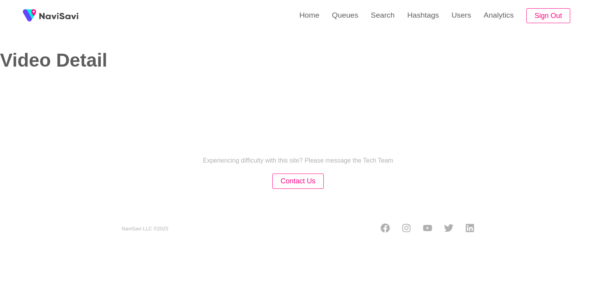
select select "**********"
select select "**"
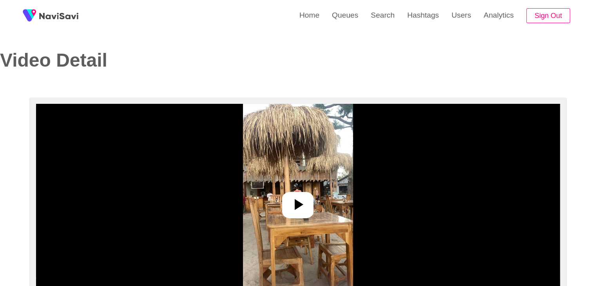
click at [292, 207] on icon at bounding box center [298, 204] width 19 height 19
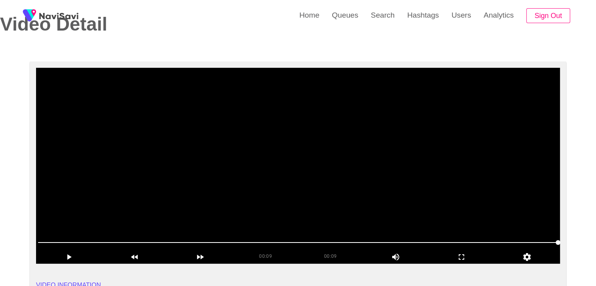
scroll to position [78, 0]
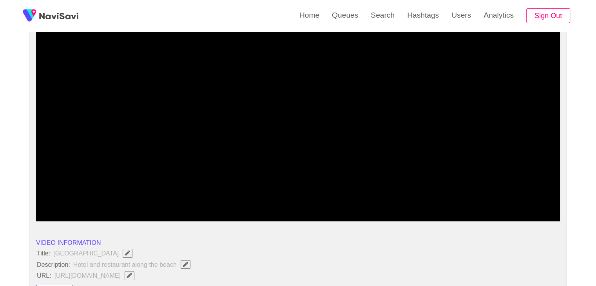
drag, startPoint x: 163, startPoint y: 204, endPoint x: 0, endPoint y: 183, distance: 164.1
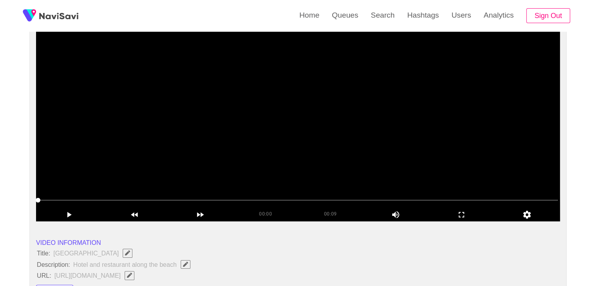
click at [218, 143] on video at bounding box center [298, 123] width 524 height 196
click at [456, 217] on icon "add" at bounding box center [461, 214] width 65 height 9
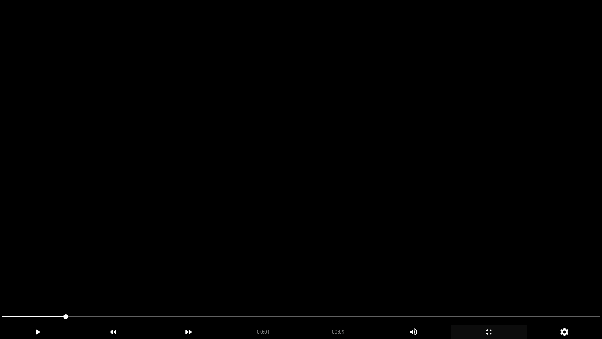
click at [366, 211] on video at bounding box center [301, 169] width 602 height 339
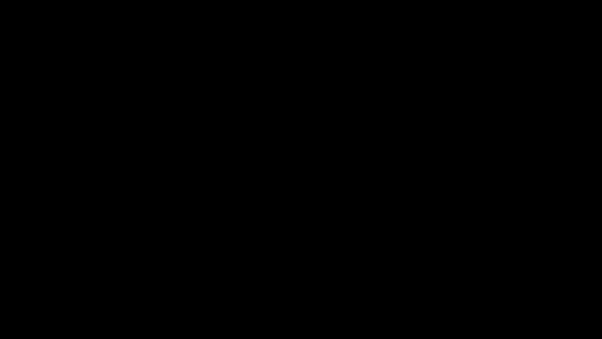
drag, startPoint x: 0, startPoint y: 320, endPoint x: 21, endPoint y: 308, distance: 24.1
click at [337, 252] on video at bounding box center [301, 169] width 602 height 339
click at [338, 252] on video at bounding box center [301, 169] width 602 height 339
click at [496, 286] on icon "add" at bounding box center [489, 331] width 75 height 9
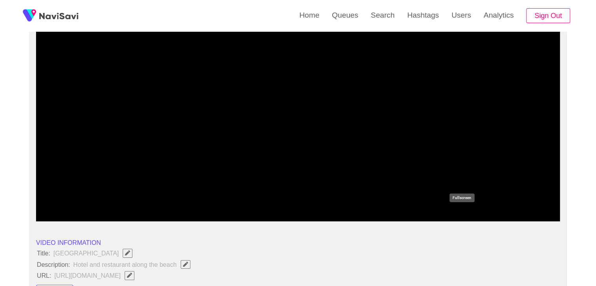
click at [449, 209] on div "add" at bounding box center [462, 214] width 66 height 13
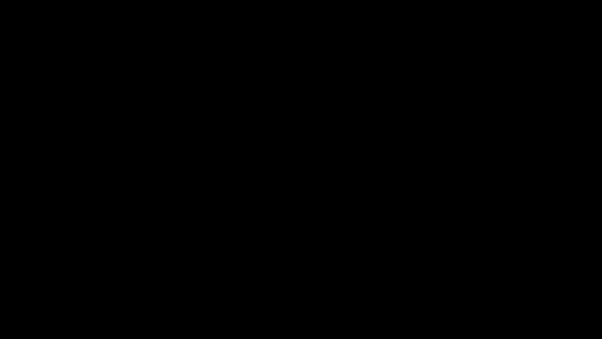
click at [408, 217] on video at bounding box center [301, 169] width 602 height 339
click at [278, 286] on span at bounding box center [301, 316] width 598 height 13
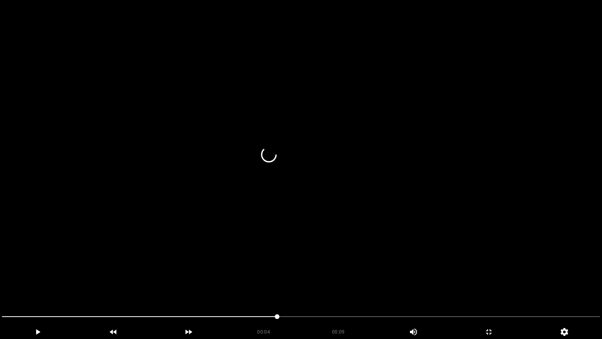
click at [405, 282] on video at bounding box center [301, 169] width 602 height 339
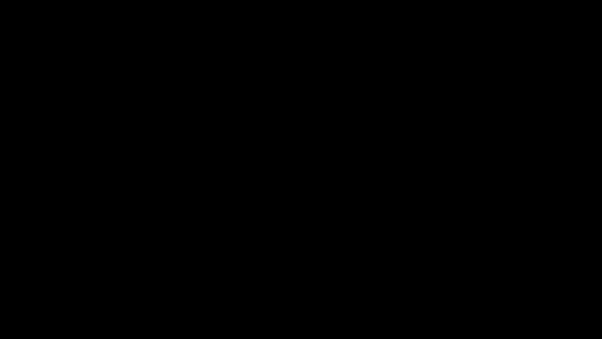
click at [485, 286] on icon "add" at bounding box center [489, 331] width 75 height 9
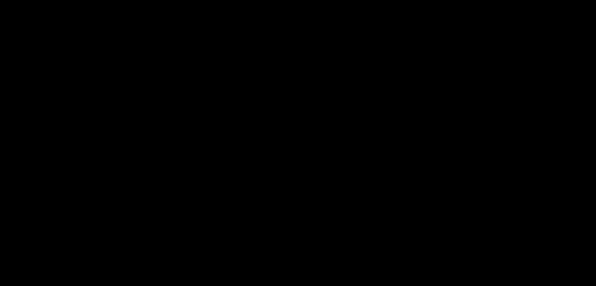
scroll to position [274, 0]
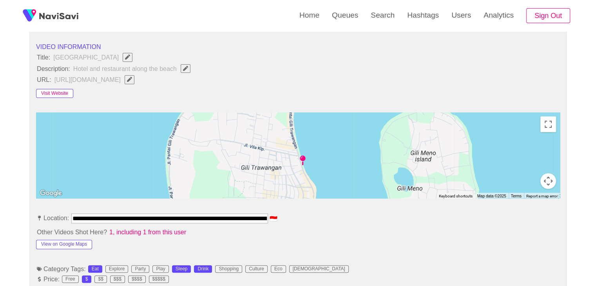
click at [65, 94] on button "Visit Website" at bounding box center [54, 93] width 37 height 9
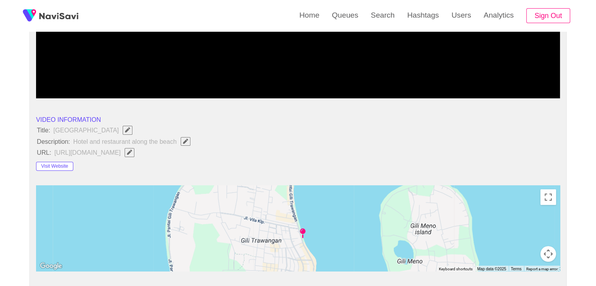
scroll to position [196, 0]
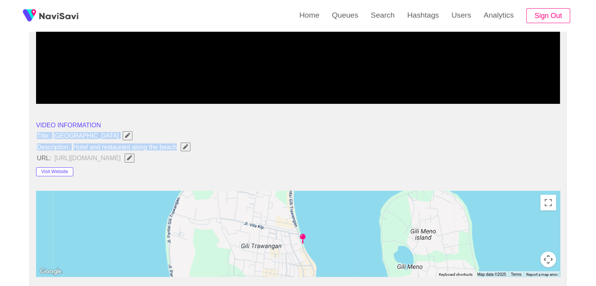
drag, startPoint x: 34, startPoint y: 132, endPoint x: 177, endPoint y: 146, distance: 143.8
copy ul "Title: Hotel Villa Bella Description: Hotel and restaurant along the beach"
click at [183, 146] on icon "Edit Field" at bounding box center [185, 146] width 5 height 5
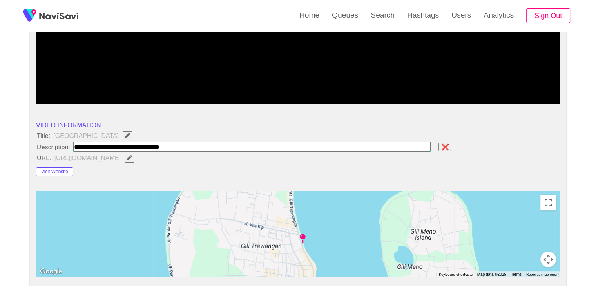
type input "**********"
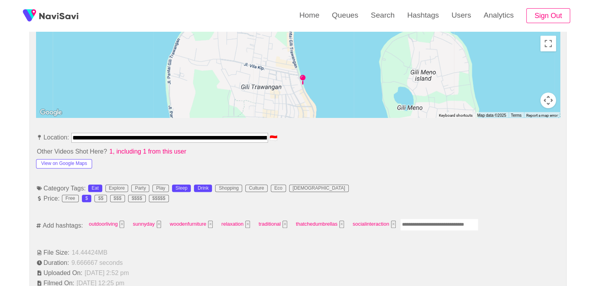
scroll to position [353, 0]
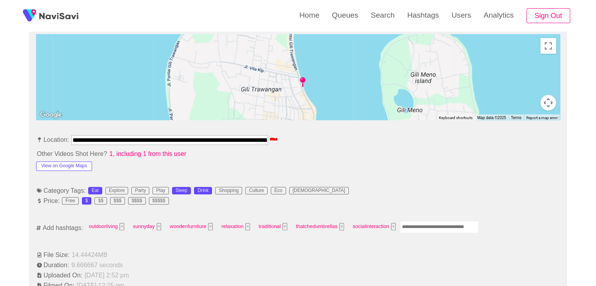
click at [416, 225] on input "Enter tag here and press return" at bounding box center [439, 227] width 78 height 12
type input "*****"
type input "*********"
type input "*****"
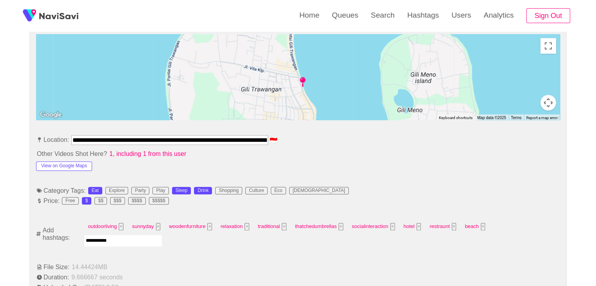
type input "**********"
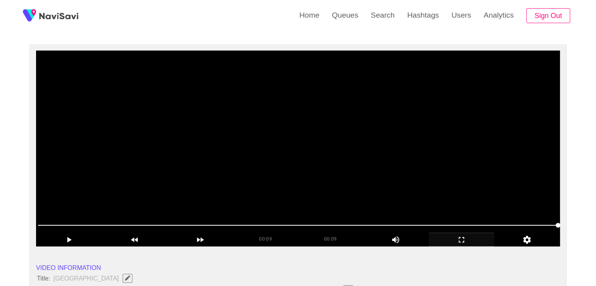
scroll to position [39, 0]
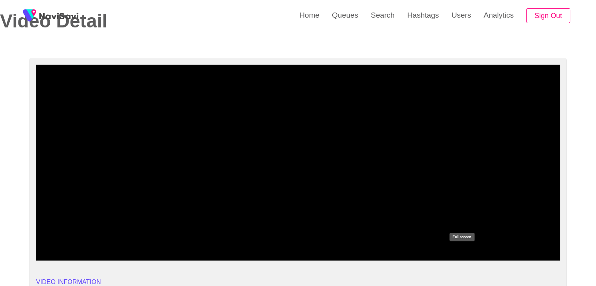
click at [457, 254] on icon "add" at bounding box center [461, 253] width 65 height 9
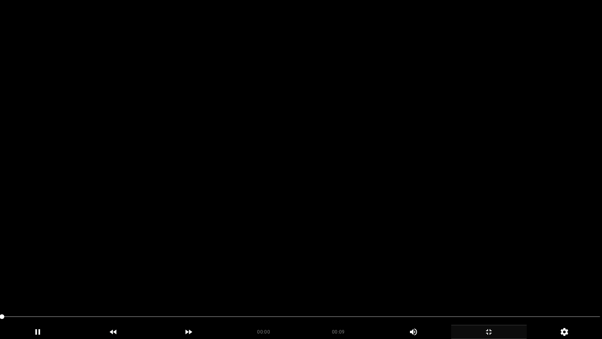
click at [394, 252] on video at bounding box center [301, 169] width 602 height 339
click at [404, 251] on video at bounding box center [301, 169] width 602 height 339
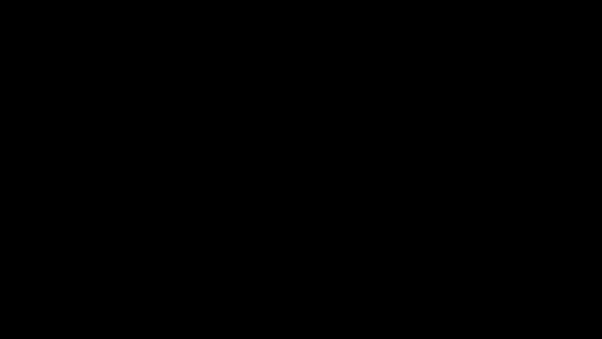
click at [505, 286] on icon "add" at bounding box center [489, 331] width 75 height 9
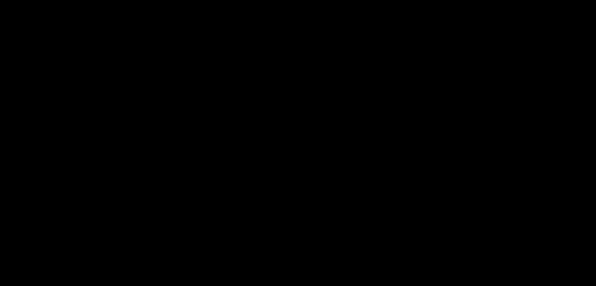
scroll to position [1019, 0]
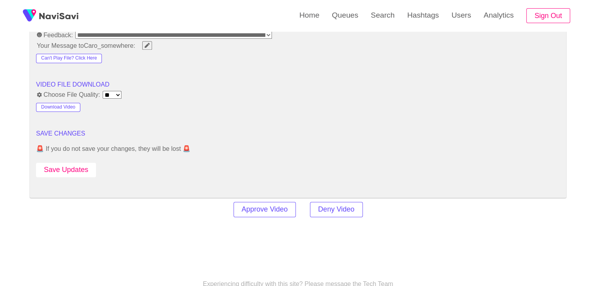
click at [78, 167] on button "Save Updates" at bounding box center [66, 170] width 60 height 15
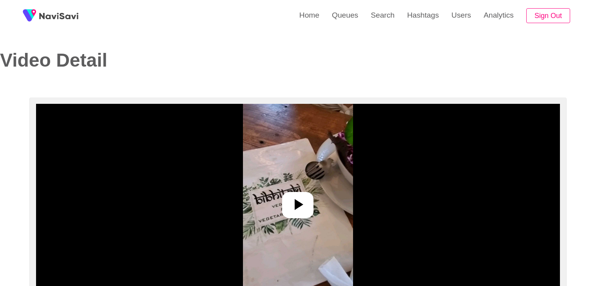
select select "**********"
select select "**"
click at [300, 200] on icon at bounding box center [298, 204] width 19 height 19
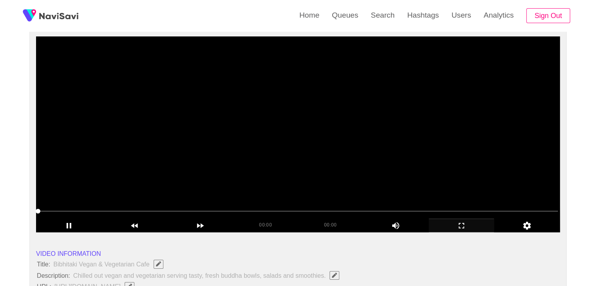
scroll to position [78, 0]
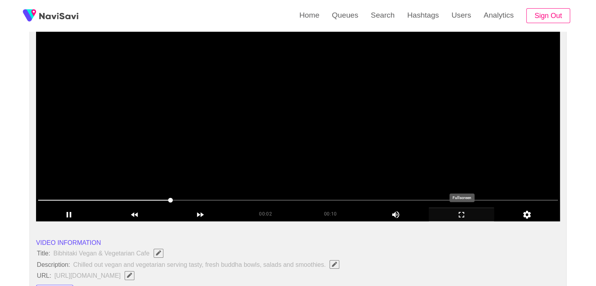
click at [457, 209] on div "add" at bounding box center [462, 214] width 66 height 13
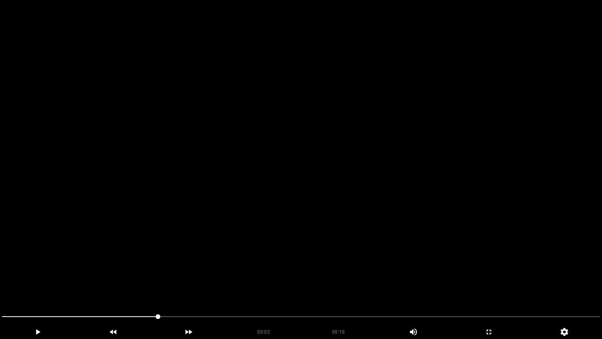
click at [359, 220] on video at bounding box center [301, 169] width 602 height 339
click at [323, 246] on video at bounding box center [301, 169] width 602 height 339
drag, startPoint x: 126, startPoint y: 324, endPoint x: 0, endPoint y: 299, distance: 128.7
click at [0, 286] on section "00:10 00:10 Picture In Picture 1 Error: Failed to load Video" at bounding box center [301, 169] width 602 height 339
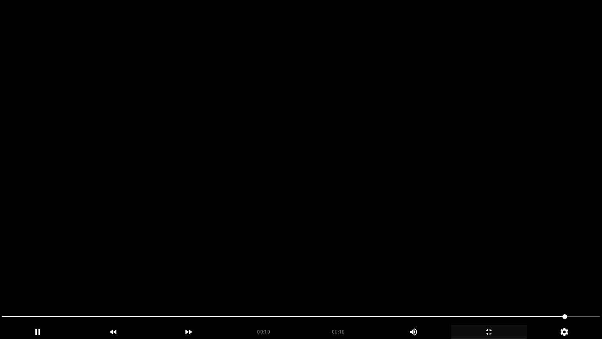
click at [492, 286] on icon "add" at bounding box center [489, 331] width 75 height 9
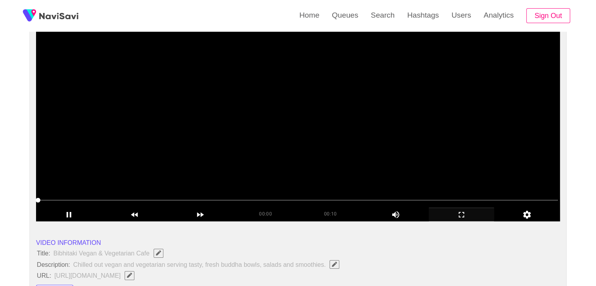
click at [203, 146] on video at bounding box center [298, 123] width 524 height 196
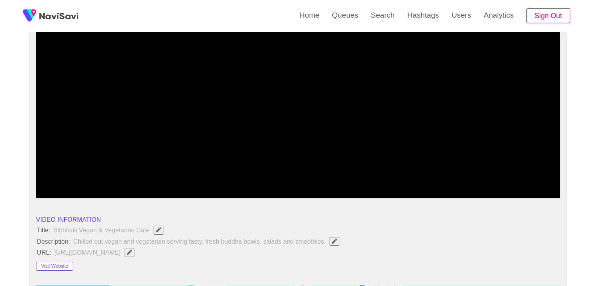
scroll to position [196, 0]
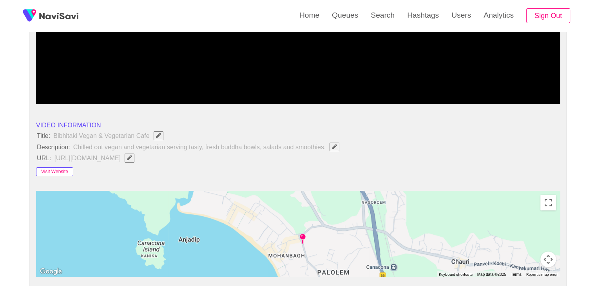
click at [60, 172] on button "Visit Website" at bounding box center [54, 171] width 37 height 9
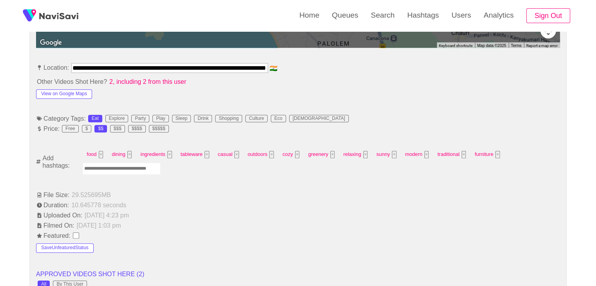
scroll to position [431, 0]
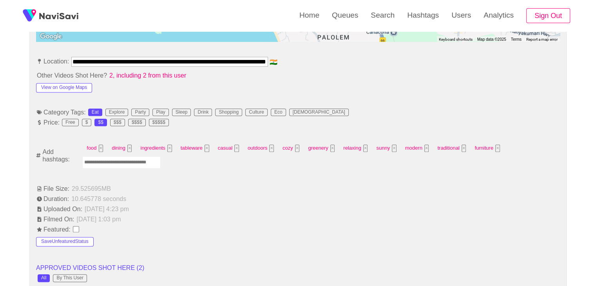
click at [120, 162] on input "Enter tag here and press return" at bounding box center [121, 162] width 78 height 12
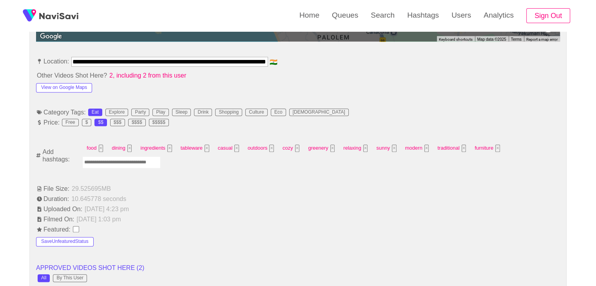
click at [122, 160] on input "Enter tag here and press return" at bounding box center [121, 162] width 78 height 12
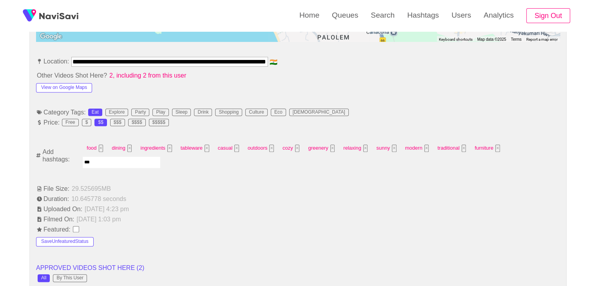
type input "****"
type input "*********"
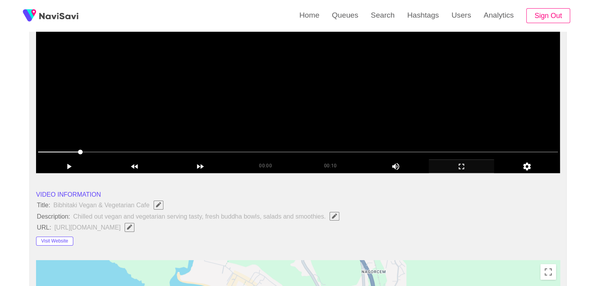
scroll to position [118, 0]
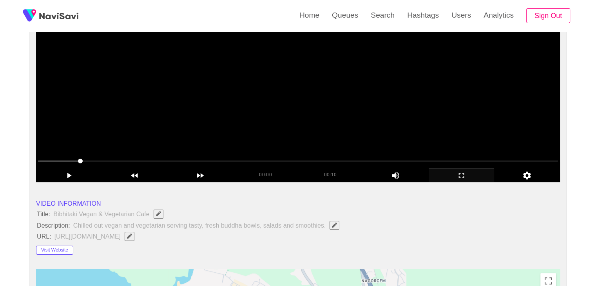
click at [289, 114] on video at bounding box center [298, 84] width 524 height 196
click at [461, 173] on icon "add" at bounding box center [461, 175] width 65 height 9
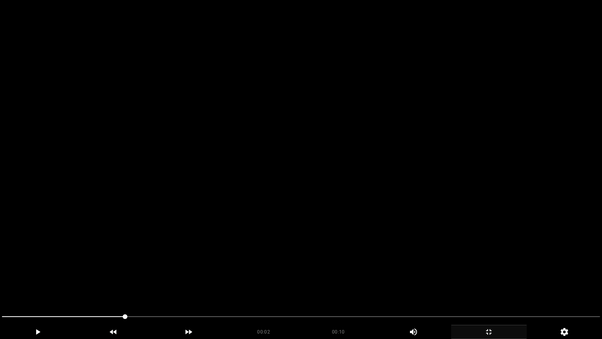
click at [410, 192] on video at bounding box center [301, 169] width 602 height 339
click at [410, 188] on video at bounding box center [301, 169] width 602 height 339
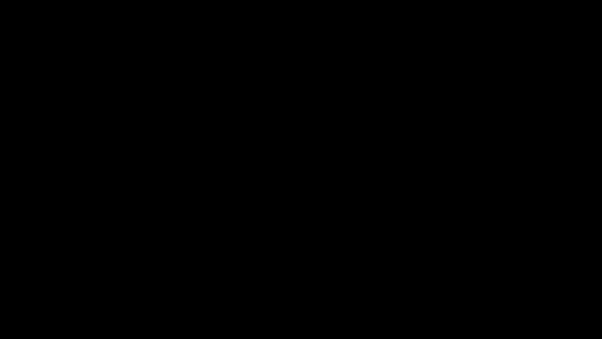
click at [486, 286] on icon "add" at bounding box center [489, 331] width 75 height 9
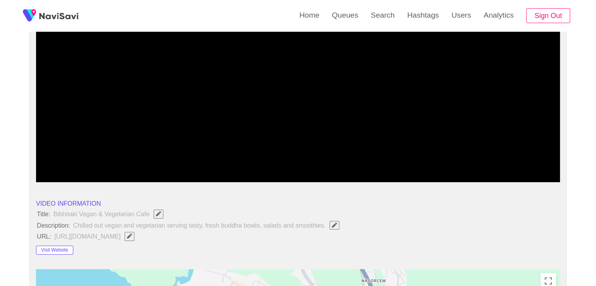
drag, startPoint x: 105, startPoint y: 165, endPoint x: 45, endPoint y: 148, distance: 61.9
click at [201, 131] on video at bounding box center [298, 84] width 524 height 196
click at [214, 117] on video at bounding box center [298, 84] width 524 height 196
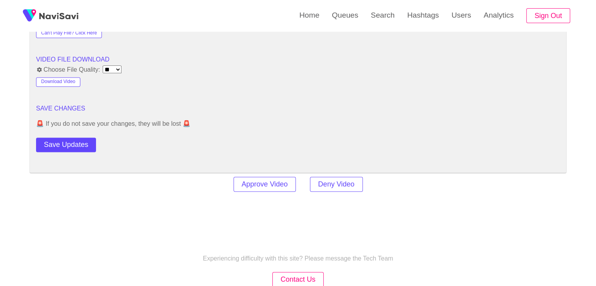
scroll to position [1059, 0]
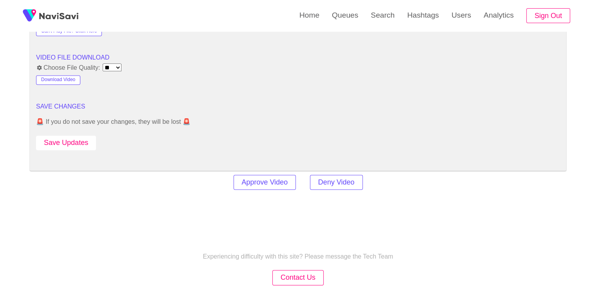
click at [82, 144] on button "Save Updates" at bounding box center [66, 143] width 60 height 15
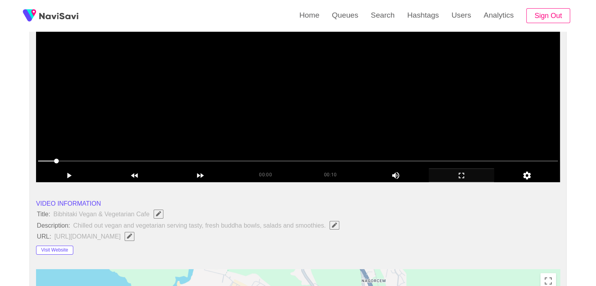
scroll to position [118, 0]
click at [311, 115] on video at bounding box center [298, 84] width 524 height 196
click at [323, 114] on video at bounding box center [298, 84] width 524 height 196
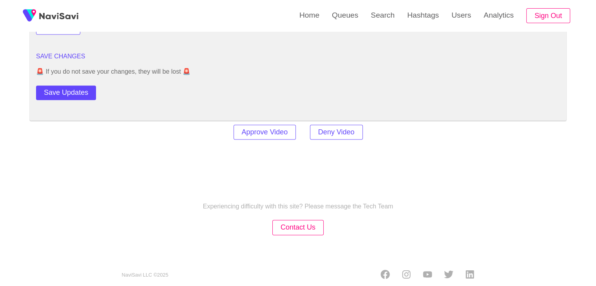
scroll to position [1112, 0]
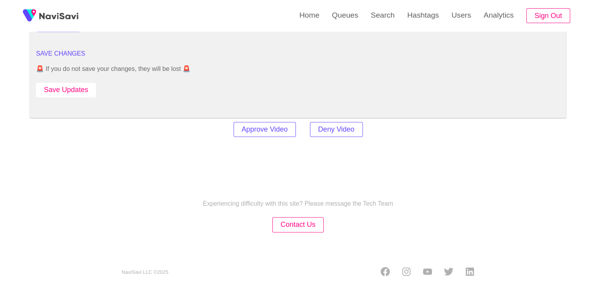
click at [77, 89] on button "Save Updates" at bounding box center [66, 90] width 60 height 15
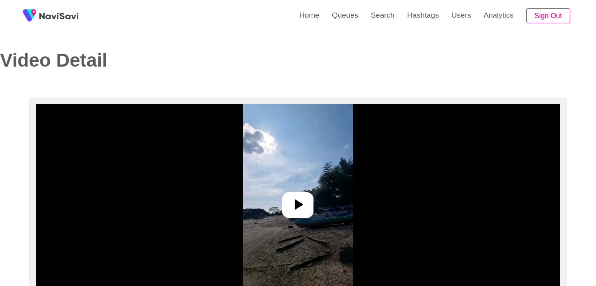
select select "**********"
select select "**"
click at [301, 207] on icon at bounding box center [298, 204] width 19 height 19
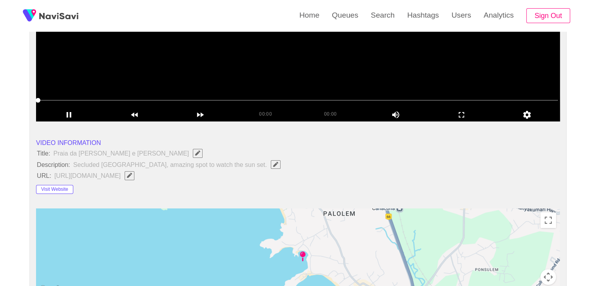
scroll to position [274, 0]
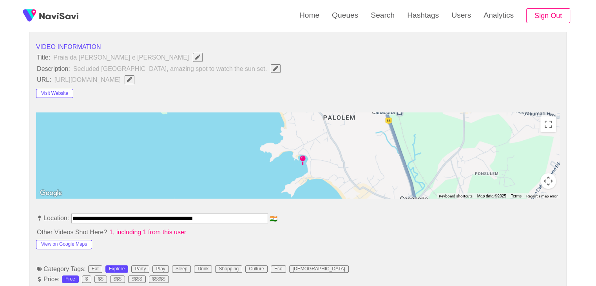
drag, startPoint x: 122, startPoint y: 219, endPoint x: 0, endPoint y: 219, distance: 122.3
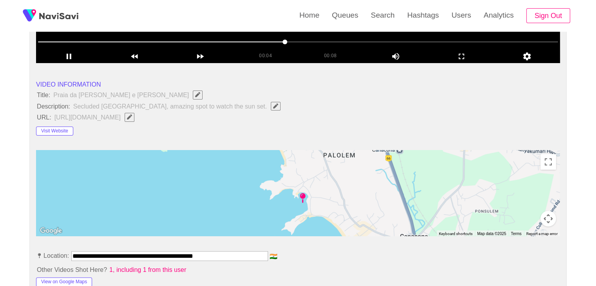
scroll to position [235, 0]
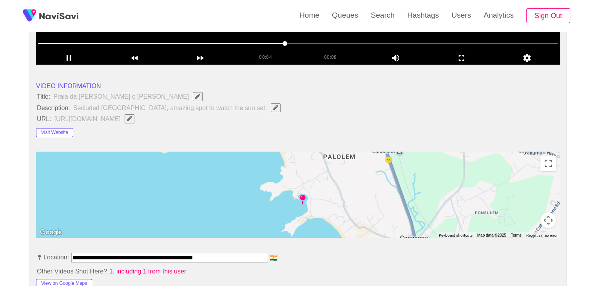
drag, startPoint x: 433, startPoint y: 122, endPoint x: 425, endPoint y: 112, distance: 12.3
click at [139, 120] on span "https://www.tripadvisor.in/Attraction_Review-g306996-d482982-Reviews-Palolem_Be…" at bounding box center [96, 119] width 85 height 10
click at [132, 119] on icon "Edit Field" at bounding box center [129, 118] width 5 height 5
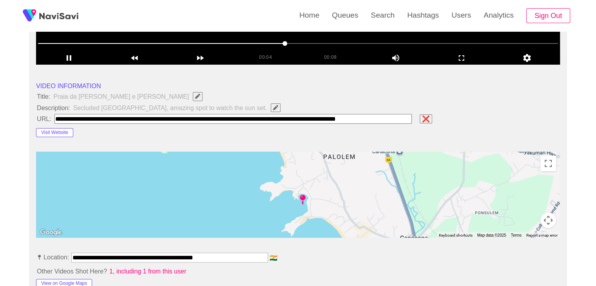
scroll to position [0, 5]
type input "**********"
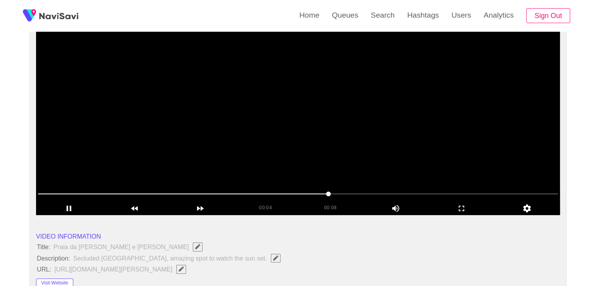
scroll to position [78, 0]
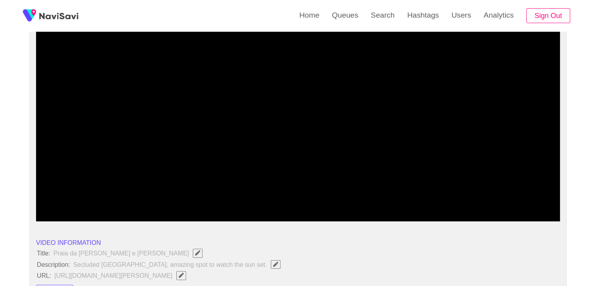
drag, startPoint x: 145, startPoint y: 206, endPoint x: 0, endPoint y: 190, distance: 145.9
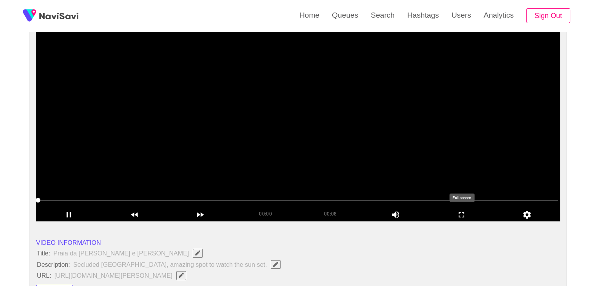
drag, startPoint x: 456, startPoint y: 207, endPoint x: 453, endPoint y: 242, distance: 35.0
click at [456, 208] on div "add" at bounding box center [462, 214] width 66 height 13
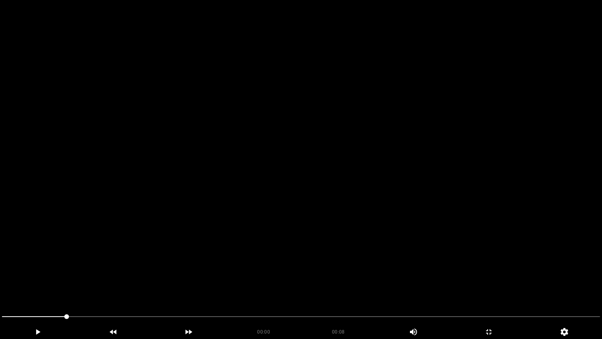
drag, startPoint x: 350, startPoint y: 213, endPoint x: 340, endPoint y: 218, distance: 10.5
click at [350, 214] on video at bounding box center [301, 169] width 602 height 339
click at [267, 223] on video at bounding box center [301, 169] width 602 height 339
click at [268, 221] on video at bounding box center [301, 169] width 602 height 339
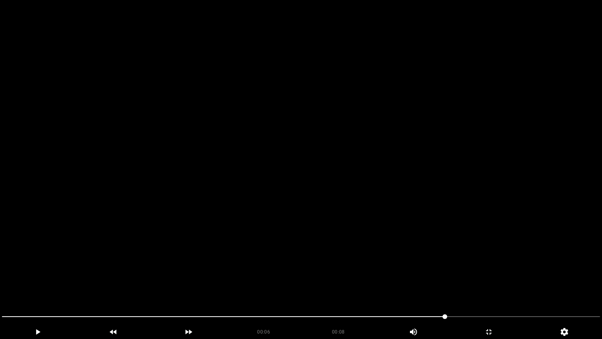
click at [268, 221] on video at bounding box center [301, 169] width 602 height 339
click at [229, 254] on video at bounding box center [301, 169] width 602 height 339
click at [320, 211] on video at bounding box center [301, 169] width 602 height 339
click at [320, 212] on video at bounding box center [301, 169] width 602 height 339
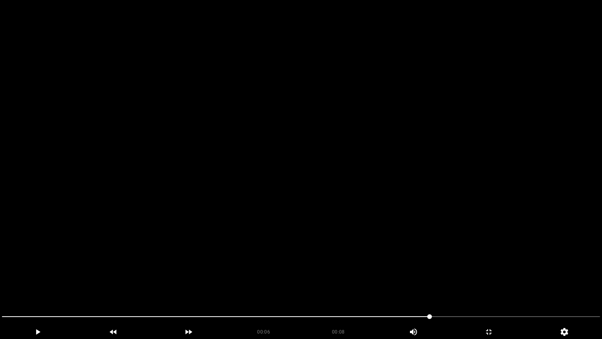
click at [320, 212] on video at bounding box center [301, 169] width 602 height 339
click at [319, 212] on video at bounding box center [301, 169] width 602 height 339
click at [318, 212] on video at bounding box center [301, 169] width 602 height 339
click at [317, 212] on video at bounding box center [301, 169] width 602 height 339
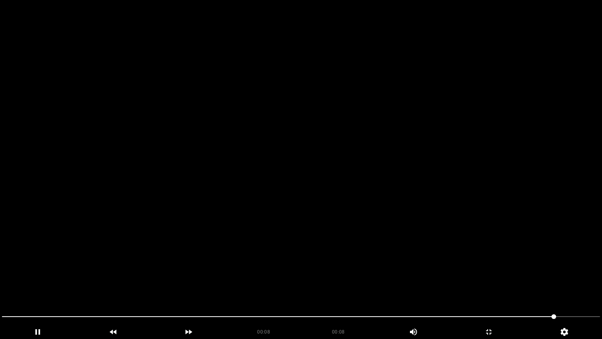
click at [317, 212] on video at bounding box center [301, 169] width 602 height 339
click at [307, 207] on video at bounding box center [301, 169] width 602 height 339
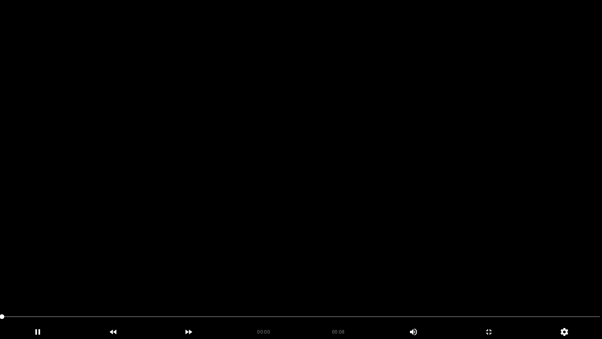
click at [307, 207] on video at bounding box center [301, 169] width 602 height 339
click at [291, 192] on video at bounding box center [301, 169] width 602 height 339
click at [292, 194] on video at bounding box center [301, 169] width 602 height 339
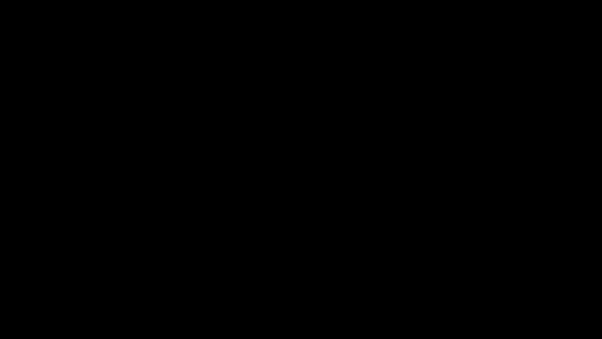
click at [516, 286] on span at bounding box center [301, 316] width 598 height 13
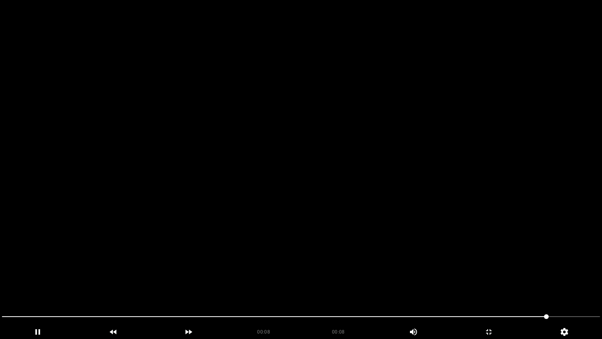
click at [466, 269] on video at bounding box center [301, 169] width 602 height 339
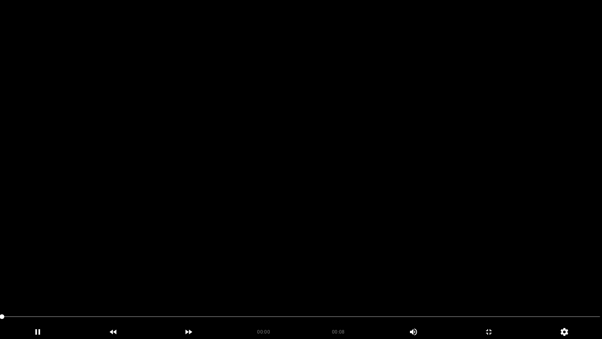
click at [465, 270] on video at bounding box center [301, 169] width 602 height 339
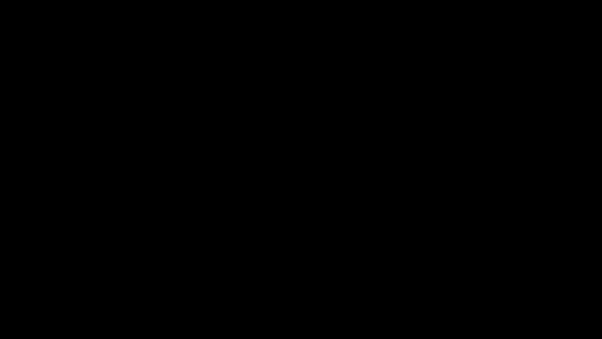
click at [497, 286] on icon "add" at bounding box center [489, 331] width 75 height 9
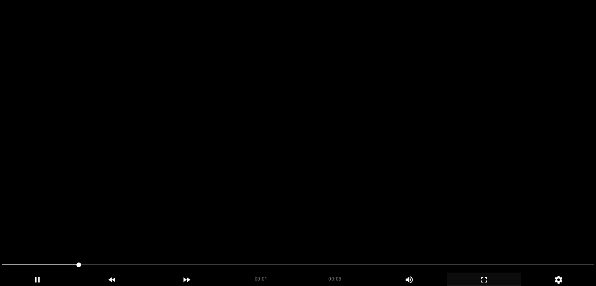
click at [290, 153] on video at bounding box center [298, 143] width 596 height 286
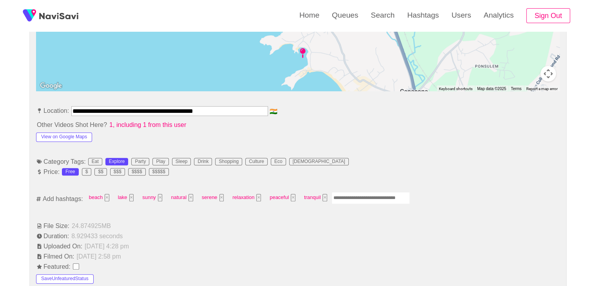
scroll to position [392, 0]
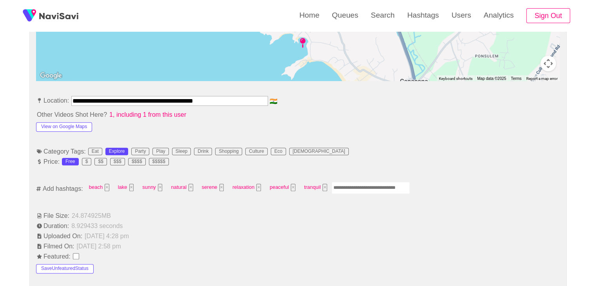
click at [361, 188] on input "Enter tag here and press return" at bounding box center [371, 188] width 78 height 12
type input "*********"
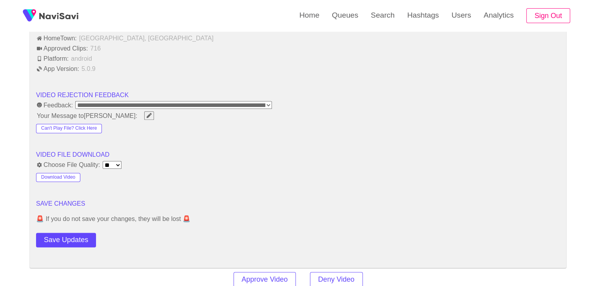
scroll to position [1019, 0]
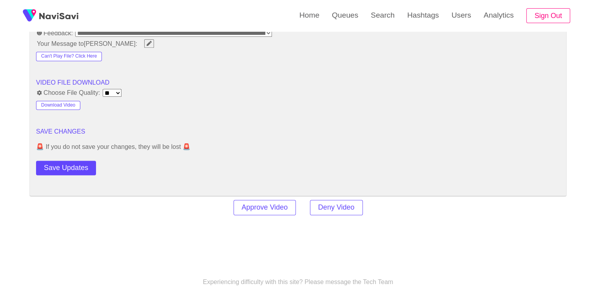
drag, startPoint x: 64, startPoint y: 160, endPoint x: 75, endPoint y: 156, distance: 11.4
click at [64, 161] on button "Save Updates" at bounding box center [66, 168] width 60 height 15
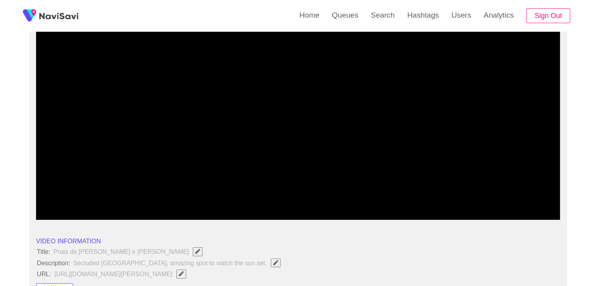
scroll to position [78, 0]
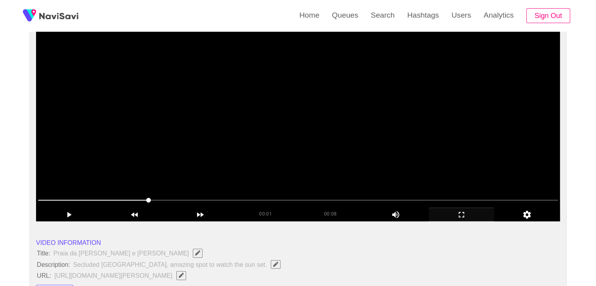
click at [215, 157] on video at bounding box center [298, 123] width 524 height 196
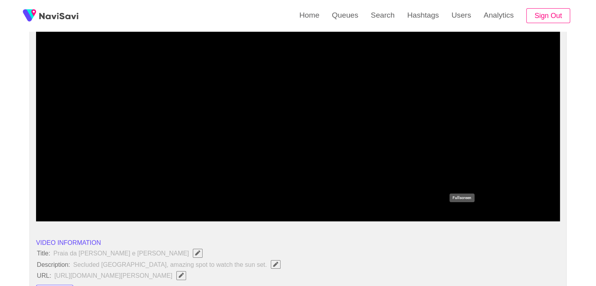
click at [455, 211] on icon "add" at bounding box center [461, 214] width 65 height 9
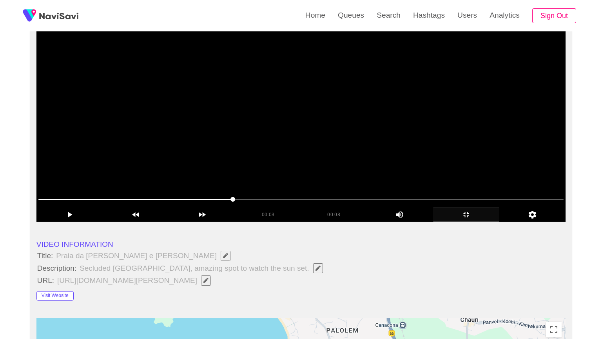
click at [231, 222] on video at bounding box center [300, 123] width 529 height 196
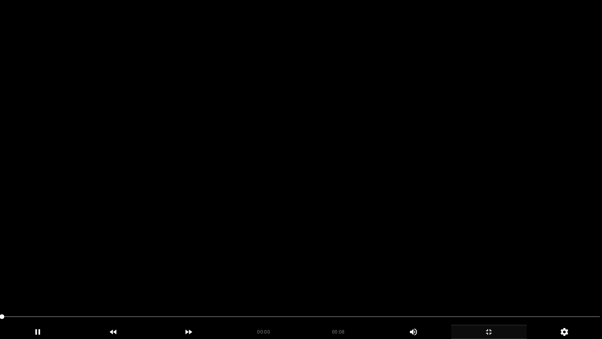
click at [325, 256] on video at bounding box center [301, 169] width 602 height 339
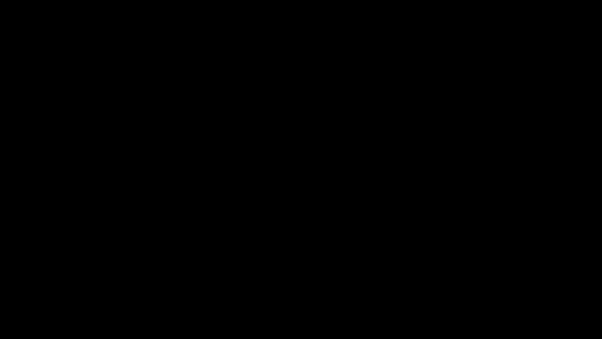
click at [484, 286] on icon "add" at bounding box center [489, 331] width 75 height 9
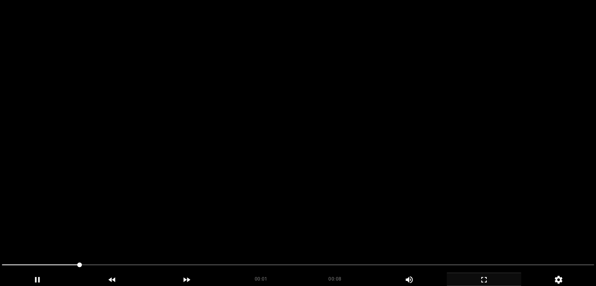
click at [247, 144] on video at bounding box center [298, 143] width 596 height 286
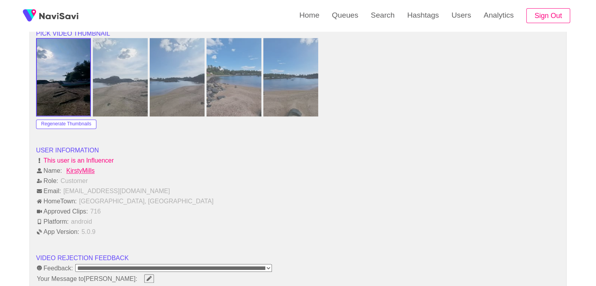
scroll to position [980, 0]
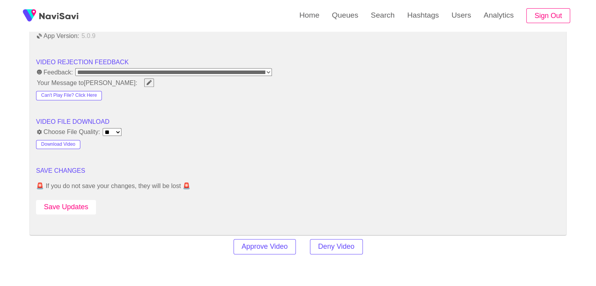
click at [75, 204] on button "Save Updates" at bounding box center [66, 207] width 60 height 15
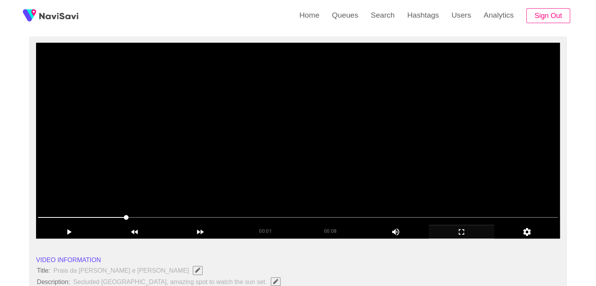
scroll to position [0, 0]
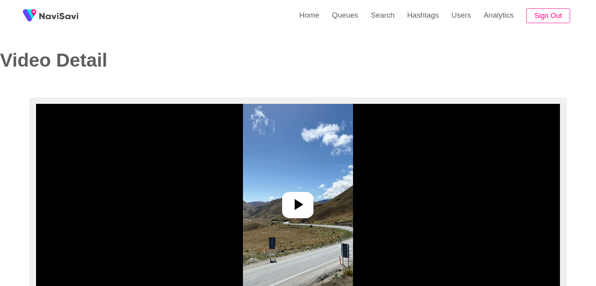
select select "**********"
select select "**"
click at [298, 189] on img at bounding box center [298, 202] width 110 height 196
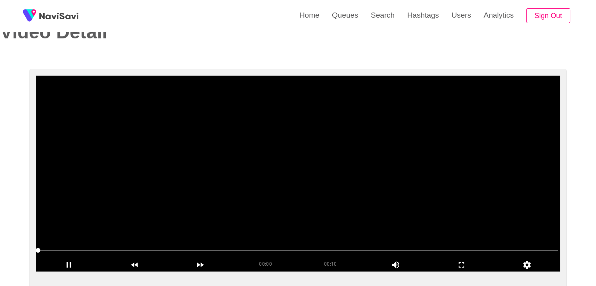
scroll to position [78, 0]
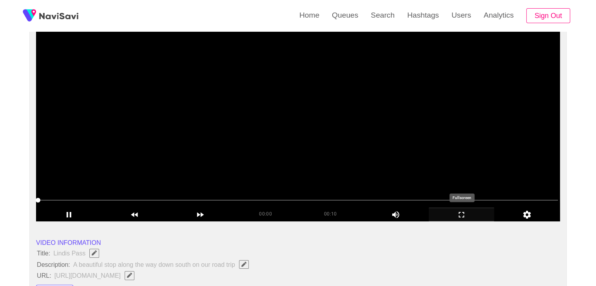
click at [456, 210] on icon "add" at bounding box center [461, 214] width 65 height 9
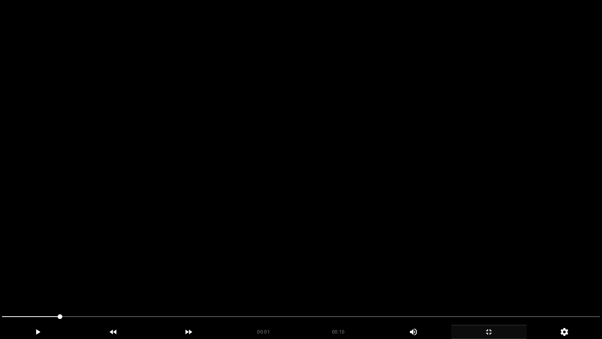
click at [367, 218] on video at bounding box center [301, 169] width 602 height 339
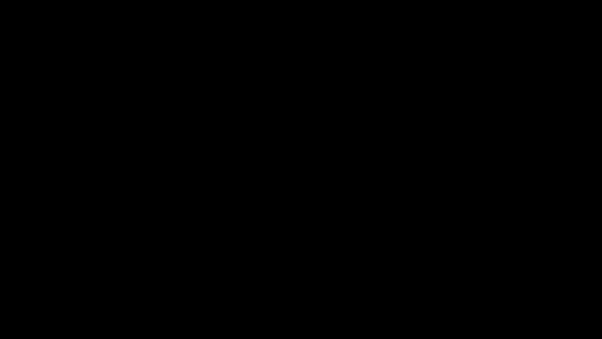
click at [498, 286] on icon "add" at bounding box center [489, 331] width 75 height 9
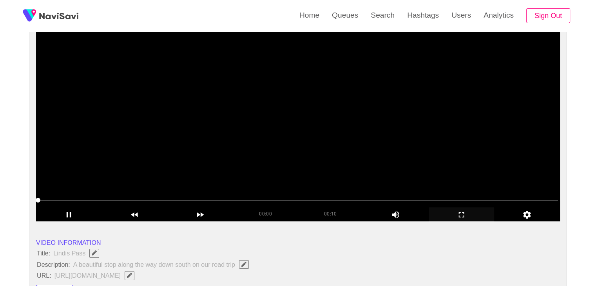
click at [223, 158] on video at bounding box center [298, 123] width 524 height 196
click at [307, 148] on video at bounding box center [298, 123] width 524 height 196
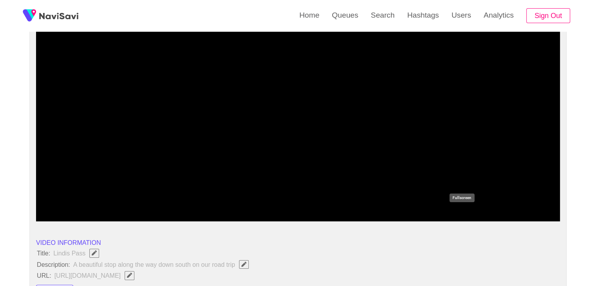
click at [479, 218] on icon "add" at bounding box center [461, 214] width 65 height 9
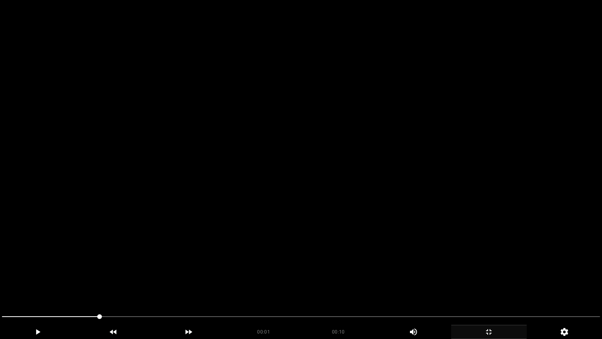
click at [358, 221] on video at bounding box center [301, 169] width 602 height 339
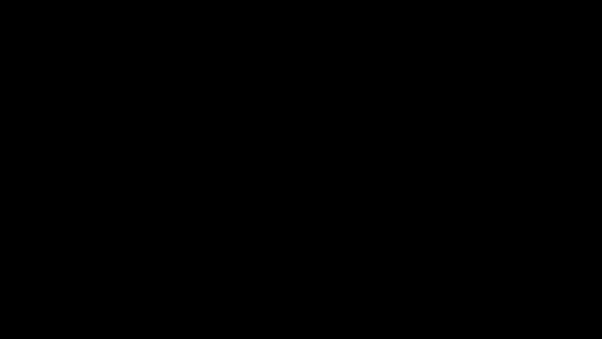
click at [487, 286] on icon "add" at bounding box center [489, 331] width 75 height 9
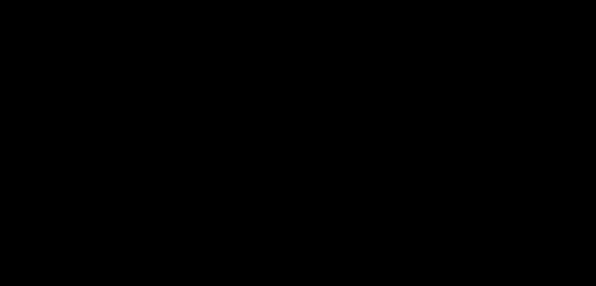
scroll to position [118, 0]
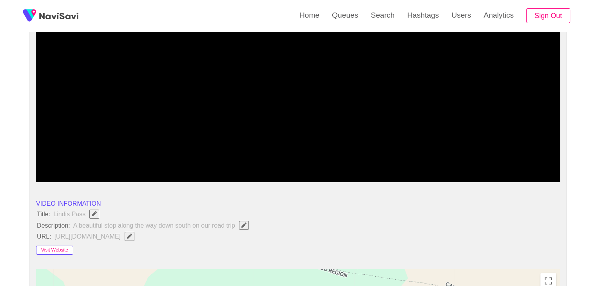
click at [51, 246] on button "Visit Website" at bounding box center [54, 250] width 37 height 9
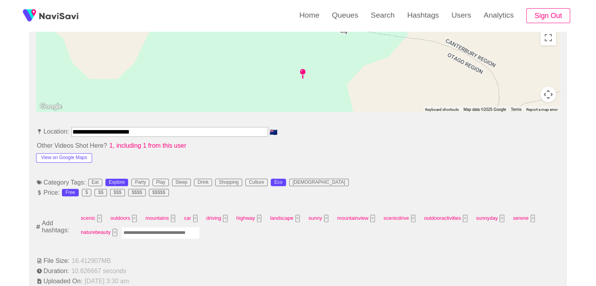
scroll to position [392, 0]
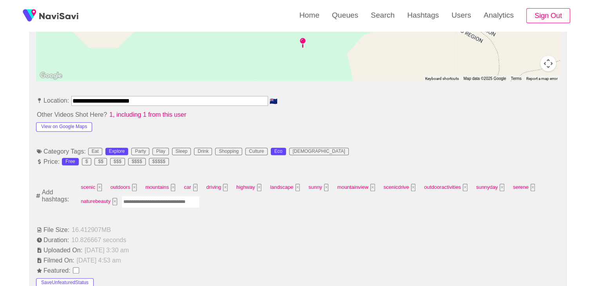
click at [156, 204] on input "Enter tag here and press return" at bounding box center [161, 202] width 78 height 12
type input "*********"
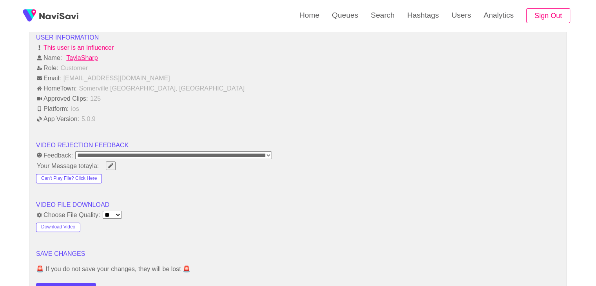
scroll to position [941, 0]
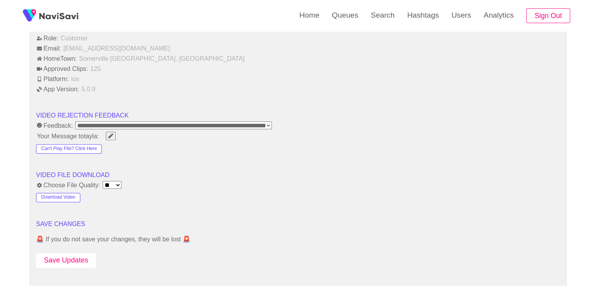
click at [73, 253] on button "Save Updates" at bounding box center [66, 260] width 60 height 15
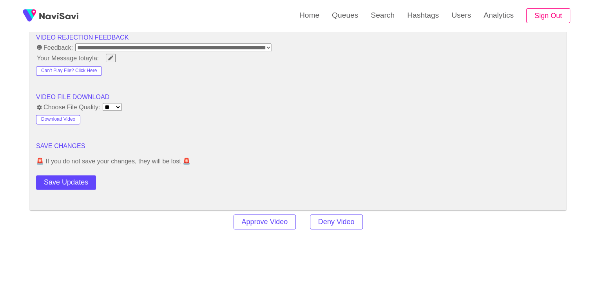
scroll to position [1019, 0]
click at [69, 180] on button "Save Updates" at bounding box center [66, 182] width 60 height 15
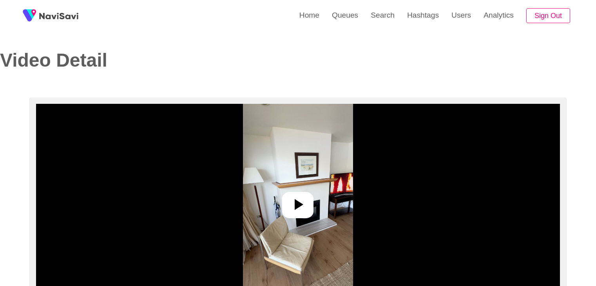
select select "**********"
select select "**"
click at [293, 215] on div at bounding box center [297, 205] width 31 height 26
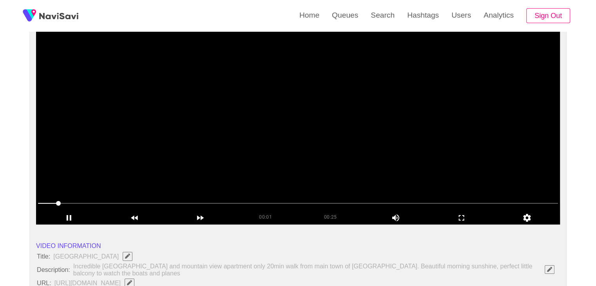
scroll to position [78, 0]
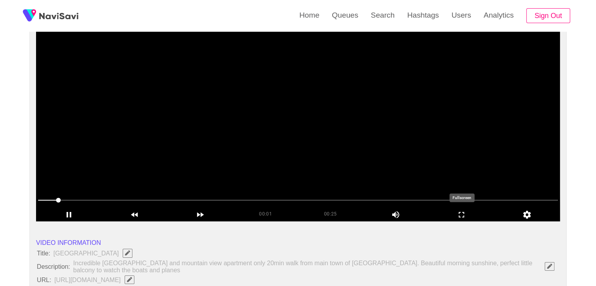
drag, startPoint x: 464, startPoint y: 212, endPoint x: 432, endPoint y: 243, distance: 44.1
click at [464, 212] on icon "add" at bounding box center [461, 214] width 5 height 5
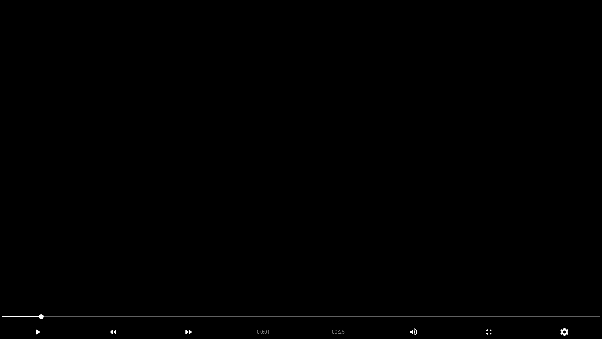
click at [362, 224] on video at bounding box center [301, 169] width 602 height 339
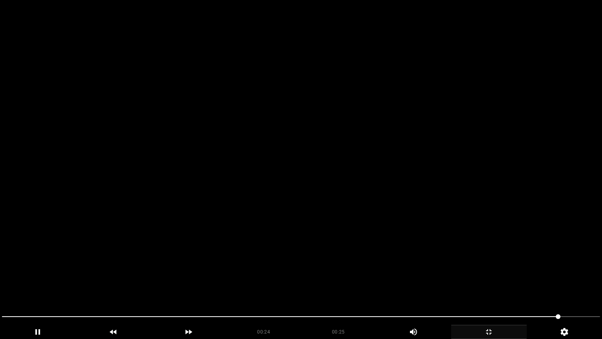
click at [490, 286] on icon "add" at bounding box center [488, 331] width 5 height 5
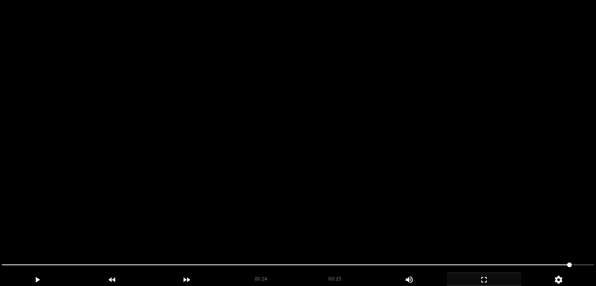
scroll to position [157, 0]
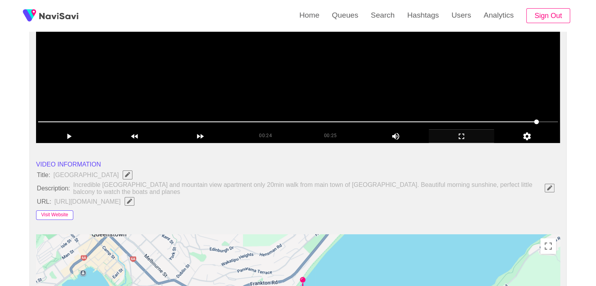
click at [58, 214] on button "Visit Website" at bounding box center [54, 215] width 37 height 9
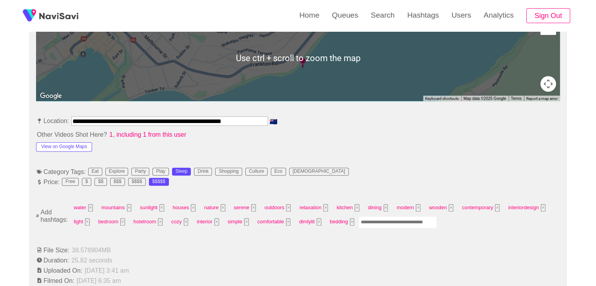
scroll to position [392, 0]
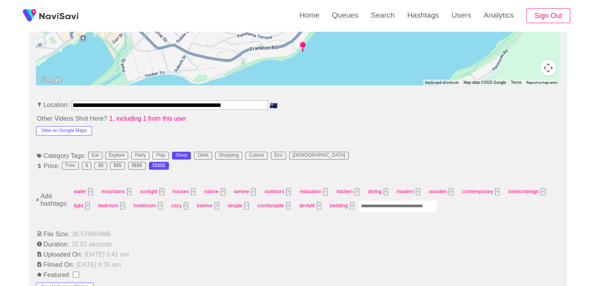
click at [389, 206] on input "Enter tag here and press return" at bounding box center [398, 206] width 78 height 12
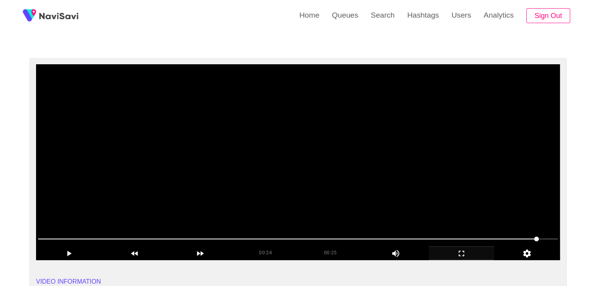
scroll to position [39, 0]
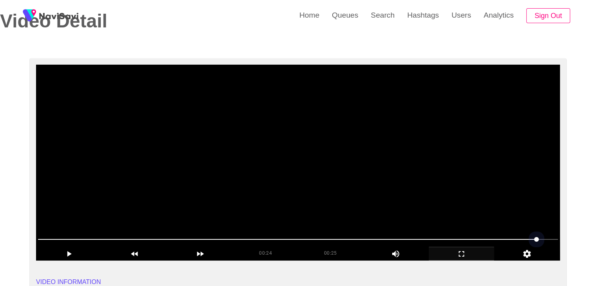
click at [463, 234] on span at bounding box center [298, 239] width 520 height 13
click at [447, 239] on span at bounding box center [251, 239] width 427 height 1
drag, startPoint x: 318, startPoint y: 234, endPoint x: 305, endPoint y: 240, distance: 14.1
click at [305, 240] on span at bounding box center [298, 239] width 520 height 13
click at [176, 240] on span at bounding box center [298, 239] width 520 height 13
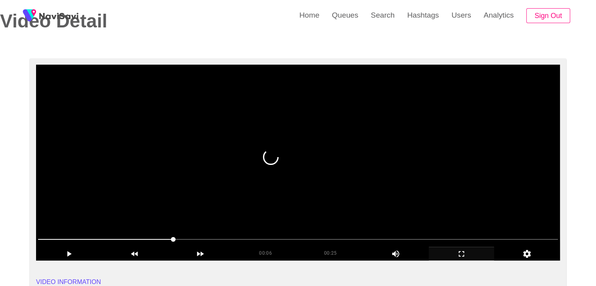
click at [91, 229] on video at bounding box center [298, 163] width 524 height 196
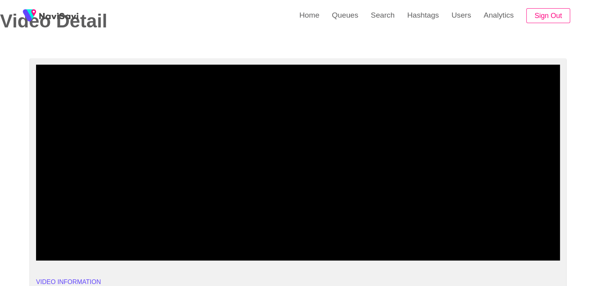
click at [36, 234] on div at bounding box center [298, 240] width 527 height 20
click at [66, 235] on span at bounding box center [298, 239] width 520 height 13
click at [104, 237] on span at bounding box center [298, 239] width 520 height 13
click at [167, 238] on span at bounding box center [298, 239] width 520 height 13
click at [199, 239] on span at bounding box center [298, 239] width 520 height 1
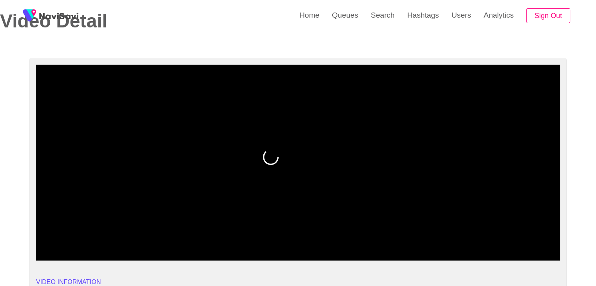
drag, startPoint x: 199, startPoint y: 239, endPoint x: 236, endPoint y: 240, distance: 36.9
click at [236, 240] on span at bounding box center [298, 239] width 520 height 13
click at [283, 240] on span at bounding box center [298, 239] width 520 height 13
click at [358, 237] on span at bounding box center [298, 239] width 520 height 13
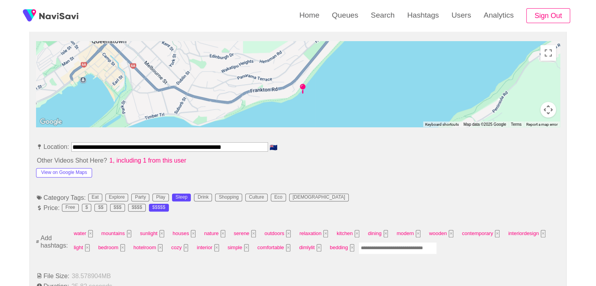
scroll to position [353, 0]
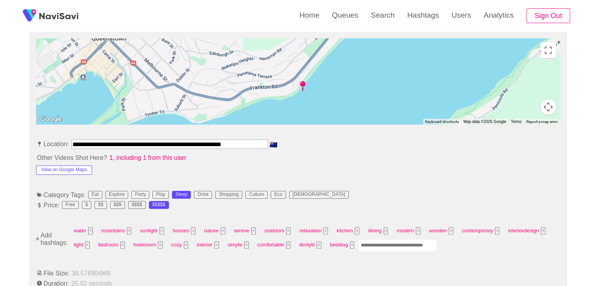
click at [384, 241] on input "Enter tag here and press return" at bounding box center [398, 246] width 78 height 12
type input "*"
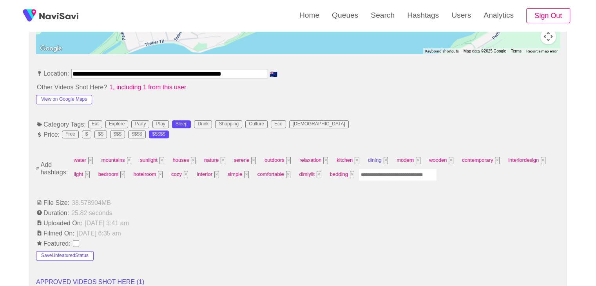
scroll to position [431, 0]
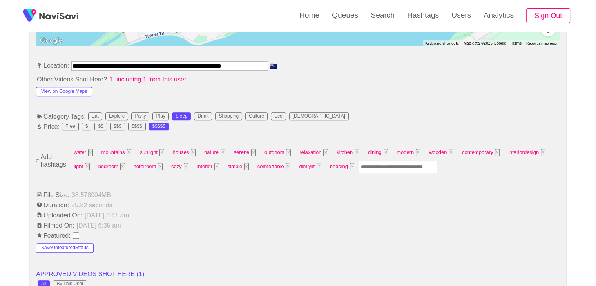
drag, startPoint x: 284, startPoint y: 223, endPoint x: 284, endPoint y: 219, distance: 4.3
click at [284, 222] on li "Filmed On: November 6, 2022, 6:35 am" at bounding box center [298, 225] width 524 height 9
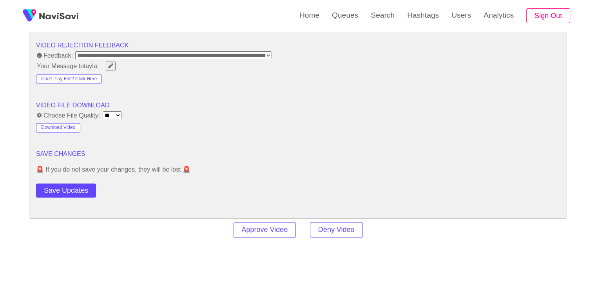
scroll to position [1019, 0]
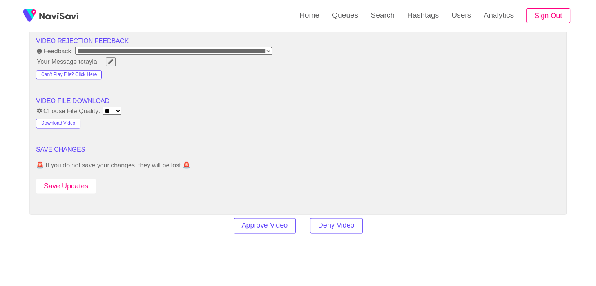
click at [78, 184] on button "Save Updates" at bounding box center [66, 186] width 60 height 15
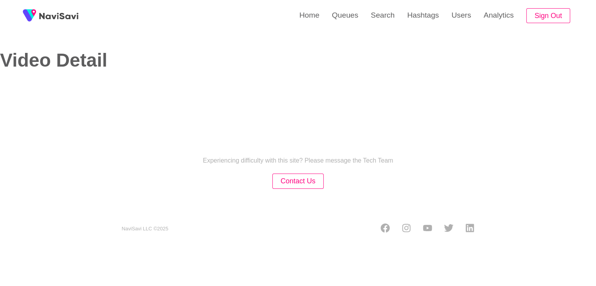
select select "**********"
select select "**"
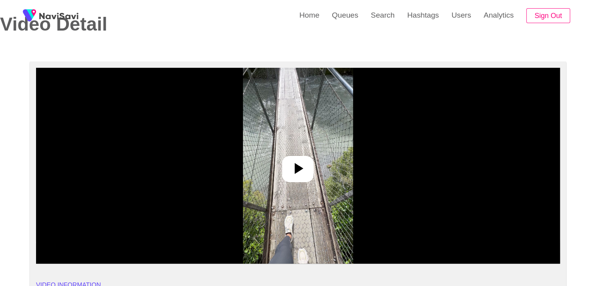
scroll to position [39, 0]
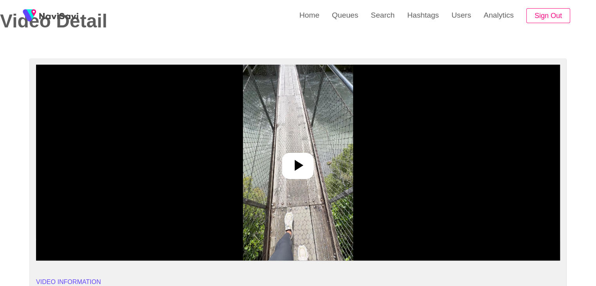
click at [293, 164] on icon at bounding box center [298, 165] width 19 height 19
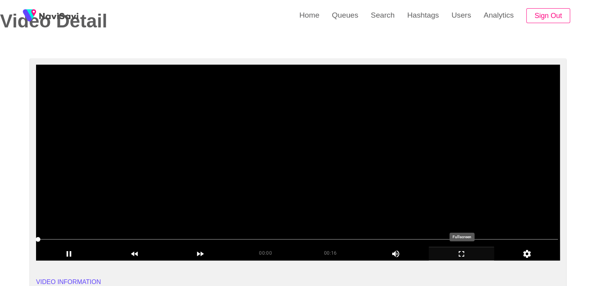
click at [476, 253] on icon "add" at bounding box center [461, 253] width 65 height 9
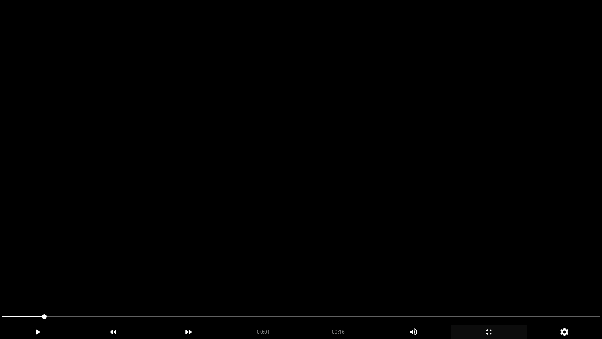
click at [384, 252] on video at bounding box center [301, 169] width 602 height 339
click at [348, 252] on video at bounding box center [301, 169] width 602 height 339
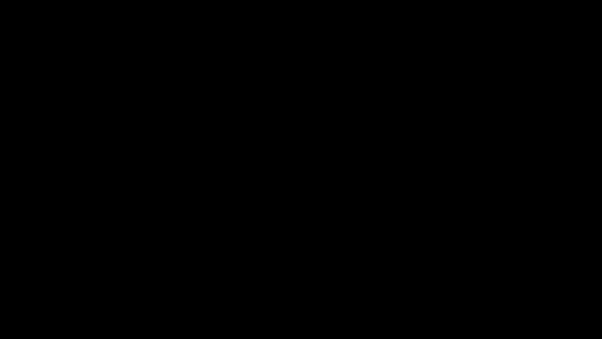
click at [44, 286] on icon "add" at bounding box center [37, 331] width 75 height 9
click at [497, 286] on icon "add" at bounding box center [489, 331] width 75 height 9
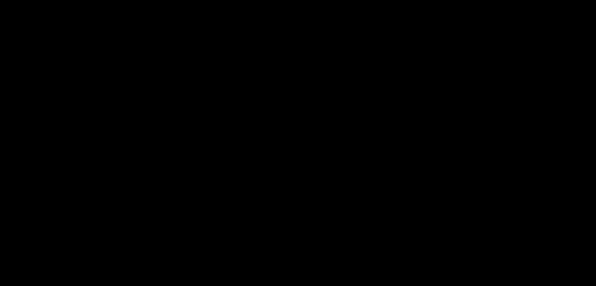
scroll to position [157, 0]
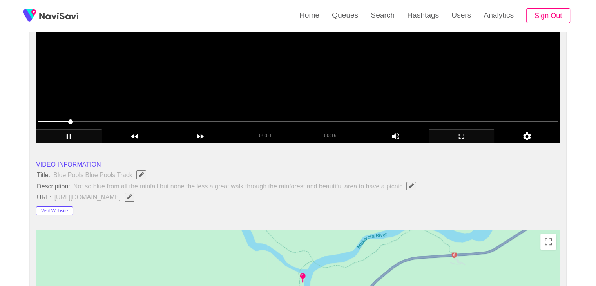
click at [339, 84] on video at bounding box center [298, 45] width 524 height 196
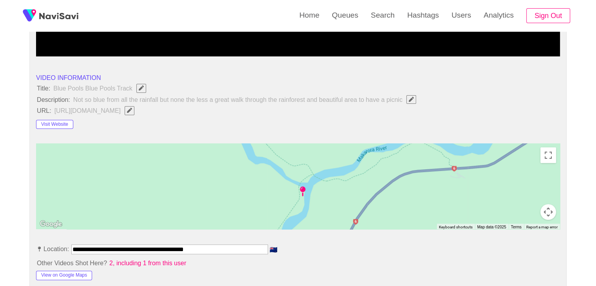
scroll to position [274, 0]
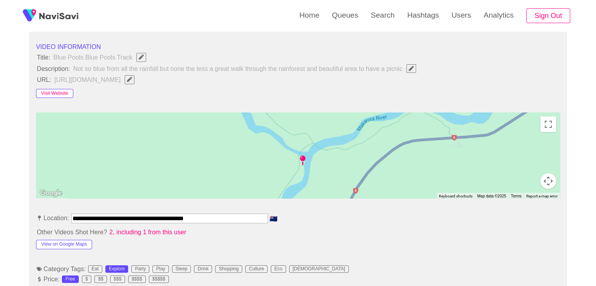
click at [62, 93] on button "Visit Website" at bounding box center [54, 93] width 37 height 9
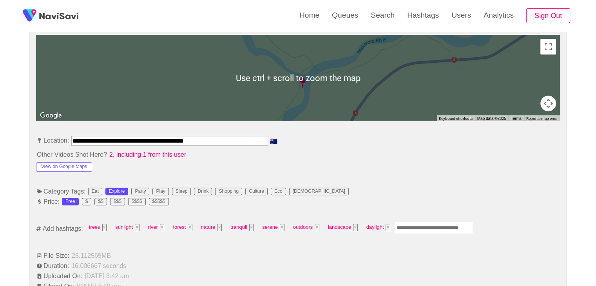
scroll to position [353, 0]
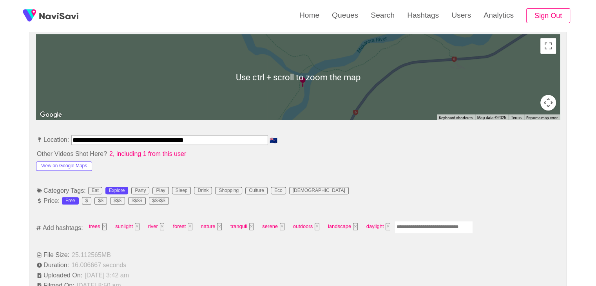
click at [417, 225] on input "Enter tag here and press return" at bounding box center [434, 227] width 78 height 12
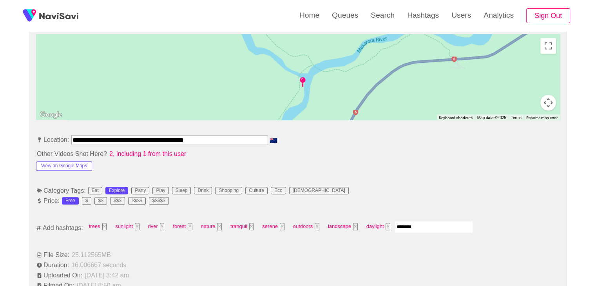
type input "*********"
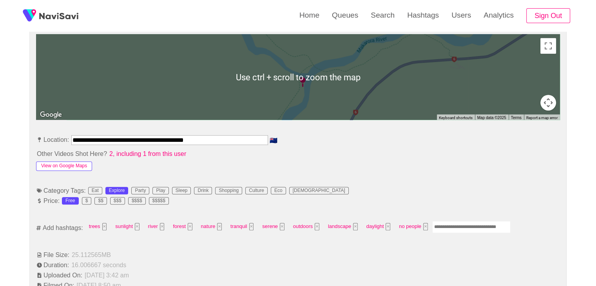
click at [67, 167] on button "View on Google Maps" at bounding box center [64, 166] width 56 height 9
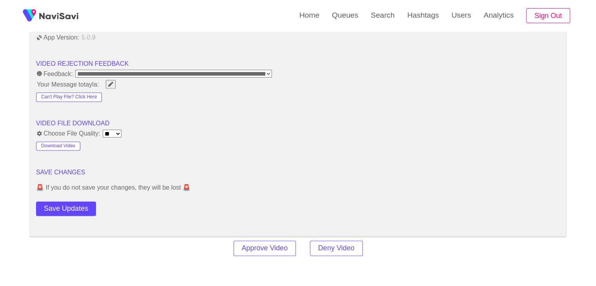
scroll to position [980, 0]
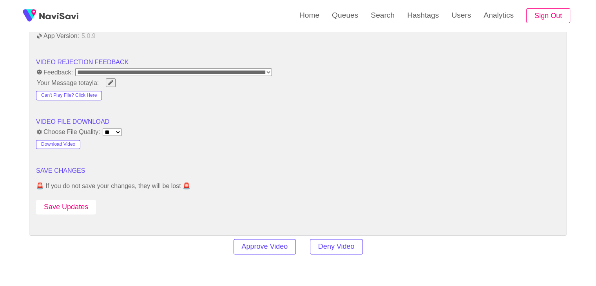
click at [71, 202] on button "Save Updates" at bounding box center [66, 207] width 60 height 15
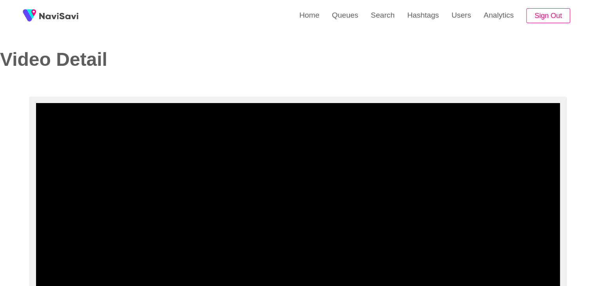
scroll to position [0, 0]
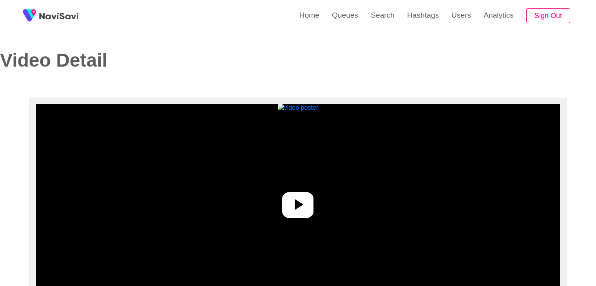
select select "**********"
select select "****"
click at [299, 207] on icon at bounding box center [299, 204] width 9 height 11
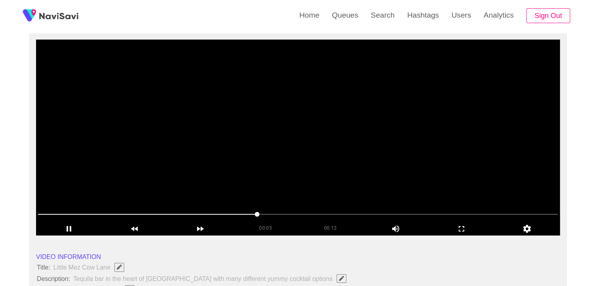
scroll to position [39, 0]
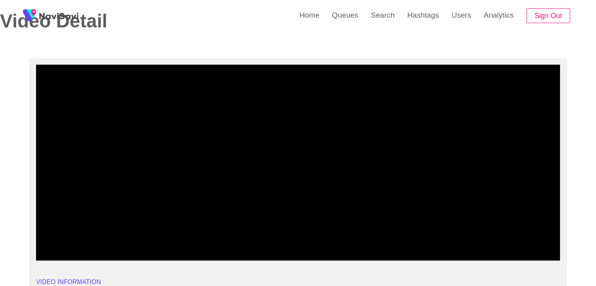
drag, startPoint x: 0, startPoint y: 242, endPoint x: 0, endPoint y: 236, distance: 6.3
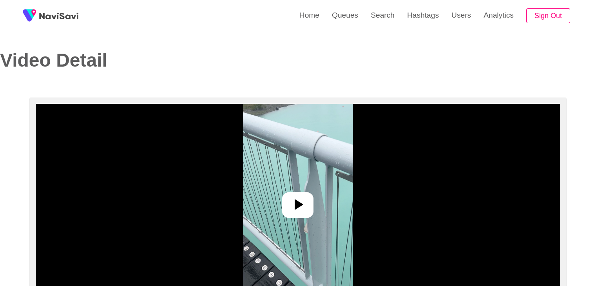
select select "**********"
select select "**"
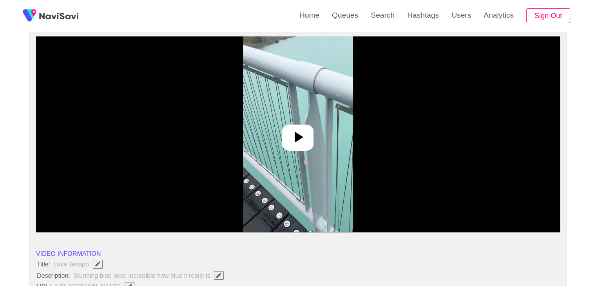
scroll to position [78, 0]
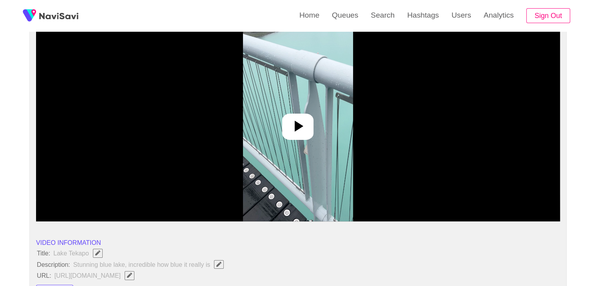
click at [301, 132] on icon at bounding box center [298, 126] width 19 height 19
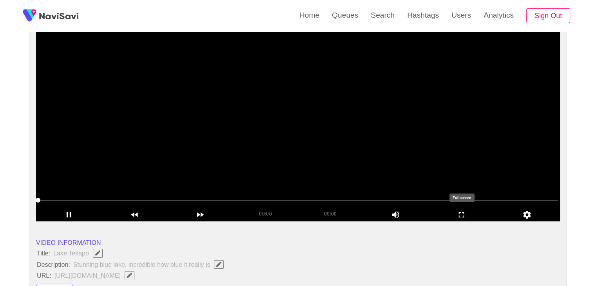
drag, startPoint x: 478, startPoint y: 218, endPoint x: 452, endPoint y: 245, distance: 37.1
click at [478, 218] on icon "add" at bounding box center [461, 214] width 65 height 9
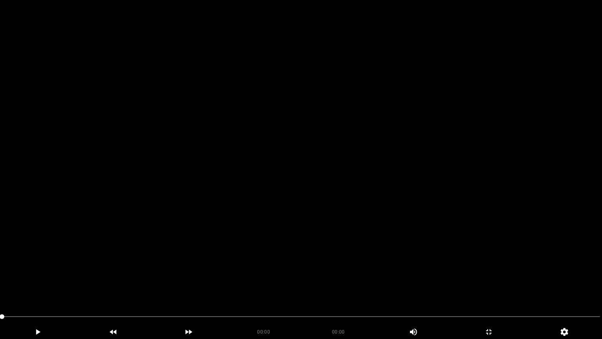
click at [354, 205] on video at bounding box center [301, 169] width 602 height 339
click at [490, 286] on icon "add" at bounding box center [489, 331] width 75 height 9
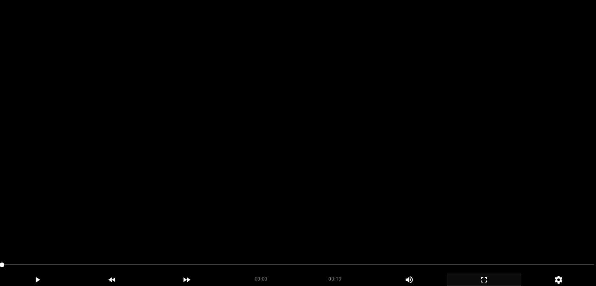
scroll to position [118, 0]
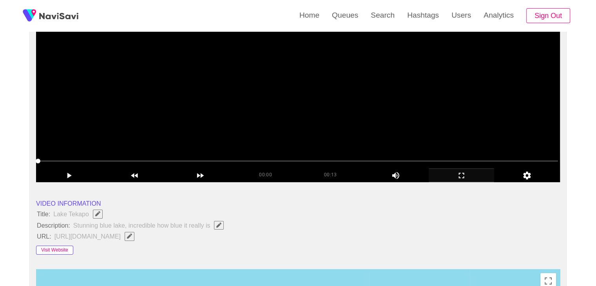
click at [53, 251] on button "Visit Website" at bounding box center [54, 250] width 37 height 9
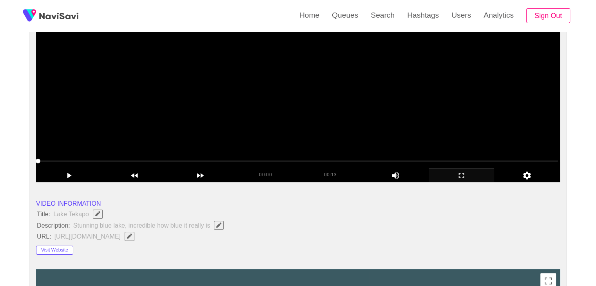
click at [278, 134] on video at bounding box center [298, 84] width 524 height 196
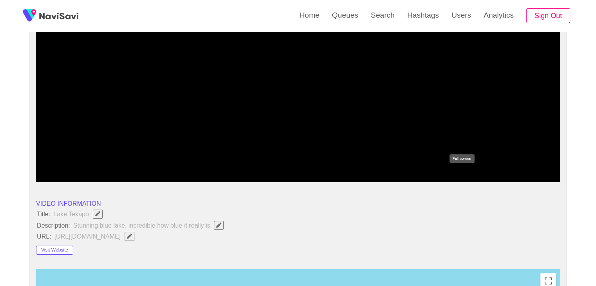
click at [467, 178] on icon "add" at bounding box center [461, 175] width 65 height 9
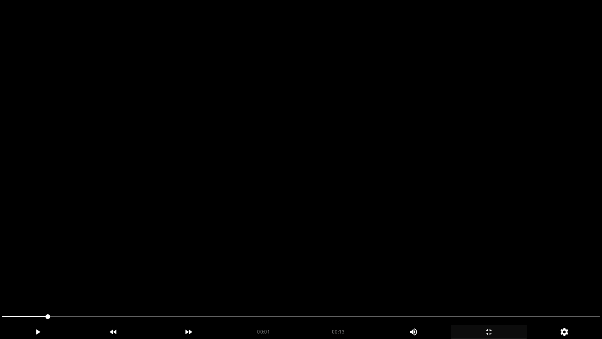
click at [427, 199] on video at bounding box center [301, 169] width 602 height 339
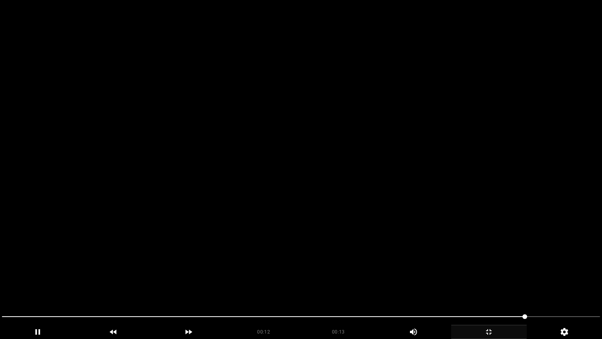
click at [387, 286] on span at bounding box center [301, 316] width 598 height 13
click at [426, 264] on video at bounding box center [301, 169] width 602 height 339
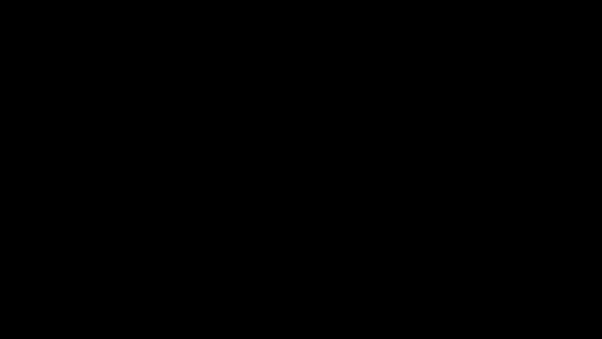
click at [487, 286] on icon "add" at bounding box center [489, 331] width 75 height 9
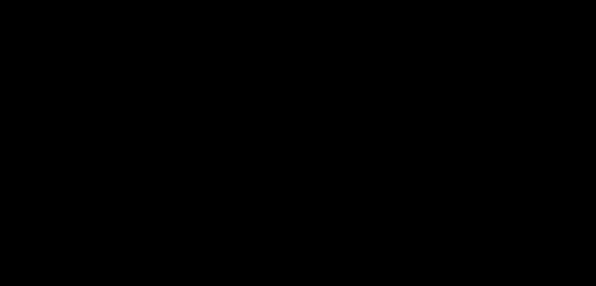
scroll to position [430, 0]
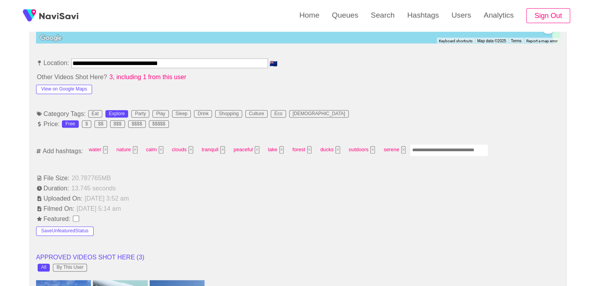
click at [440, 150] on input "Enter tag here and press return" at bounding box center [449, 150] width 78 height 12
type input "*********"
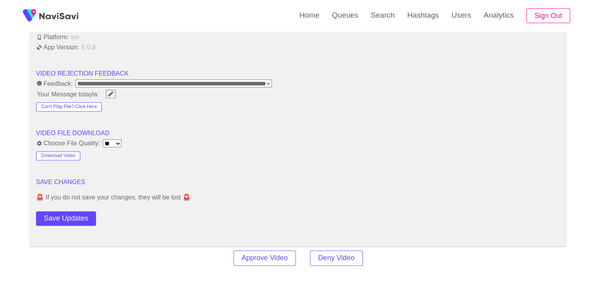
scroll to position [979, 0]
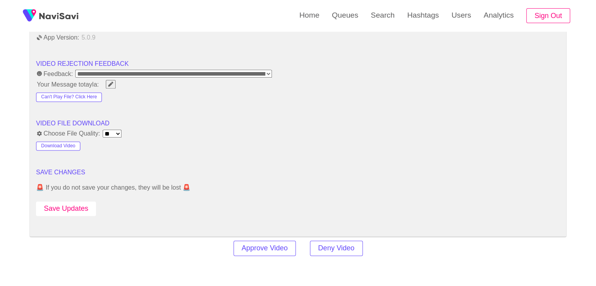
click at [71, 207] on button "Save Updates" at bounding box center [66, 209] width 60 height 15
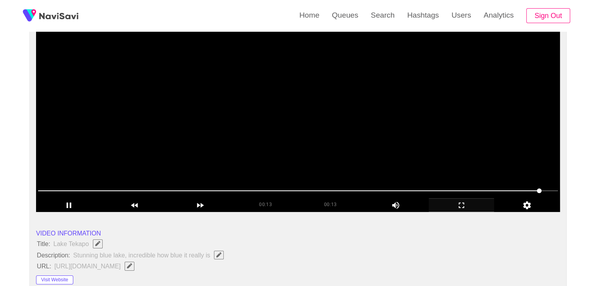
scroll to position [38, 0]
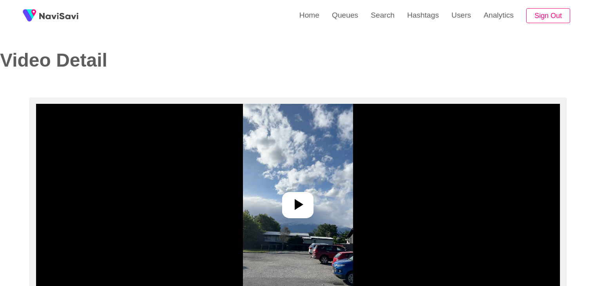
select select "**********"
select select "**"
click at [297, 207] on icon at bounding box center [299, 204] width 9 height 11
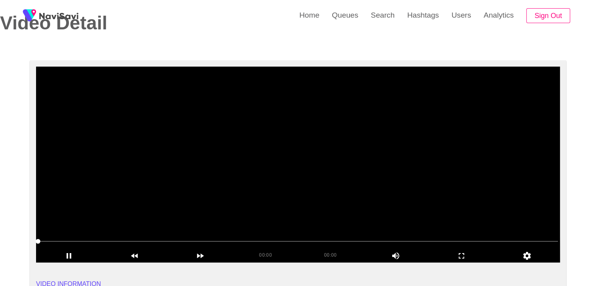
scroll to position [39, 0]
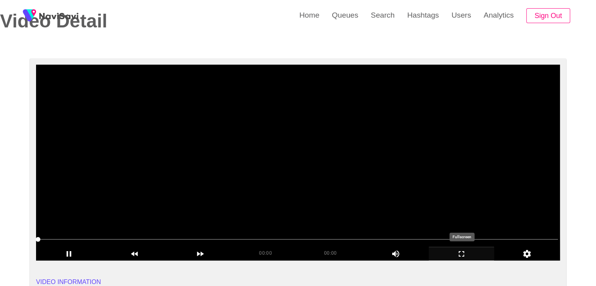
click at [463, 253] on icon "add" at bounding box center [461, 253] width 65 height 9
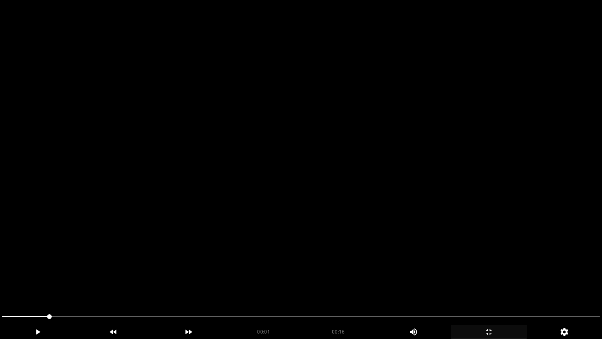
click at [0, 286] on section "00:01 00:16 Picture In Picture 1 Error: Failed to load Video" at bounding box center [301, 169] width 602 height 339
drag, startPoint x: 114, startPoint y: 315, endPoint x: 0, endPoint y: 285, distance: 118.4
click at [383, 274] on video at bounding box center [301, 169] width 602 height 339
drag, startPoint x: 31, startPoint y: 303, endPoint x: 1, endPoint y: 306, distance: 30.3
click at [0, 286] on video at bounding box center [301, 169] width 602 height 339
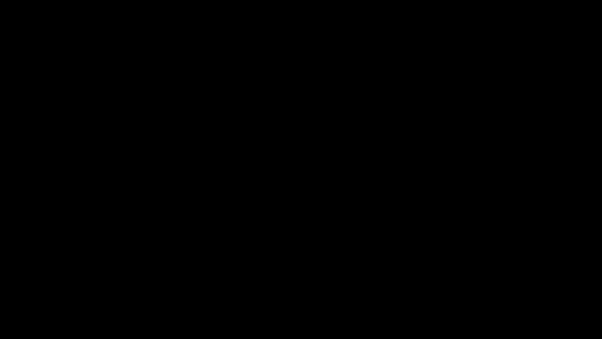
drag, startPoint x: 58, startPoint y: 332, endPoint x: 62, endPoint y: 324, distance: 9.3
click at [57, 286] on icon "add" at bounding box center [37, 331] width 75 height 9
click at [488, 286] on icon "add" at bounding box center [489, 331] width 75 height 9
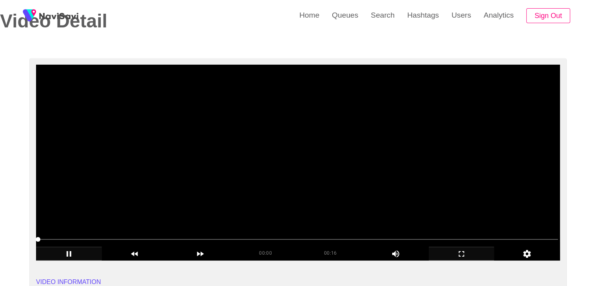
click at [340, 179] on video at bounding box center [298, 163] width 524 height 196
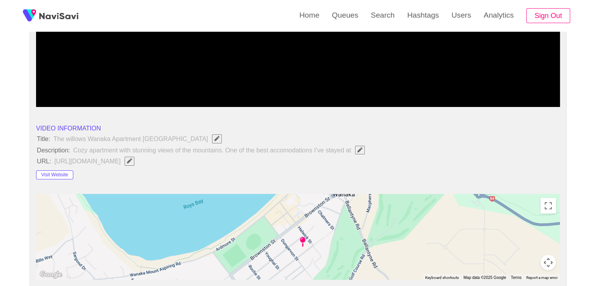
scroll to position [196, 0]
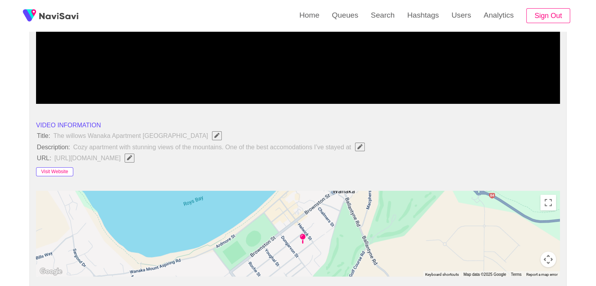
click at [51, 169] on button "Visit Website" at bounding box center [54, 171] width 37 height 9
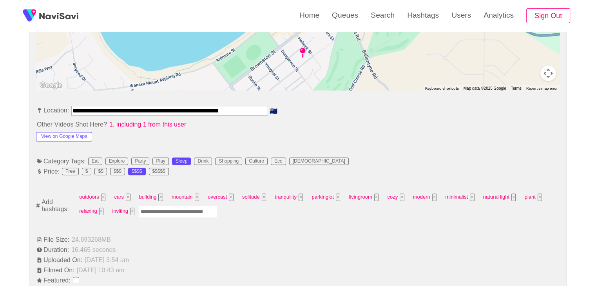
scroll to position [392, 0]
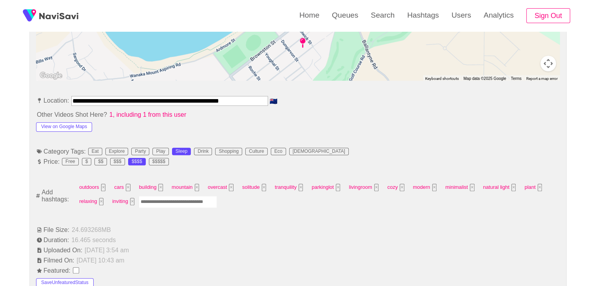
click at [155, 201] on input "Enter tag here and press return" at bounding box center [178, 202] width 78 height 12
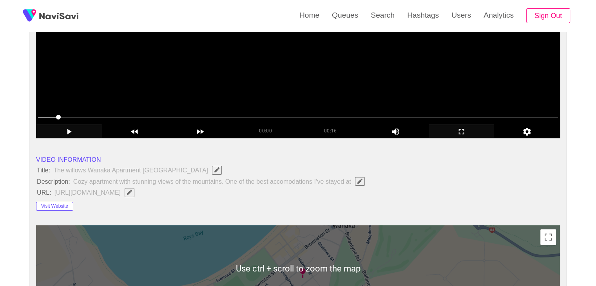
scroll to position [157, 0]
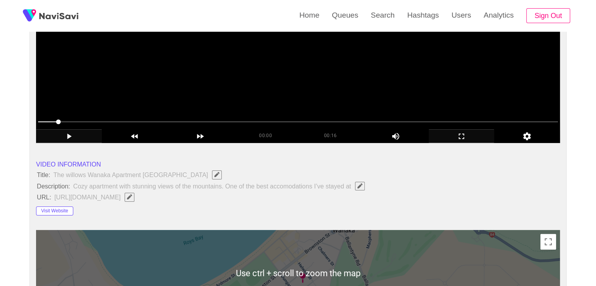
click at [252, 114] on div at bounding box center [298, 123] width 527 height 20
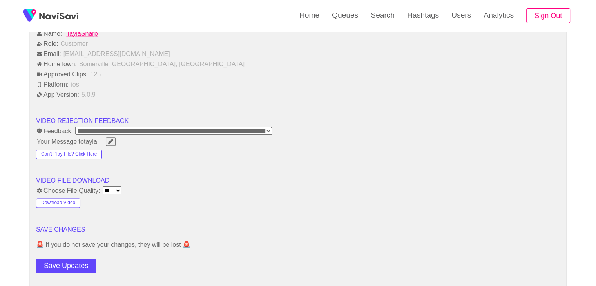
scroll to position [941, 0]
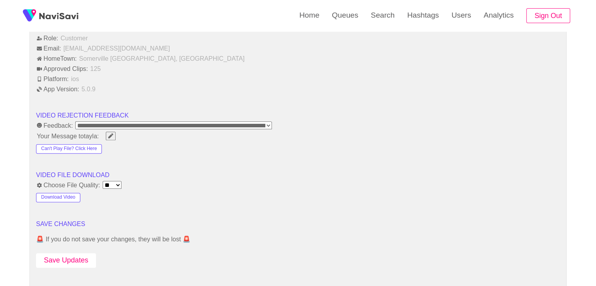
click at [69, 257] on button "Save Updates" at bounding box center [66, 260] width 60 height 15
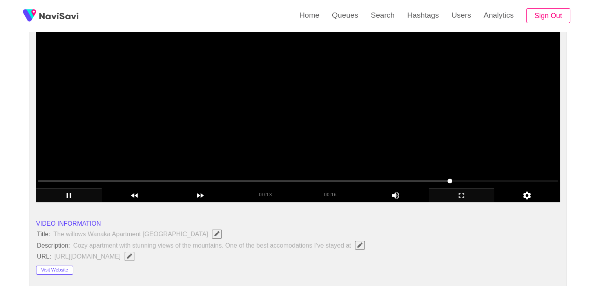
scroll to position [78, 0]
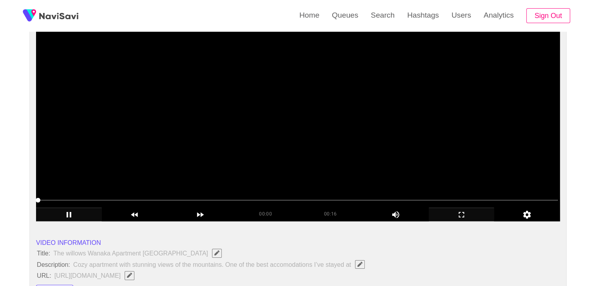
drag, startPoint x: 64, startPoint y: 200, endPoint x: 58, endPoint y: 181, distance: 19.8
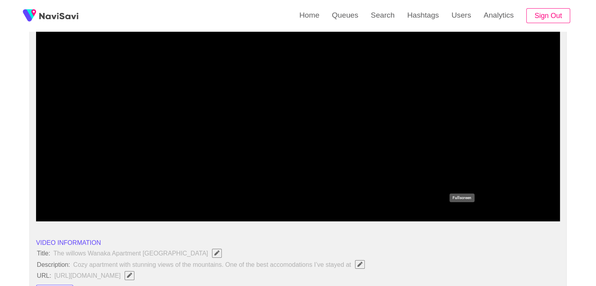
click at [465, 211] on icon "add" at bounding box center [461, 214] width 65 height 9
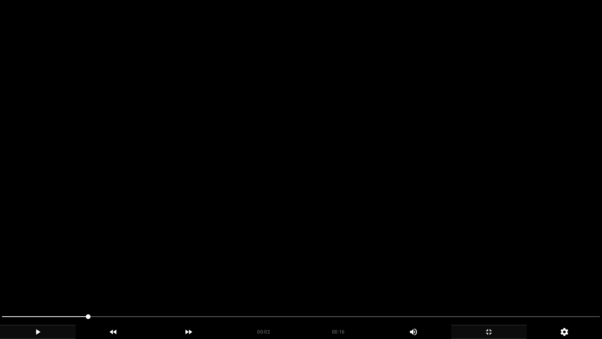
click at [413, 230] on video at bounding box center [301, 169] width 602 height 339
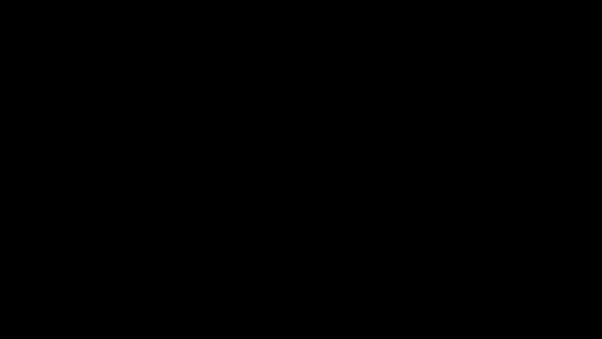
click at [494, 286] on icon "add" at bounding box center [489, 331] width 75 height 9
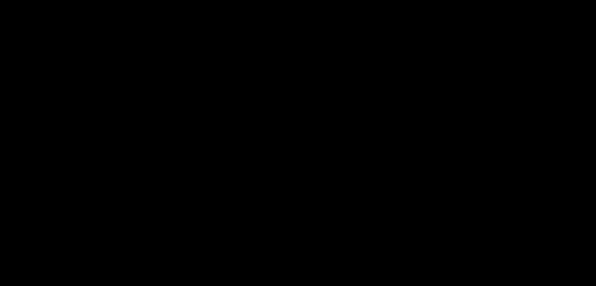
scroll to position [39, 0]
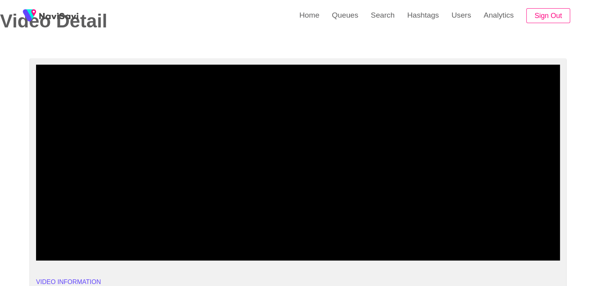
drag, startPoint x: 158, startPoint y: 241, endPoint x: 150, endPoint y: 240, distance: 7.9
click at [150, 240] on span at bounding box center [298, 239] width 520 height 13
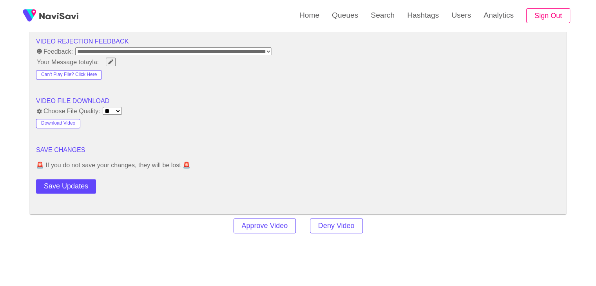
scroll to position [1019, 0]
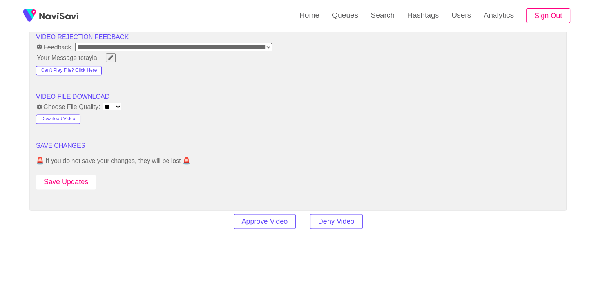
click at [77, 175] on button "Save Updates" at bounding box center [66, 182] width 60 height 15
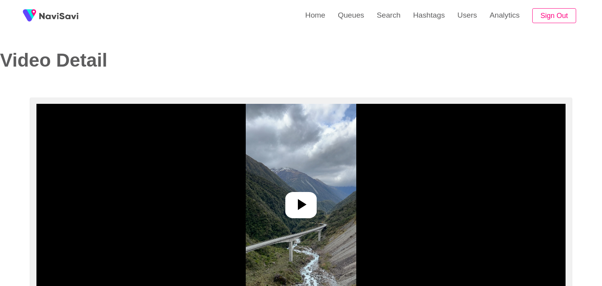
select select "**********"
select select "**"
click at [293, 209] on icon at bounding box center [298, 204] width 19 height 19
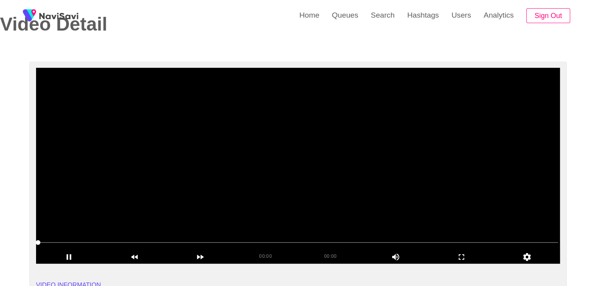
scroll to position [39, 0]
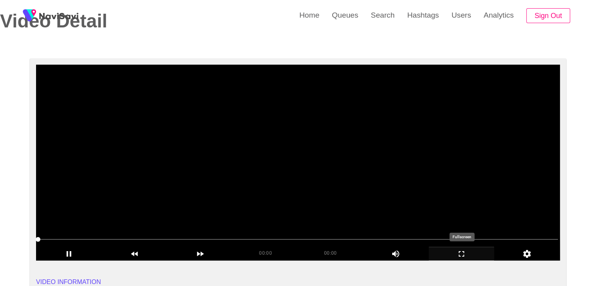
click at [464, 254] on icon "add" at bounding box center [461, 253] width 65 height 9
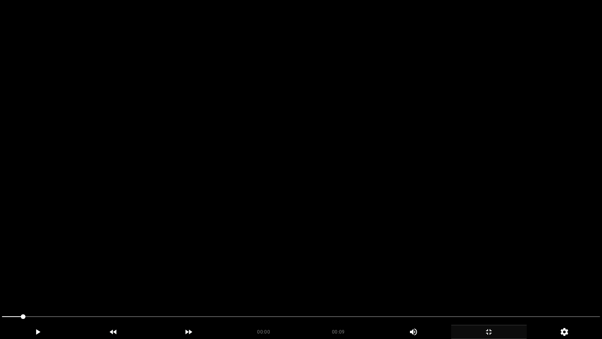
click at [328, 260] on video at bounding box center [301, 169] width 602 height 339
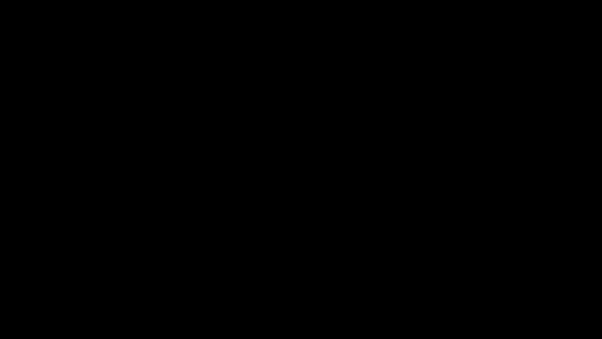
click at [497, 286] on icon "add" at bounding box center [489, 331] width 75 height 9
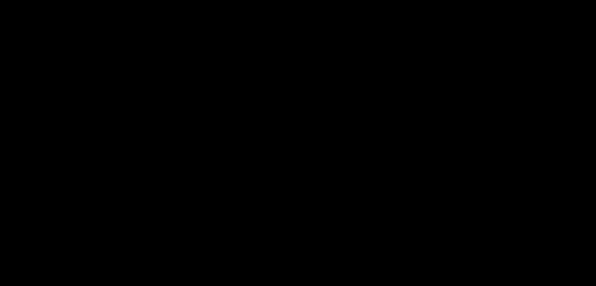
scroll to position [157, 0]
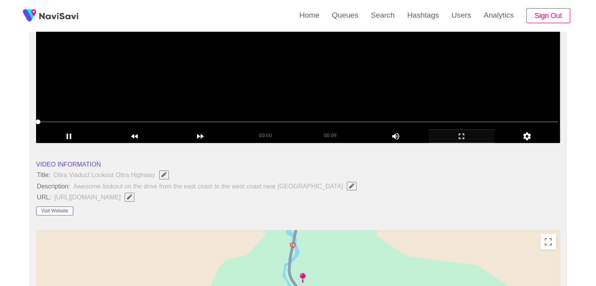
click at [228, 90] on video at bounding box center [298, 45] width 524 height 196
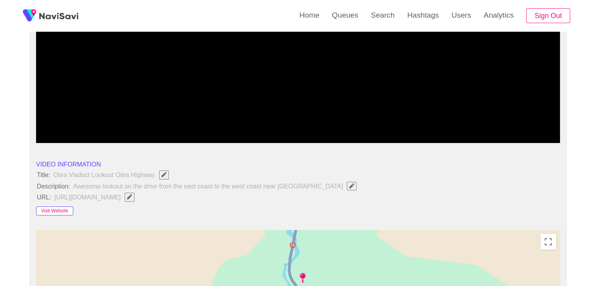
click at [56, 208] on button "Visit Website" at bounding box center [54, 211] width 37 height 9
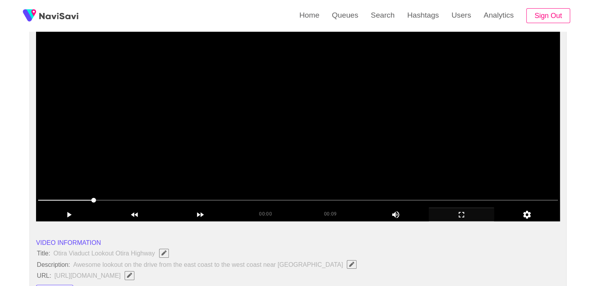
click at [301, 149] on video at bounding box center [298, 123] width 524 height 196
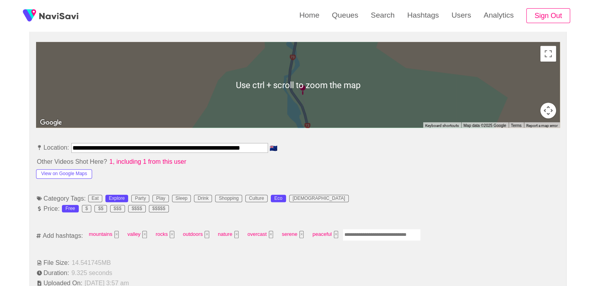
scroll to position [353, 0]
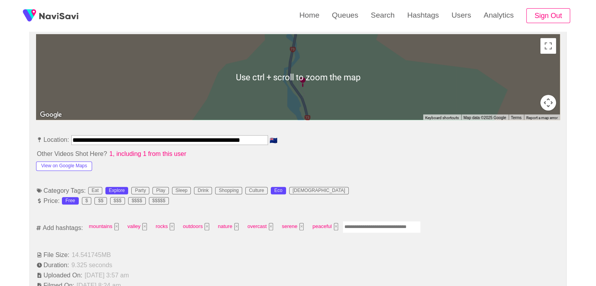
click at [380, 221] on input "Enter tag here and press return" at bounding box center [382, 227] width 78 height 12
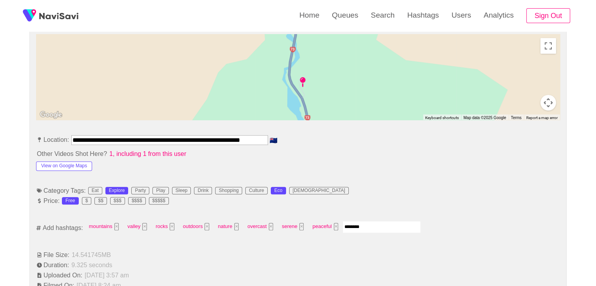
type input "*********"
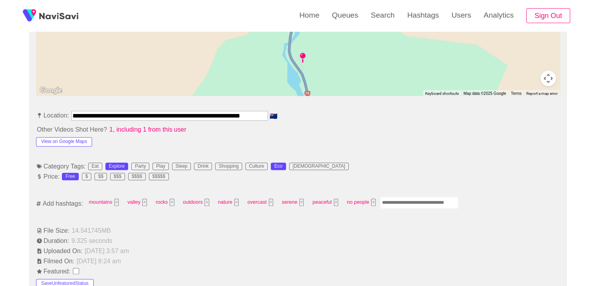
scroll to position [274, 0]
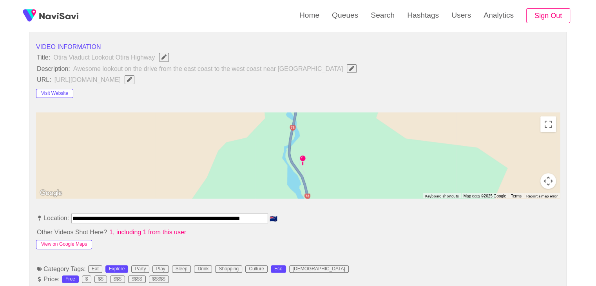
click at [70, 243] on button "View on Google Maps" at bounding box center [64, 244] width 56 height 9
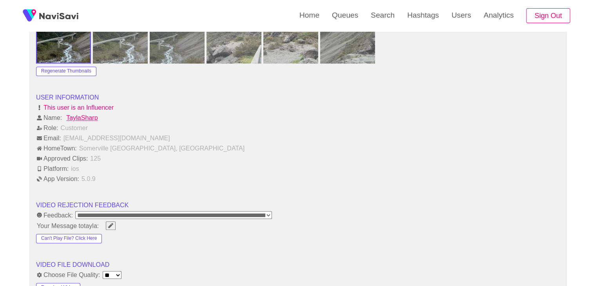
scroll to position [941, 0]
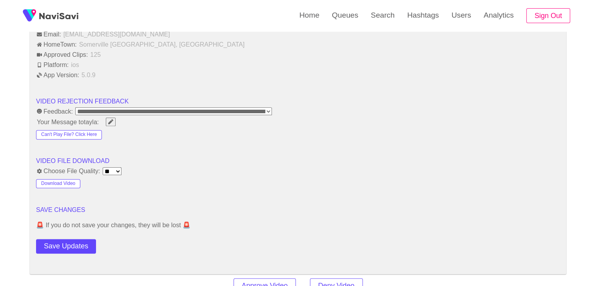
click at [57, 240] on button "Save Updates" at bounding box center [66, 246] width 60 height 15
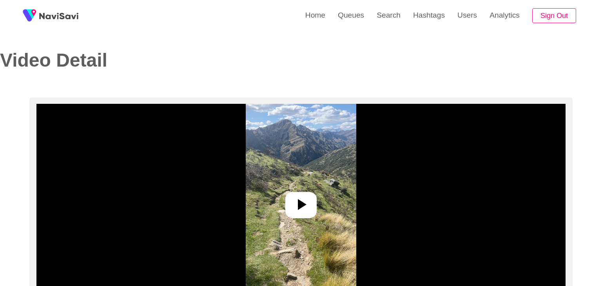
select select "**********"
select select "**"
click at [311, 214] on div at bounding box center [297, 205] width 31 height 26
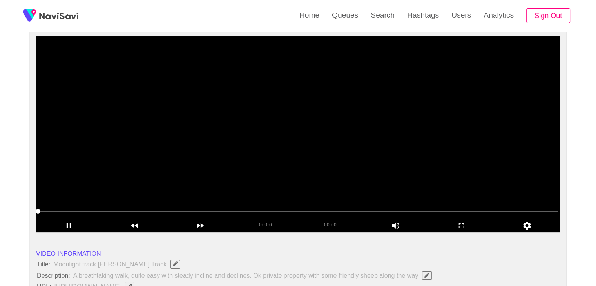
scroll to position [78, 0]
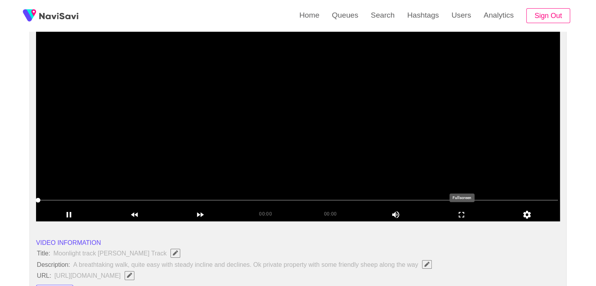
click at [460, 211] on icon "add" at bounding box center [461, 214] width 65 height 9
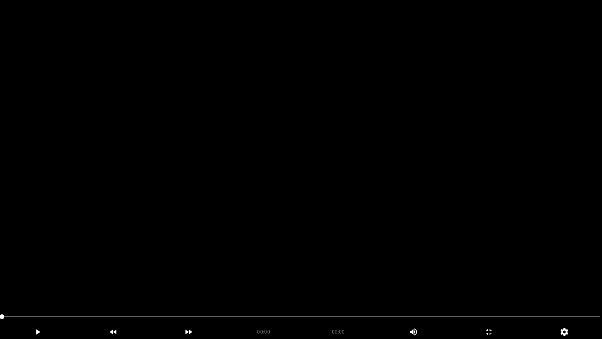
click at [238, 234] on video at bounding box center [301, 169] width 602 height 339
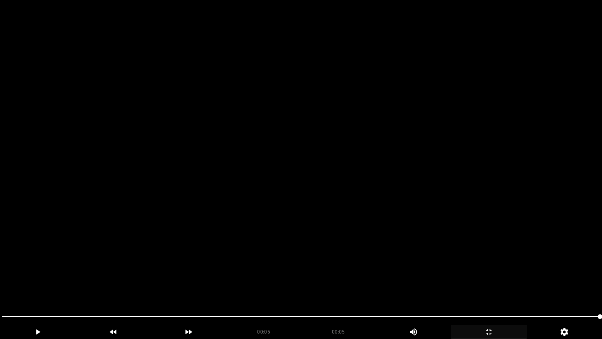
click at [489, 286] on icon "add" at bounding box center [489, 331] width 75 height 9
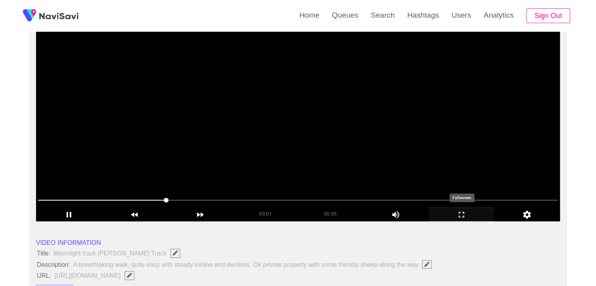
click at [467, 216] on icon "add" at bounding box center [461, 214] width 65 height 9
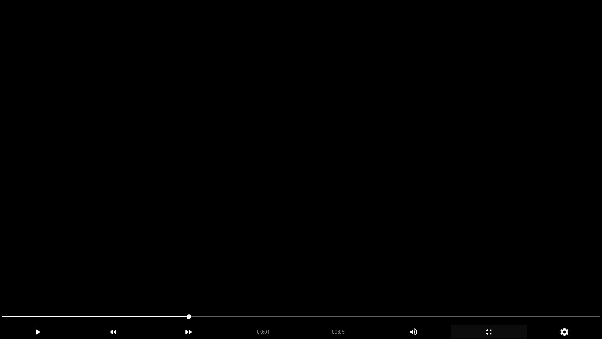
click at [310, 258] on video at bounding box center [301, 169] width 602 height 339
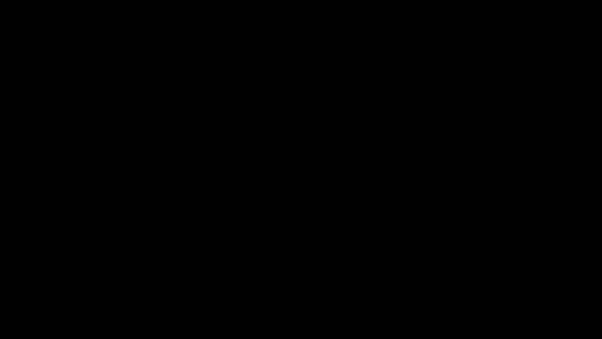
click at [492, 286] on icon "add" at bounding box center [489, 331] width 75 height 9
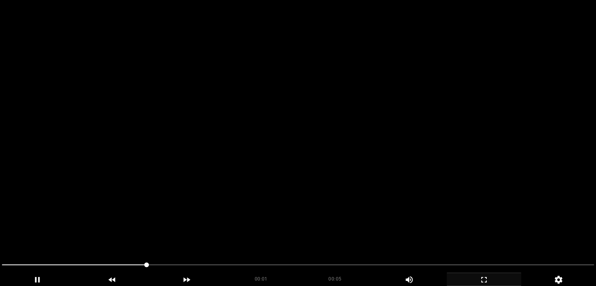
scroll to position [157, 0]
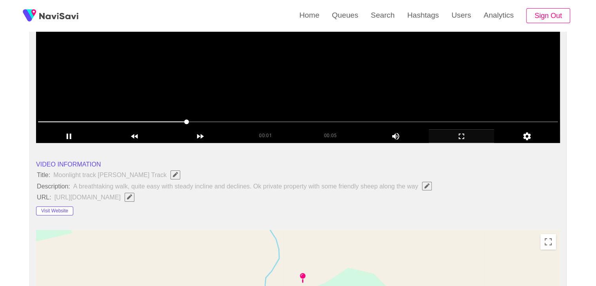
click at [220, 99] on video at bounding box center [298, 45] width 524 height 196
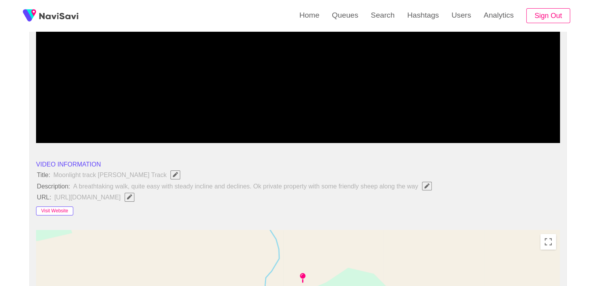
click at [60, 207] on button "Visit Website" at bounding box center [54, 211] width 37 height 9
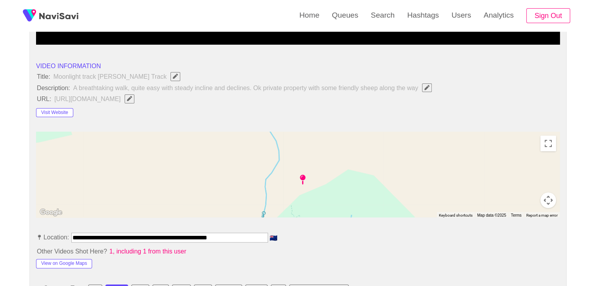
scroll to position [353, 0]
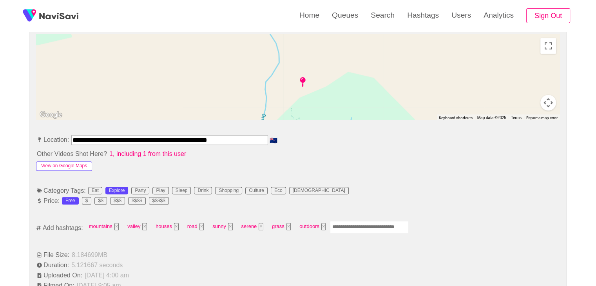
click at [78, 162] on button "View on Google Maps" at bounding box center [64, 166] width 56 height 9
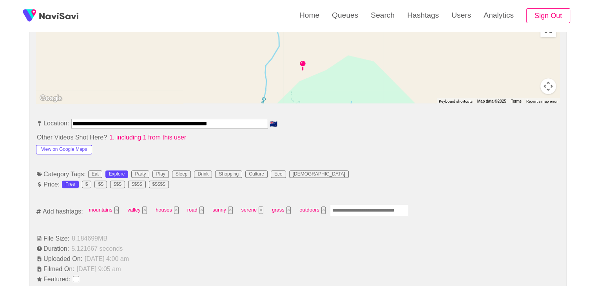
scroll to position [392, 0]
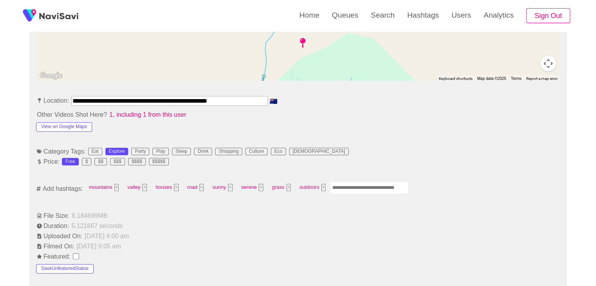
click at [357, 191] on input "Enter tag here and press return" at bounding box center [369, 188] width 78 height 12
type input "*********"
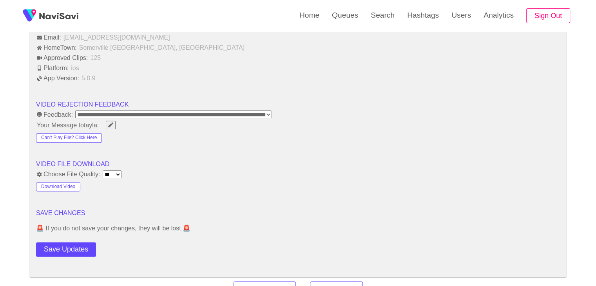
scroll to position [941, 0]
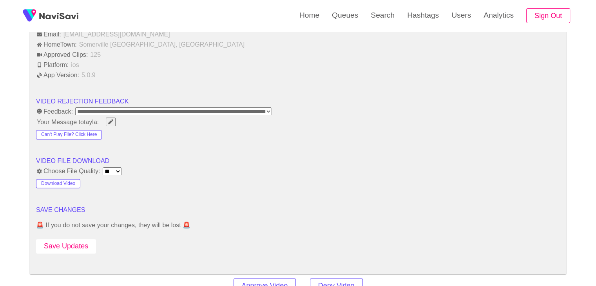
click at [81, 243] on button "Save Updates" at bounding box center [66, 246] width 60 height 15
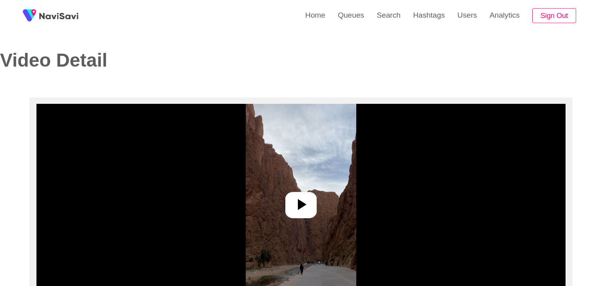
select select "**********"
select select "**"
click at [295, 218] on img at bounding box center [298, 202] width 110 height 196
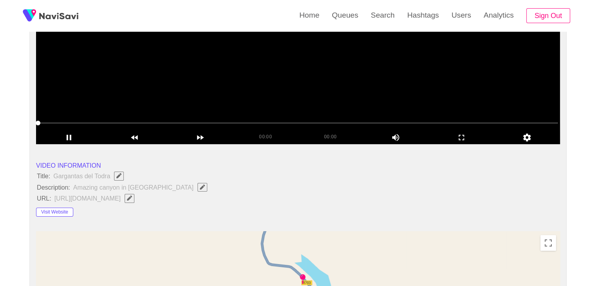
scroll to position [157, 0]
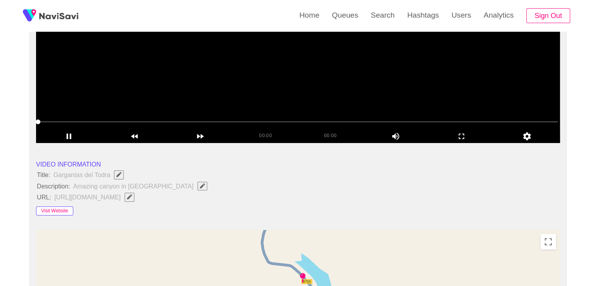
click at [60, 214] on button "Visit Website" at bounding box center [54, 211] width 37 height 9
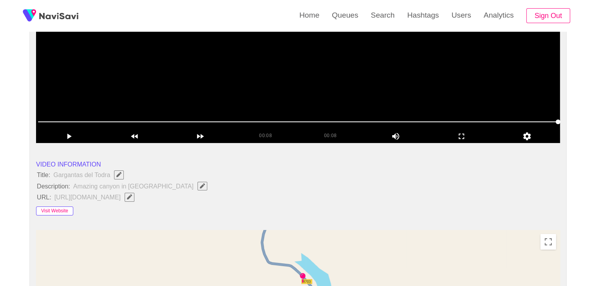
click at [56, 209] on button "Visit Website" at bounding box center [54, 211] width 37 height 9
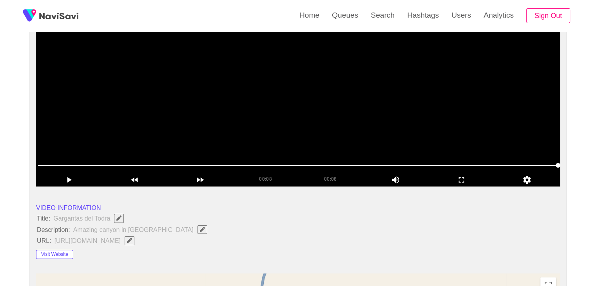
scroll to position [78, 0]
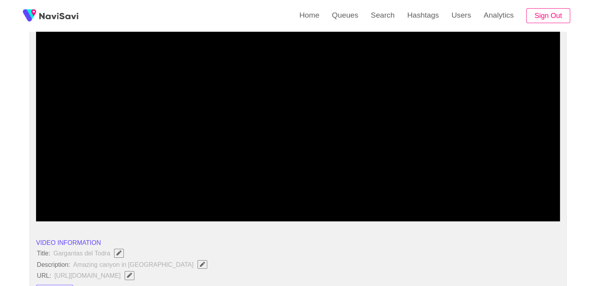
drag, startPoint x: 51, startPoint y: 206, endPoint x: 9, endPoint y: 197, distance: 42.5
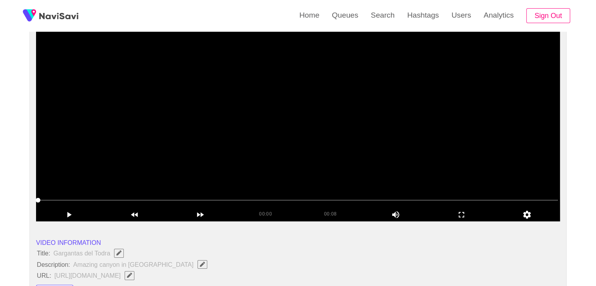
click at [263, 163] on video at bounding box center [298, 123] width 524 height 196
click at [470, 220] on div "add" at bounding box center [462, 214] width 66 height 13
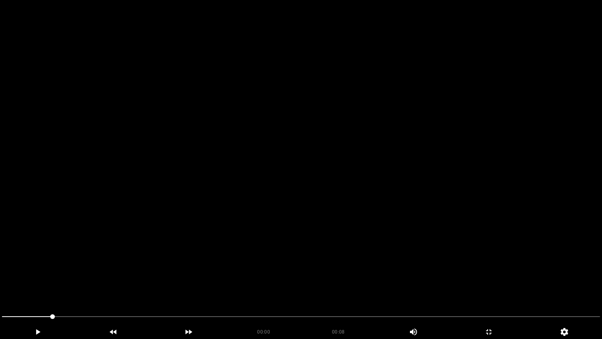
click at [465, 248] on video at bounding box center [301, 169] width 602 height 339
click at [454, 245] on video at bounding box center [301, 169] width 602 height 339
click at [455, 249] on video at bounding box center [301, 169] width 602 height 339
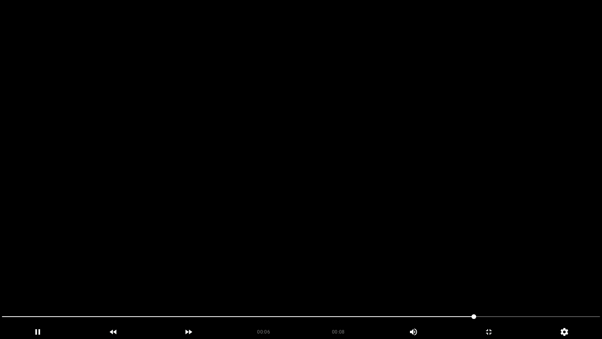
click at [455, 249] on video at bounding box center [301, 169] width 602 height 339
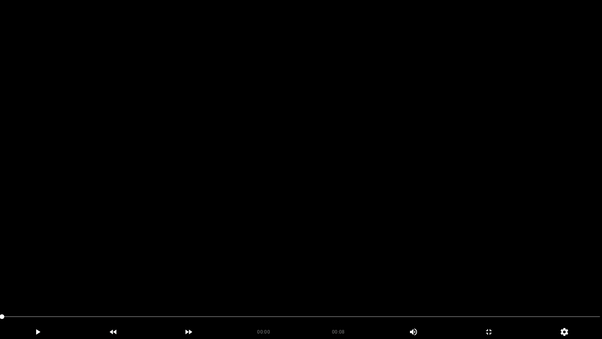
click at [284, 271] on video at bounding box center [301, 169] width 602 height 339
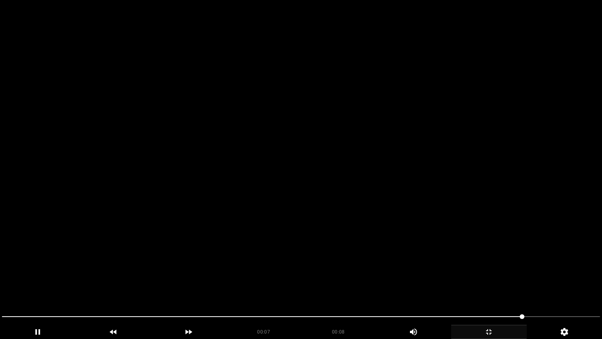
click at [489, 286] on icon "add" at bounding box center [489, 331] width 75 height 9
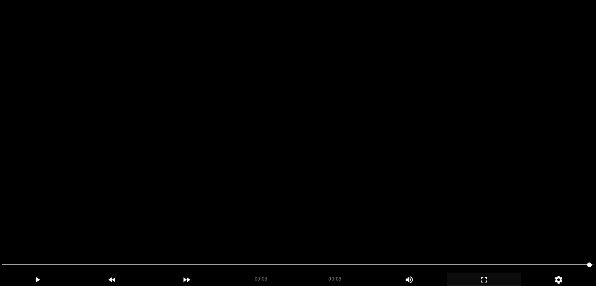
scroll to position [353, 0]
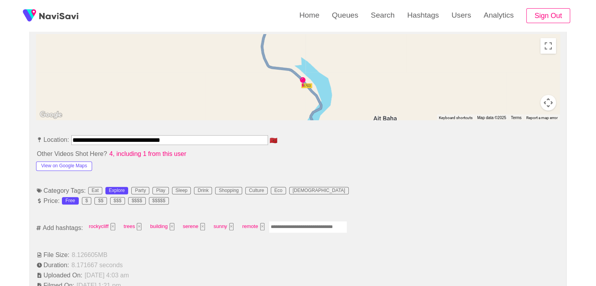
click at [297, 225] on input "Enter tag here and press return" at bounding box center [308, 227] width 78 height 12
type input "*********"
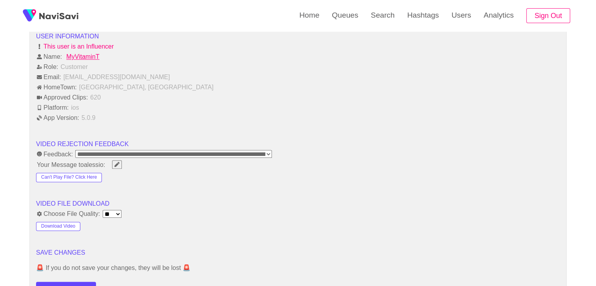
scroll to position [902, 0]
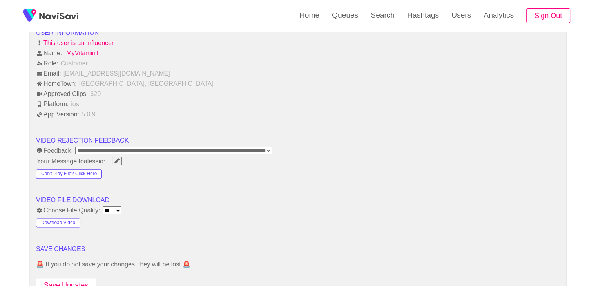
click at [71, 280] on button "Save Updates" at bounding box center [66, 285] width 60 height 15
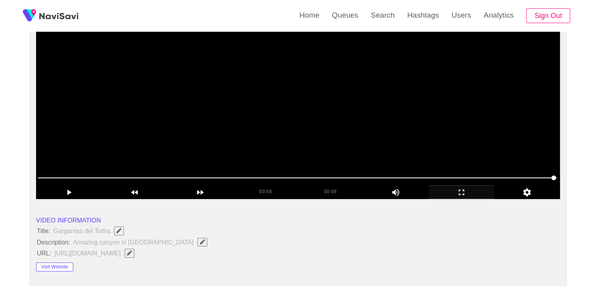
scroll to position [78, 0]
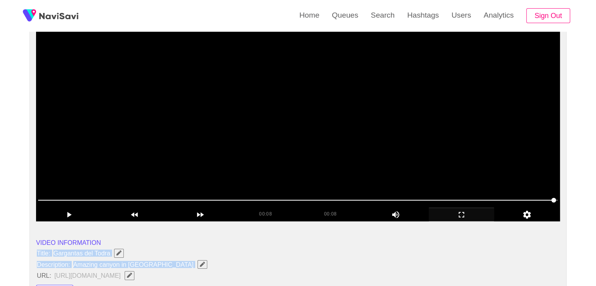
drag, startPoint x: 91, startPoint y: 256, endPoint x: 158, endPoint y: 267, distance: 68.6
copy ul "Title: Gargantas del Todra Description: Amazing canyon in Morocco"
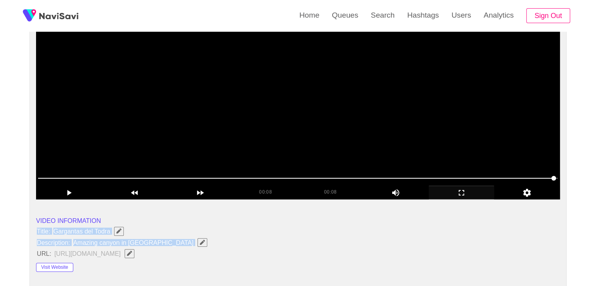
scroll to position [157, 0]
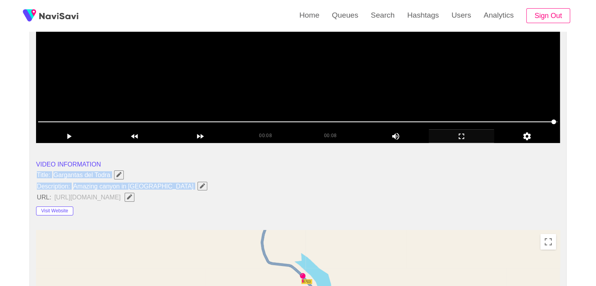
click at [200, 187] on icon "Edit Field" at bounding box center [202, 185] width 5 height 5
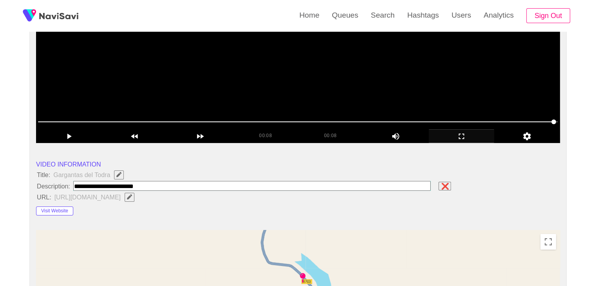
type input "**********"
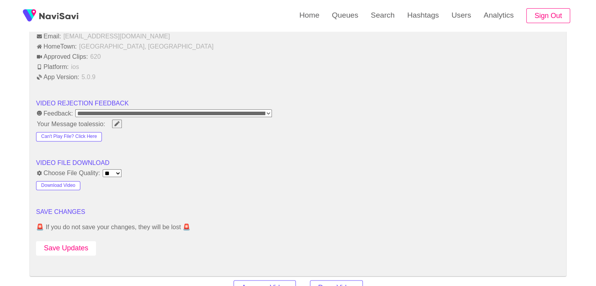
scroll to position [941, 0]
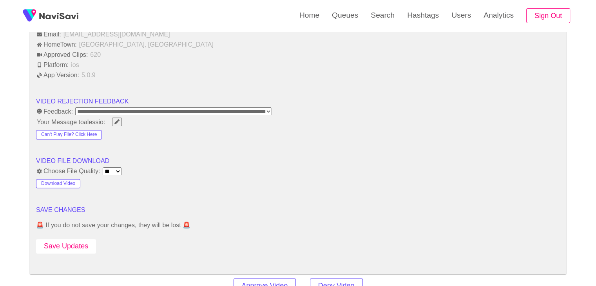
click at [65, 242] on button "Save Updates" at bounding box center [66, 246] width 60 height 15
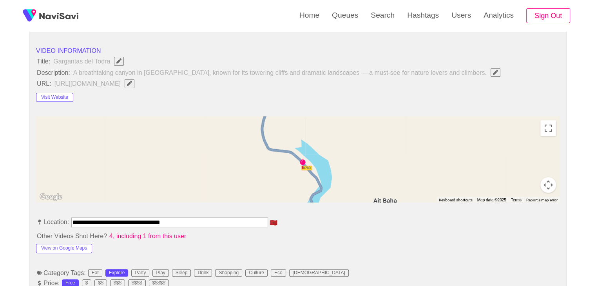
scroll to position [235, 0]
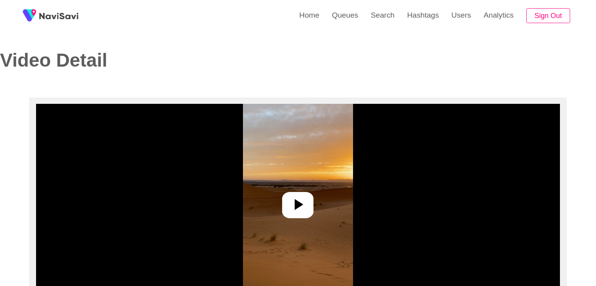
select select "**********"
select select "**"
click at [306, 207] on icon at bounding box center [298, 204] width 19 height 19
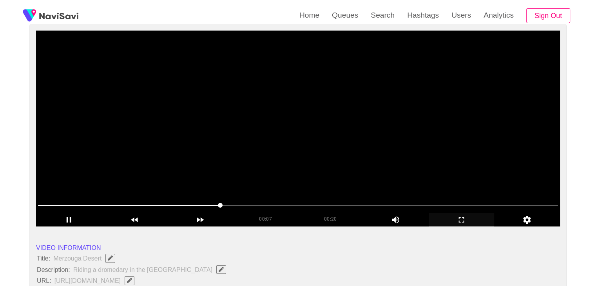
scroll to position [78, 0]
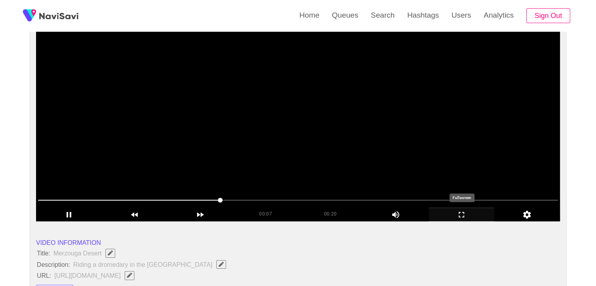
click at [470, 213] on icon "add" at bounding box center [461, 214] width 65 height 9
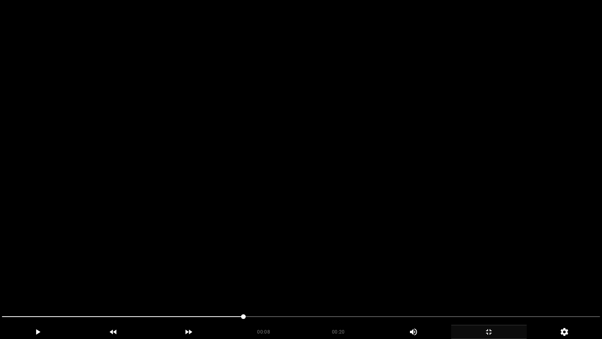
drag, startPoint x: 87, startPoint y: 316, endPoint x: 0, endPoint y: 309, distance: 87.7
click at [0, 286] on div at bounding box center [301, 317] width 605 height 21
drag, startPoint x: 75, startPoint y: 312, endPoint x: 0, endPoint y: 298, distance: 76.7
click at [0, 286] on section "00:10 00:20 Picture In Picture 1 Error: Failed to load Video" at bounding box center [301, 169] width 602 height 339
click at [270, 286] on span at bounding box center [301, 316] width 598 height 13
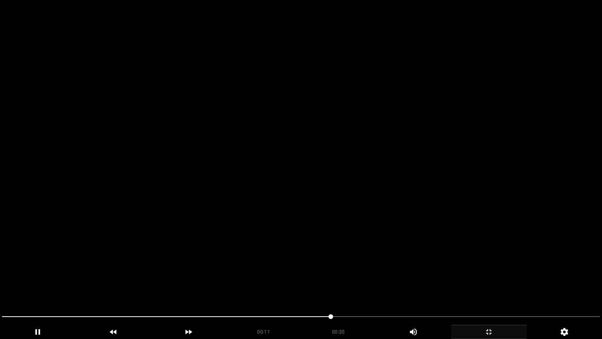
click at [387, 286] on span at bounding box center [301, 316] width 598 height 13
click at [434, 286] on span at bounding box center [301, 316] width 598 height 13
drag, startPoint x: 471, startPoint y: 309, endPoint x: 499, endPoint y: 309, distance: 28.2
click at [472, 286] on div at bounding box center [301, 317] width 605 height 21
click at [543, 286] on span at bounding box center [301, 316] width 598 height 1
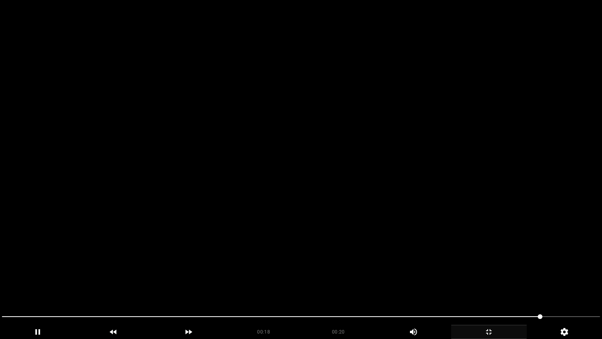
click at [570, 286] on span at bounding box center [301, 316] width 598 height 1
click at [507, 286] on icon "add" at bounding box center [489, 331] width 75 height 9
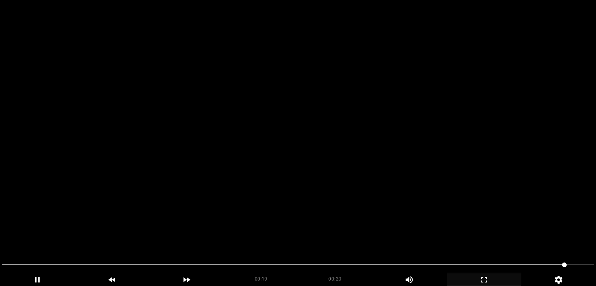
scroll to position [196, 0]
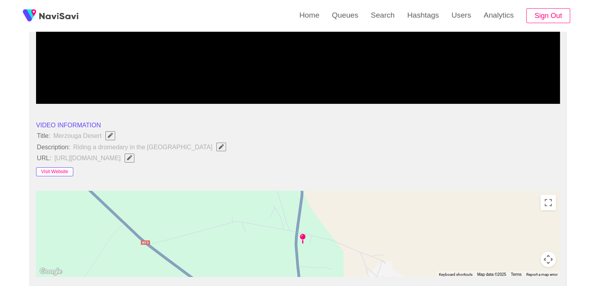
click at [69, 168] on button "Visit Website" at bounding box center [54, 171] width 37 height 9
drag, startPoint x: 37, startPoint y: 134, endPoint x: 190, endPoint y: 147, distance: 153.5
copy ul "Title: Merzouga Desert Description: Riding a dromedary in the Sahara desert"
click at [219, 144] on icon "Edit Field" at bounding box center [221, 146] width 5 height 5
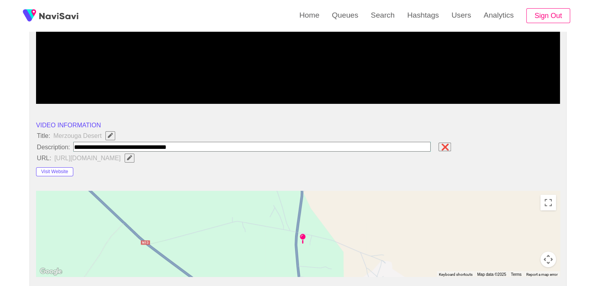
type input "**********"
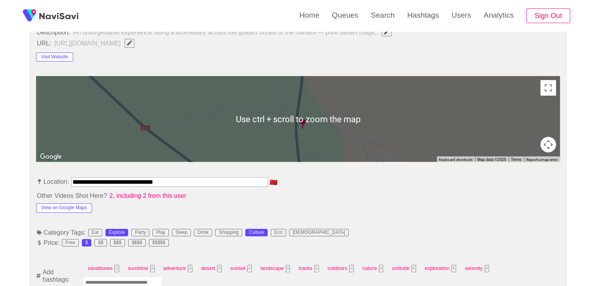
scroll to position [314, 0]
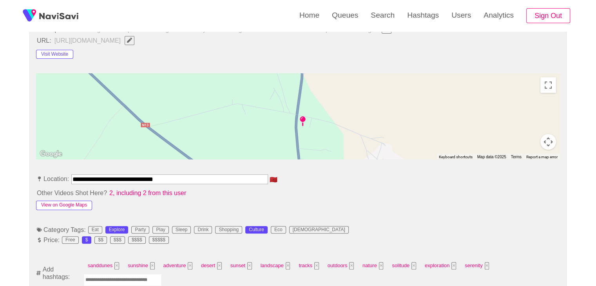
click at [78, 202] on button "View on Google Maps" at bounding box center [64, 205] width 56 height 9
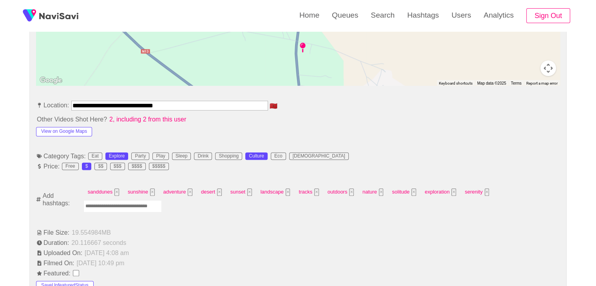
scroll to position [392, 0]
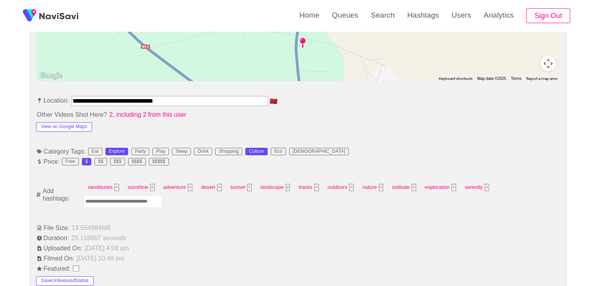
click at [105, 200] on input "Enter tag here and press return" at bounding box center [123, 202] width 78 height 12
type input "*********"
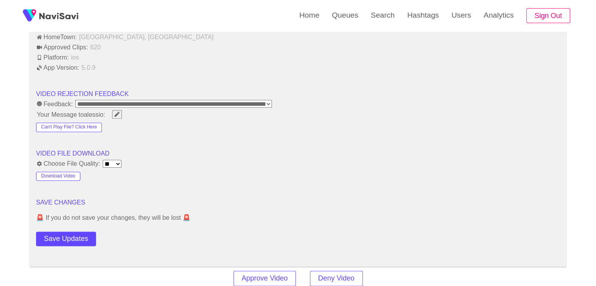
scroll to position [980, 0]
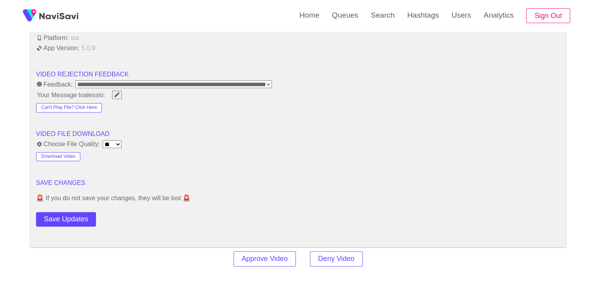
drag, startPoint x: 68, startPoint y: 223, endPoint x: 71, endPoint y: 221, distance: 4.0
click at [69, 222] on button "Save Updates" at bounding box center [66, 219] width 60 height 15
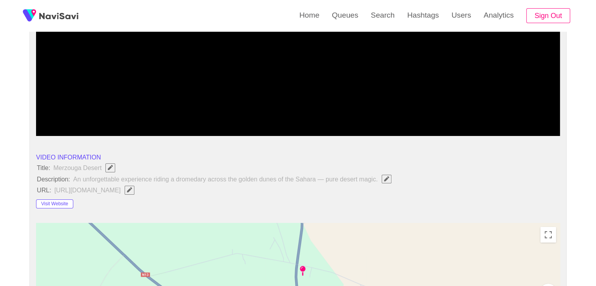
scroll to position [157, 0]
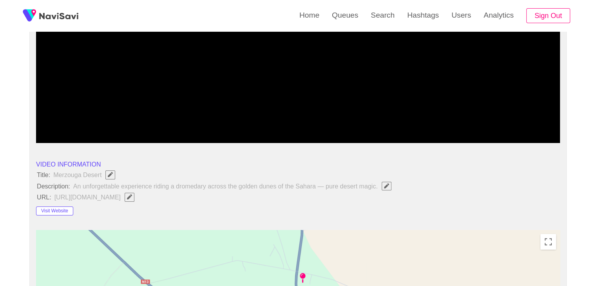
click at [385, 189] on button "button" at bounding box center [387, 186] width 10 height 9
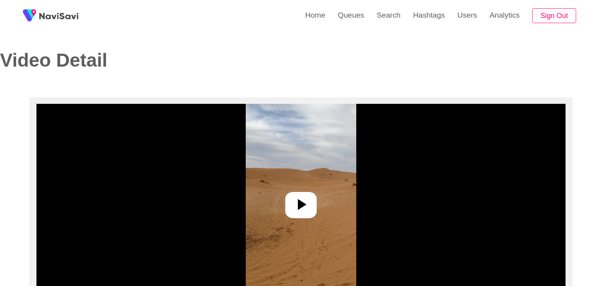
select select "**********"
select select "**"
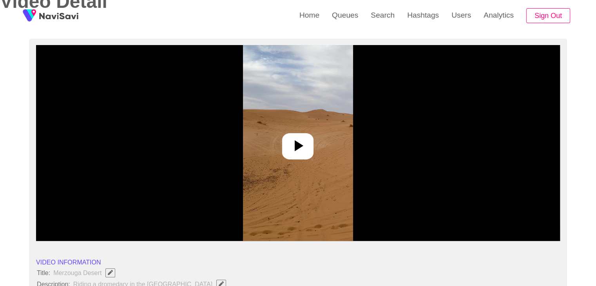
scroll to position [157, 0]
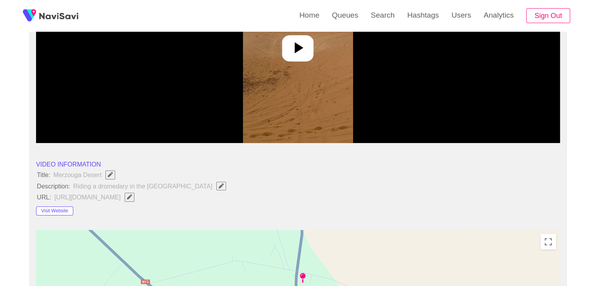
click at [219, 187] on icon "Edit Field" at bounding box center [221, 185] width 5 height 5
type input "**********"
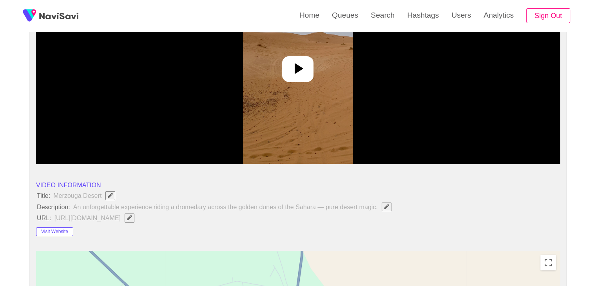
scroll to position [78, 0]
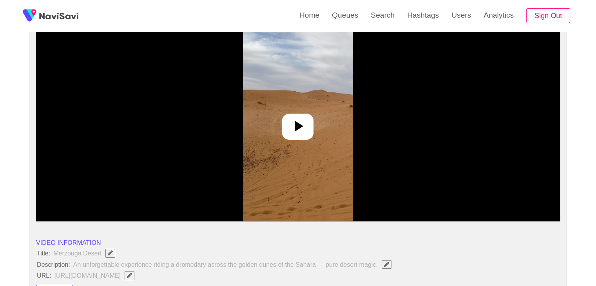
click at [300, 133] on icon at bounding box center [298, 126] width 19 height 19
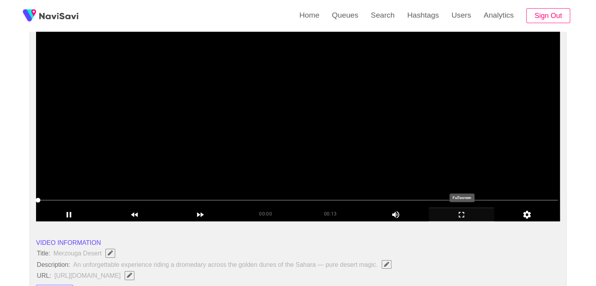
click at [461, 214] on icon "add" at bounding box center [461, 214] width 65 height 9
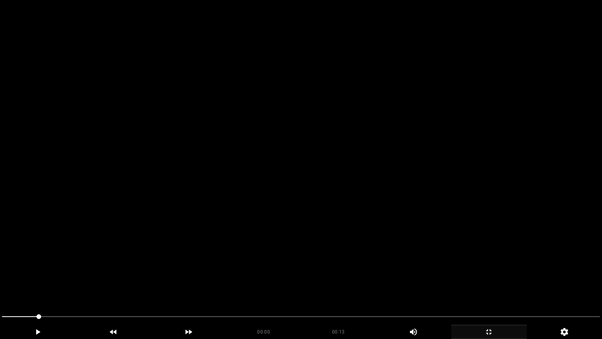
click at [433, 234] on video at bounding box center [301, 169] width 602 height 339
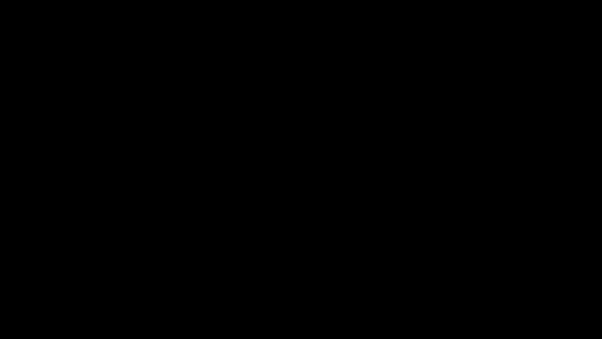
click at [494, 286] on icon "add" at bounding box center [489, 331] width 75 height 9
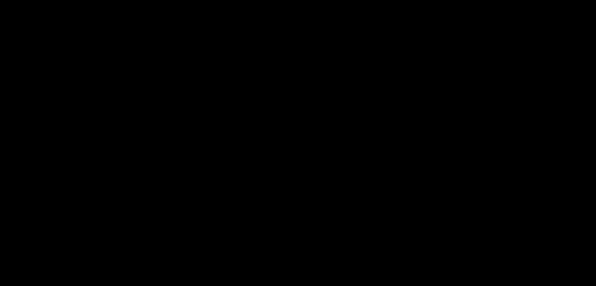
scroll to position [353, 0]
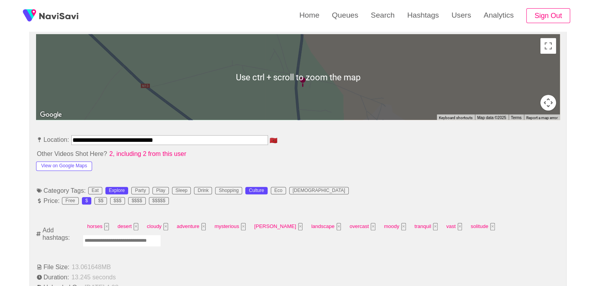
click at [161, 235] on input "Enter tag here and press return" at bounding box center [122, 241] width 78 height 12
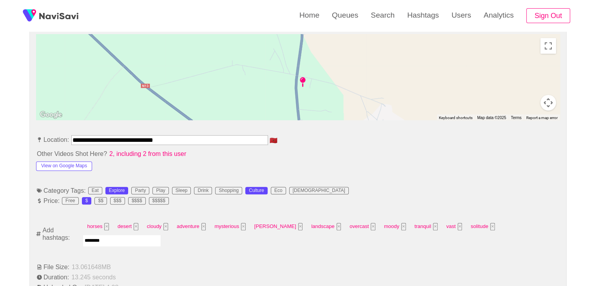
type input "*********"
type input "******"
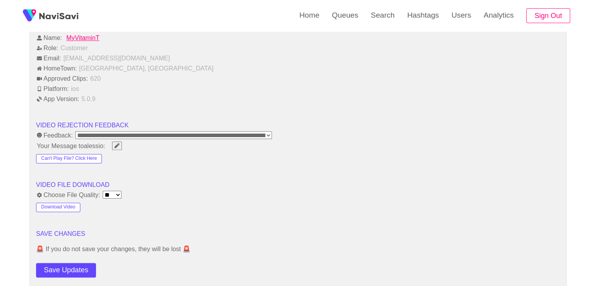
scroll to position [941, 0]
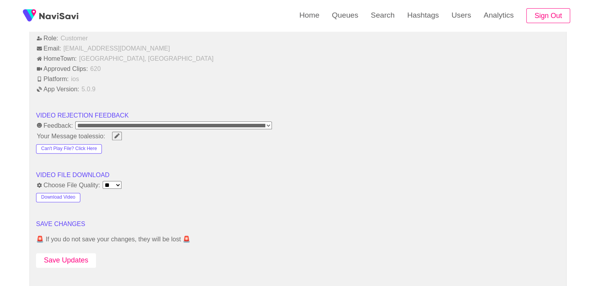
click at [60, 253] on button "Save Updates" at bounding box center [66, 260] width 60 height 15
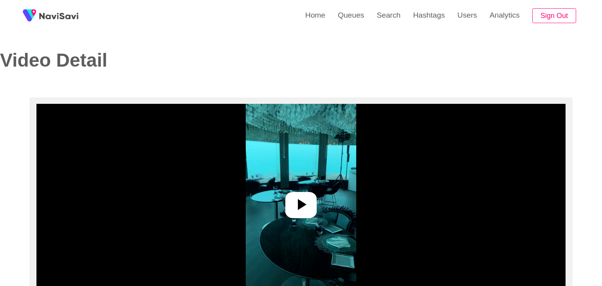
select select "**********"
select select "**"
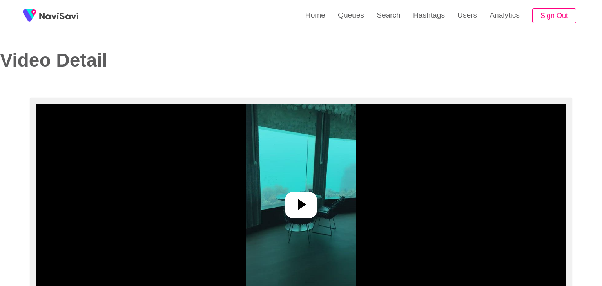
select select "**********"
select select "**"
click at [306, 212] on icon at bounding box center [298, 204] width 19 height 19
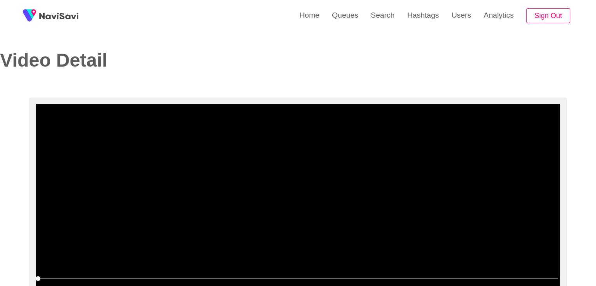
scroll to position [39, 0]
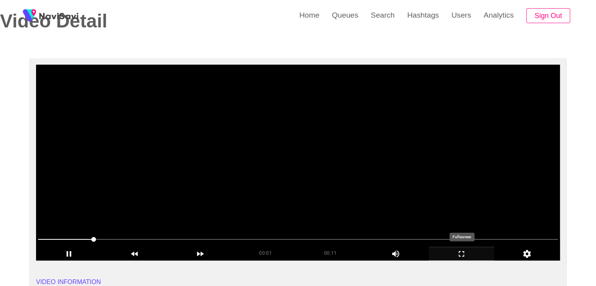
click at [476, 257] on icon "add" at bounding box center [461, 253] width 65 height 9
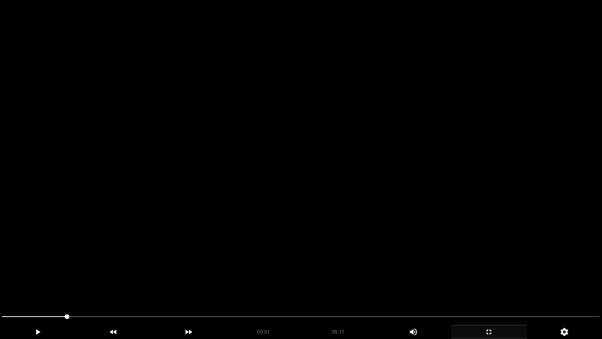
click at [436, 247] on video at bounding box center [301, 169] width 602 height 339
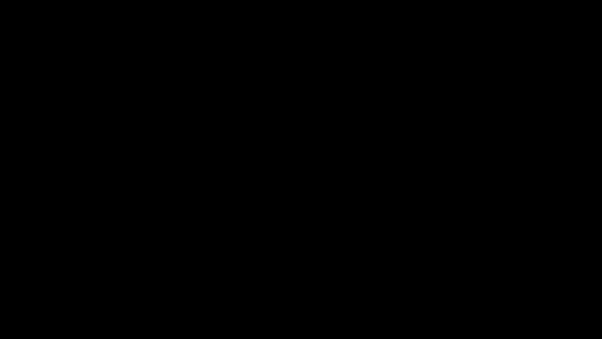
drag, startPoint x: 191, startPoint y: 313, endPoint x: 110, endPoint y: 314, distance: 81.6
click at [110, 286] on span at bounding box center [301, 316] width 598 height 13
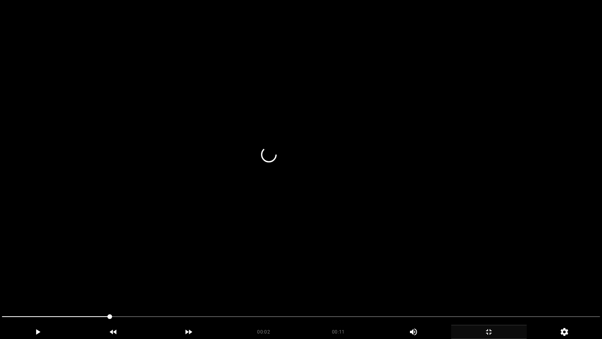
click at [302, 266] on video at bounding box center [301, 169] width 602 height 339
click at [291, 242] on video at bounding box center [301, 169] width 602 height 339
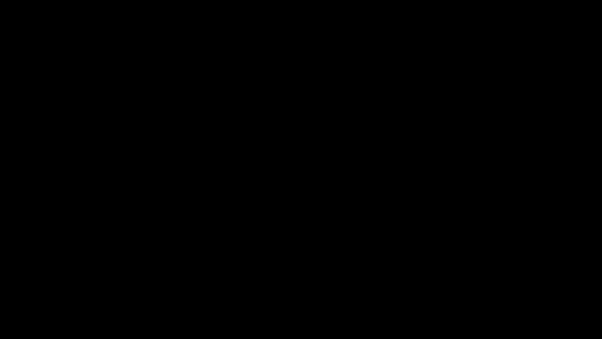
click at [493, 286] on icon "add" at bounding box center [489, 331] width 75 height 9
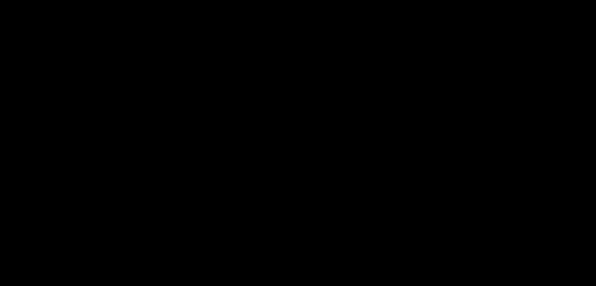
scroll to position [235, 0]
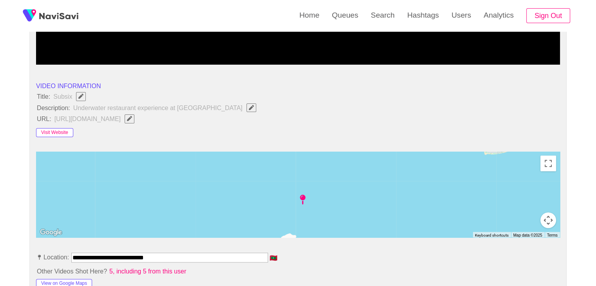
click at [63, 131] on button "Visit Website" at bounding box center [54, 132] width 37 height 9
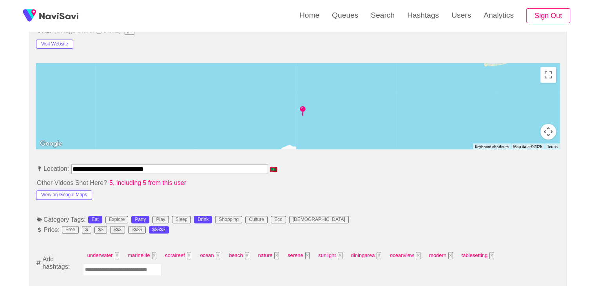
scroll to position [392, 0]
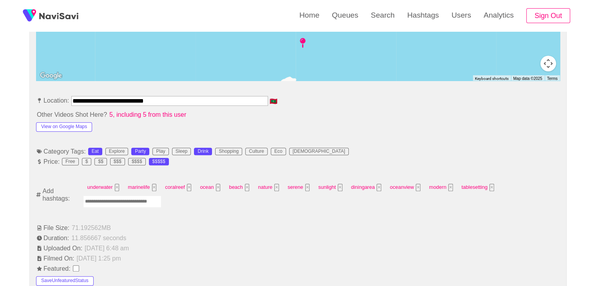
click at [119, 196] on input "Enter tag here and press return" at bounding box center [122, 202] width 78 height 12
type input "*********"
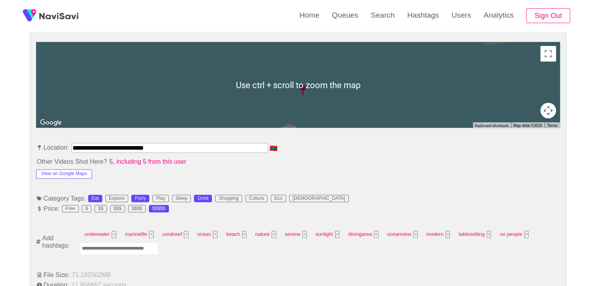
scroll to position [353, 0]
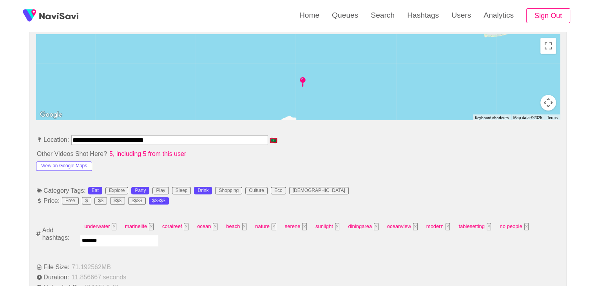
type input "*********"
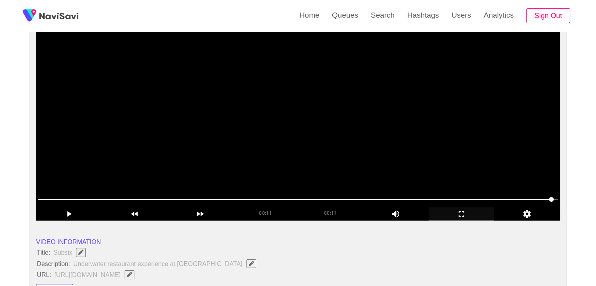
scroll to position [78, 0]
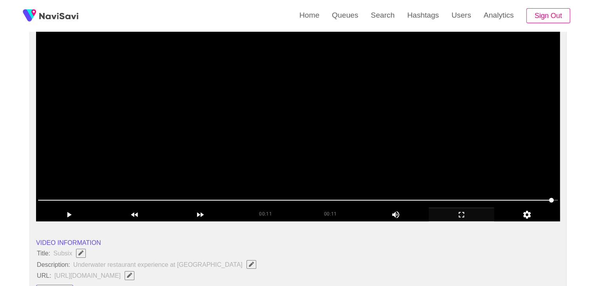
click at [287, 151] on video at bounding box center [298, 123] width 524 height 196
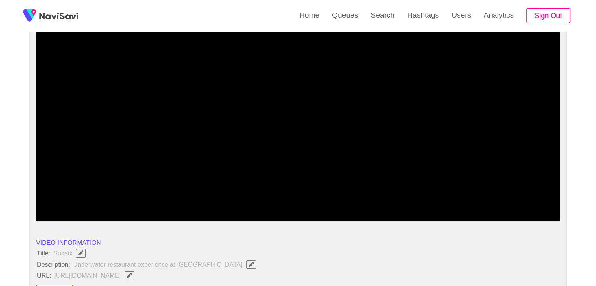
click at [309, 202] on span at bounding box center [298, 200] width 520 height 13
click at [211, 204] on span at bounding box center [298, 200] width 520 height 13
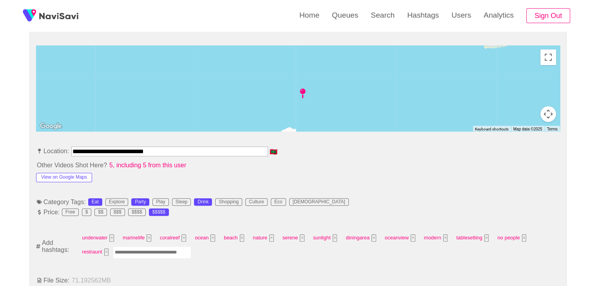
scroll to position [353, 0]
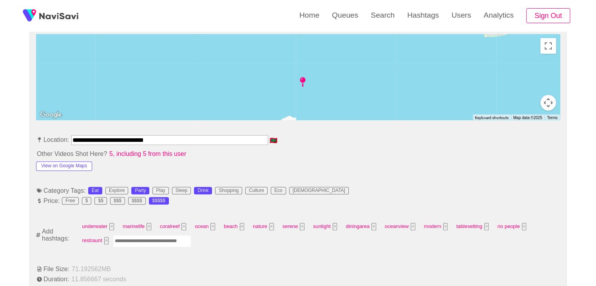
click at [161, 243] on input "Enter tag here and press return" at bounding box center [152, 241] width 78 height 12
click at [67, 165] on button "View on Google Maps" at bounding box center [64, 166] width 56 height 9
click at [140, 241] on input "Enter tag here and press return" at bounding box center [152, 241] width 78 height 12
type input "*"
type input "******"
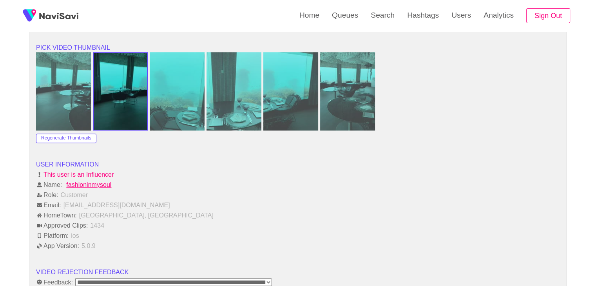
scroll to position [941, 0]
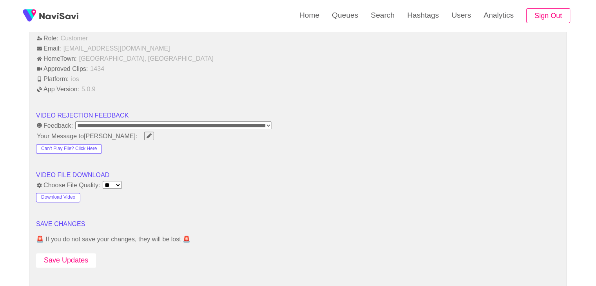
click at [80, 261] on button "Save Updates" at bounding box center [66, 260] width 60 height 15
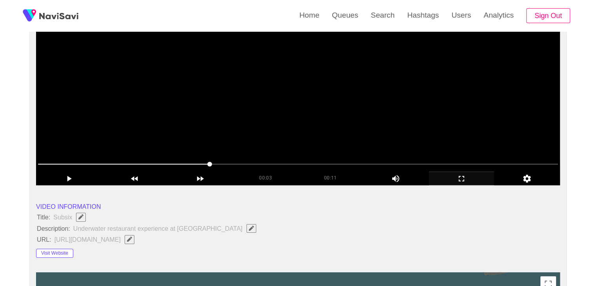
scroll to position [78, 0]
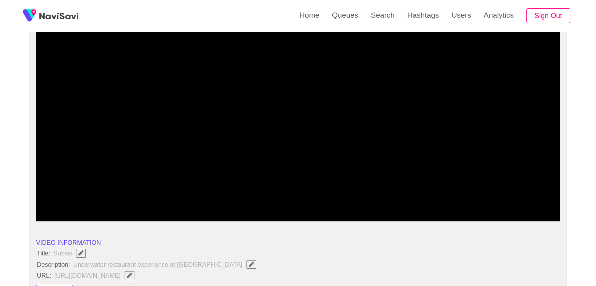
drag, startPoint x: 41, startPoint y: 196, endPoint x: 0, endPoint y: 183, distance: 43.4
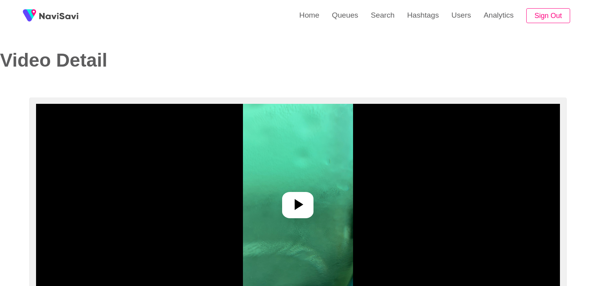
select select "**********"
select select "**"
click at [307, 210] on div at bounding box center [297, 205] width 31 height 26
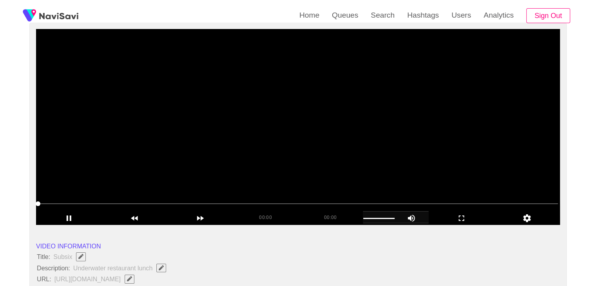
scroll to position [78, 0]
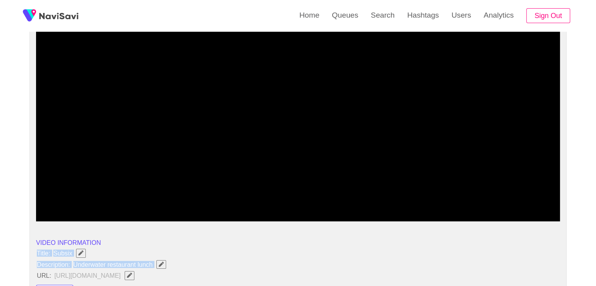
drag, startPoint x: 33, startPoint y: 250, endPoint x: 165, endPoint y: 265, distance: 133.4
copy ul "Title: Subsix Description: Underwater restaurant lunch"
click at [163, 264] on icon "Edit Field" at bounding box center [161, 264] width 5 height 5
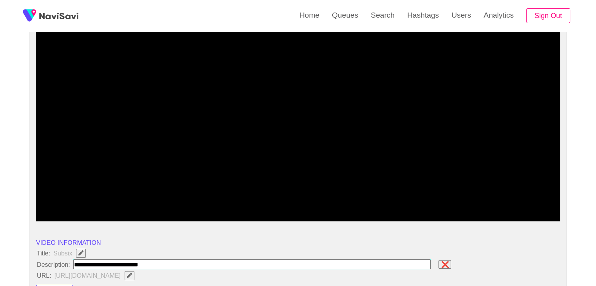
type input "**********"
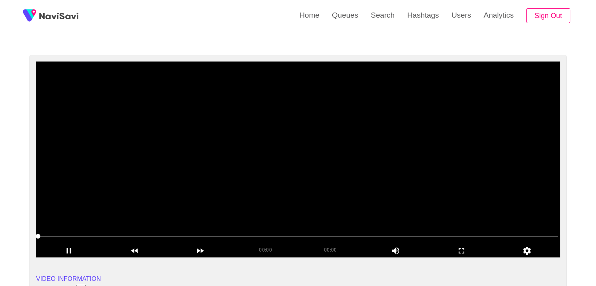
scroll to position [39, 0]
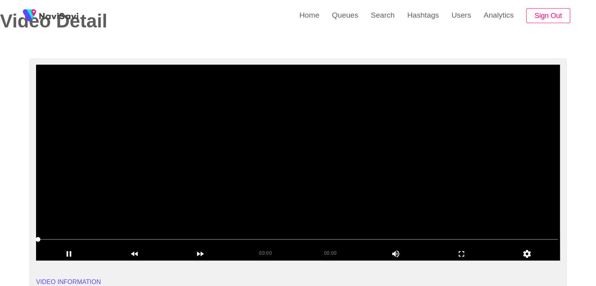
click at [258, 195] on video at bounding box center [298, 163] width 524 height 196
click at [449, 252] on icon "add" at bounding box center [461, 253] width 65 height 9
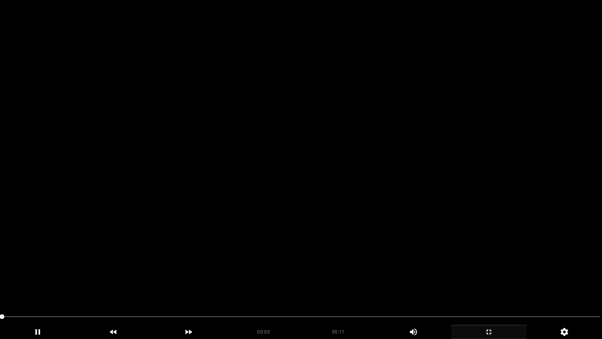
click at [220, 240] on video at bounding box center [301, 169] width 602 height 339
click at [243, 258] on video at bounding box center [301, 169] width 602 height 339
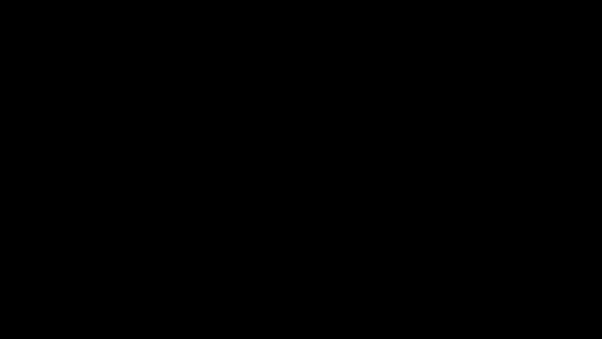
click at [16, 286] on span at bounding box center [301, 316] width 598 height 13
drag, startPoint x: 15, startPoint y: 316, endPoint x: 0, endPoint y: 314, distance: 14.6
click at [0, 286] on div at bounding box center [301, 317] width 605 height 21
click at [490, 286] on icon "add" at bounding box center [489, 331] width 75 height 9
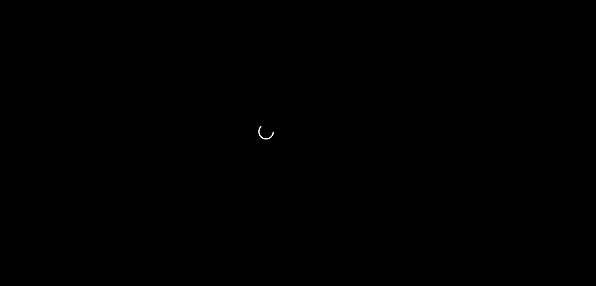
scroll to position [392, 0]
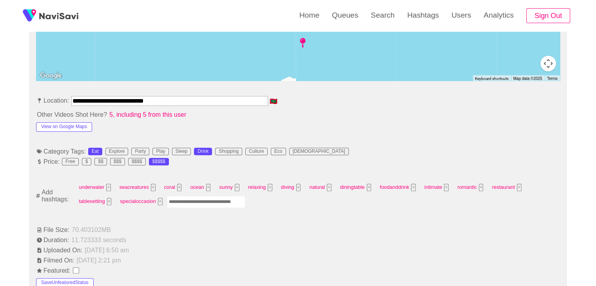
click at [193, 200] on input "Enter tag here and press return" at bounding box center [206, 202] width 78 height 12
type input "*********"
type input "****"
type input "*********"
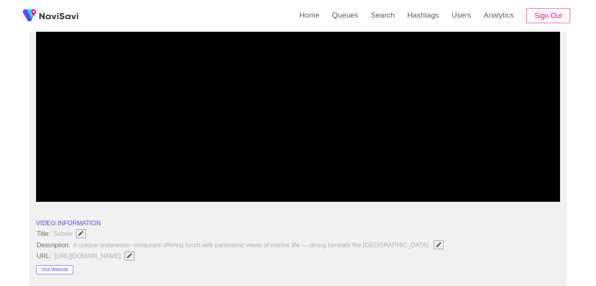
scroll to position [0, 0]
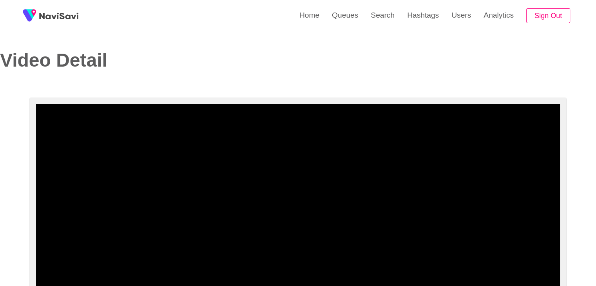
click at [304, 214] on video at bounding box center [298, 202] width 524 height 196
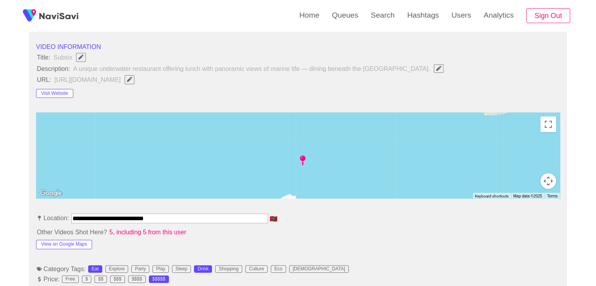
scroll to position [431, 0]
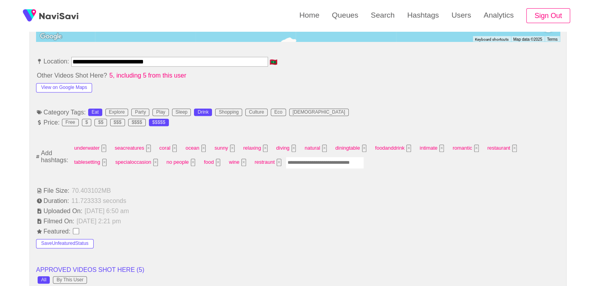
click at [286, 162] on input "Enter tag here and press return" at bounding box center [325, 163] width 78 height 12
type input "******"
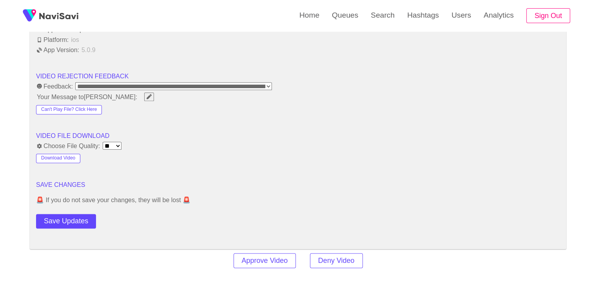
scroll to position [1098, 0]
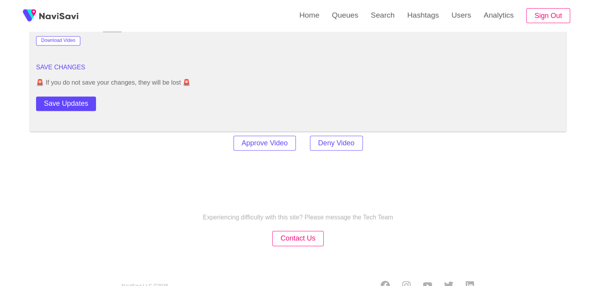
click at [72, 98] on button "Save Updates" at bounding box center [66, 103] width 60 height 15
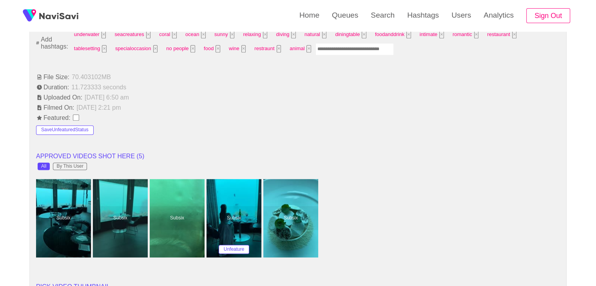
scroll to position [392, 0]
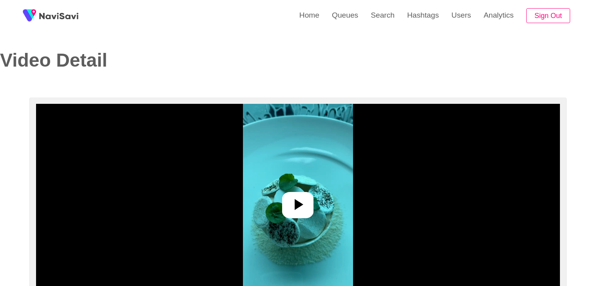
select select "**********"
select select "**"
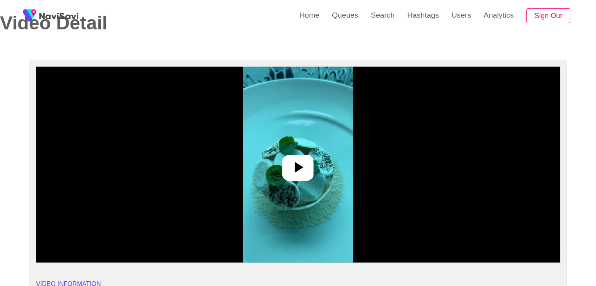
scroll to position [39, 0]
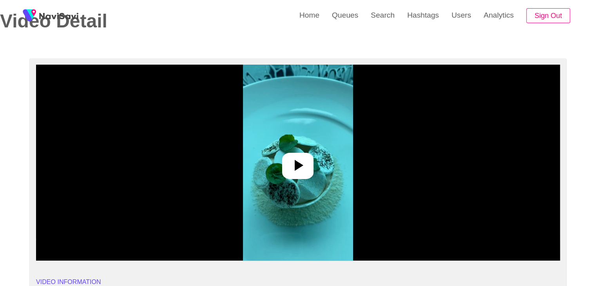
click at [297, 167] on icon at bounding box center [299, 165] width 9 height 11
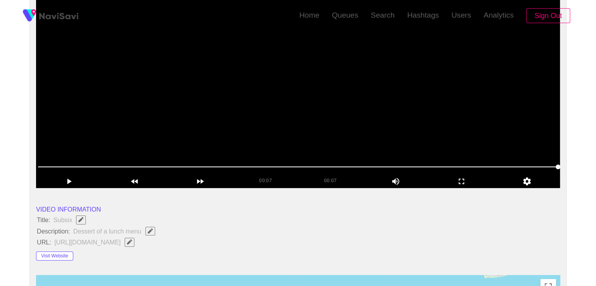
scroll to position [118, 0]
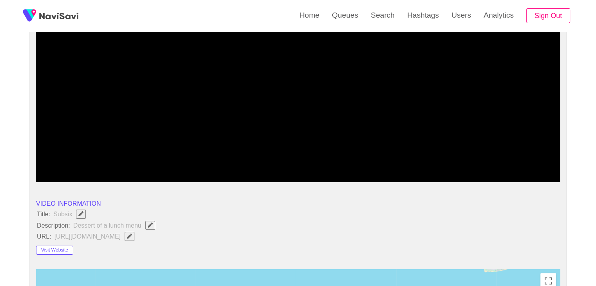
drag, startPoint x: 48, startPoint y: 162, endPoint x: 0, endPoint y: 150, distance: 49.6
click at [256, 115] on video at bounding box center [298, 84] width 524 height 196
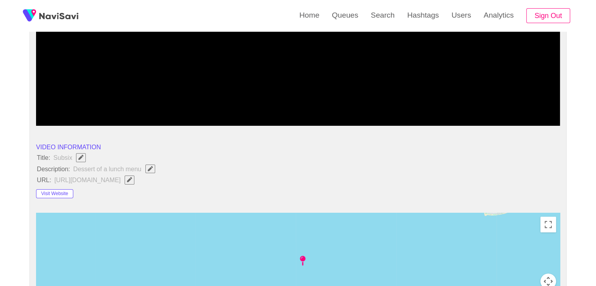
scroll to position [157, 0]
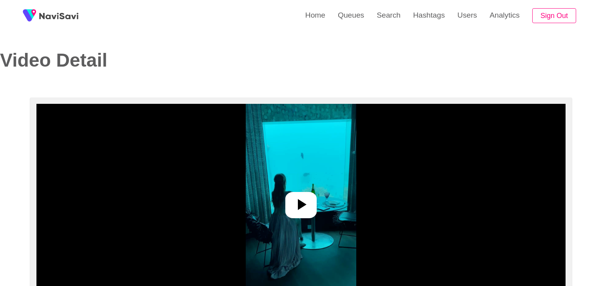
select select "**********"
select select "**"
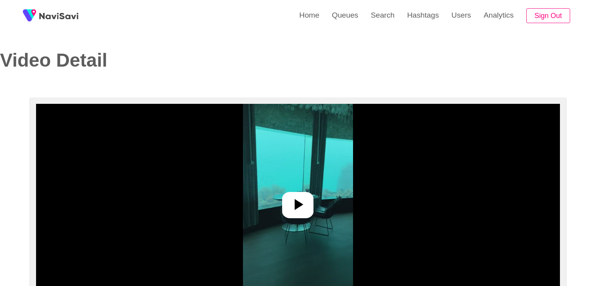
select select "**********"
select select "**"
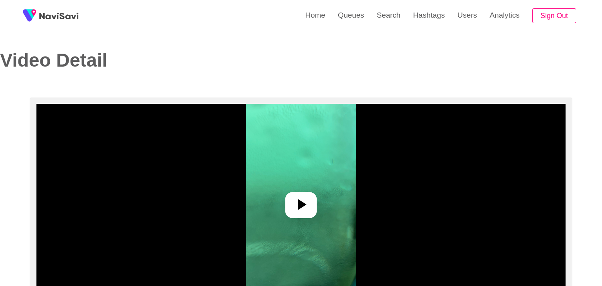
select select "**********"
select select "**"
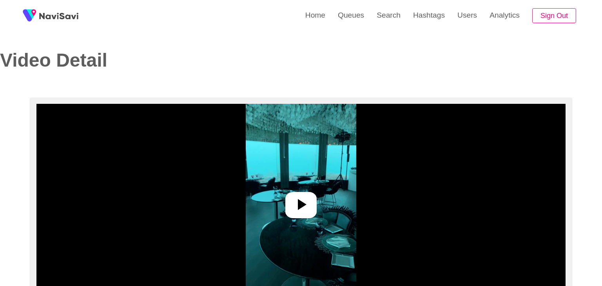
select select "**********"
select select "**"
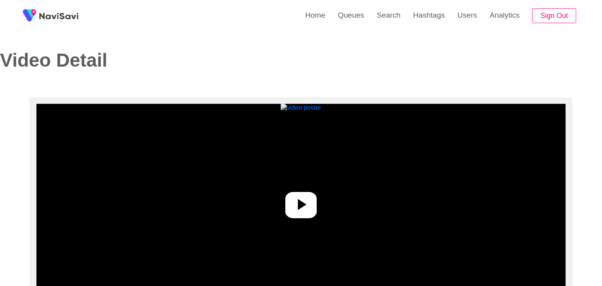
select select "**********"
select select "****"
click at [309, 203] on div at bounding box center [297, 205] width 31 height 26
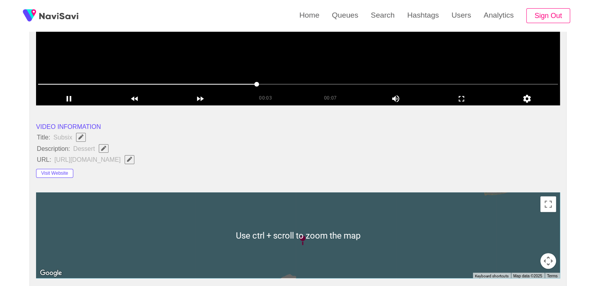
scroll to position [78, 0]
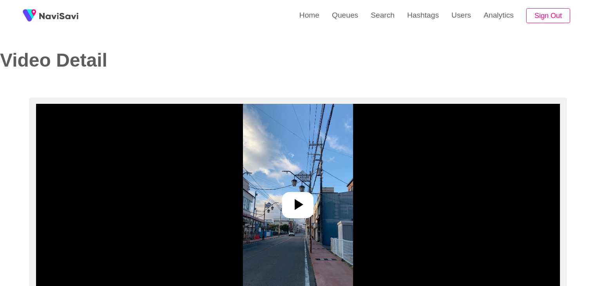
select select "**********"
select select "**"
click at [305, 205] on icon at bounding box center [298, 204] width 19 height 19
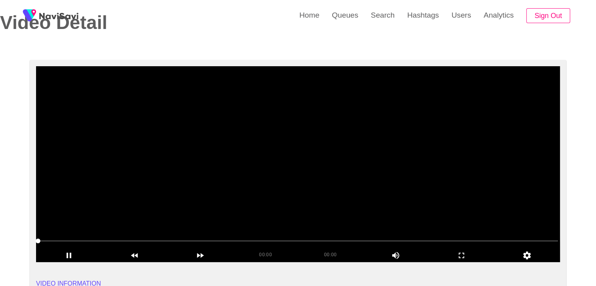
scroll to position [39, 0]
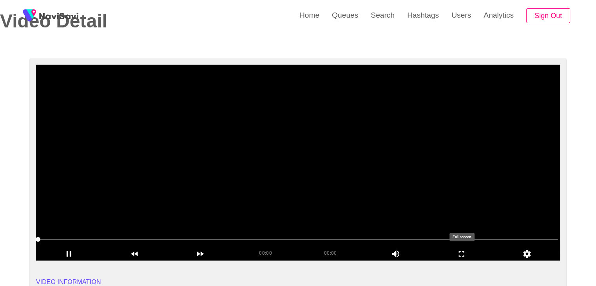
drag, startPoint x: 474, startPoint y: 254, endPoint x: 401, endPoint y: 287, distance: 80.0
click at [472, 254] on icon "add" at bounding box center [461, 253] width 65 height 9
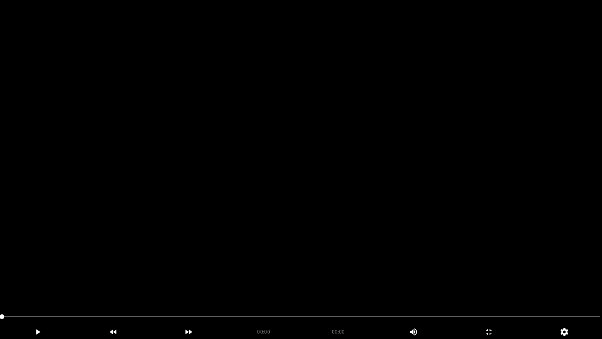
click at [286, 253] on video at bounding box center [301, 169] width 602 height 339
click at [487, 286] on icon "add" at bounding box center [489, 331] width 75 height 9
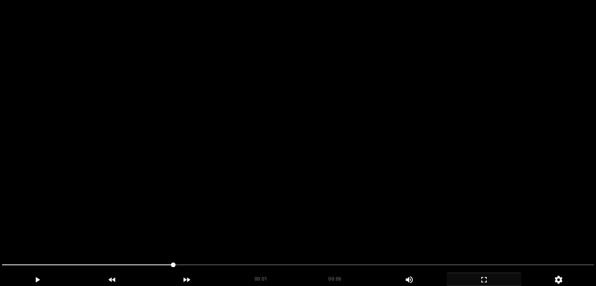
scroll to position [118, 0]
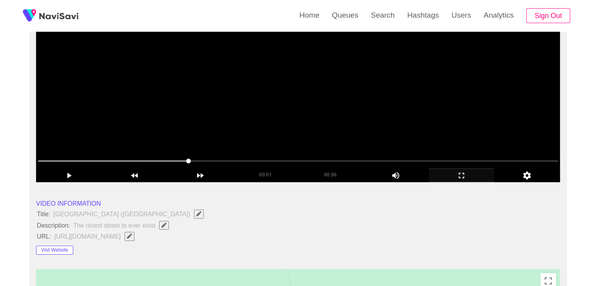
click at [376, 138] on video at bounding box center [298, 84] width 524 height 196
click at [377, 138] on video at bounding box center [298, 84] width 524 height 196
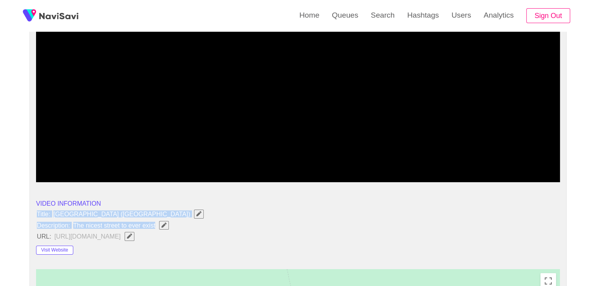
drag, startPoint x: 35, startPoint y: 211, endPoint x: 177, endPoint y: 223, distance: 142.1
copy ul "Title: Mt.Fuji 5th Station (Sky Palace) Description: The nicest street to ever …"
click at [163, 225] on icon "Edit Field" at bounding box center [164, 225] width 5 height 5
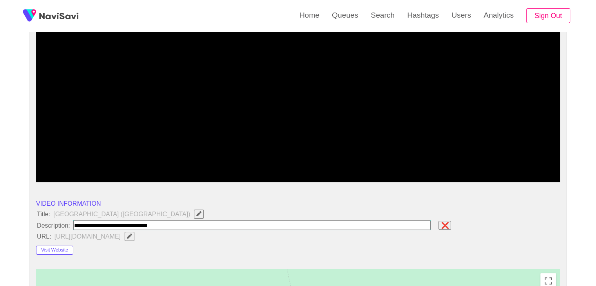
click at [73, 222] on input "field" at bounding box center [252, 225] width 358 height 10
click at [74, 223] on input "field" at bounding box center [252, 225] width 358 height 10
type input "**********"
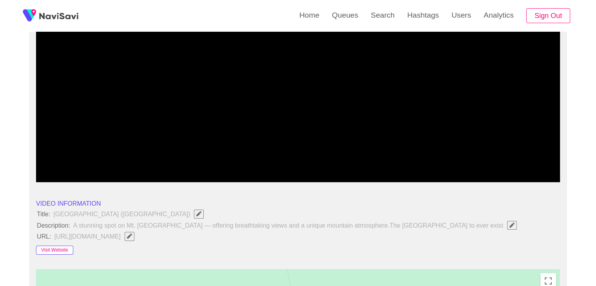
click at [64, 248] on button "Visit Website" at bounding box center [54, 250] width 37 height 9
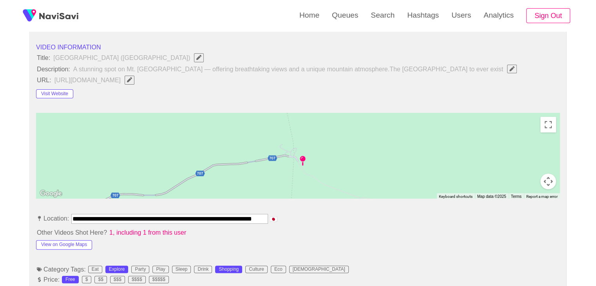
scroll to position [274, 0]
click at [84, 244] on button "View on Google Maps" at bounding box center [64, 244] width 56 height 9
drag, startPoint x: 74, startPoint y: 216, endPoint x: 340, endPoint y: 215, distance: 266.2
click at [340, 215] on li "**********" at bounding box center [298, 220] width 524 height 13
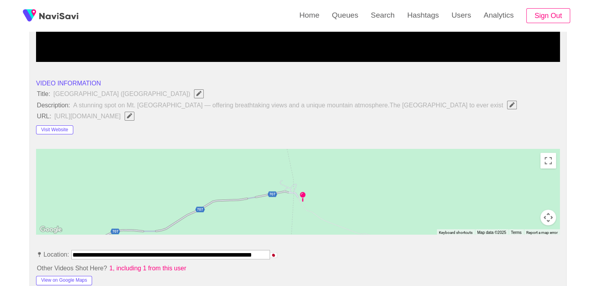
scroll to position [235, 0]
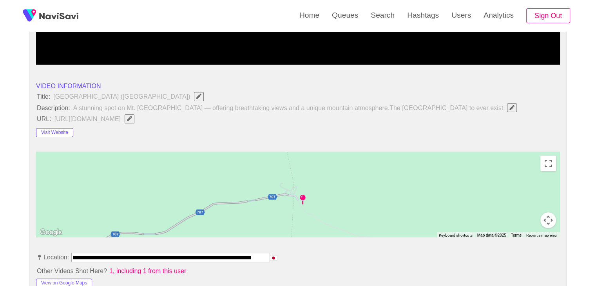
click at [132, 116] on icon "Edit Field" at bounding box center [129, 118] width 5 height 5
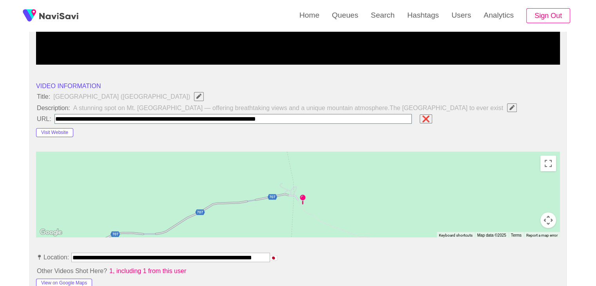
type input "**********"
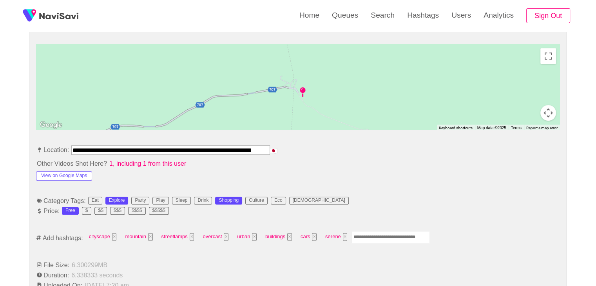
scroll to position [353, 0]
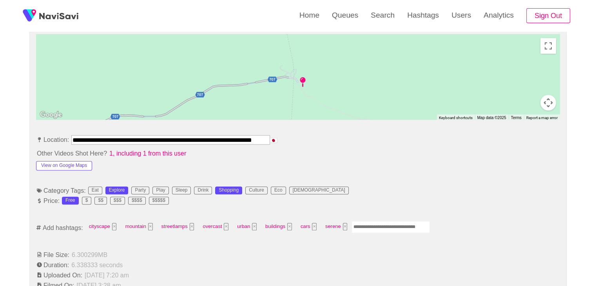
click at [371, 226] on input "Enter tag here and press return" at bounding box center [391, 227] width 78 height 12
type input "*********"
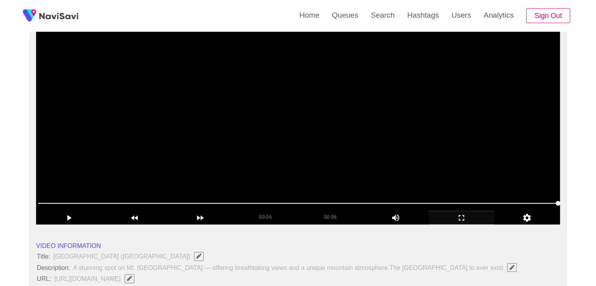
scroll to position [78, 0]
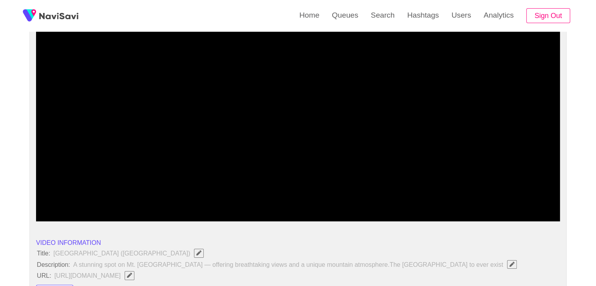
drag, startPoint x: 273, startPoint y: 198, endPoint x: 259, endPoint y: 199, distance: 14.1
click at [259, 199] on span at bounding box center [298, 200] width 520 height 13
click at [184, 196] on span at bounding box center [298, 200] width 520 height 13
click at [469, 201] on span at bounding box center [298, 200] width 520 height 13
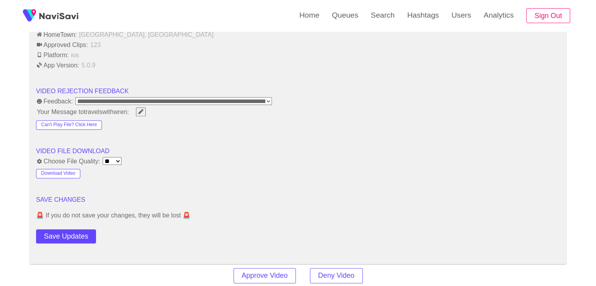
scroll to position [941, 0]
click at [86, 229] on button "Save Updates" at bounding box center [66, 236] width 60 height 15
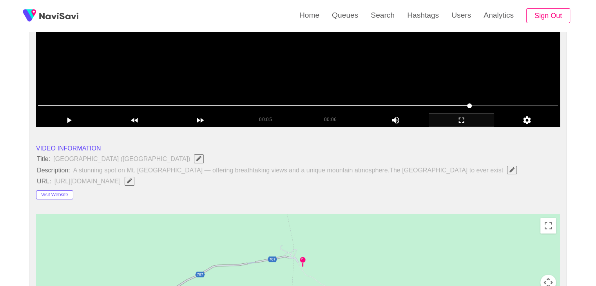
scroll to position [78, 0]
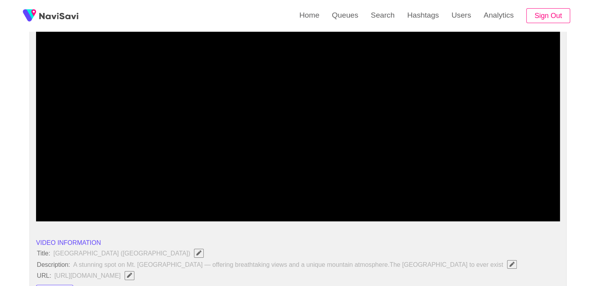
drag, startPoint x: 340, startPoint y: 197, endPoint x: 196, endPoint y: 190, distance: 144.5
click at [236, 196] on span at bounding box center [298, 200] width 520 height 13
click at [458, 211] on icon "add" at bounding box center [461, 214] width 65 height 9
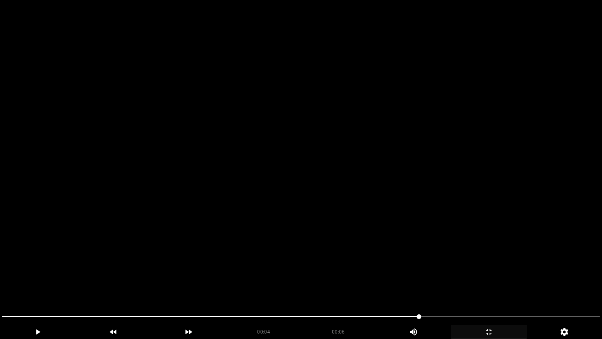
drag, startPoint x: 232, startPoint y: 279, endPoint x: 232, endPoint y: 283, distance: 3.9
click at [232, 280] on video at bounding box center [301, 169] width 602 height 339
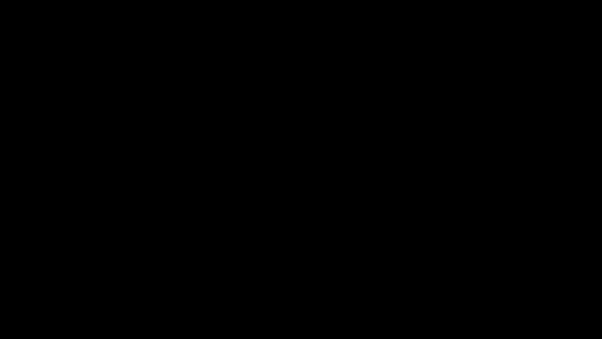
click at [485, 286] on icon "add" at bounding box center [489, 331] width 75 height 9
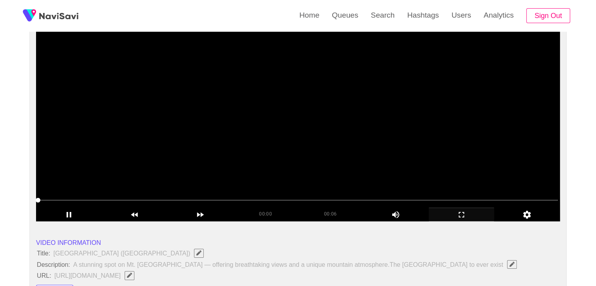
click at [211, 138] on video at bounding box center [298, 123] width 524 height 196
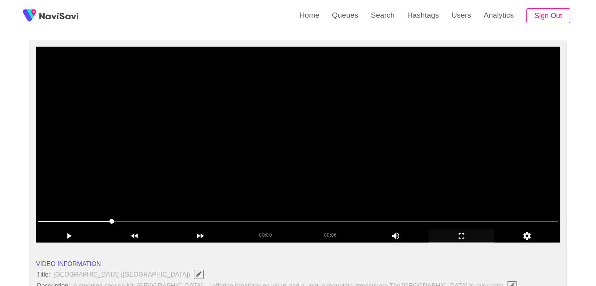
scroll to position [0, 0]
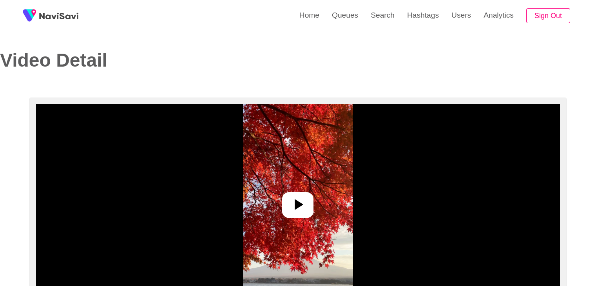
select select "**********"
select select "**"
select select "**********"
select select "**"
click at [304, 206] on icon at bounding box center [298, 204] width 19 height 19
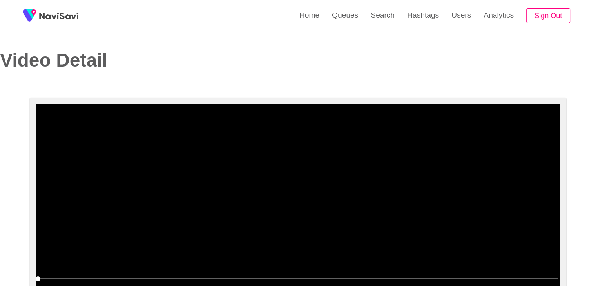
scroll to position [118, 0]
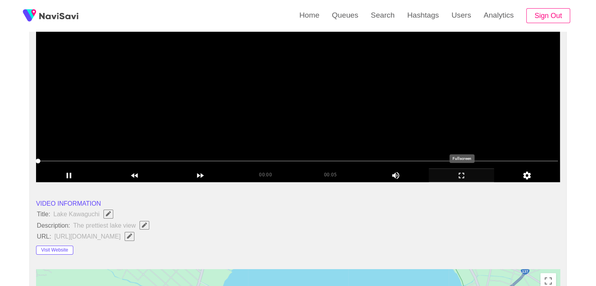
click at [468, 174] on icon "add" at bounding box center [461, 175] width 65 height 9
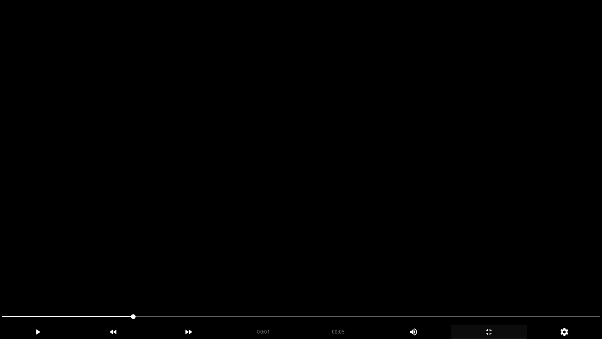
click at [374, 223] on video at bounding box center [301, 169] width 602 height 339
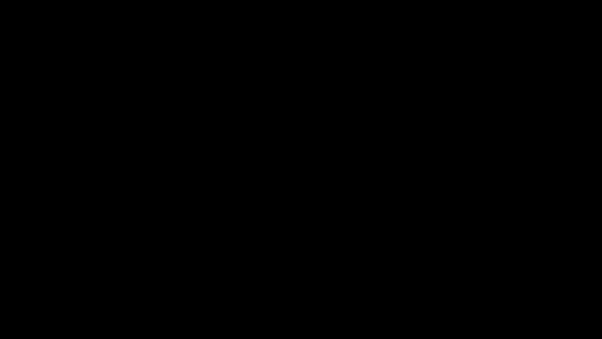
click at [498, 286] on icon "add" at bounding box center [489, 331] width 75 height 9
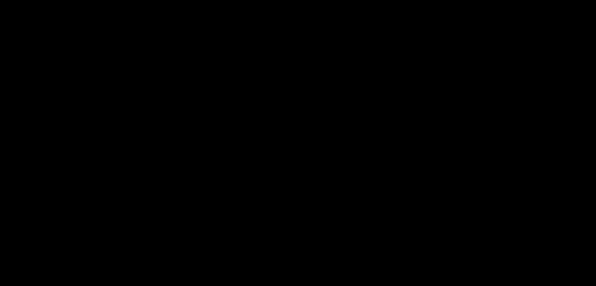
scroll to position [235, 0]
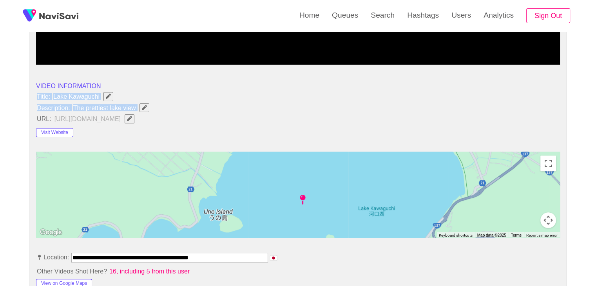
drag, startPoint x: 34, startPoint y: 96, endPoint x: 140, endPoint y: 109, distance: 106.4
copy ul "Title: Lake Kawaguchi Description: The prettiest lake view"
click at [147, 105] on span "Edit Field" at bounding box center [144, 107] width 7 height 5
type input "**********"
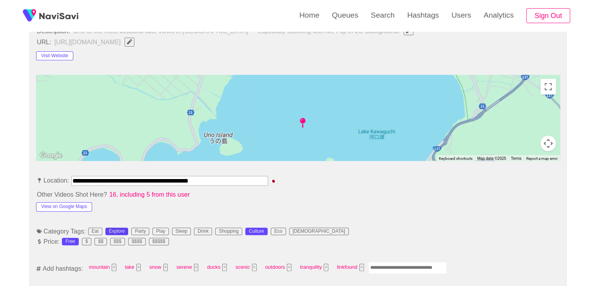
scroll to position [314, 0]
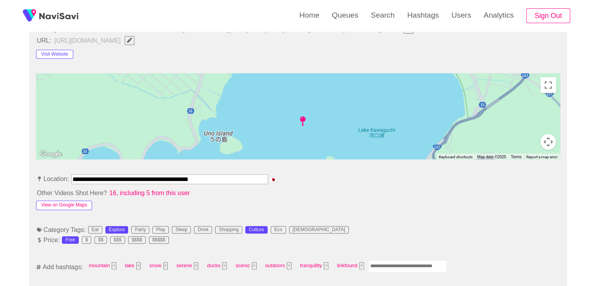
click at [84, 204] on button "View on Google Maps" at bounding box center [64, 205] width 56 height 9
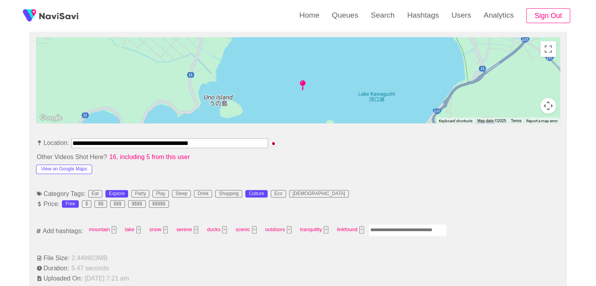
scroll to position [353, 0]
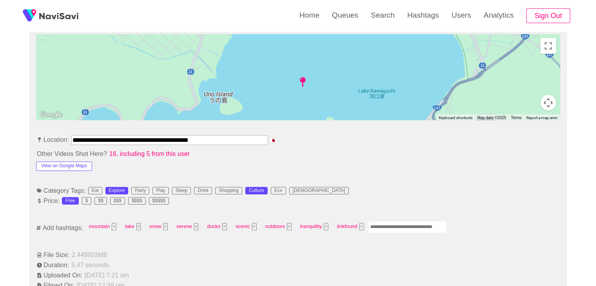
click at [398, 226] on input "Enter tag here and press return" at bounding box center [408, 227] width 78 height 12
type input "*********"
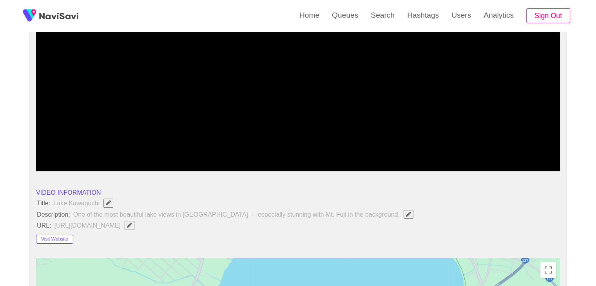
scroll to position [39, 0]
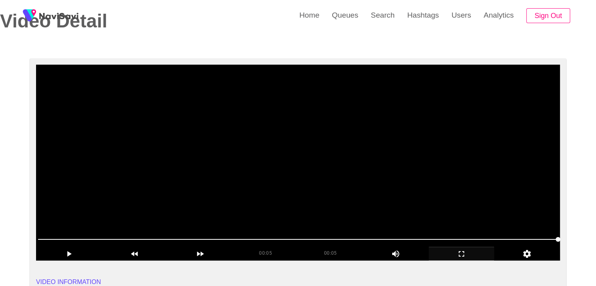
click at [313, 191] on video at bounding box center [298, 163] width 524 height 196
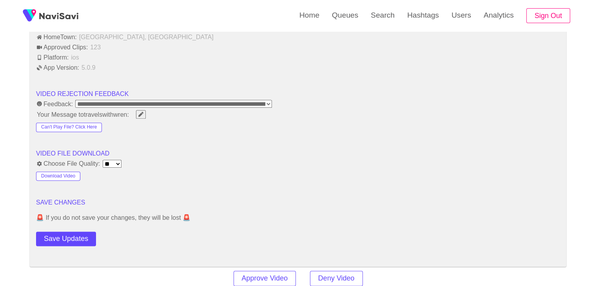
scroll to position [941, 0]
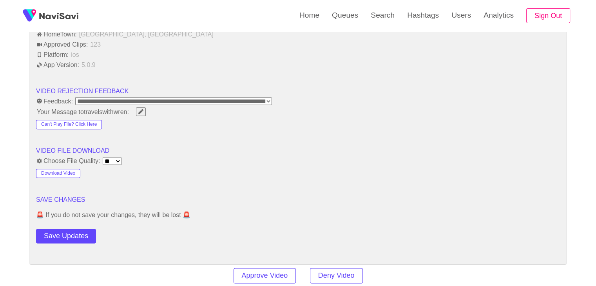
click at [89, 235] on button "Save Updates" at bounding box center [66, 236] width 60 height 15
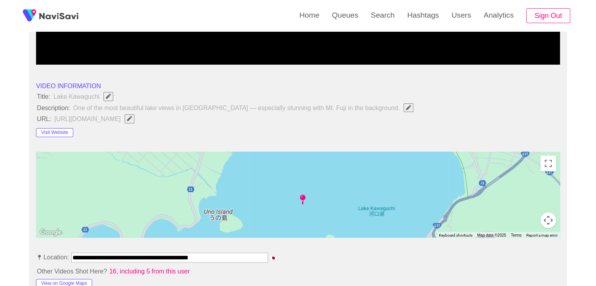
scroll to position [118, 0]
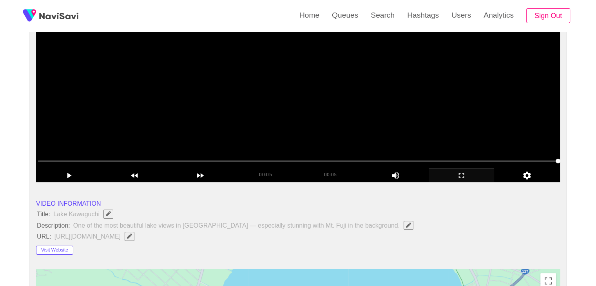
click at [337, 123] on video at bounding box center [298, 84] width 524 height 196
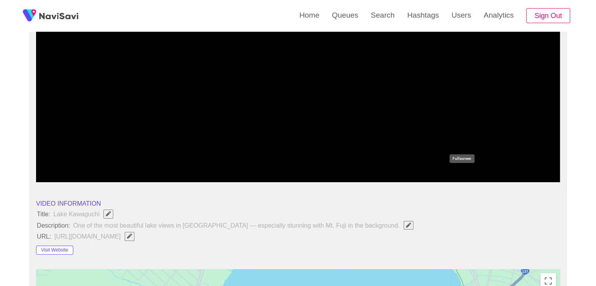
click at [454, 178] on icon "add" at bounding box center [461, 175] width 65 height 9
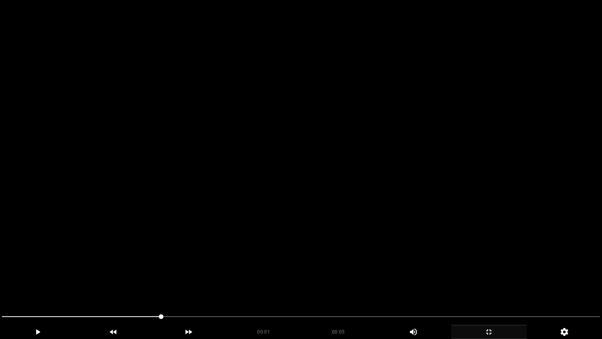
click at [389, 192] on video at bounding box center [301, 169] width 602 height 339
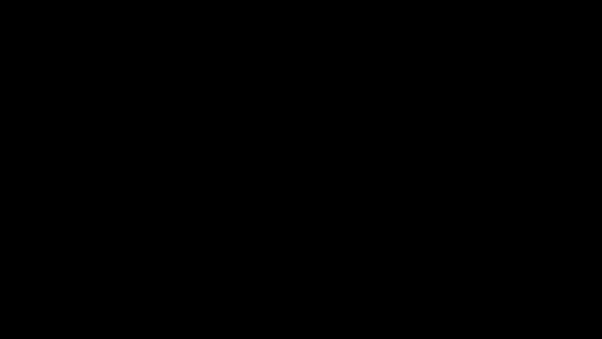
click at [492, 286] on icon "add" at bounding box center [489, 331] width 75 height 9
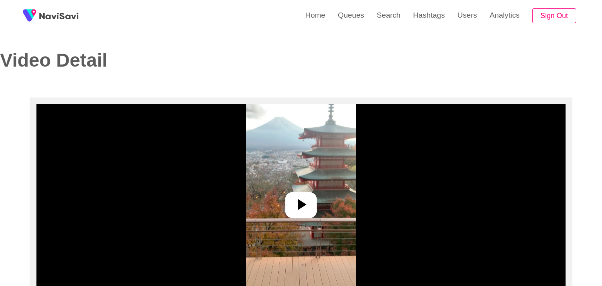
select select "**********"
select select "**"
click at [304, 198] on icon at bounding box center [298, 204] width 19 height 19
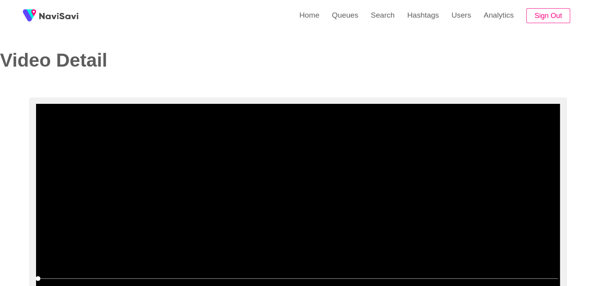
scroll to position [118, 0]
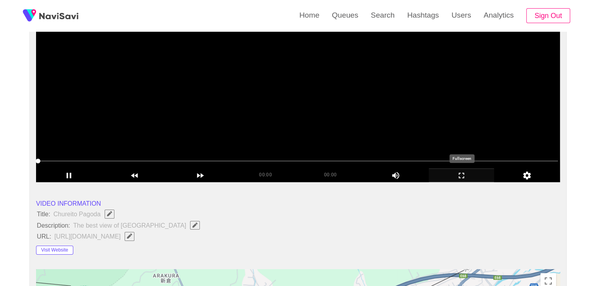
click at [459, 171] on icon "add" at bounding box center [461, 175] width 65 height 9
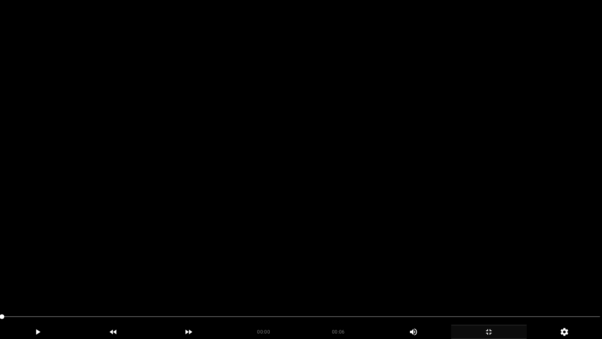
click at [180, 243] on video at bounding box center [301, 169] width 602 height 339
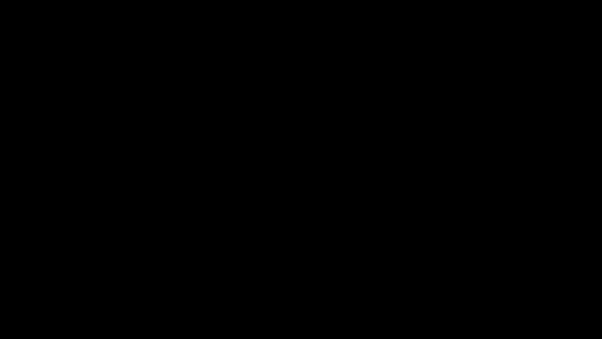
click at [493, 286] on icon "add" at bounding box center [489, 331] width 75 height 9
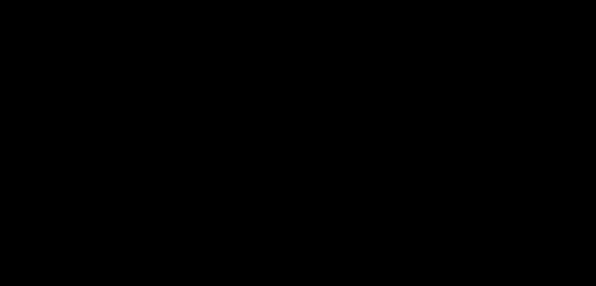
scroll to position [196, 0]
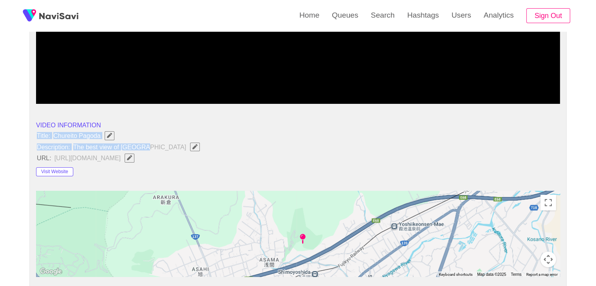
drag, startPoint x: 38, startPoint y: 134, endPoint x: 163, endPoint y: 143, distance: 125.8
copy ul "Title: Chureito Pagoda Description: The best view of [GEOGRAPHIC_DATA]"
click at [193, 147] on icon "Edit Field" at bounding box center [195, 146] width 5 height 5
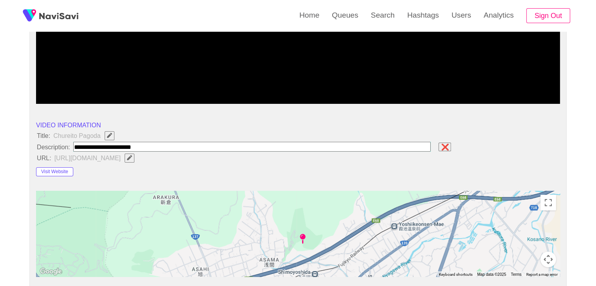
type input "**********"
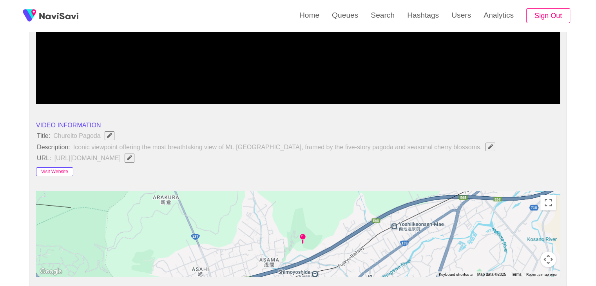
click at [49, 169] on button "Visit Website" at bounding box center [54, 171] width 37 height 9
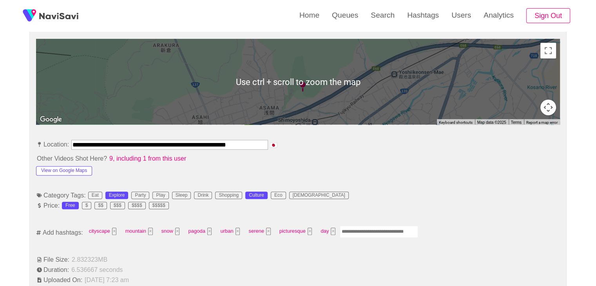
scroll to position [353, 0]
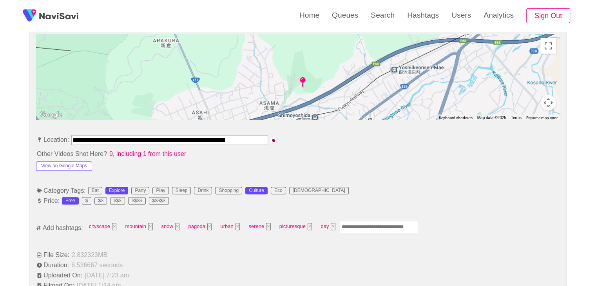
click at [364, 223] on input "Enter tag here and press return" at bounding box center [379, 227] width 78 height 12
type input "*********"
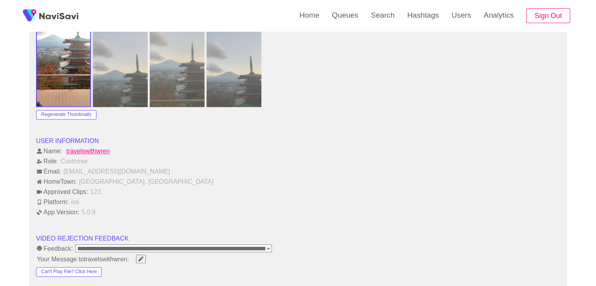
scroll to position [902, 0]
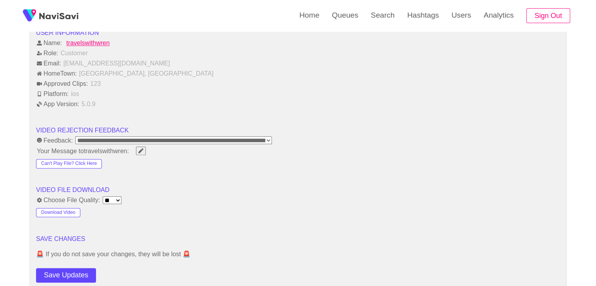
drag, startPoint x: 60, startPoint y: 267, endPoint x: 75, endPoint y: 253, distance: 21.1
click at [60, 268] on button "Save Updates" at bounding box center [66, 275] width 60 height 15
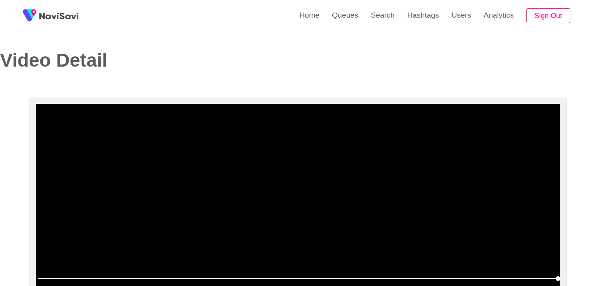
scroll to position [0, 0]
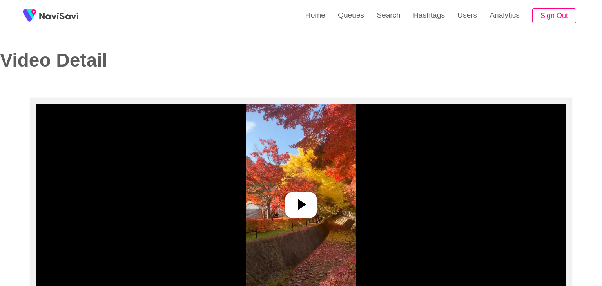
select select "**********"
select select "**"
click at [297, 199] on icon at bounding box center [298, 204] width 19 height 19
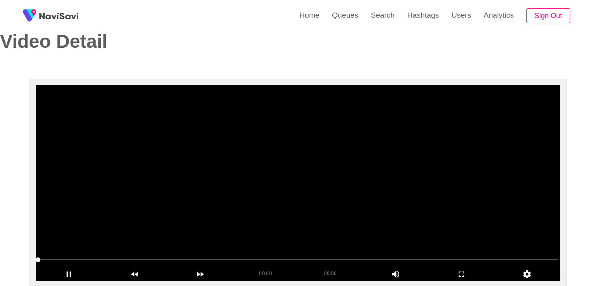
scroll to position [78, 0]
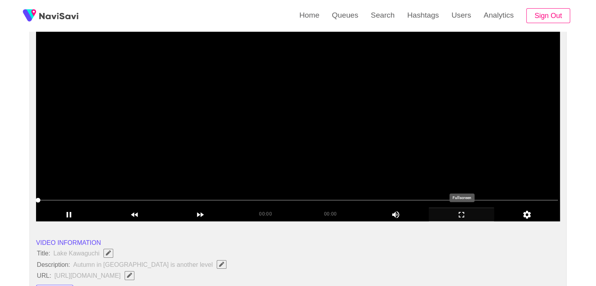
click at [465, 208] on div "add" at bounding box center [462, 214] width 66 height 13
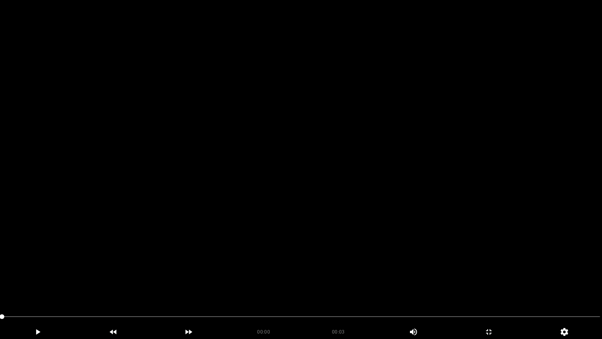
click at [267, 231] on video at bounding box center [301, 169] width 602 height 339
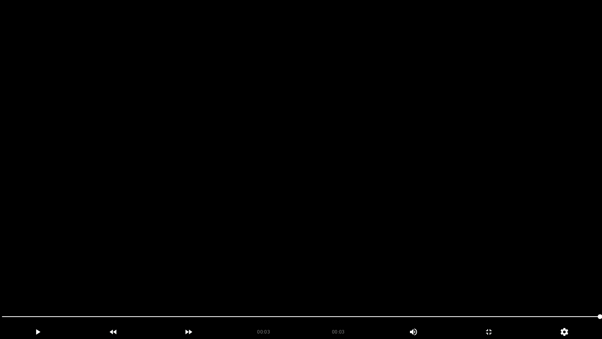
drag, startPoint x: 118, startPoint y: 314, endPoint x: 24, endPoint y: 314, distance: 93.7
click at [24, 286] on span at bounding box center [301, 316] width 598 height 13
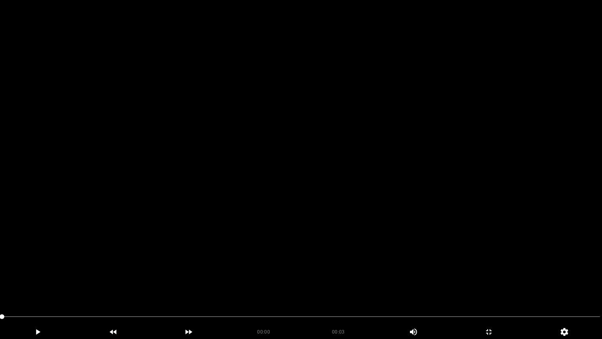
drag, startPoint x: 0, startPoint y: 318, endPoint x: 13, endPoint y: 308, distance: 17.0
click at [325, 238] on video at bounding box center [301, 169] width 602 height 339
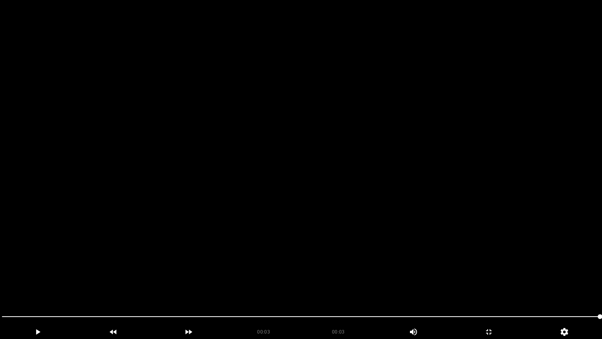
click at [328, 237] on video at bounding box center [301, 169] width 602 height 339
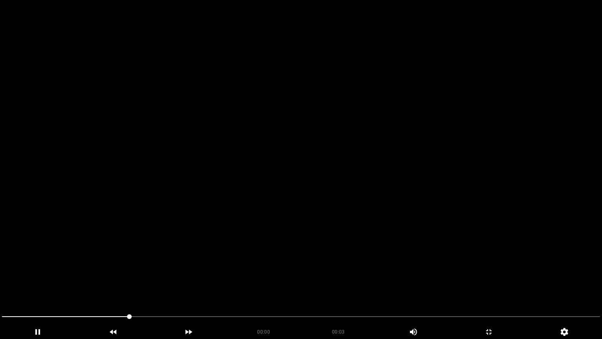
click at [332, 232] on video at bounding box center [301, 169] width 602 height 339
click at [490, 286] on icon "add" at bounding box center [489, 331] width 75 height 9
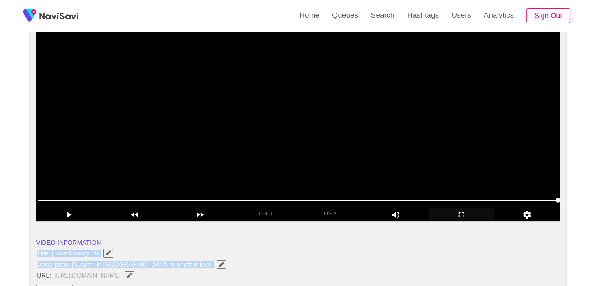
drag, startPoint x: 35, startPoint y: 251, endPoint x: 170, endPoint y: 268, distance: 136.4
copy ul "Title: Lake Kawaguchi Description: Autumn in [GEOGRAPHIC_DATA] is another level"
click at [219, 262] on icon "Edit Field" at bounding box center [221, 264] width 5 height 5
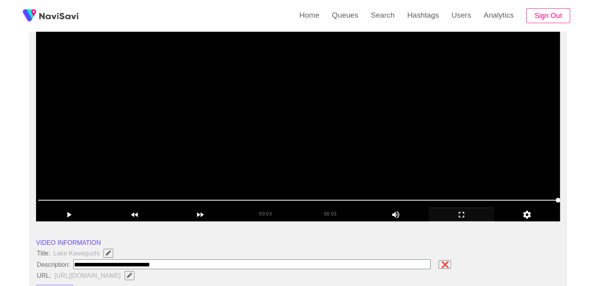
type input "**********"
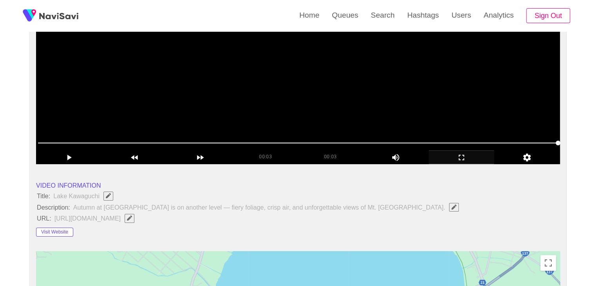
scroll to position [157, 0]
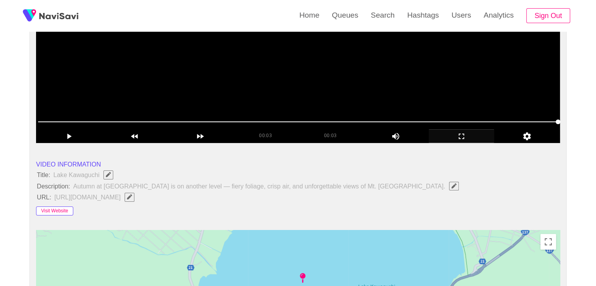
click at [57, 209] on button "Visit Website" at bounding box center [54, 211] width 37 height 9
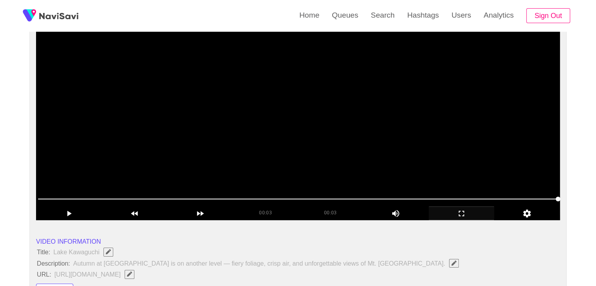
scroll to position [78, 0]
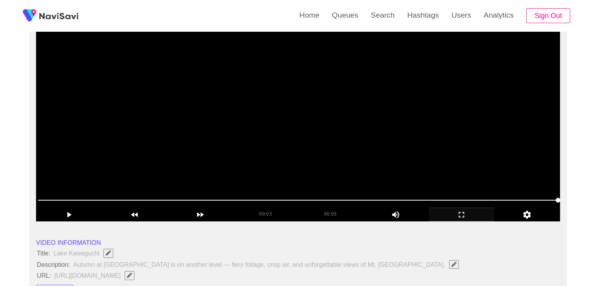
click at [324, 145] on video at bounding box center [298, 123] width 524 height 196
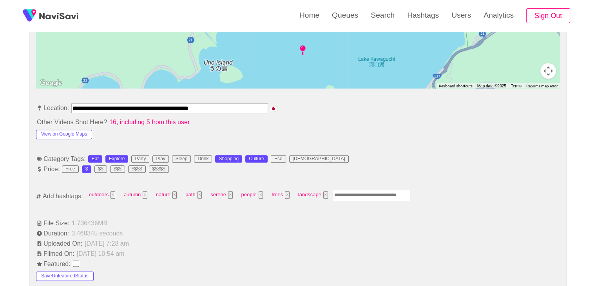
scroll to position [392, 0]
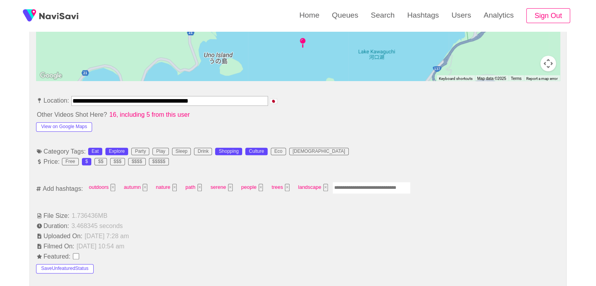
click at [345, 187] on input "Enter tag here and press return" at bounding box center [371, 188] width 78 height 12
type input "*********"
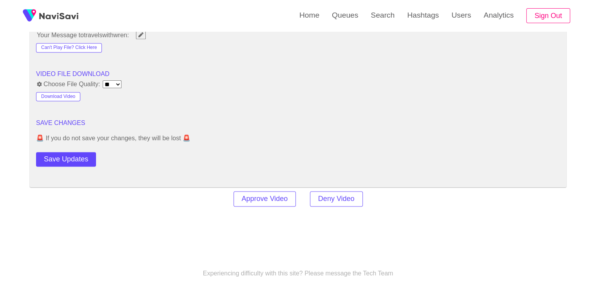
scroll to position [1019, 0]
click at [78, 156] on button "Save Updates" at bounding box center [66, 158] width 60 height 15
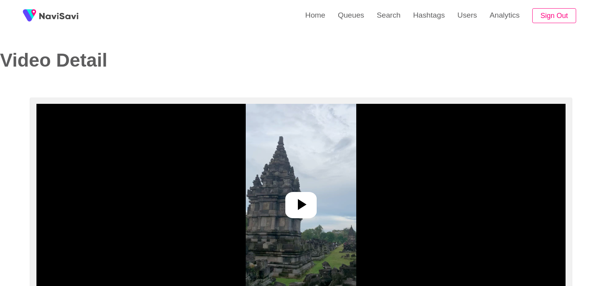
select select "**********"
select select "**"
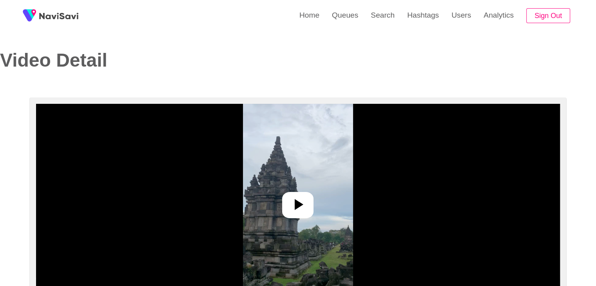
drag, startPoint x: 298, startPoint y: 205, endPoint x: 303, endPoint y: 194, distance: 12.1
click at [298, 205] on icon at bounding box center [299, 204] width 9 height 11
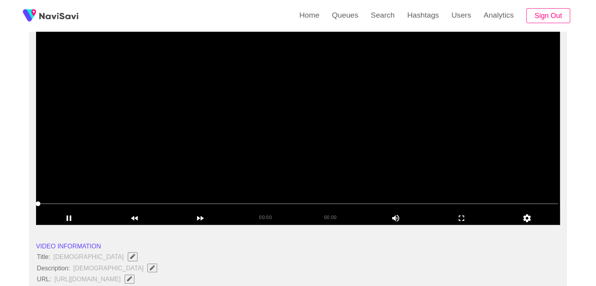
scroll to position [78, 0]
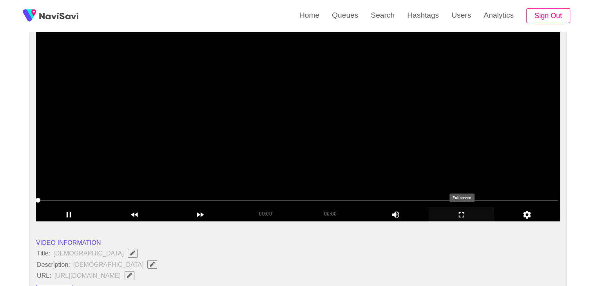
click at [460, 217] on icon "add" at bounding box center [461, 214] width 5 height 5
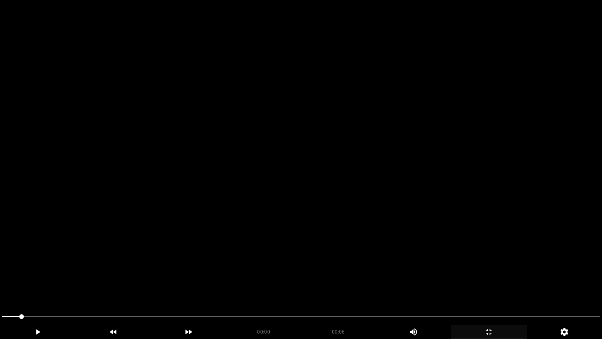
click at [375, 225] on video at bounding box center [301, 169] width 602 height 339
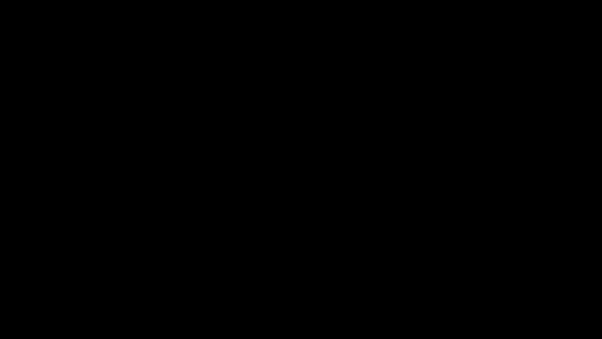
click at [497, 286] on icon "add" at bounding box center [489, 331] width 75 height 9
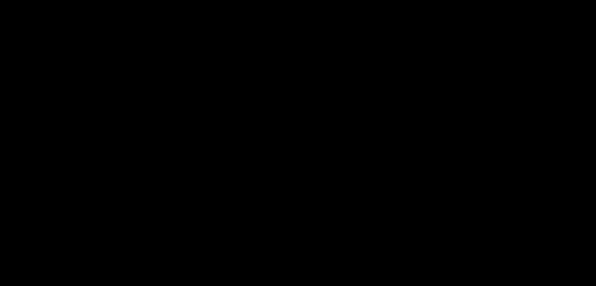
scroll to position [118, 0]
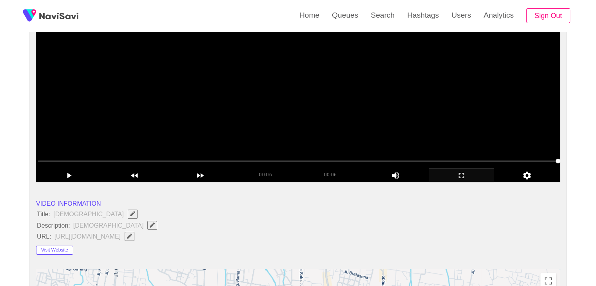
click at [397, 104] on video at bounding box center [298, 84] width 524 height 196
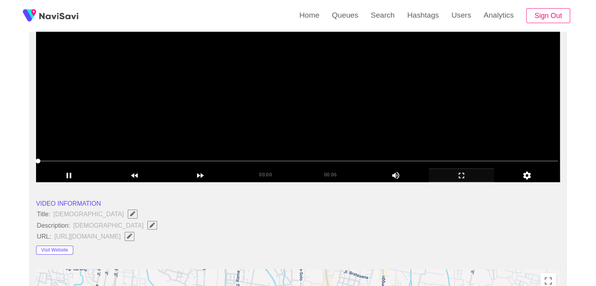
click at [392, 105] on video at bounding box center [298, 84] width 524 height 196
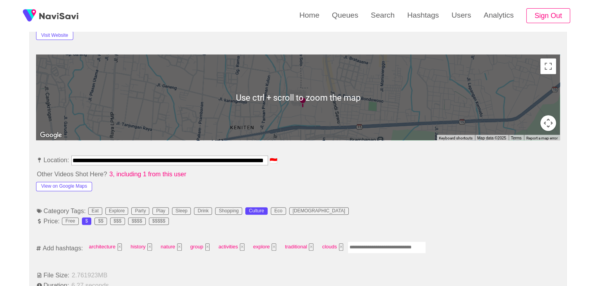
scroll to position [353, 0]
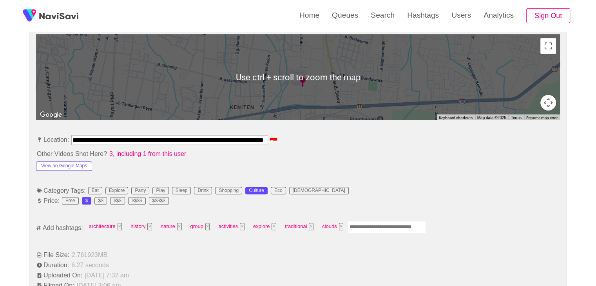
click at [385, 224] on input "Enter tag here and press return" at bounding box center [387, 227] width 78 height 12
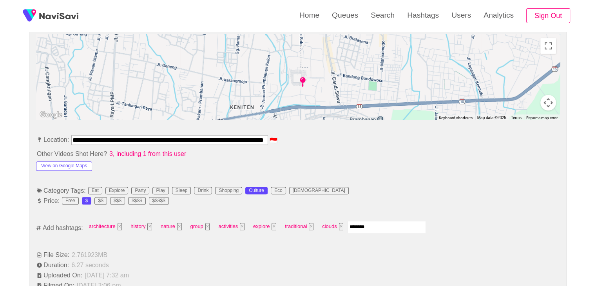
type input "*********"
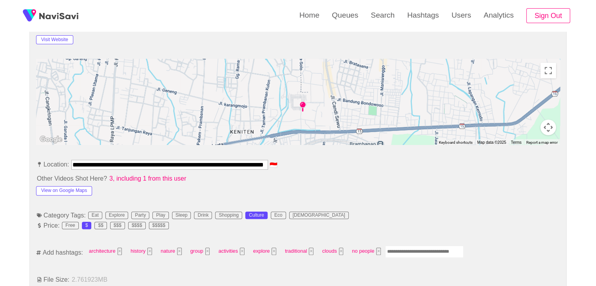
scroll to position [196, 0]
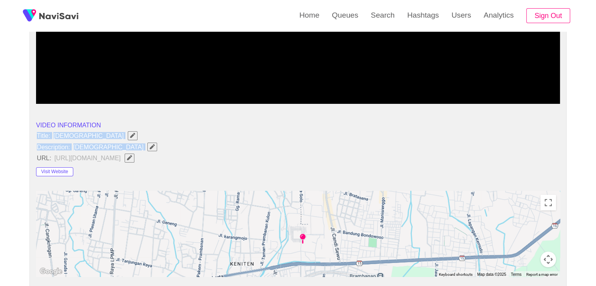
drag, startPoint x: 51, startPoint y: 136, endPoint x: 140, endPoint y: 144, distance: 88.6
copy ul "Title: [DEMOGRAPHIC_DATA] Description: [DEMOGRAPHIC_DATA]"
click at [150, 144] on icon "Edit Field" at bounding box center [152, 146] width 5 height 5
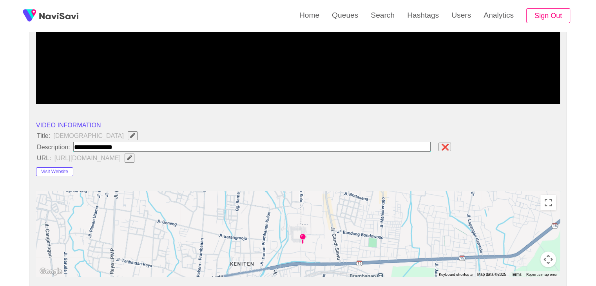
type input "**********"
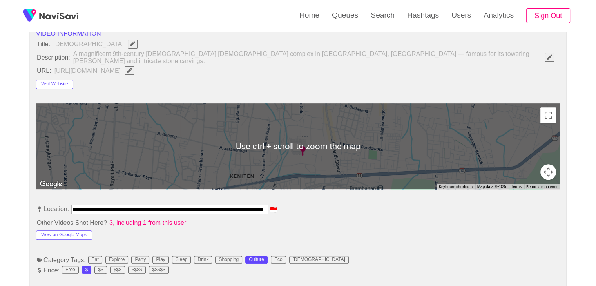
scroll to position [314, 0]
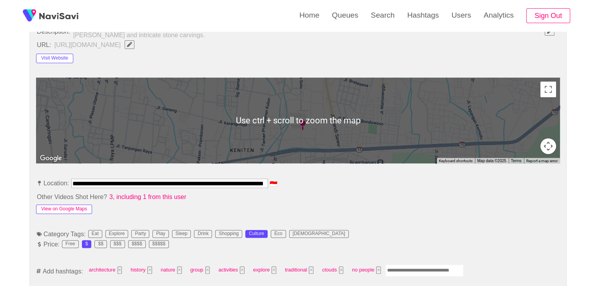
click at [71, 205] on button "View on Google Maps" at bounding box center [64, 209] width 56 height 9
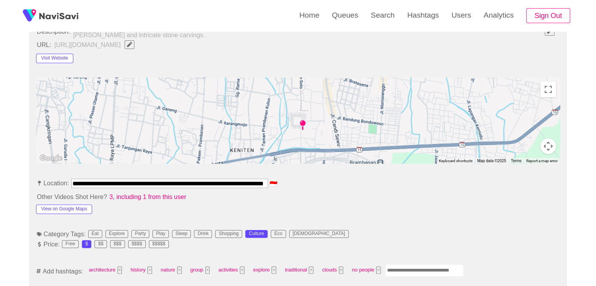
click at [247, 179] on input "**********" at bounding box center [169, 183] width 197 height 9
drag, startPoint x: 257, startPoint y: 178, endPoint x: 265, endPoint y: 179, distance: 8.7
click at [260, 179] on input "**********" at bounding box center [169, 183] width 197 height 9
drag, startPoint x: 265, startPoint y: 179, endPoint x: 290, endPoint y: 182, distance: 25.0
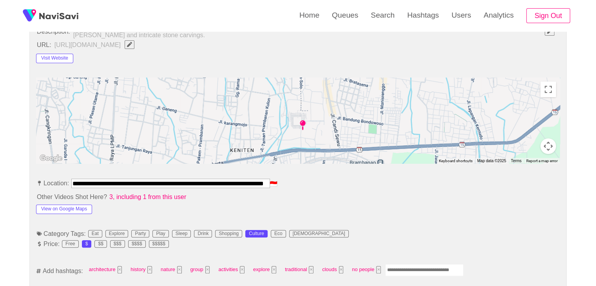
click at [290, 182] on li "**********" at bounding box center [298, 185] width 524 height 13
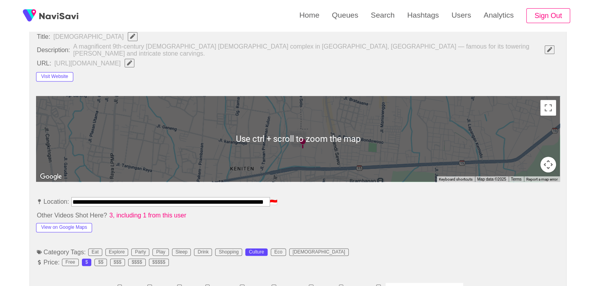
scroll to position [235, 0]
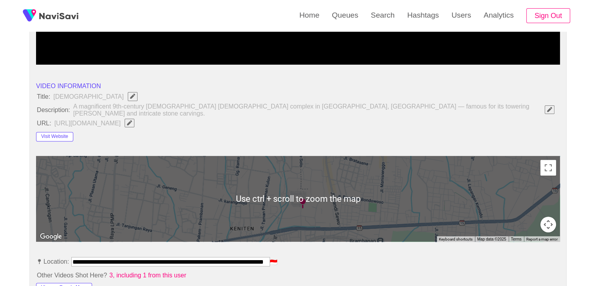
click at [63, 132] on button "Visit Website" at bounding box center [54, 136] width 37 height 9
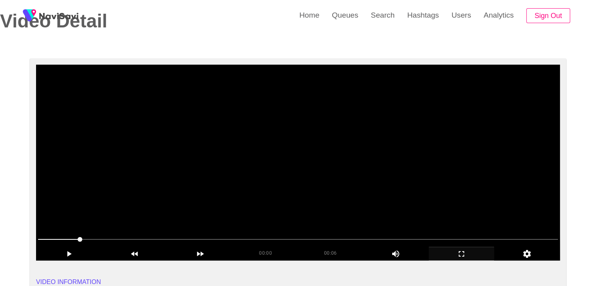
click at [254, 159] on video at bounding box center [298, 163] width 524 height 196
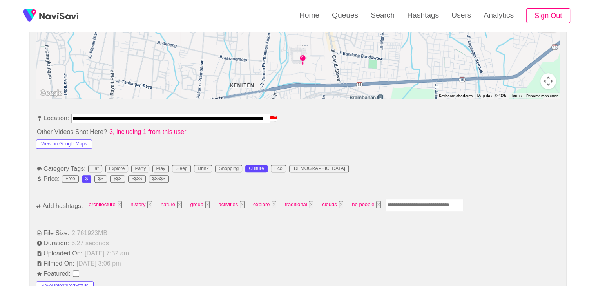
scroll to position [392, 0]
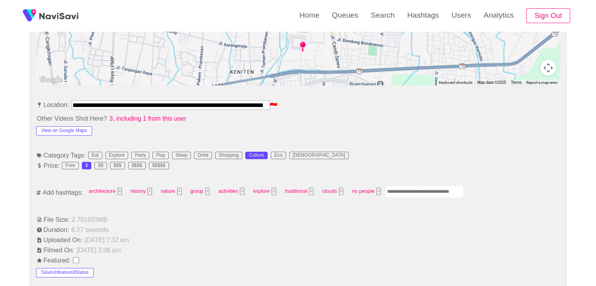
click at [403, 189] on input "Enter tag here and press return" at bounding box center [424, 192] width 78 height 12
type input "******"
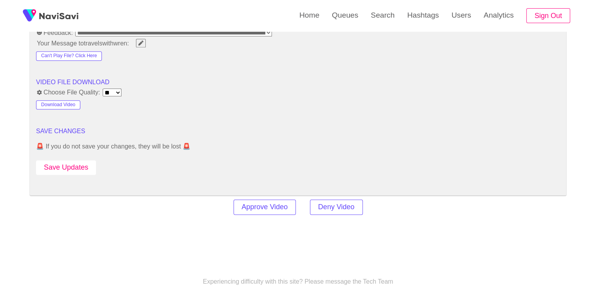
scroll to position [1011, 0]
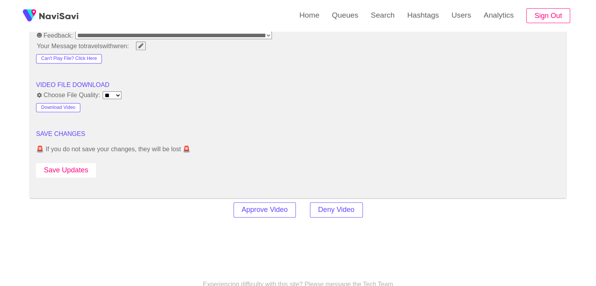
click at [73, 163] on button "Save Updates" at bounding box center [66, 170] width 60 height 15
click at [74, 163] on button "Save Updates" at bounding box center [66, 170] width 60 height 15
